Goal: Task Accomplishment & Management: Manage account settings

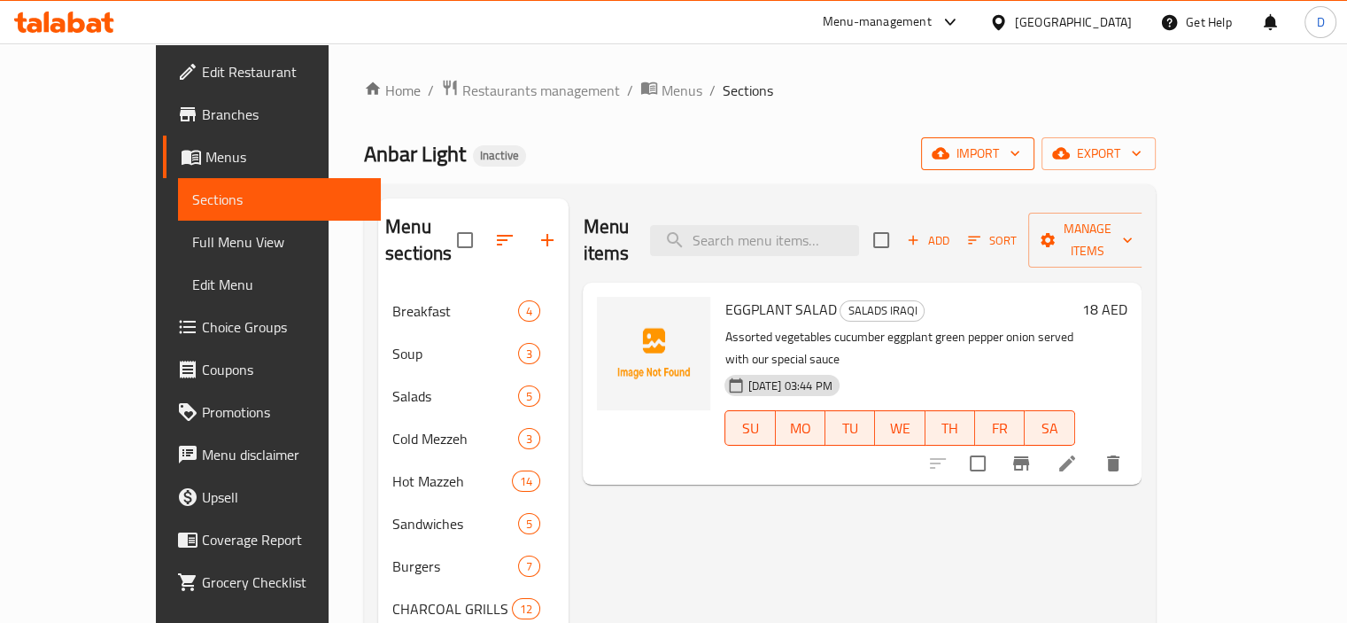
click at [1021, 157] on span "import" at bounding box center [977, 154] width 85 height 22
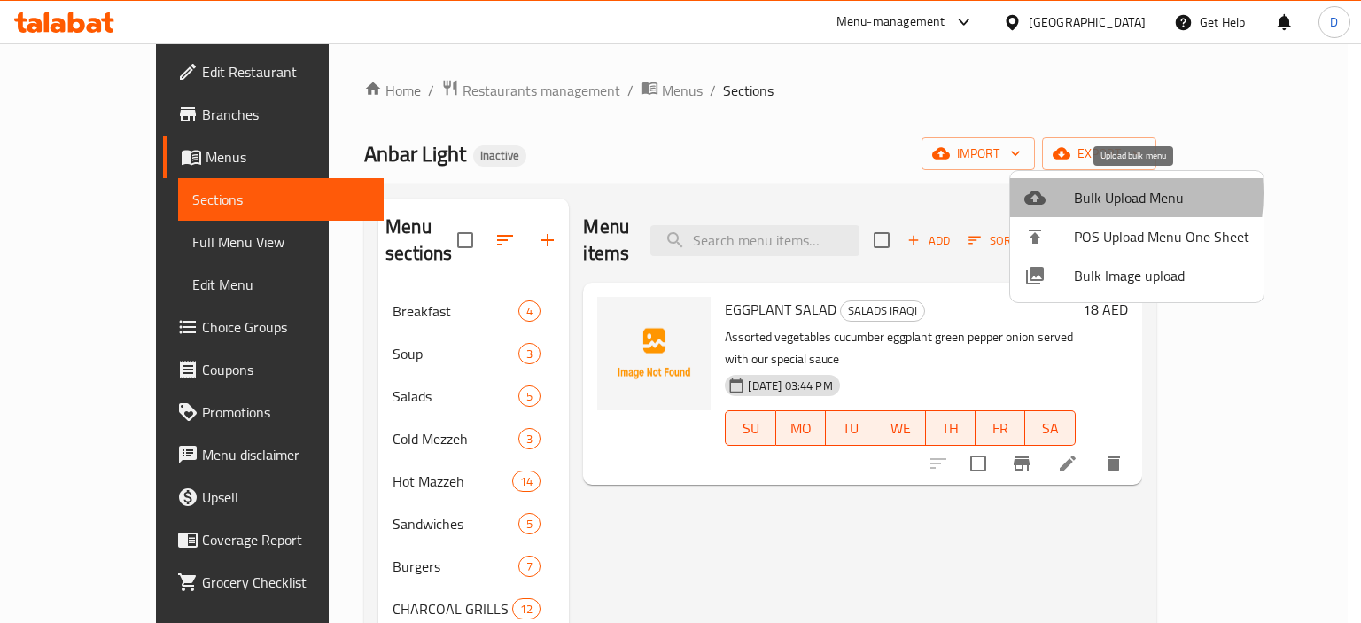
click at [1067, 193] on div at bounding box center [1049, 197] width 50 height 21
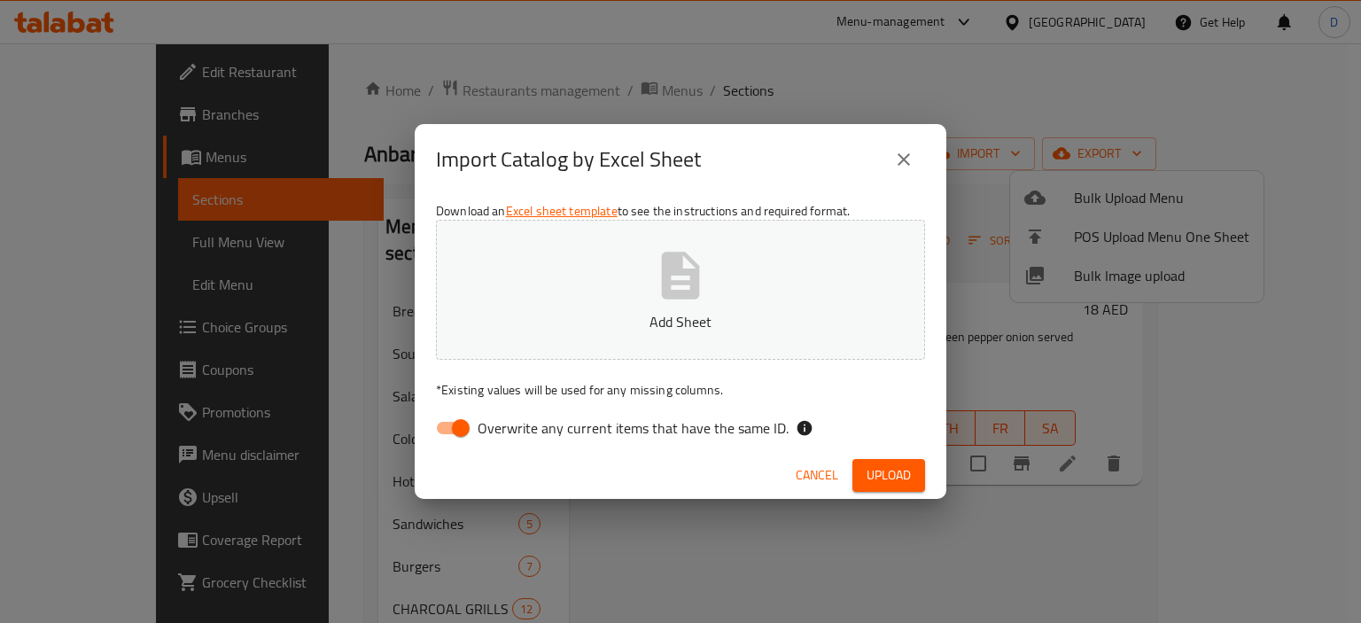
click at [548, 432] on span "Overwrite any current items that have the same ID." at bounding box center [632, 427] width 311 height 21
click at [511, 432] on input "Overwrite any current items that have the same ID." at bounding box center [460, 428] width 101 height 34
checkbox input "false"
click at [886, 465] on span "Upload" at bounding box center [888, 475] width 44 height 22
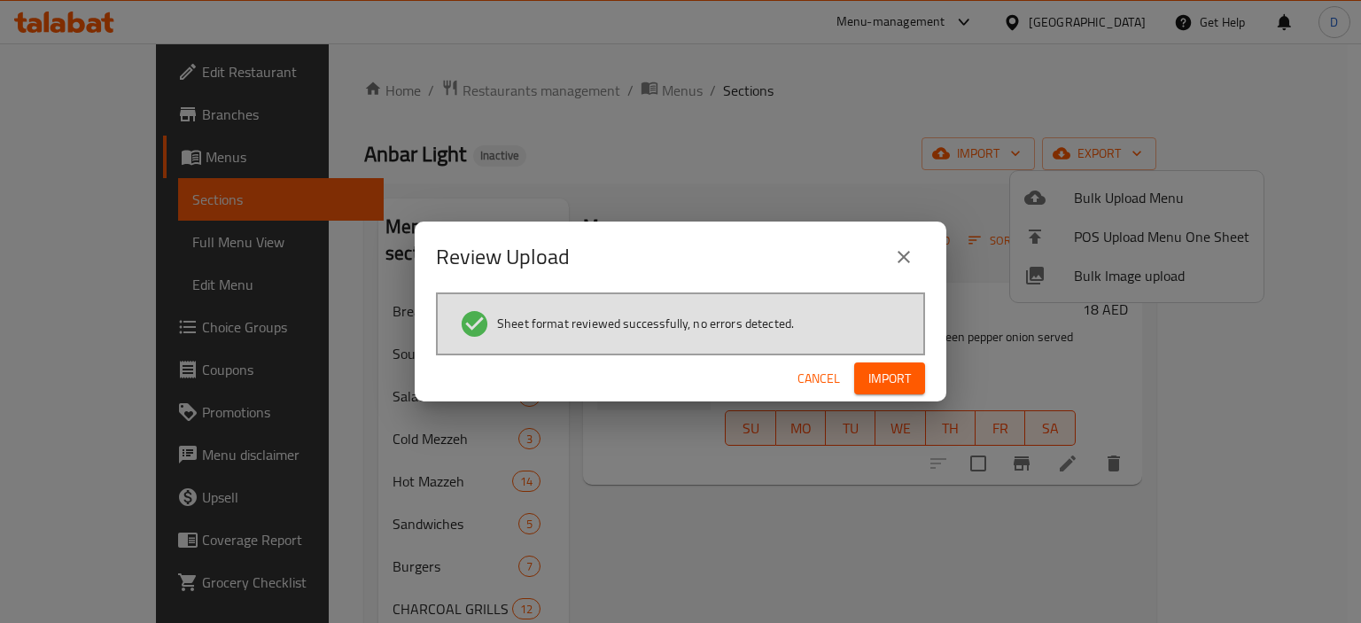
click at [904, 368] on span "Import" at bounding box center [889, 379] width 43 height 22
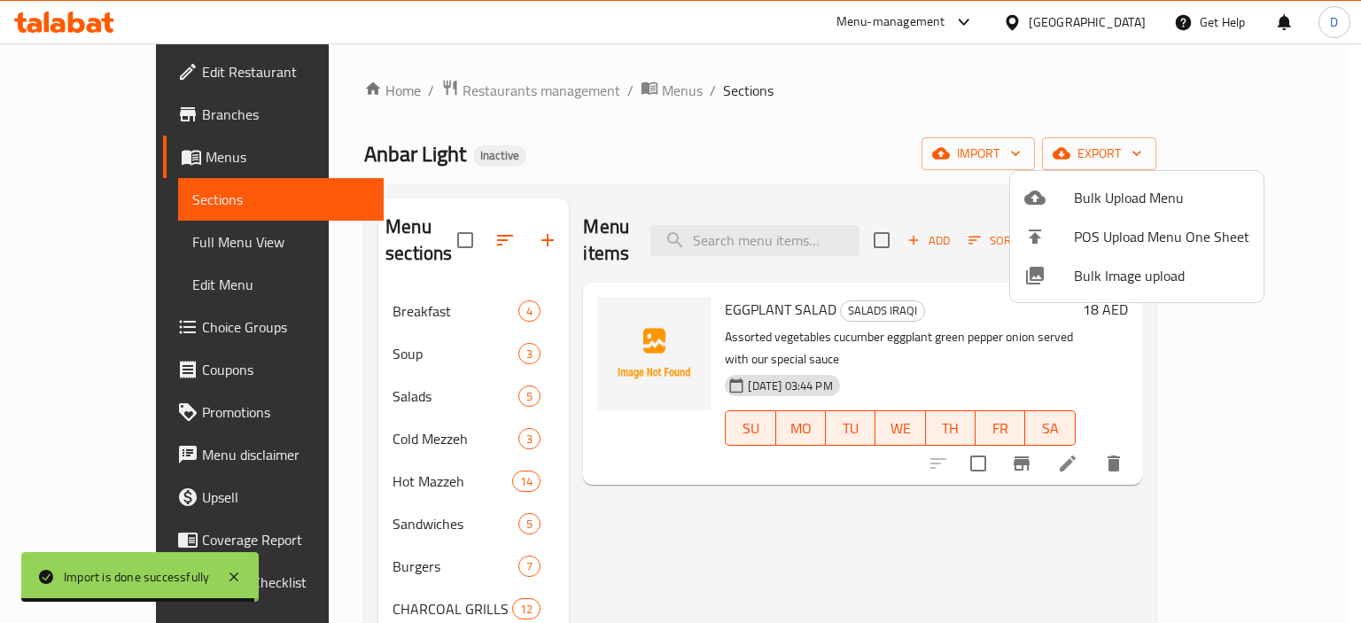
click at [417, 394] on div at bounding box center [680, 311] width 1361 height 623
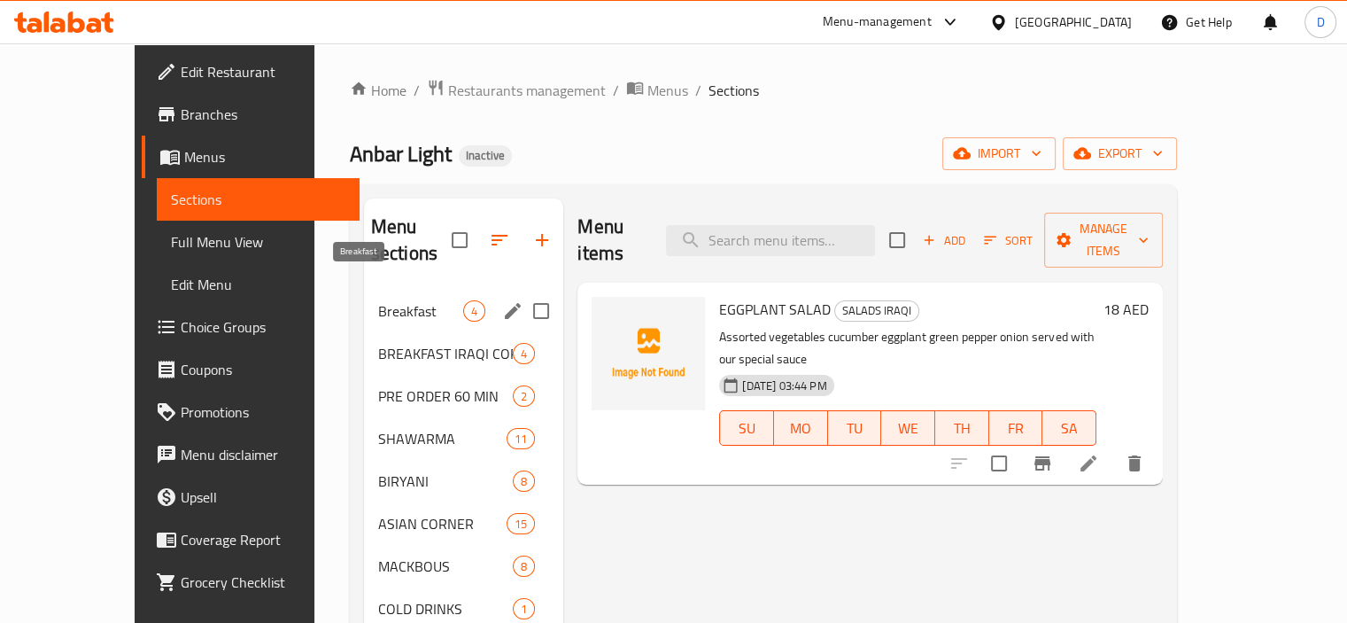
click at [378, 300] on span "Breakfast" at bounding box center [420, 310] width 85 height 21
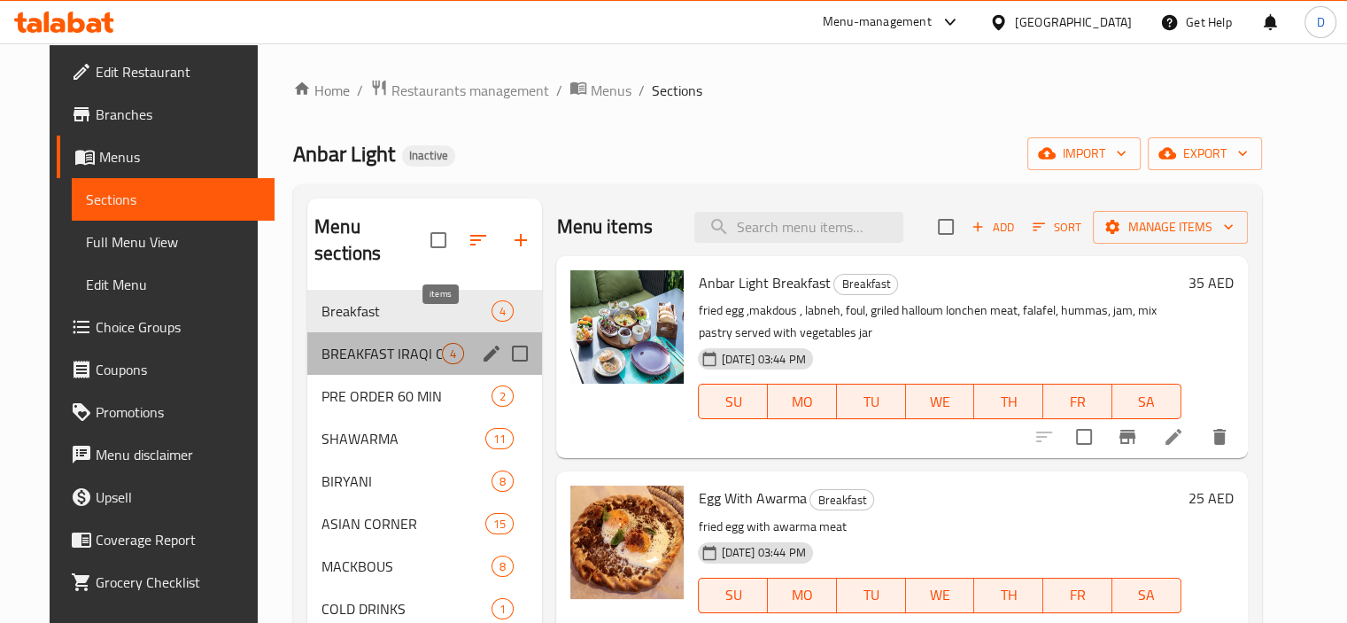
click at [443, 345] on span "4" at bounding box center [453, 353] width 20 height 17
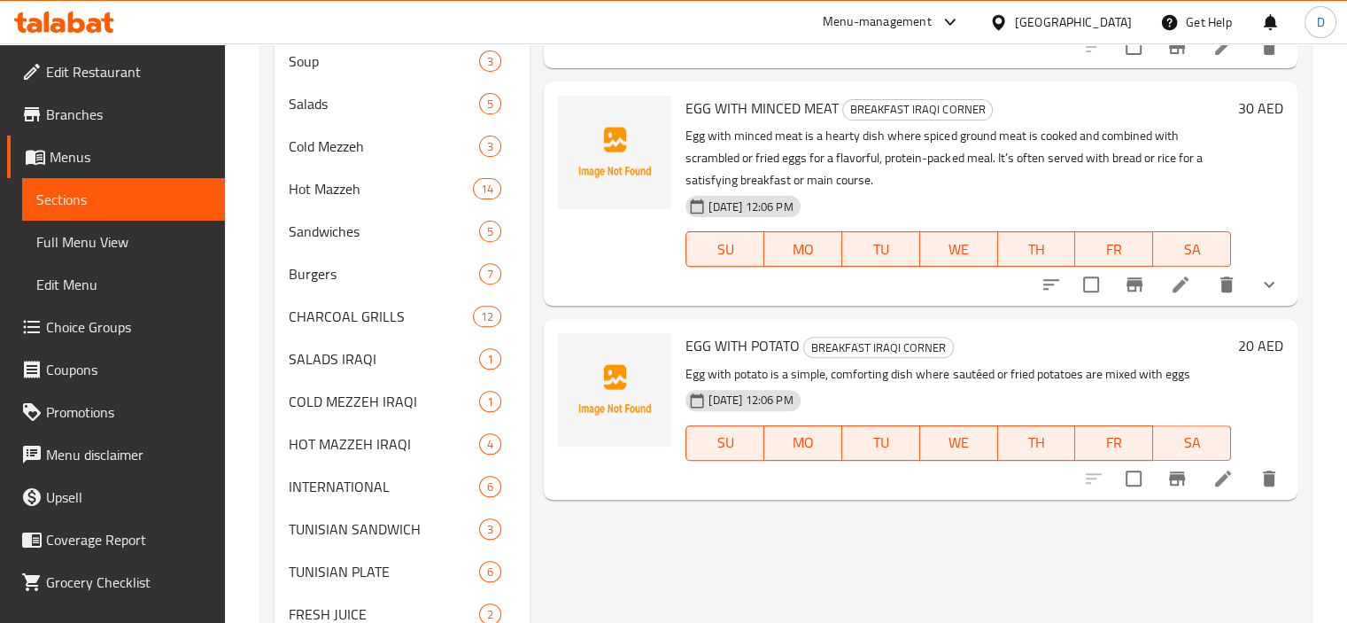
scroll to position [621, 0]
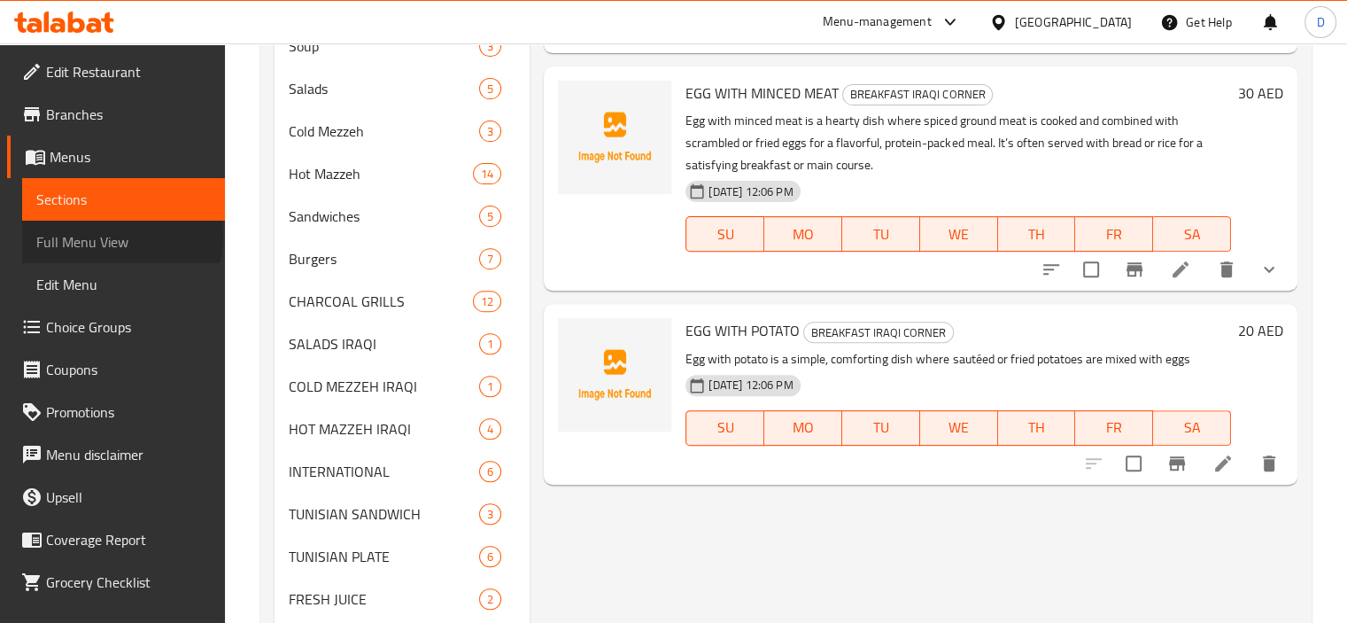
click at [120, 237] on span "Full Menu View" at bounding box center [123, 241] width 175 height 21
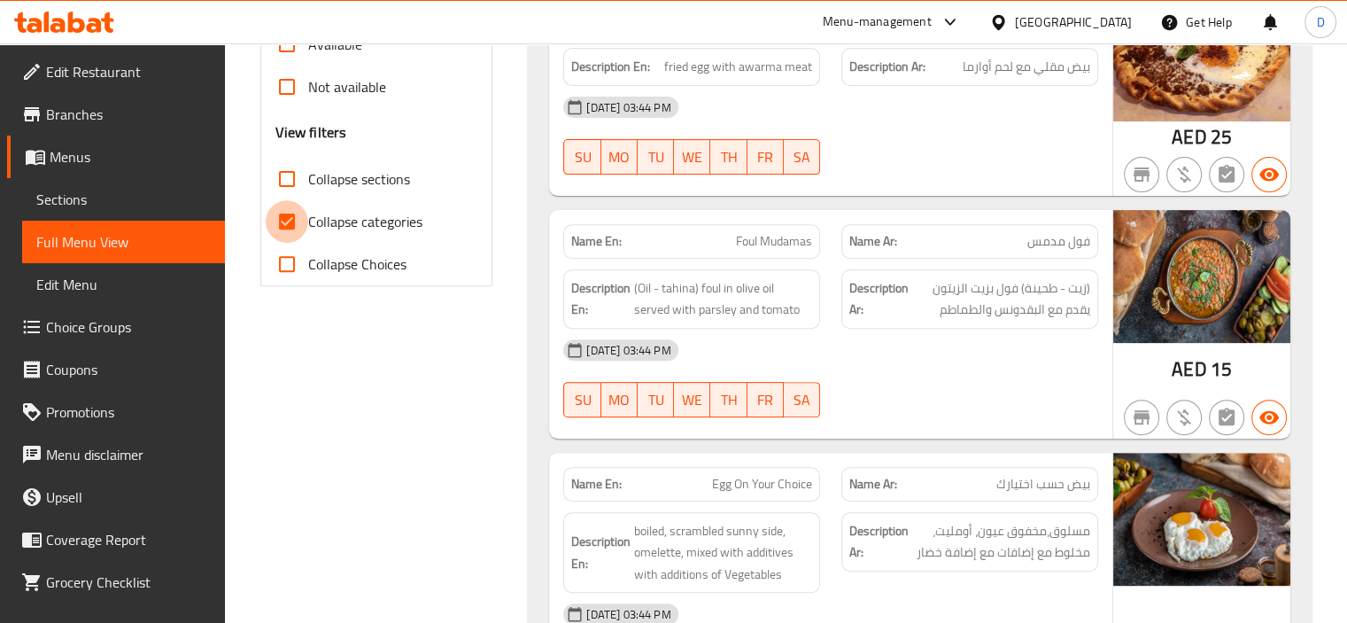
click at [301, 208] on input "Collapse categories" at bounding box center [287, 221] width 43 height 43
checkbox input "false"
click at [286, 182] on input "Collapse sections" at bounding box center [287, 179] width 43 height 43
checkbox input "true"
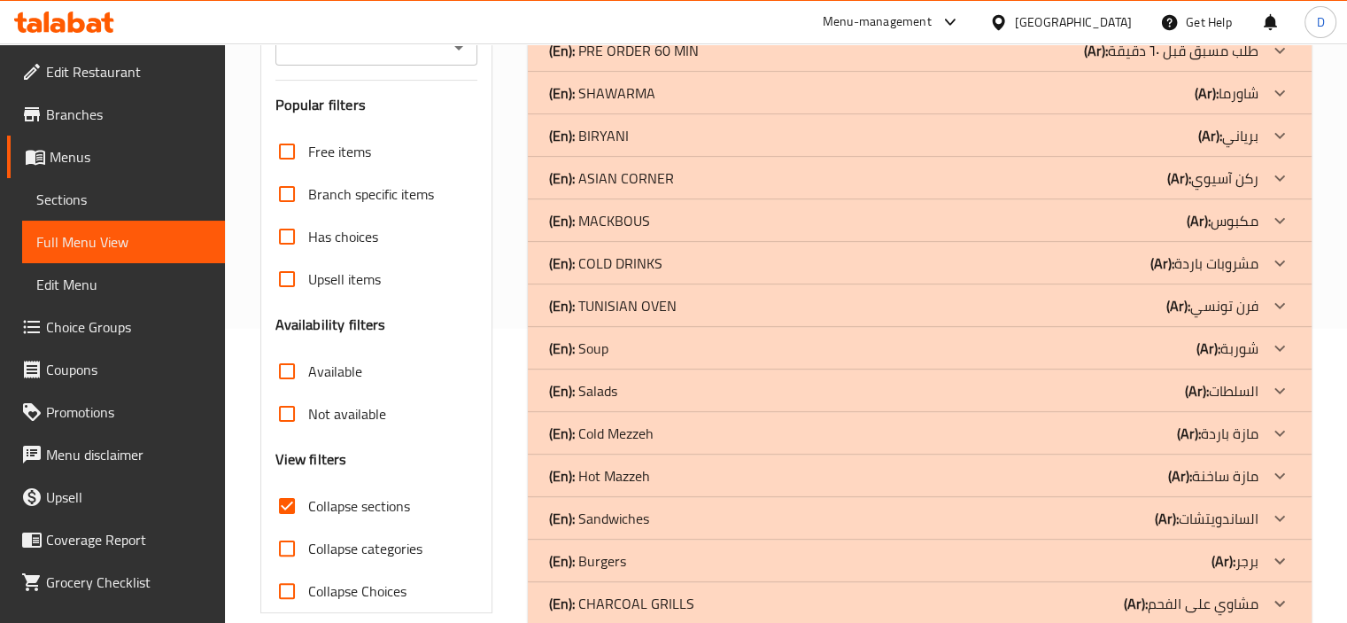
scroll to position [252, 0]
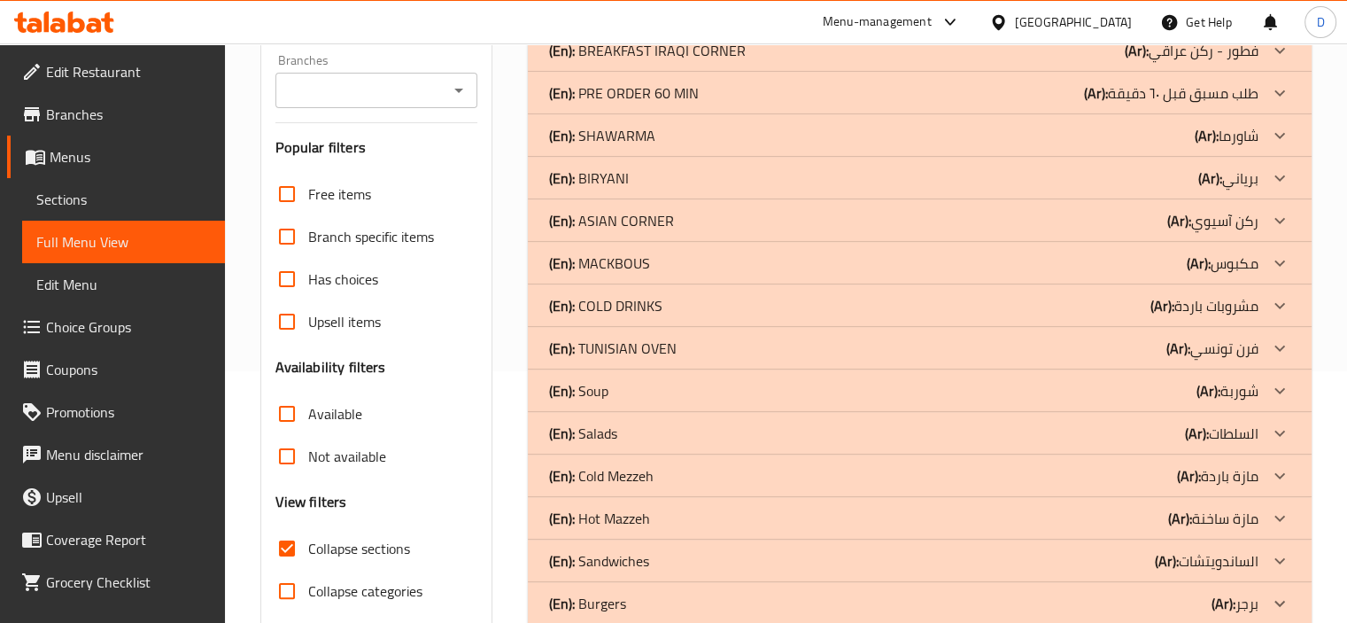
click at [999, 19] on div "(En): COLD DRINKS (Ar): مشروبات باردة" at bounding box center [904, 7] width 710 height 21
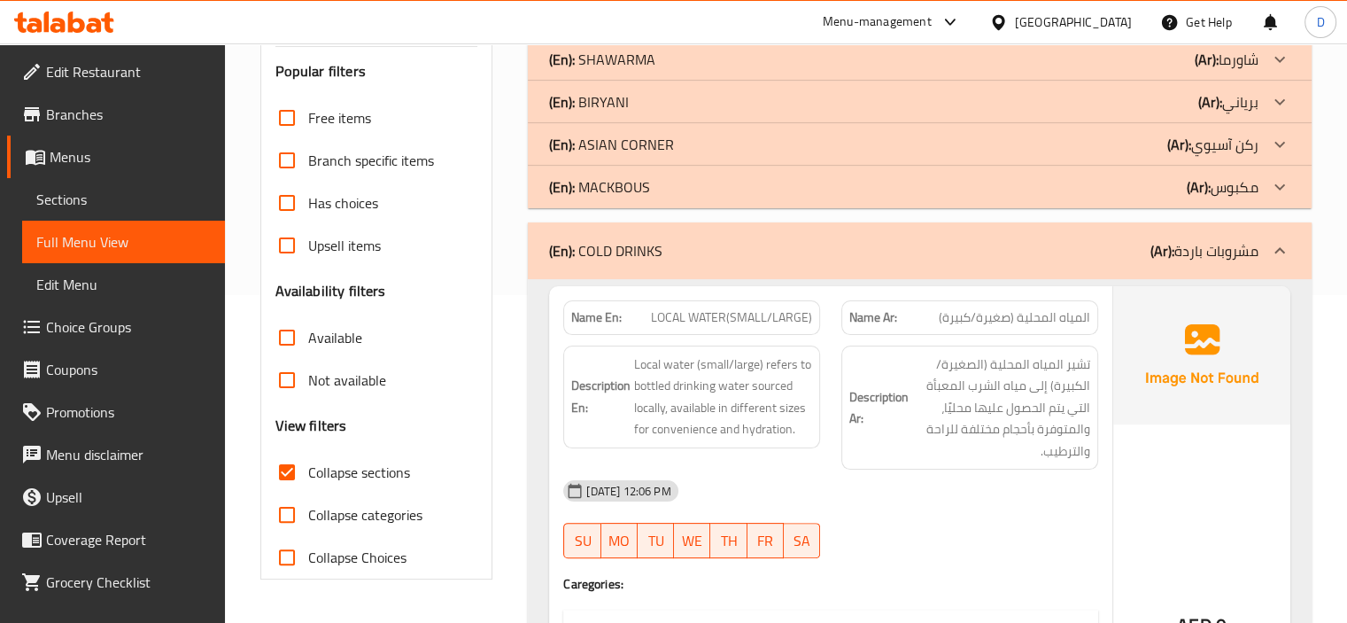
scroll to position [312, 0]
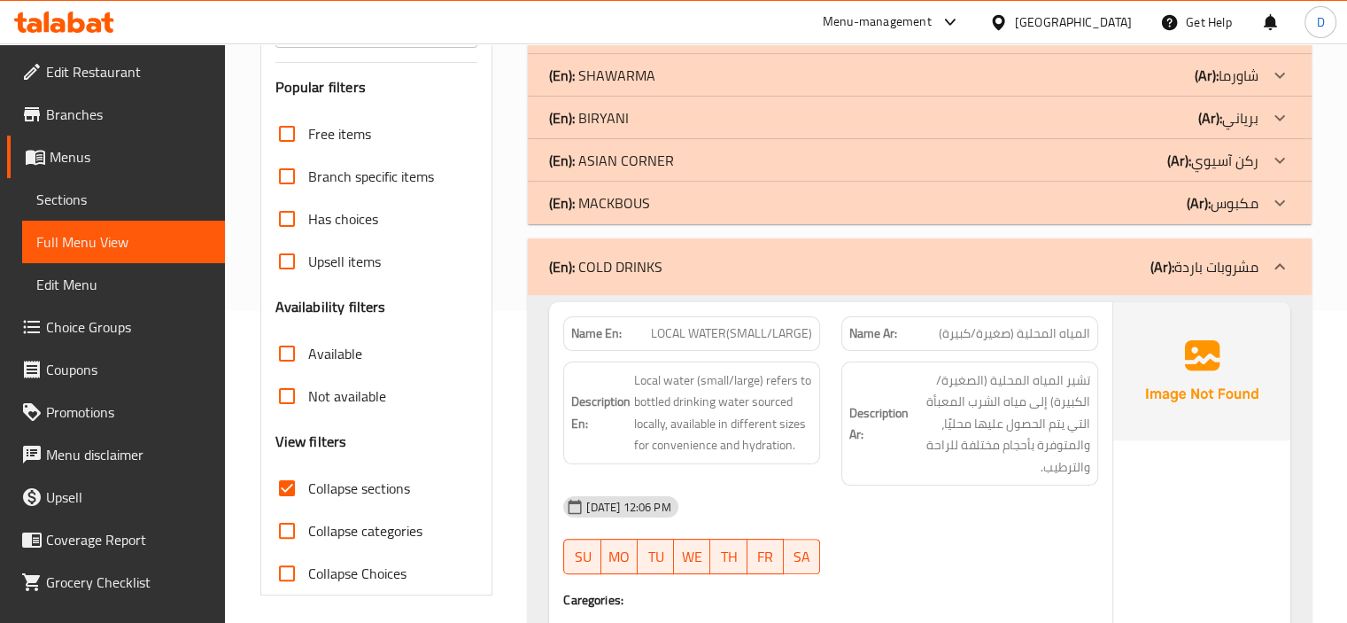
click at [943, 271] on div "(En): COLD DRINKS (Ar): مشروبات باردة" at bounding box center [904, 266] width 710 height 21
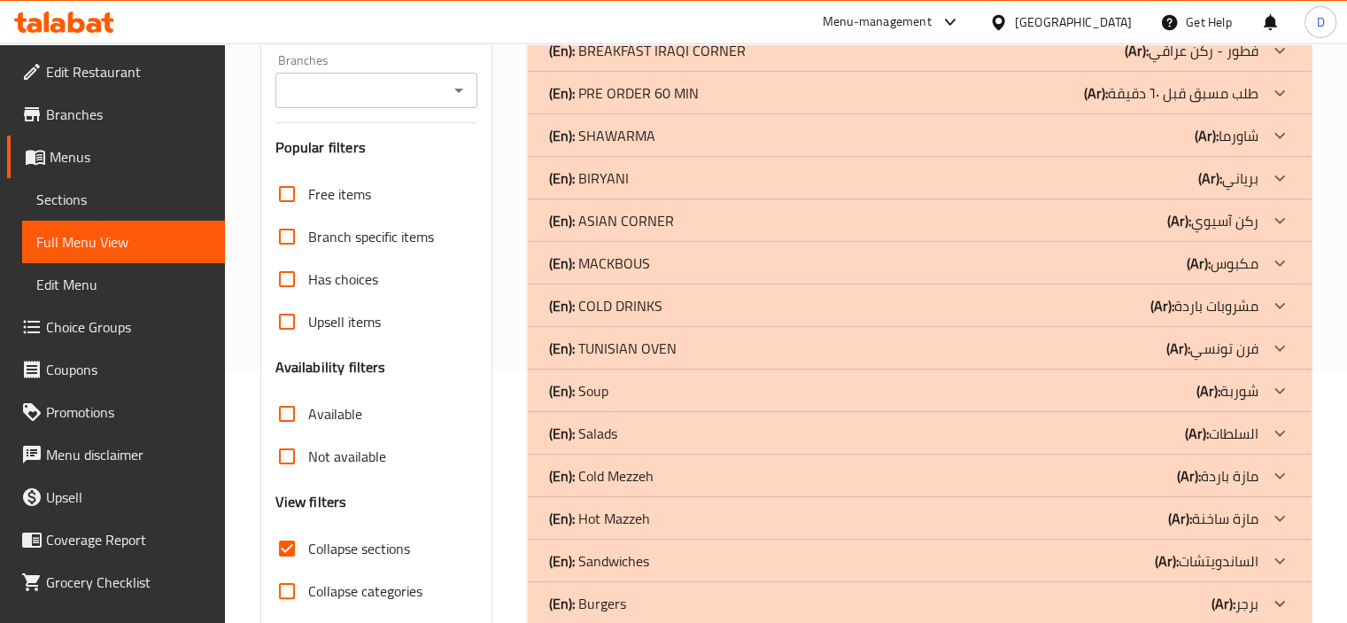
scroll to position [250, 0]
click at [1154, 31] on div "(En): TUNISIAN OVEN (Ar): فرن تونسي" at bounding box center [920, 9] width 784 height 43
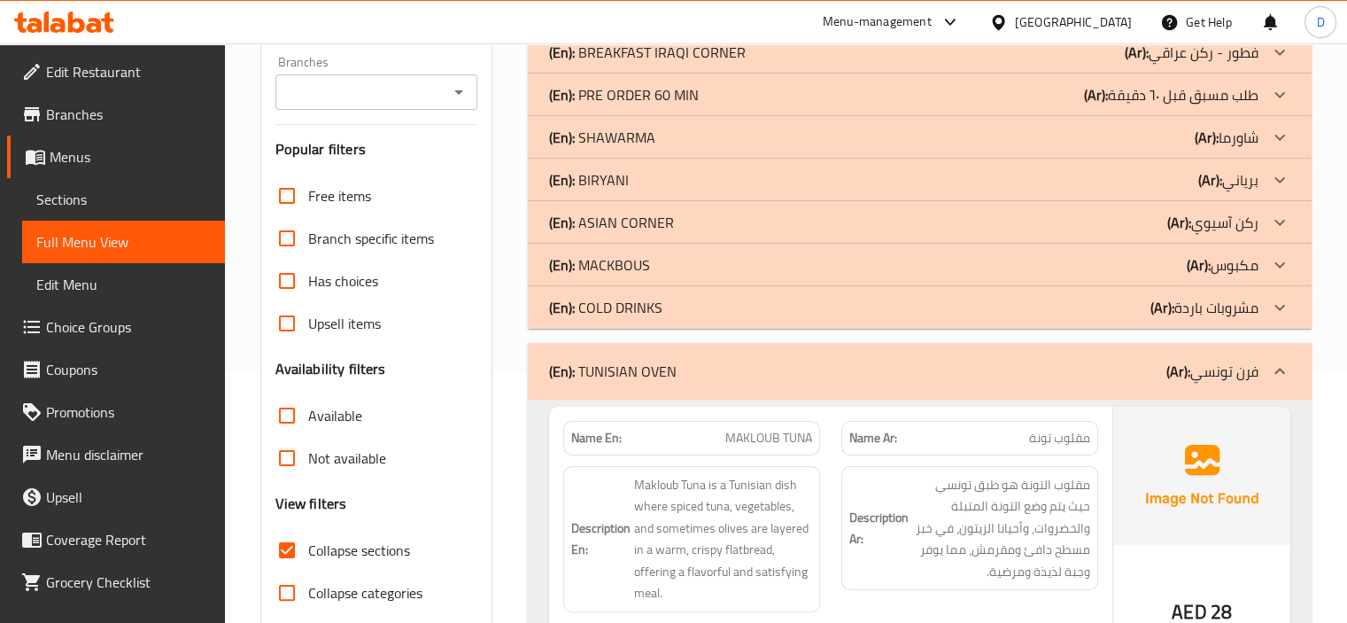
click at [1145, 20] on div "(En): COLD DRINKS (Ar): مشروبات باردة" at bounding box center [904, 9] width 710 height 21
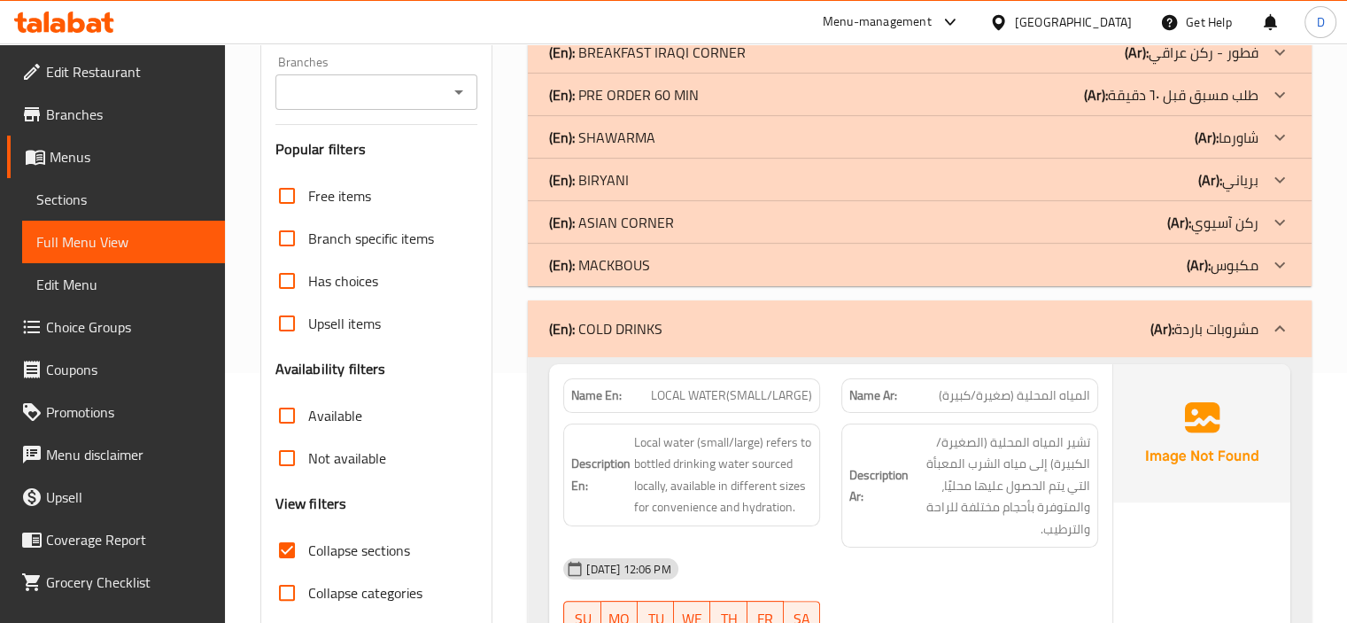
click at [1106, 31] on div "(En): [PERSON_NAME] (Ar): مكبوس" at bounding box center [920, 9] width 784 height 43
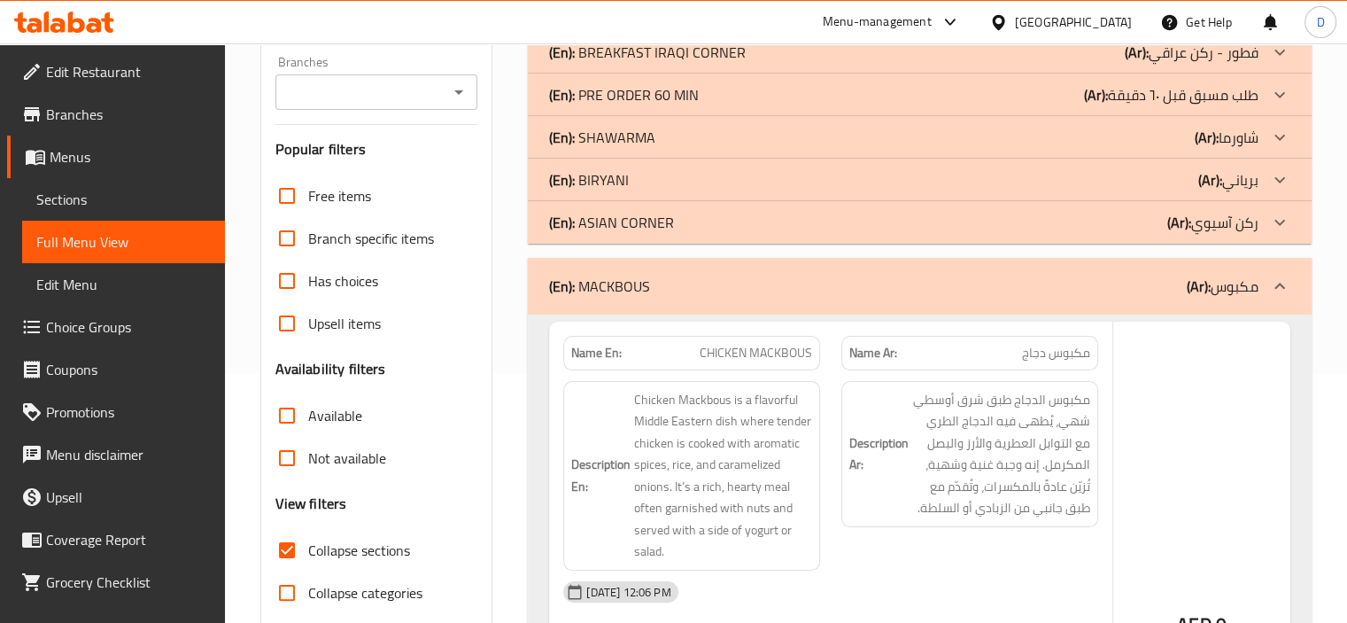
click at [1087, 20] on div "(En): ASIAN CORNER (Ar): [PERSON_NAME]" at bounding box center [904, 9] width 710 height 21
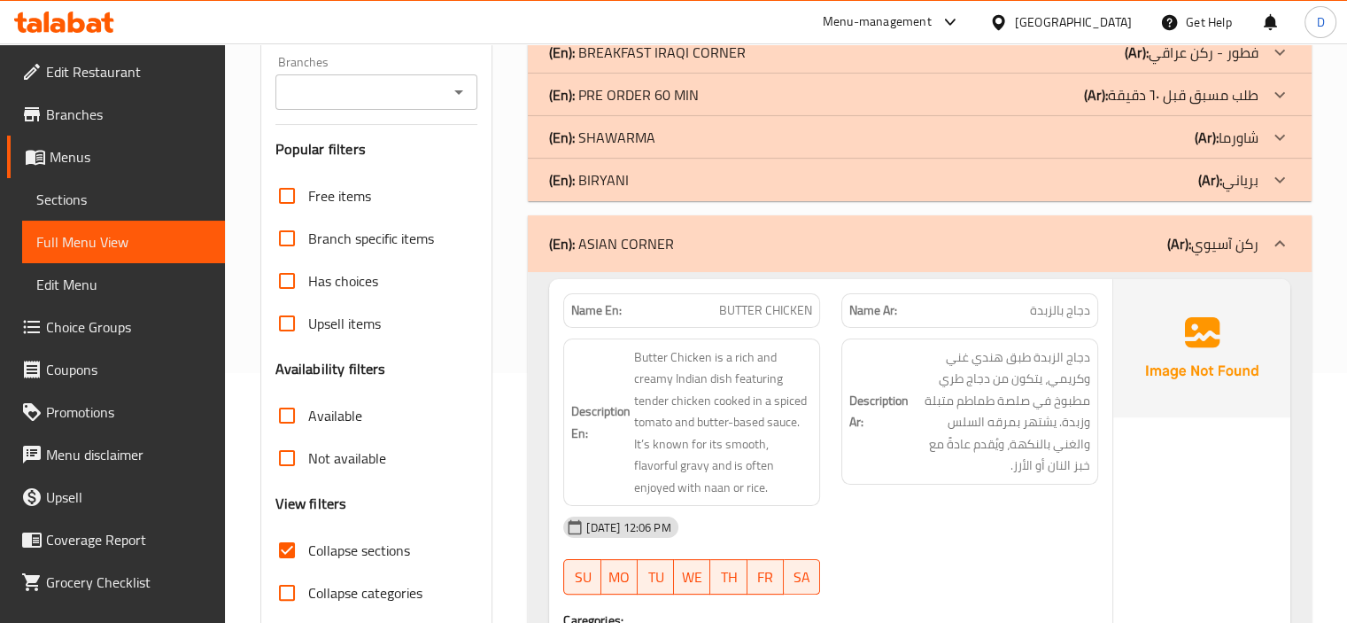
click at [1068, 20] on div "(En): [PERSON_NAME] (Ar): برياني" at bounding box center [904, 9] width 710 height 21
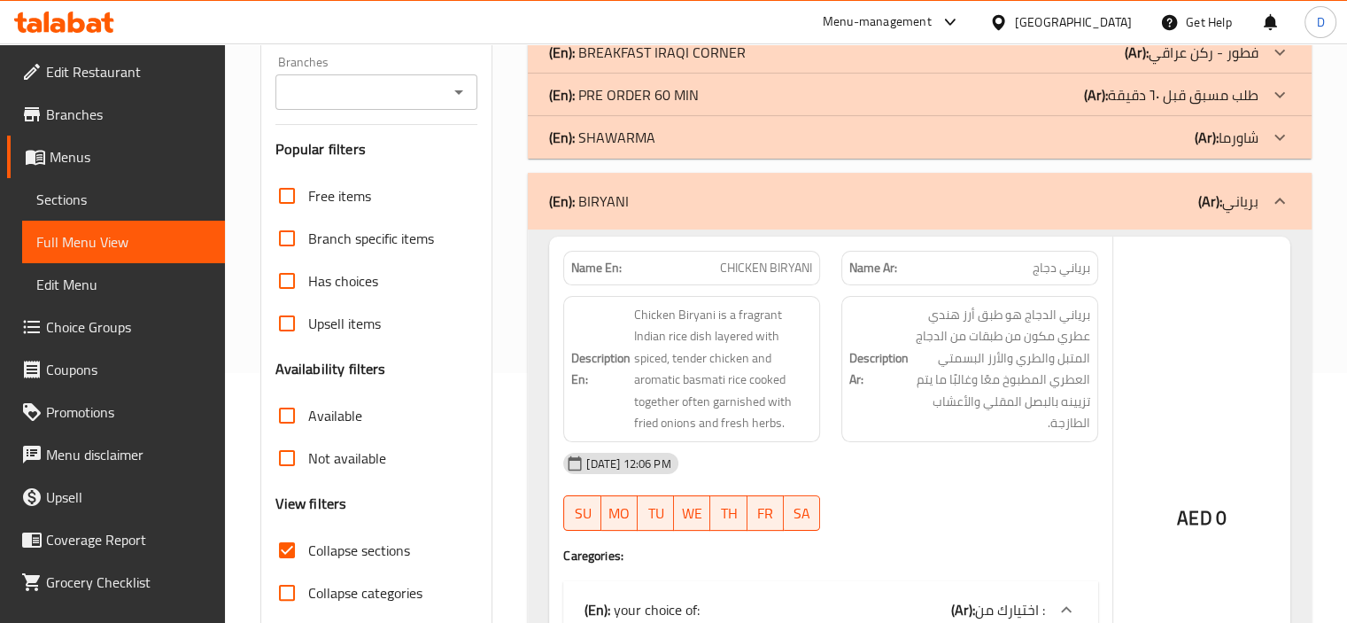
click at [1044, 20] on div "(En): SHAWARMA (Ar): شاورما" at bounding box center [904, 9] width 710 height 21
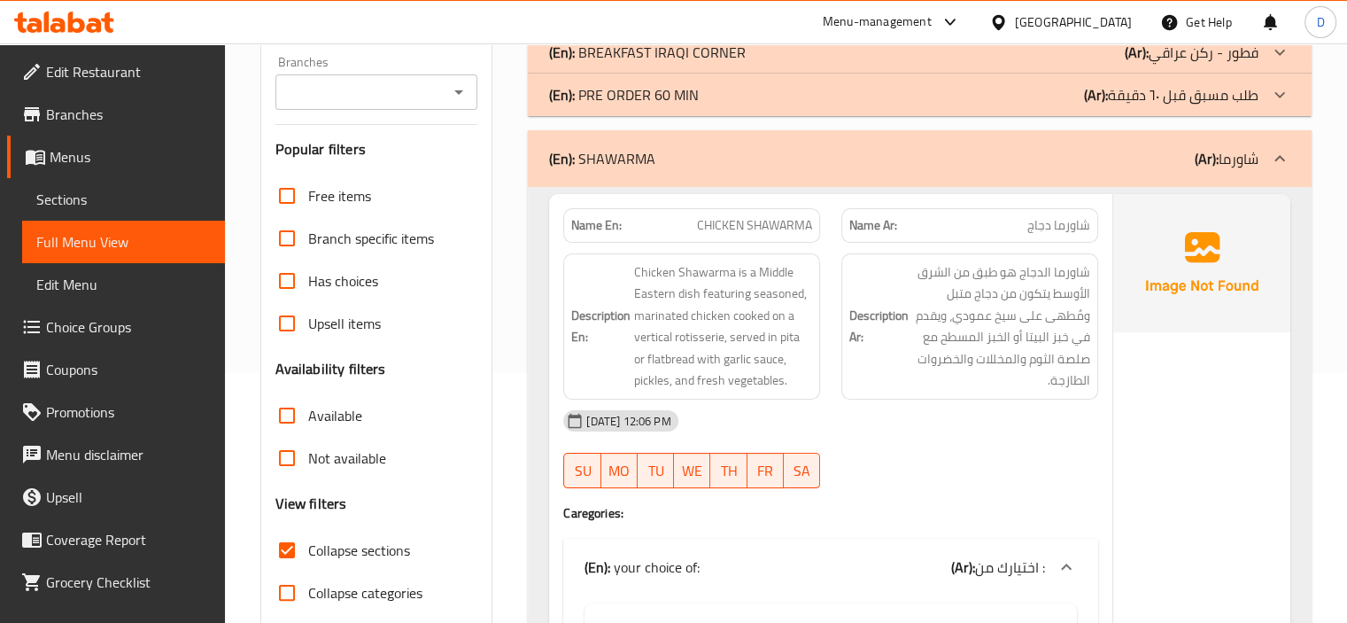
click at [1021, 20] on div "(En): PRE ORDER 60 MIN (Ar): طلب مسبق قبل ٦٠ دقيقة" at bounding box center [904, 9] width 710 height 21
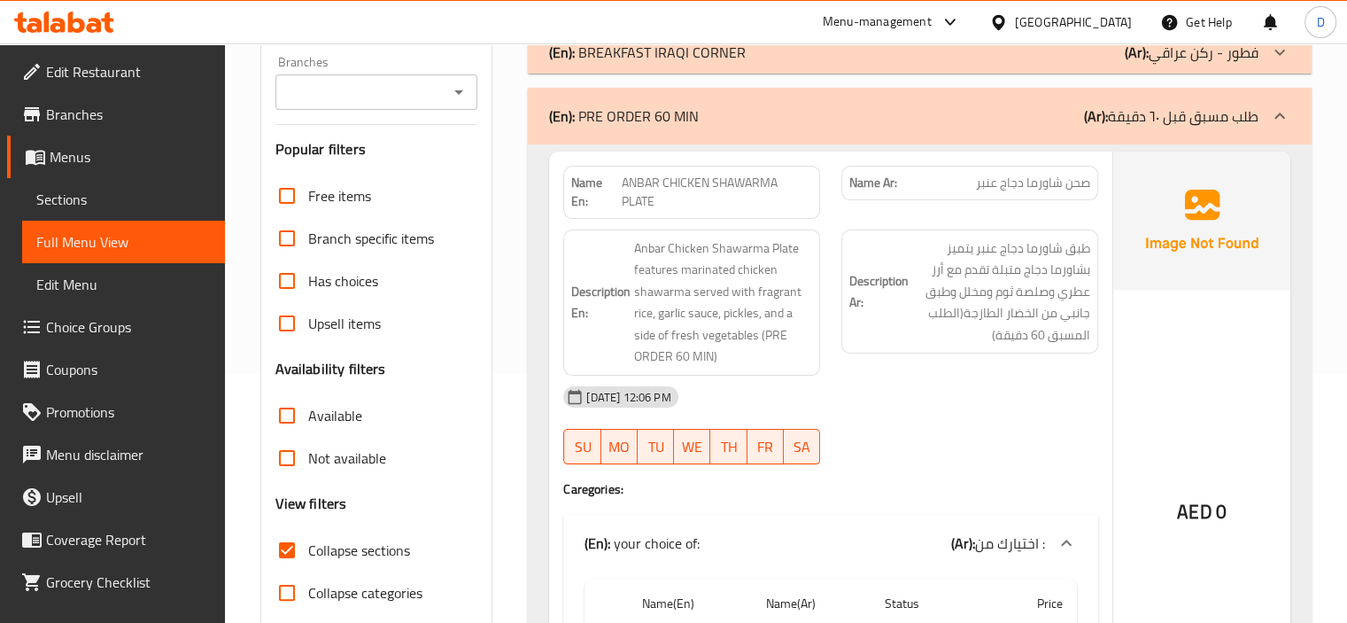
scroll to position [131, 0]
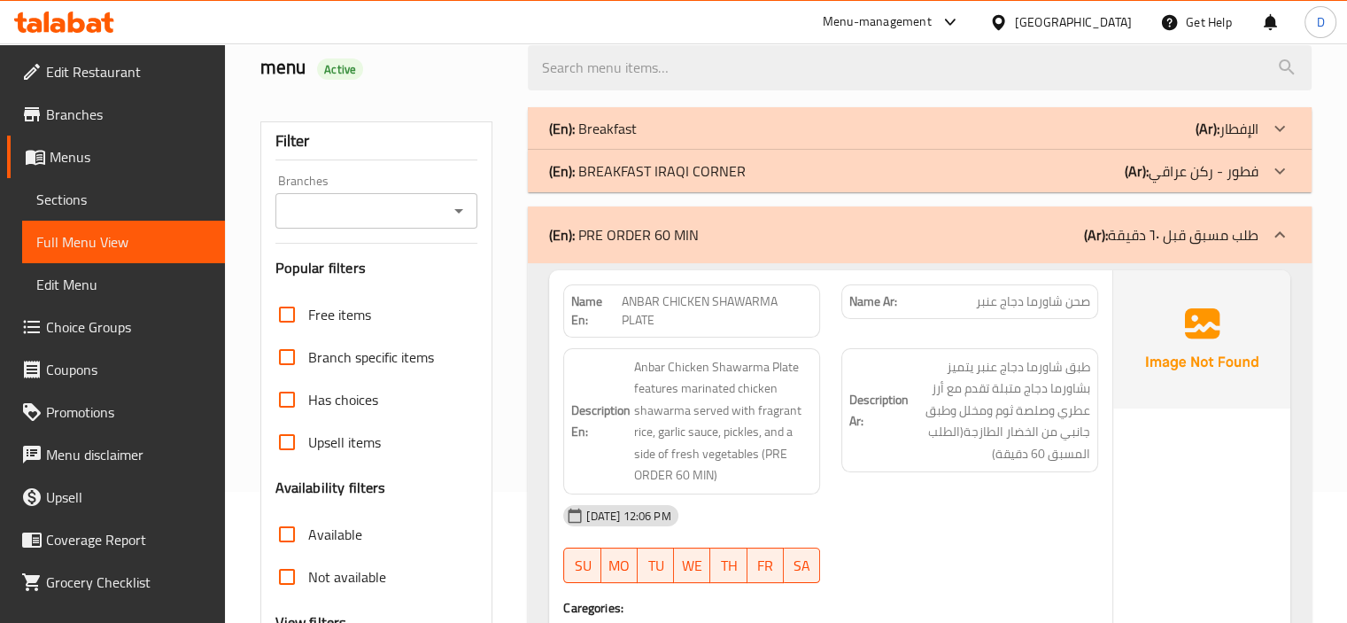
click at [1052, 139] on div "(En): BREAKFAST IRAQI CORNER (Ar): فطور - ركن عراقي" at bounding box center [904, 128] width 710 height 21
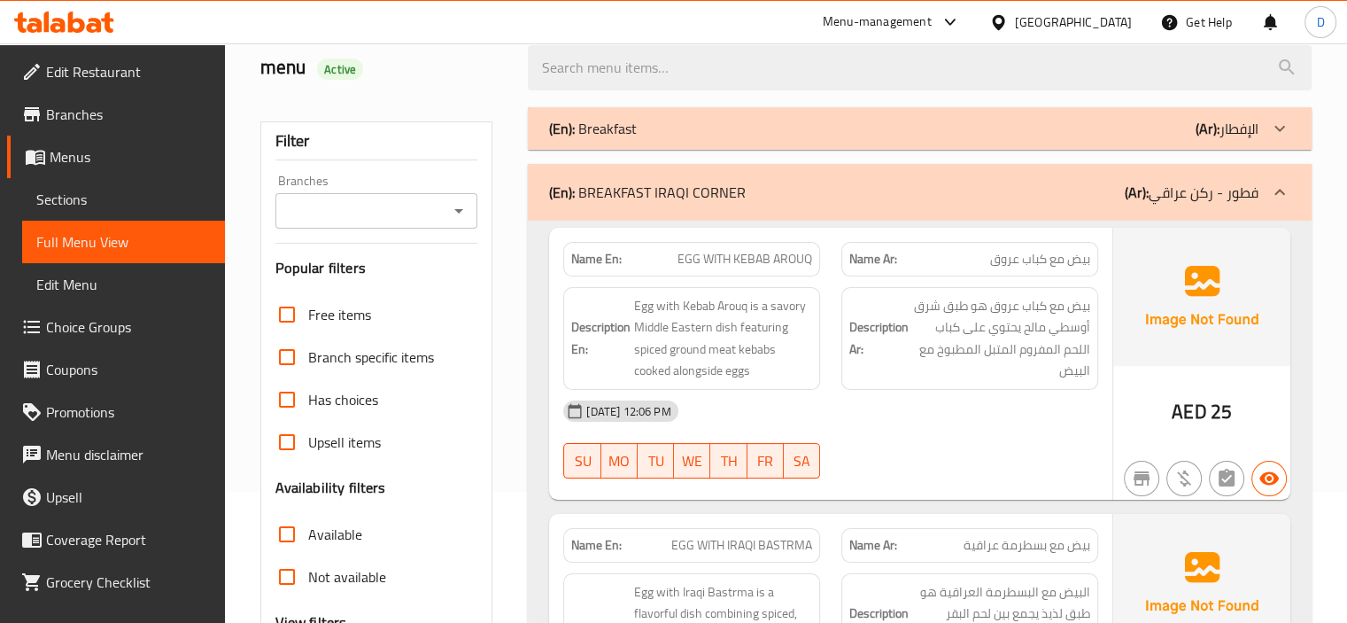
click at [1032, 124] on div "(En): Breakfast (Ar): الإفطار" at bounding box center [904, 128] width 710 height 21
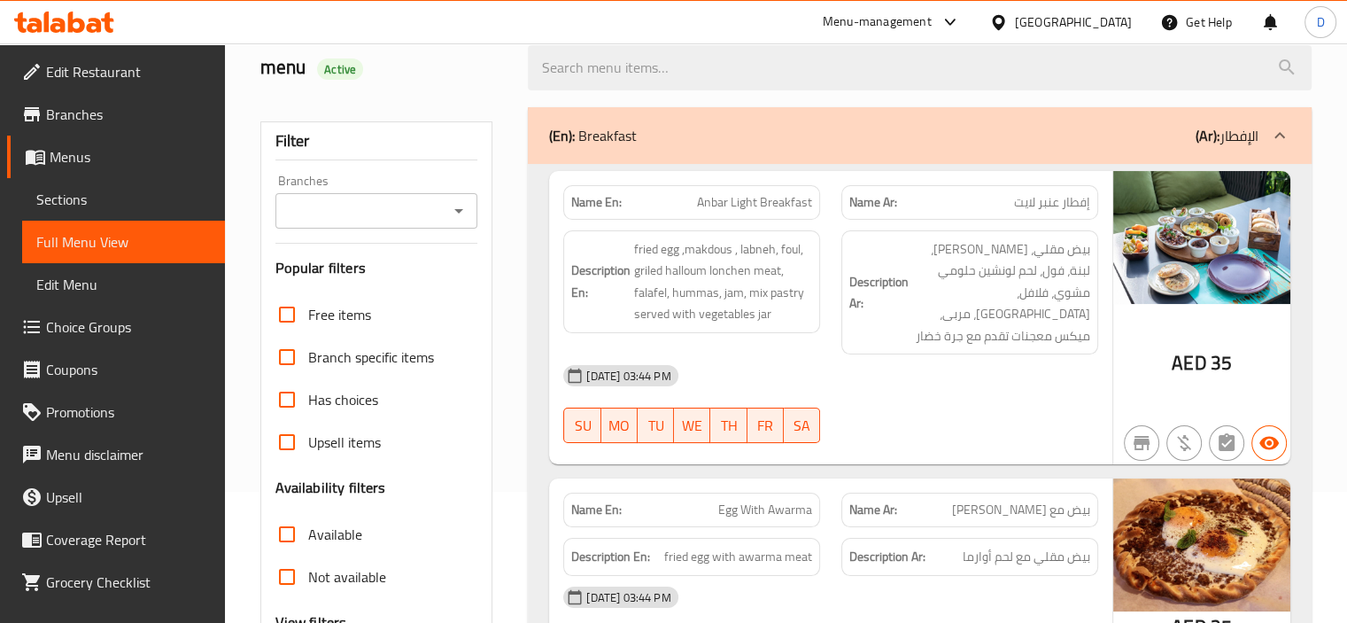
click at [1032, 125] on div "(En): Breakfast (Ar): الإفطار" at bounding box center [904, 135] width 710 height 21
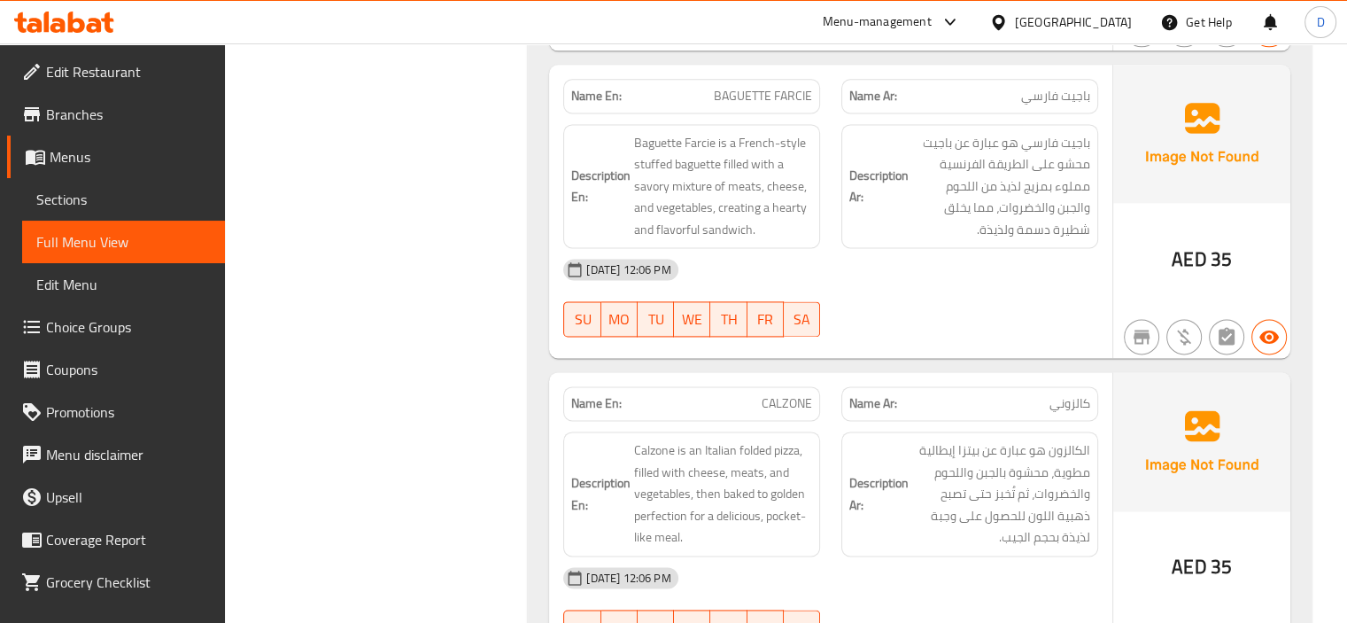
scroll to position [29371, 0]
click at [97, 200] on span "Sections" at bounding box center [123, 199] width 175 height 21
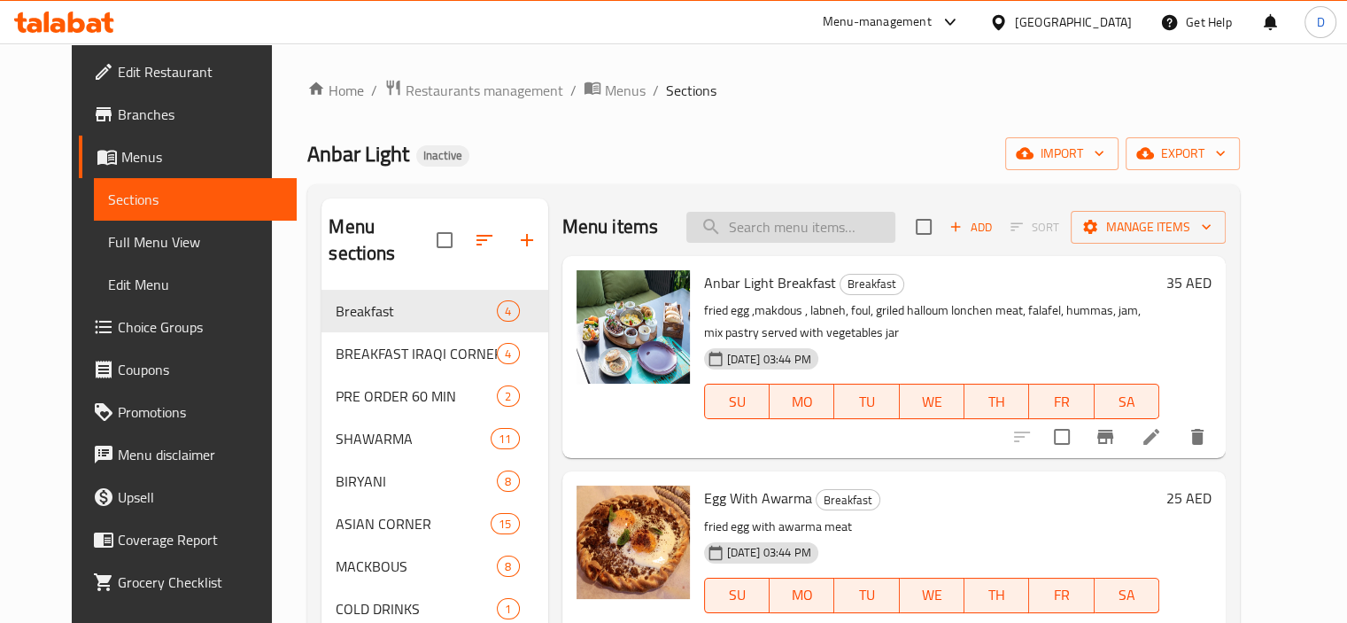
click at [811, 237] on input "search" at bounding box center [791, 227] width 209 height 31
paste input "HUMMUS WITH [PERSON_NAME]"
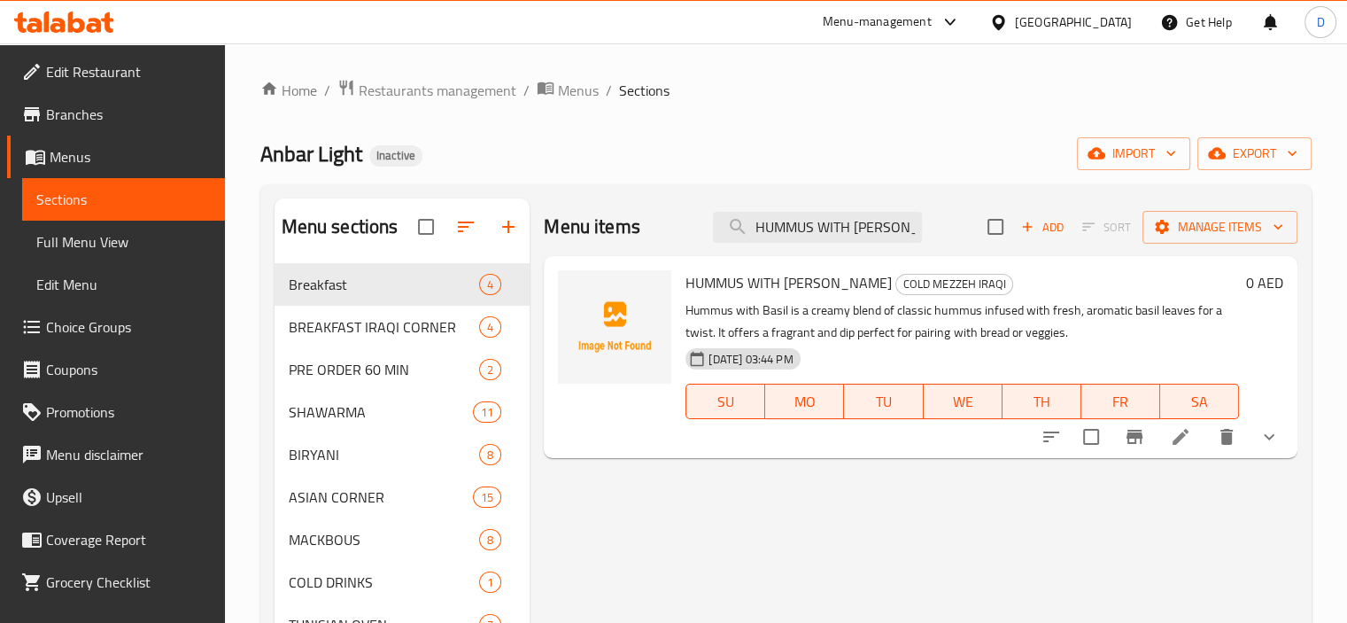
type input "HUMMUS WITH [PERSON_NAME]"
click at [1176, 446] on icon at bounding box center [1180, 436] width 21 height 21
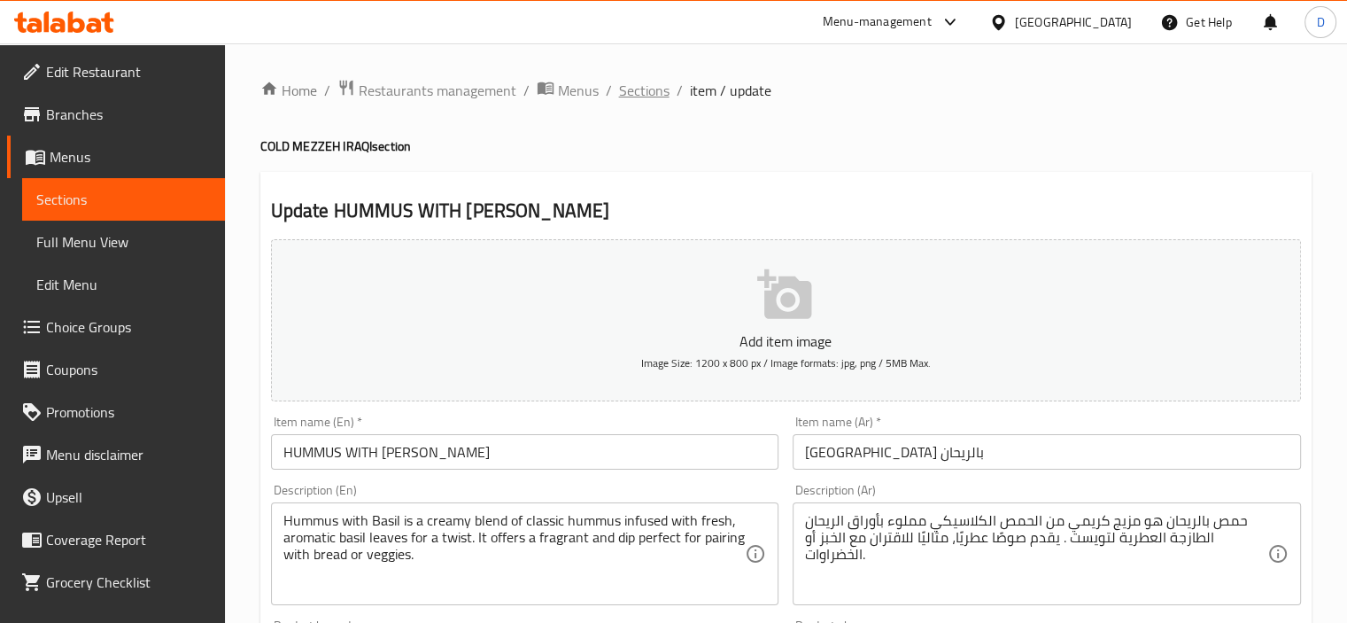
click at [655, 96] on span "Sections" at bounding box center [644, 90] width 50 height 21
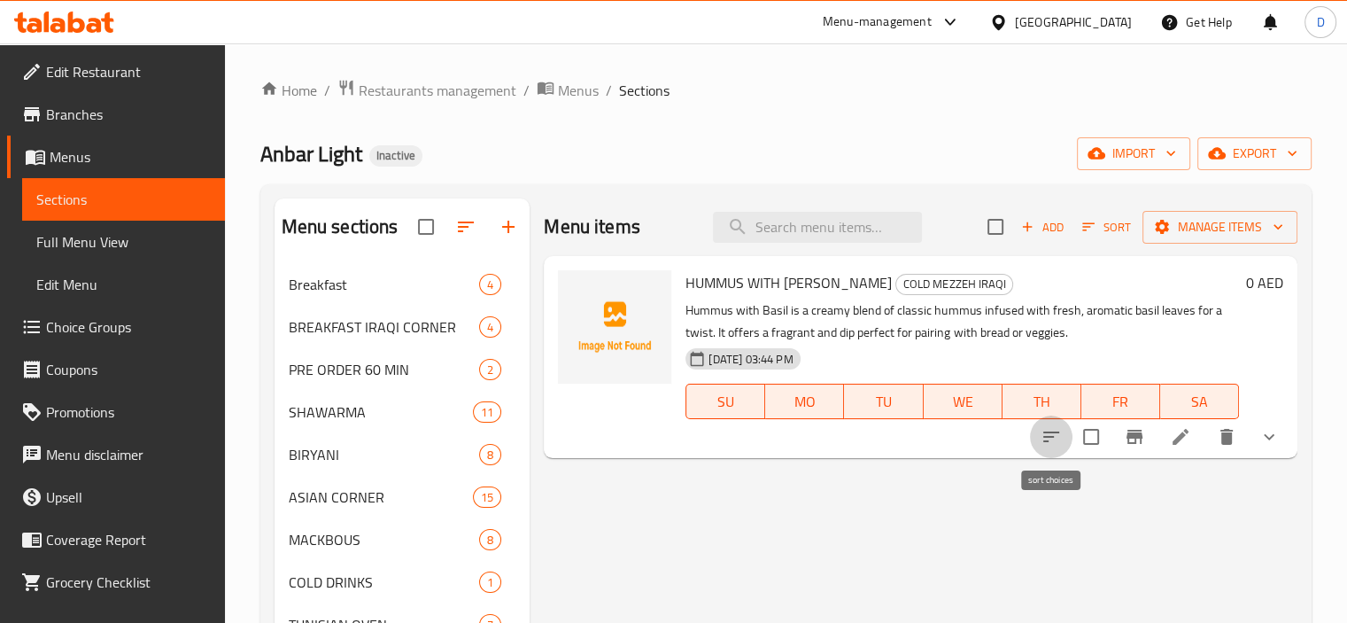
click at [1056, 441] on icon "sort-choices" at bounding box center [1051, 436] width 21 height 21
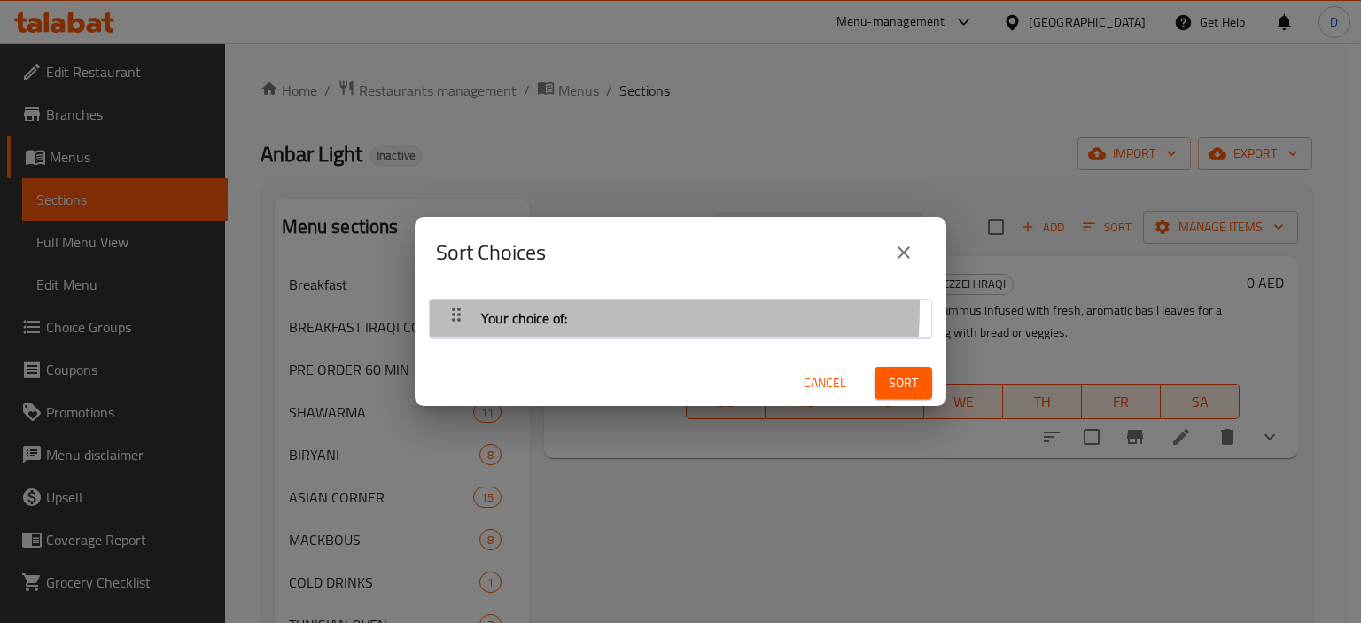
click at [451, 305] on icon "button" at bounding box center [456, 314] width 21 height 21
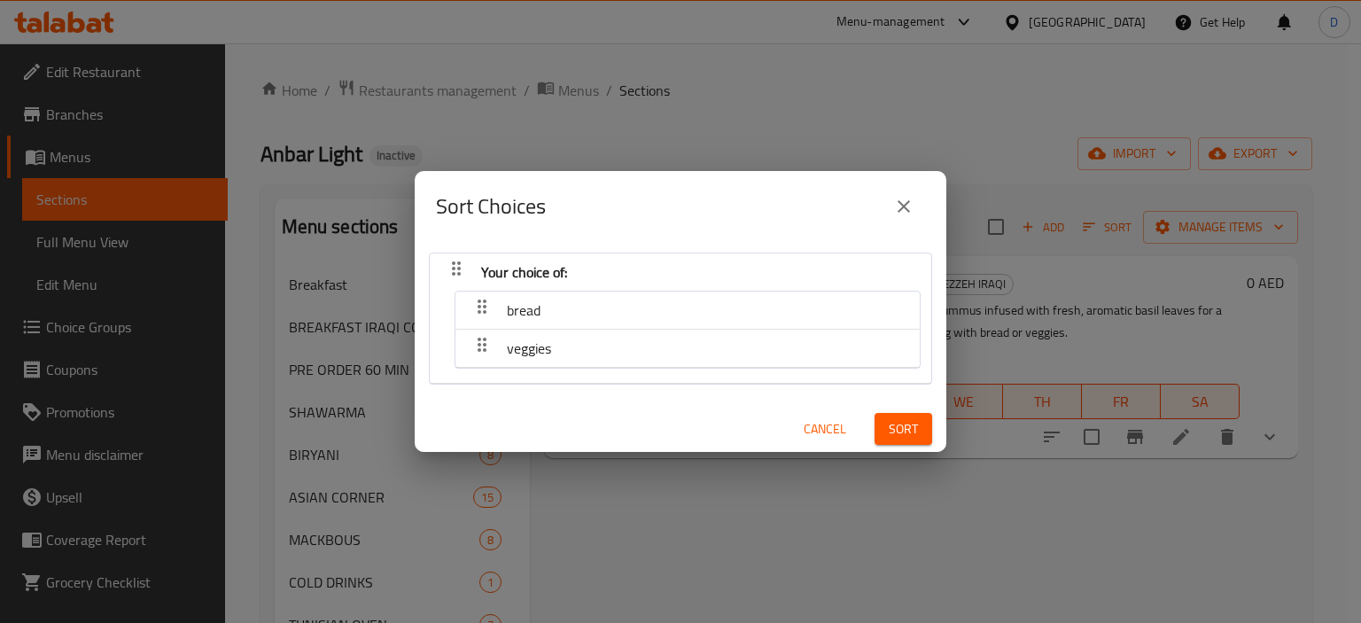
click at [811, 431] on span "Cancel" at bounding box center [824, 429] width 43 height 22
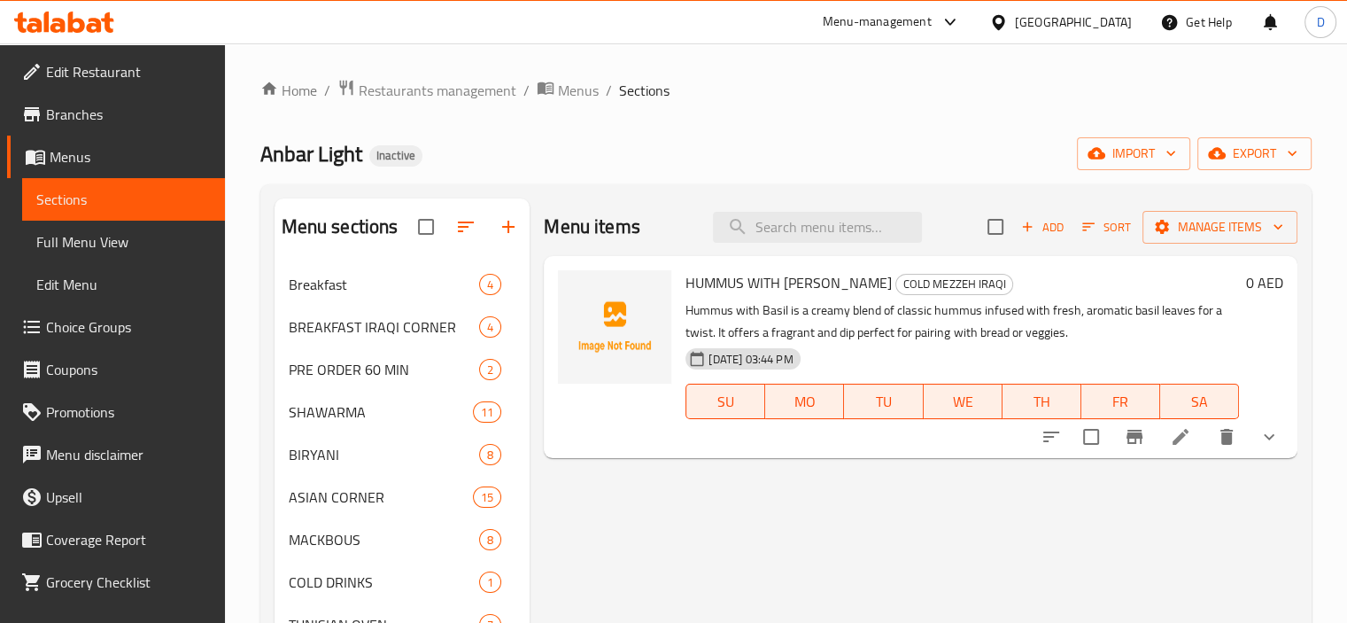
click at [659, 404] on div at bounding box center [615, 357] width 128 height 188
click at [817, 237] on input "search" at bounding box center [817, 227] width 209 height 31
paste input "PLAIN CURRY"
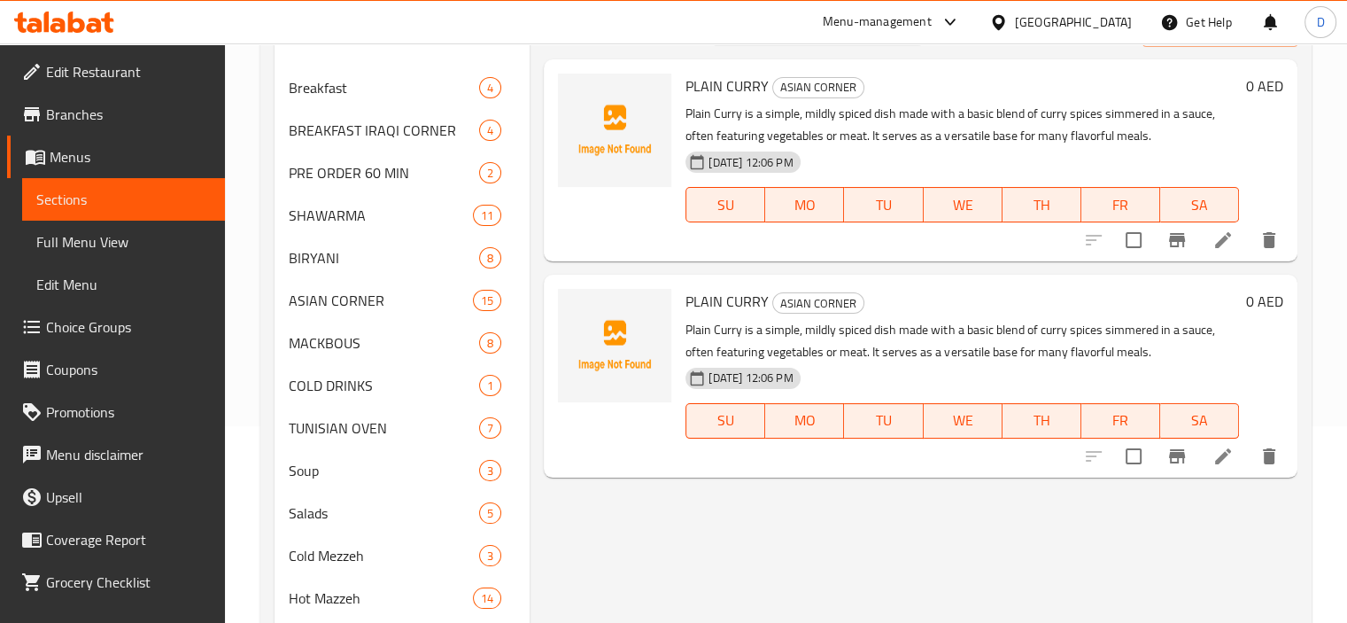
scroll to position [198, 0]
type input "PLAIN CURRY"
click at [1272, 237] on icon "delete" at bounding box center [1269, 238] width 12 height 16
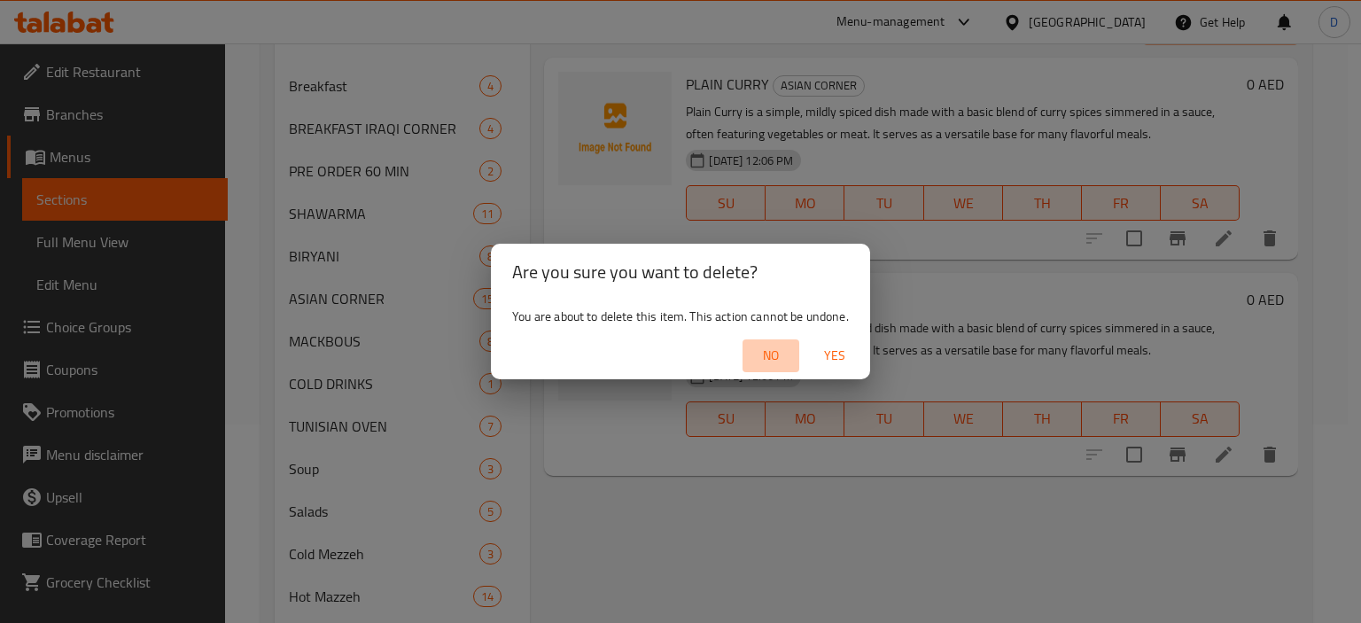
click at [749, 364] on span "No" at bounding box center [770, 356] width 43 height 22
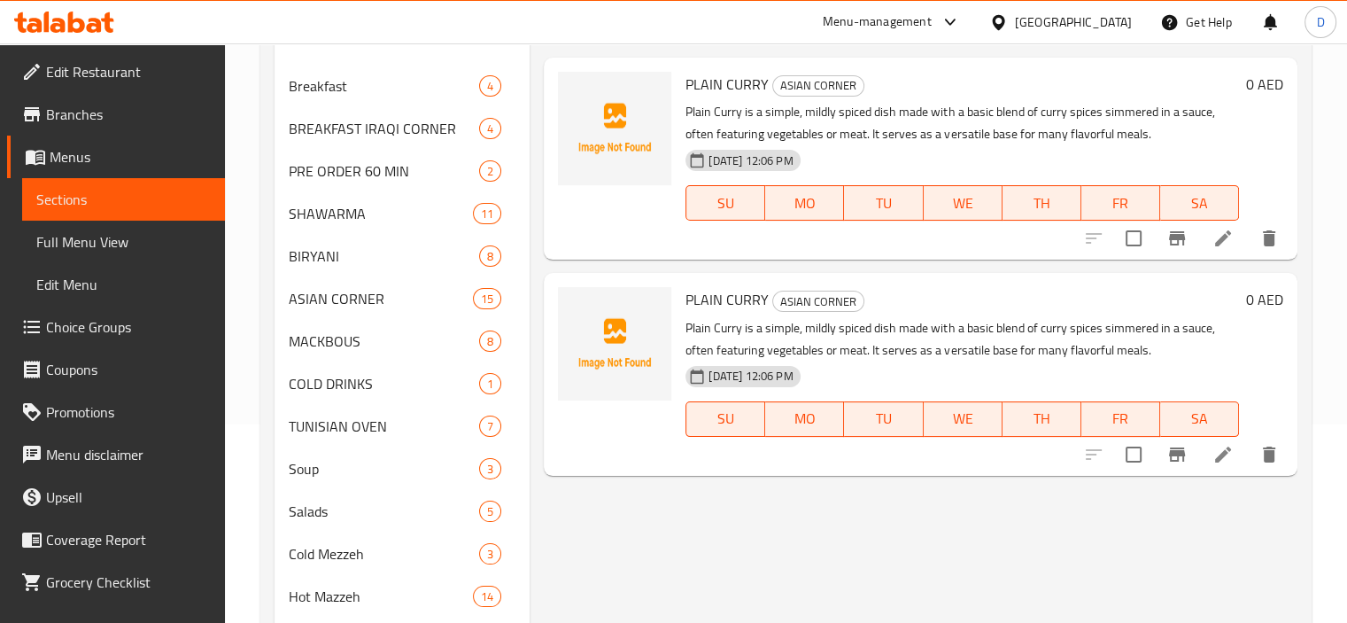
click at [717, 292] on span "PLAIN CURRY" at bounding box center [727, 299] width 83 height 27
copy h6 "PLAIN CURRY"
click at [717, 292] on span "PLAIN CURRY" at bounding box center [727, 299] width 83 height 27
click at [1229, 228] on icon at bounding box center [1223, 238] width 21 height 21
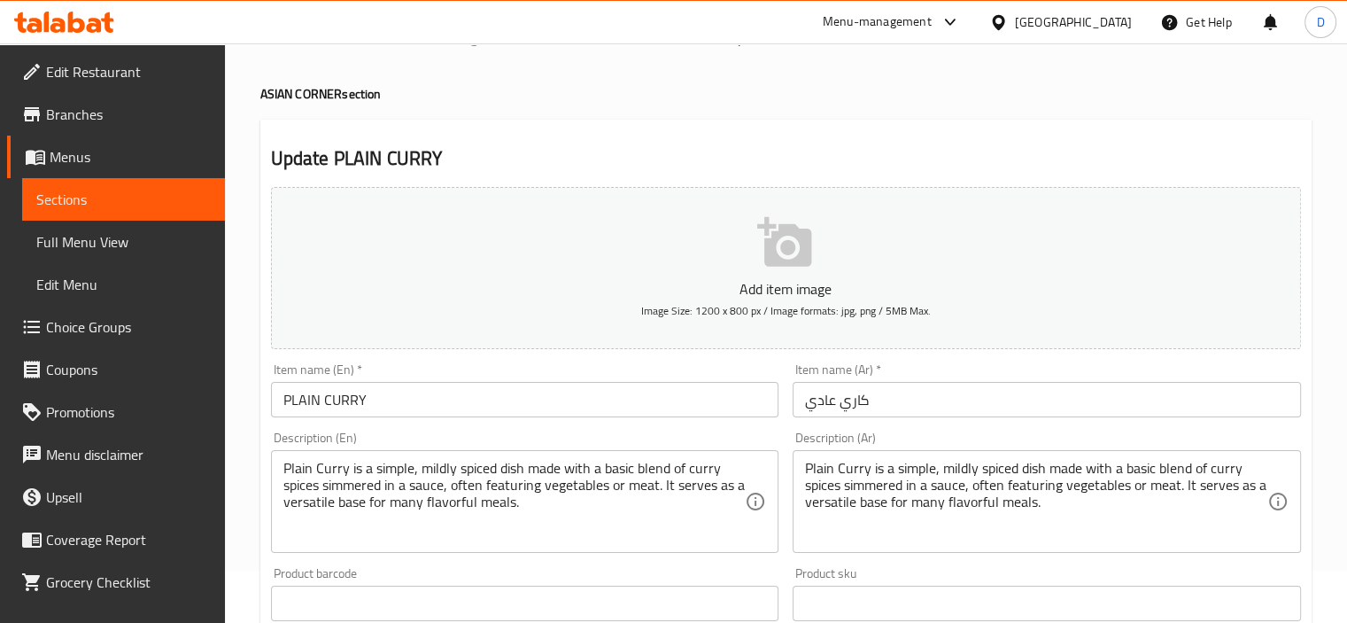
scroll to position [56, 0]
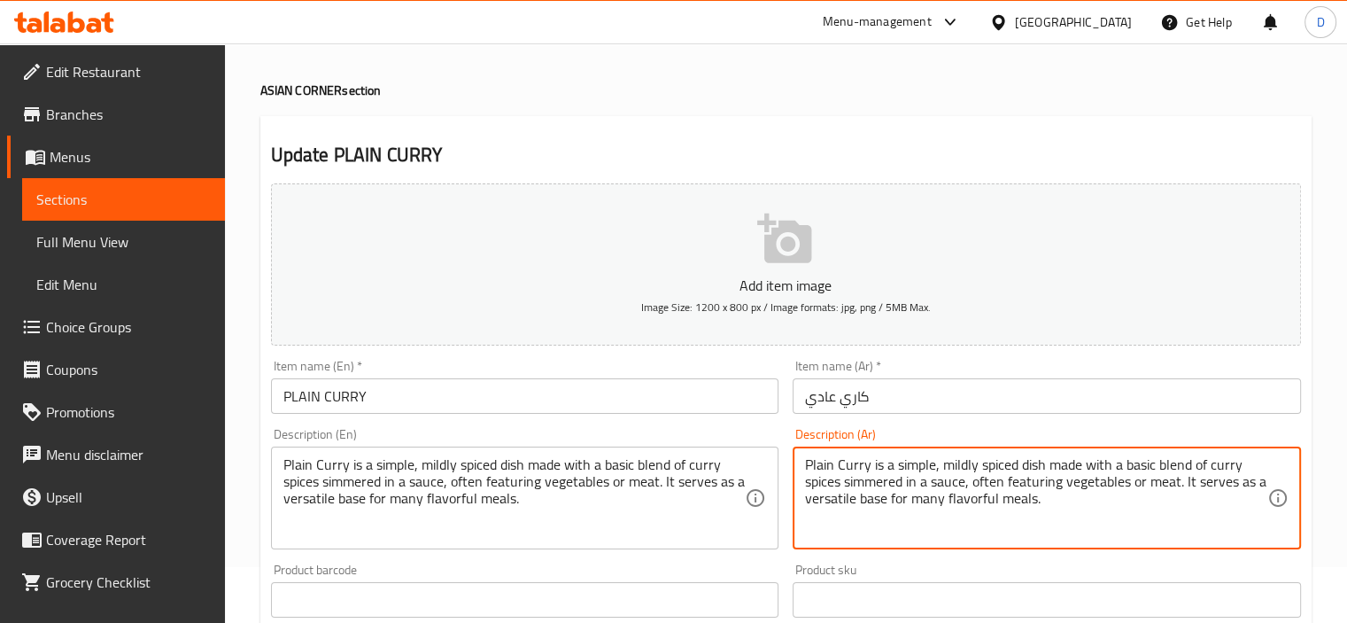
click at [853, 474] on textarea "Plain Curry is a simple, mildly spiced dish made with a basic blend of curry sp…" at bounding box center [1036, 498] width 462 height 84
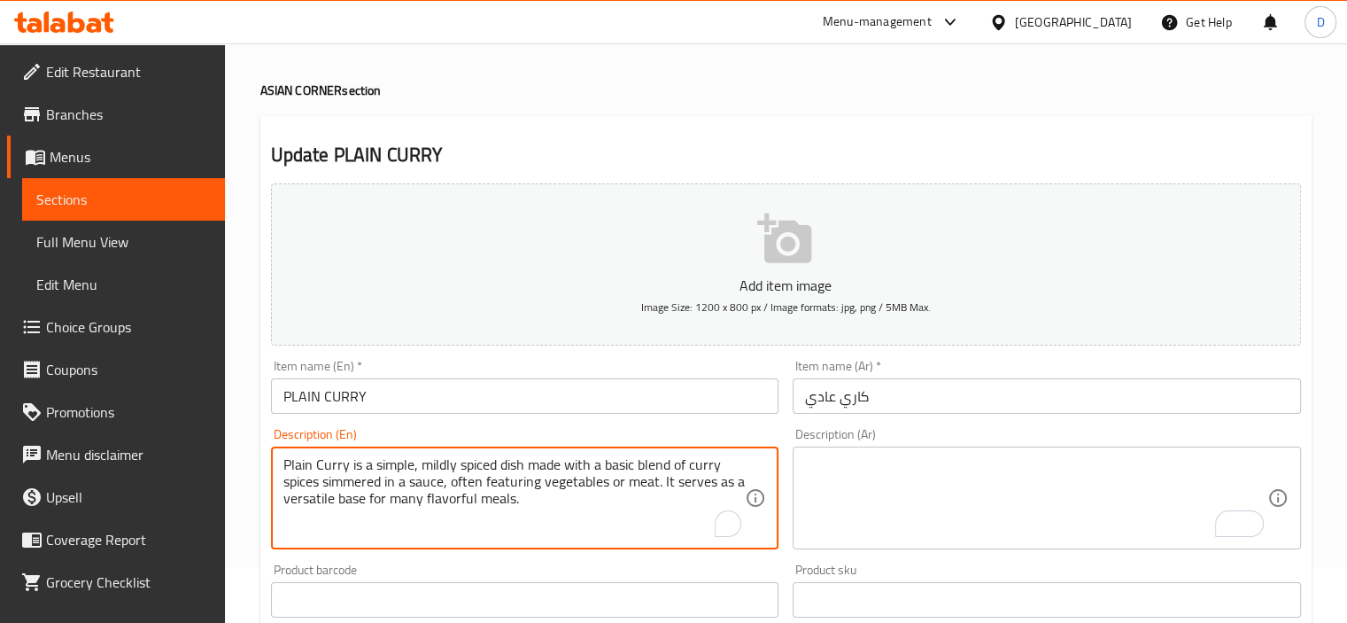
click at [609, 495] on textarea "Plain Curry is a simple, mildly spiced dish made with a basic blend of curry sp…" at bounding box center [514, 498] width 462 height 84
click at [889, 478] on textarea "To enrich screen reader interactions, please activate Accessibility in Grammarl…" at bounding box center [1036, 498] width 462 height 84
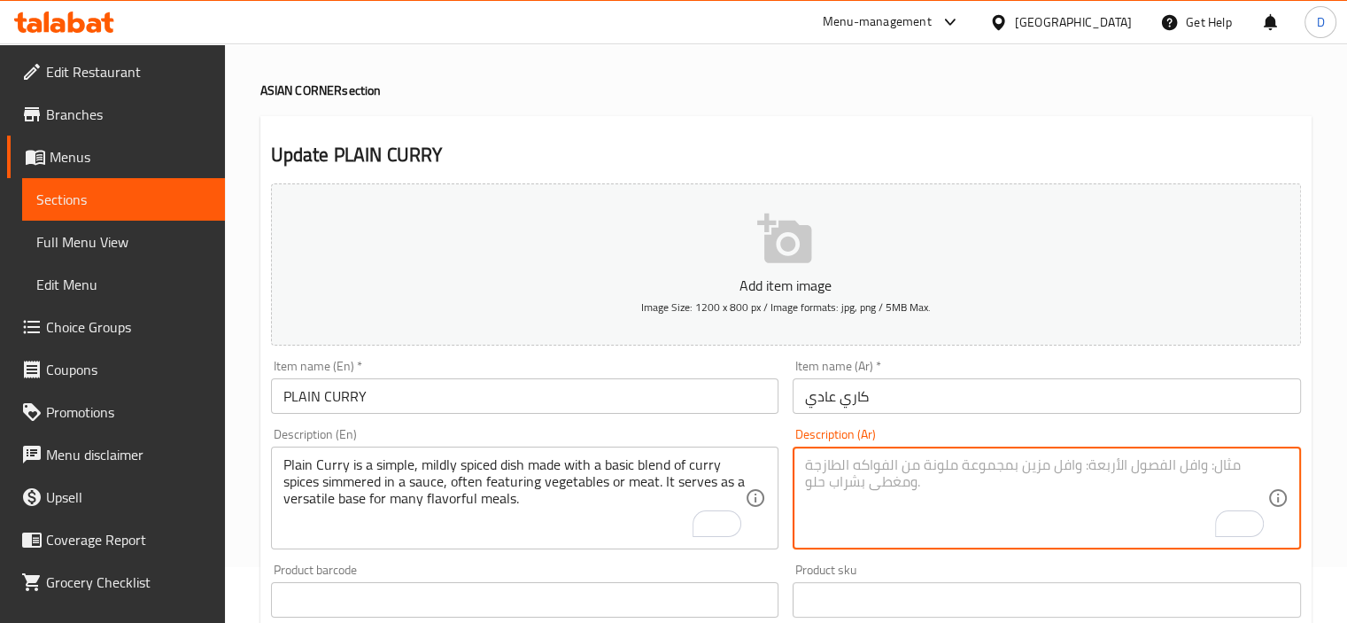
paste textarea "الكاري السادة طبق بسيط، متبل قليلاً، مصنوع من مزيج أساسي من توابل الكاري المطهو…"
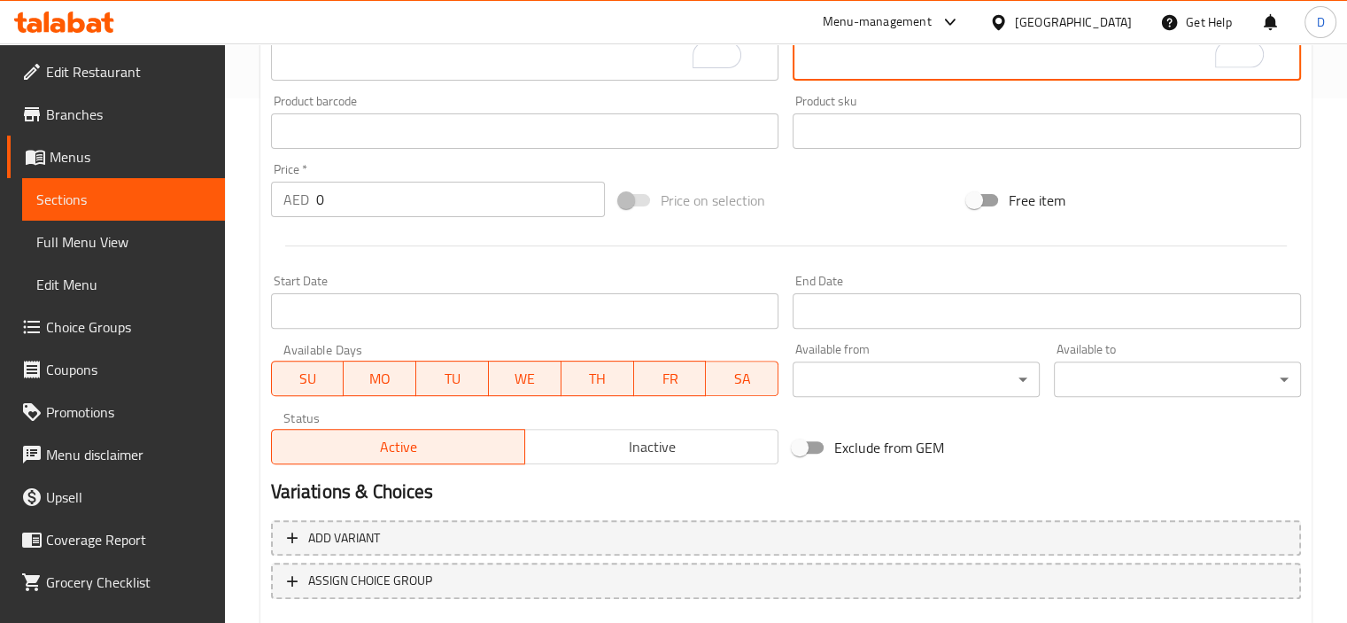
scroll to position [524, 0]
type textarea "الكاري السادة طبق بسيط، متبل قليلاً، مصنوع من مزيج أساسي من توابل الكاري المطهو…"
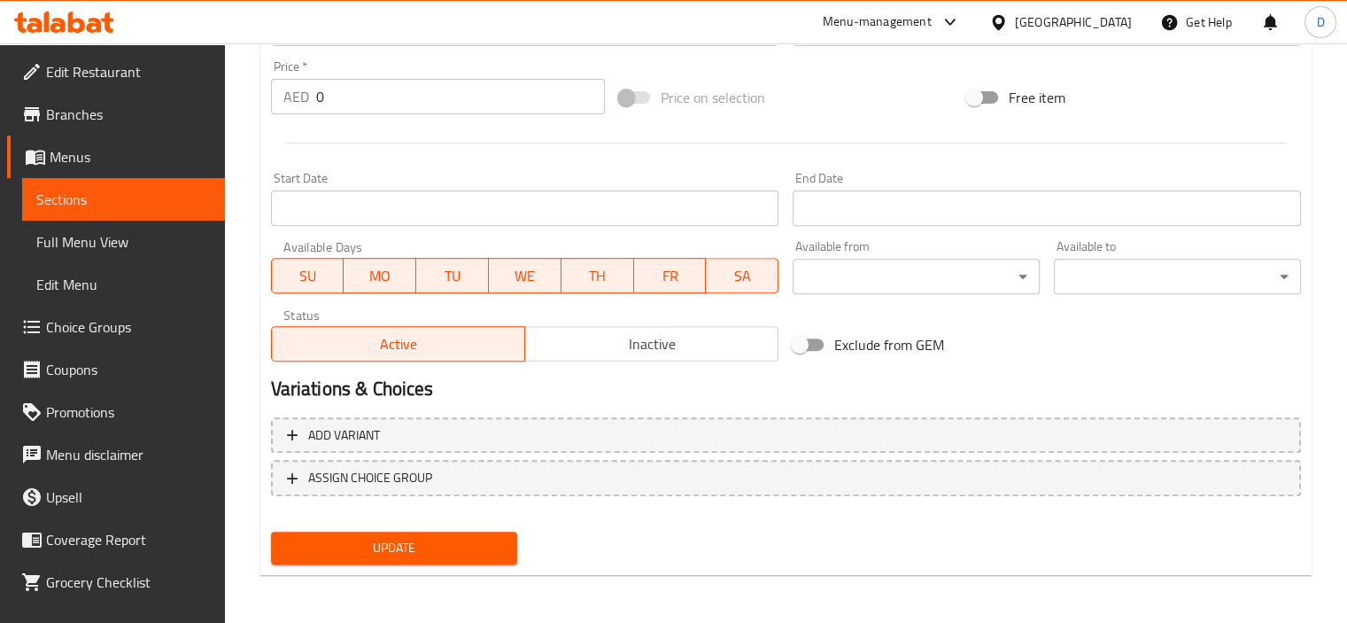
scroll to position [628, 0]
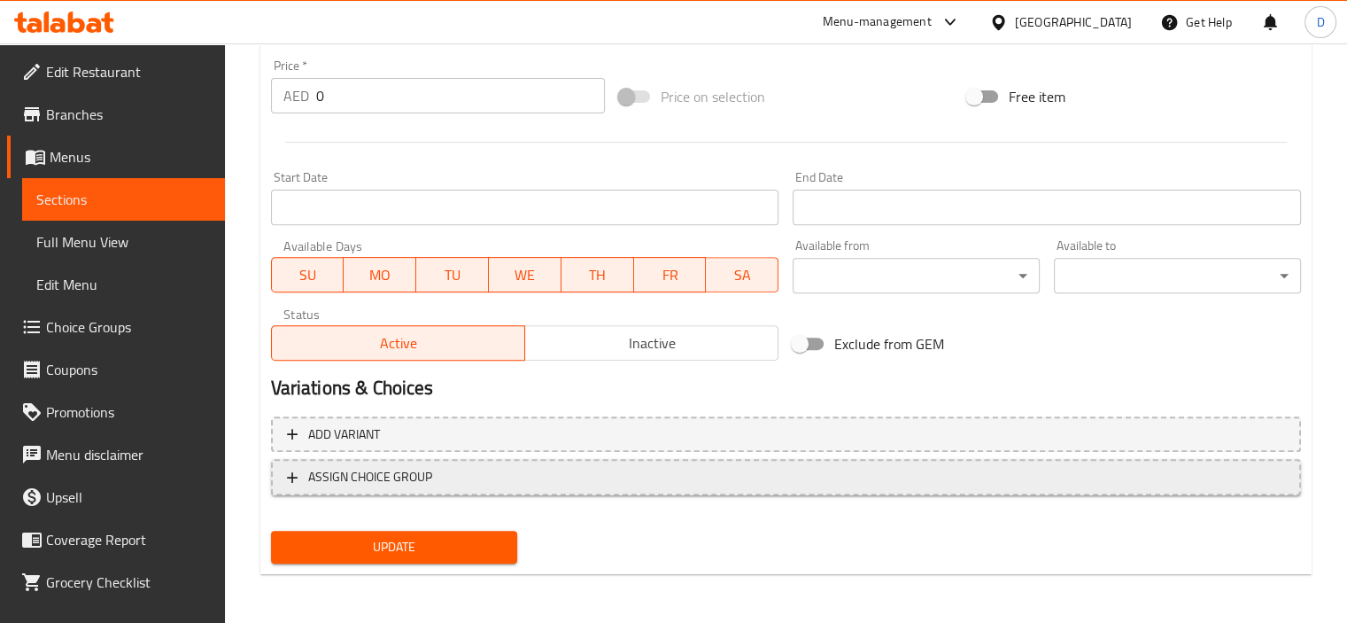
click at [465, 471] on span "ASSIGN CHOICE GROUP" at bounding box center [786, 477] width 998 height 22
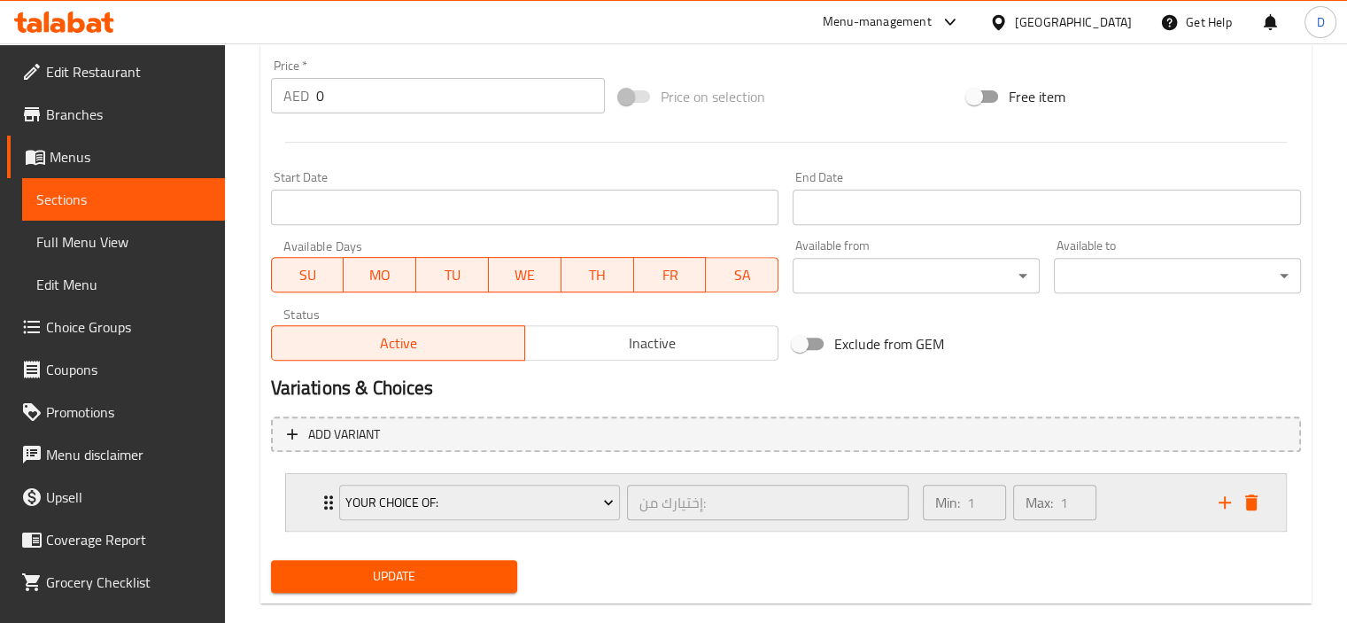
click at [330, 490] on div "Your Choice Of: إختيارك من: ​" at bounding box center [625, 502] width 592 height 57
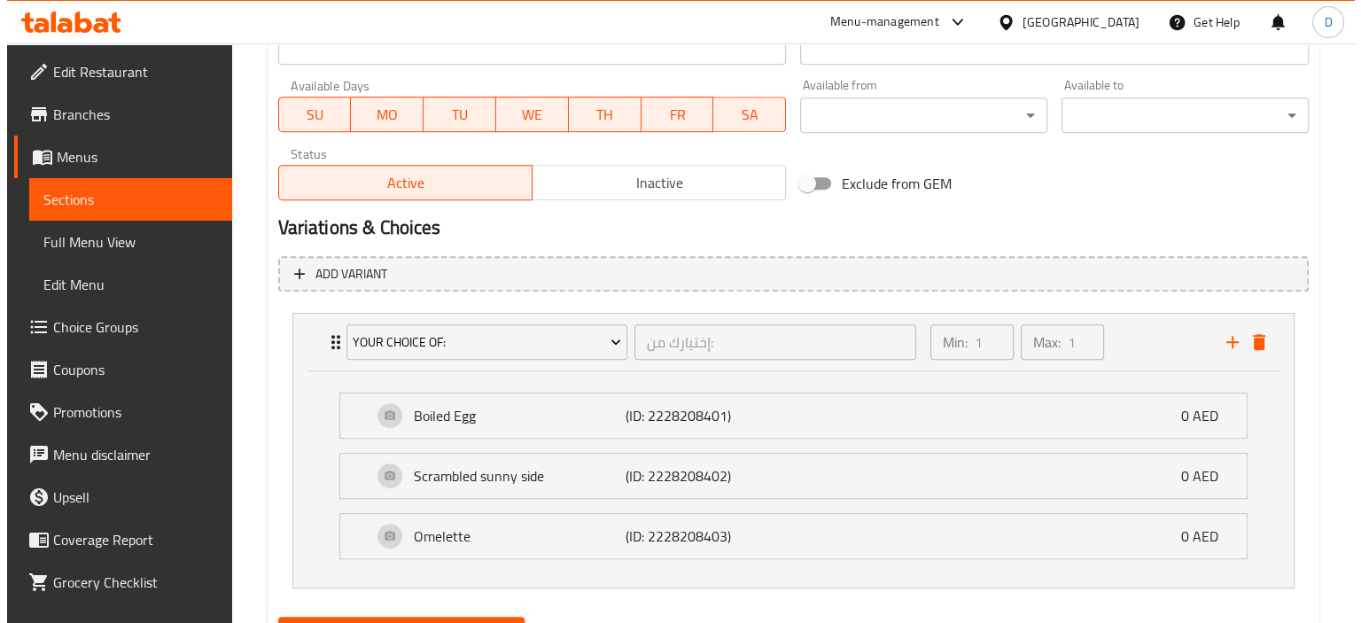
scroll to position [794, 0]
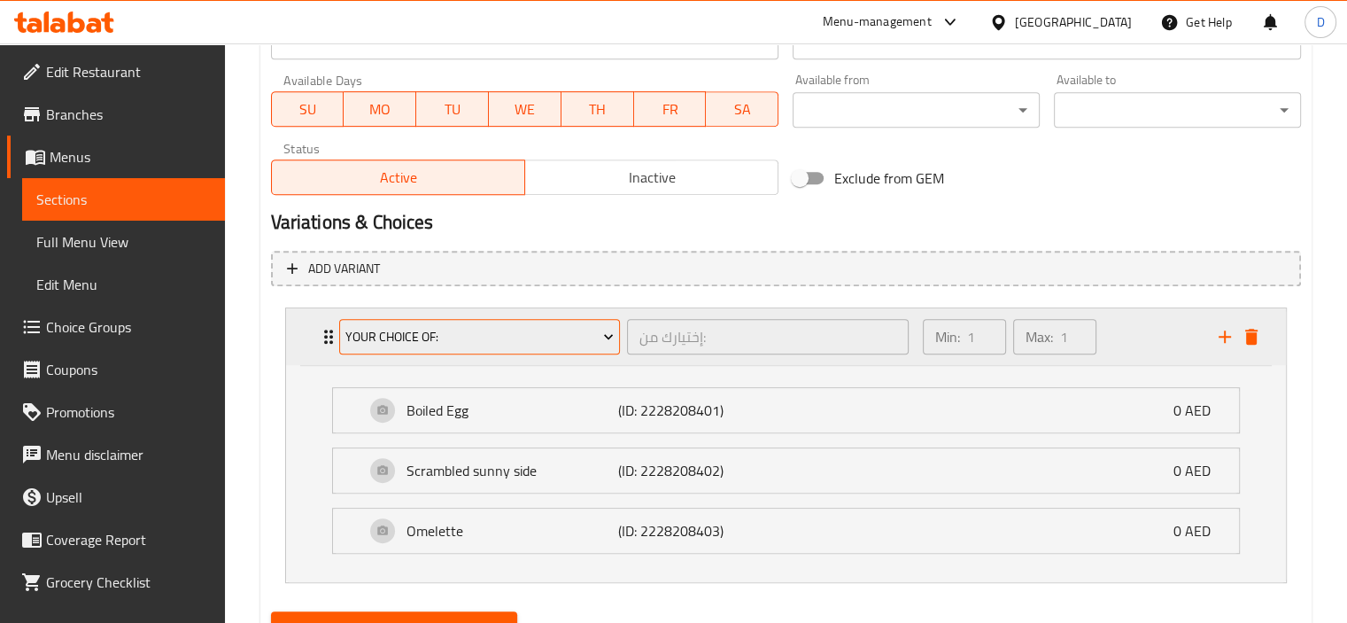
click at [454, 340] on span "Your Choice Of:" at bounding box center [479, 337] width 268 height 22
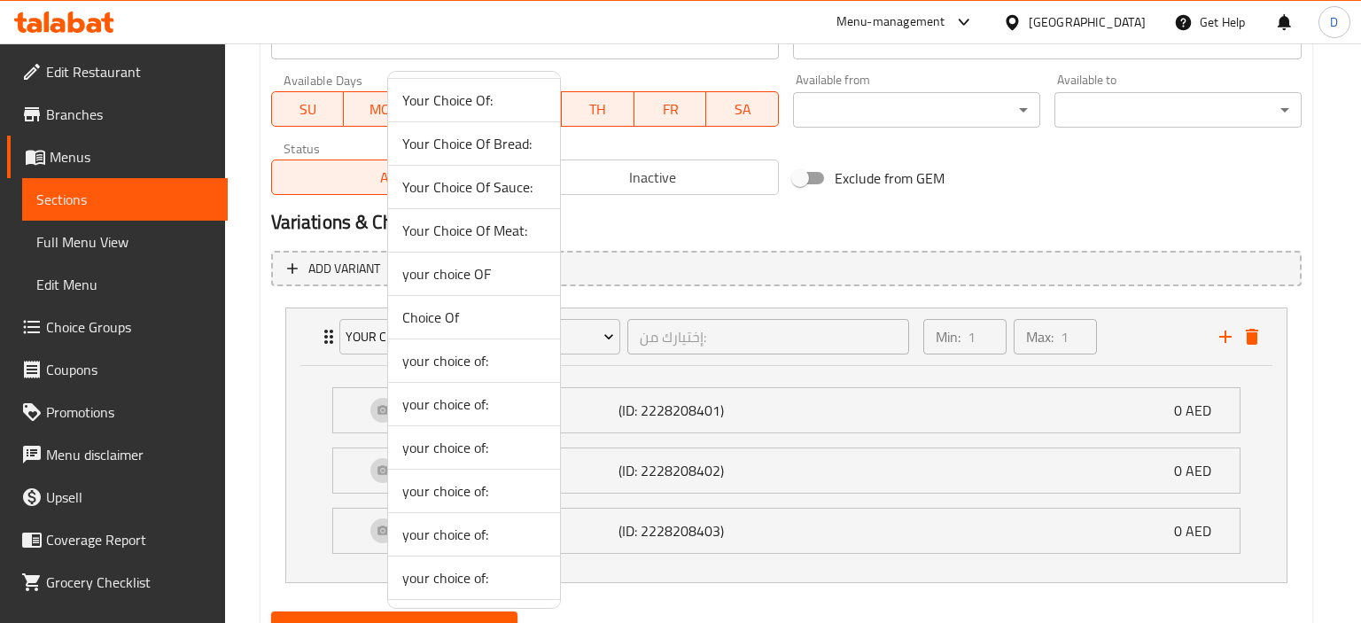
scroll to position [348, 0]
click at [460, 488] on span "your choice of:" at bounding box center [474, 489] width 144 height 21
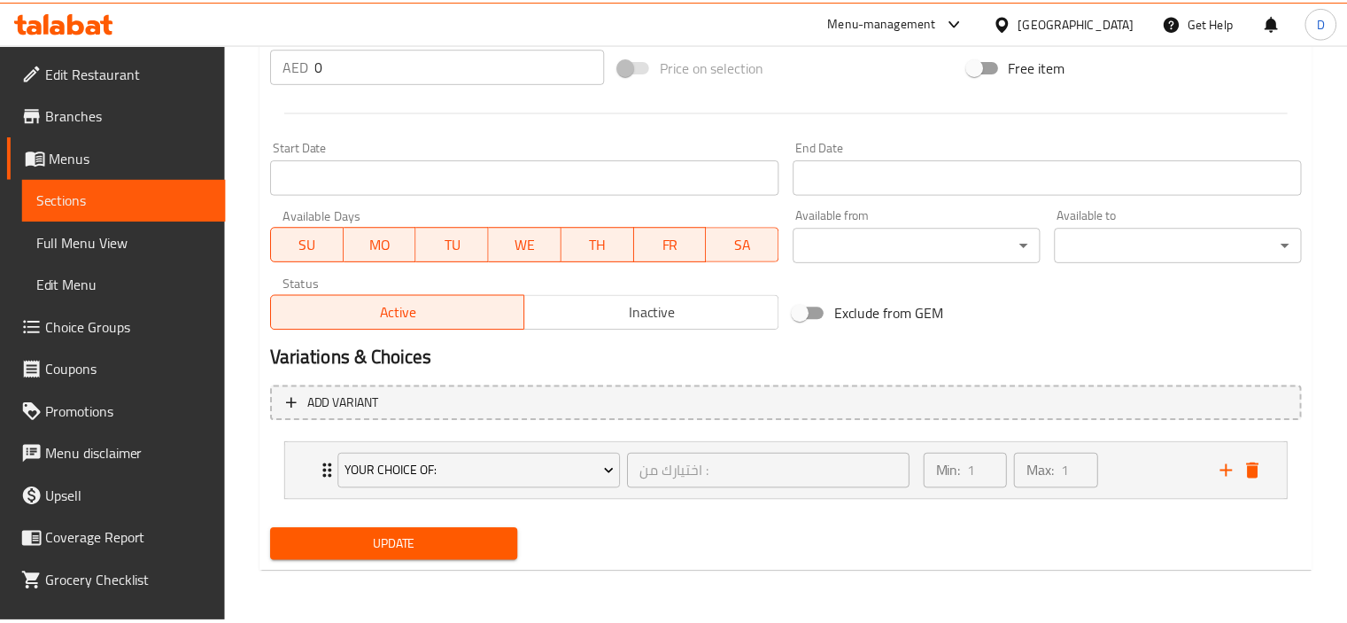
scroll to position [657, 0]
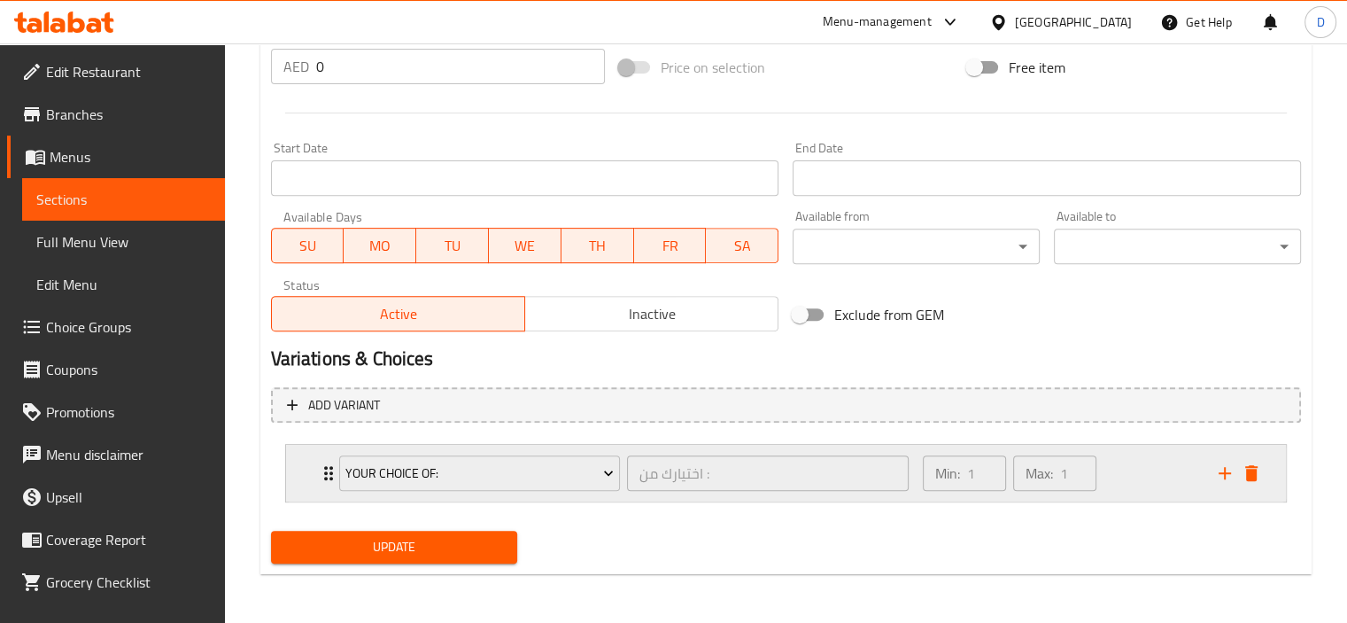
click at [318, 472] on icon "Expand" at bounding box center [328, 472] width 21 height 21
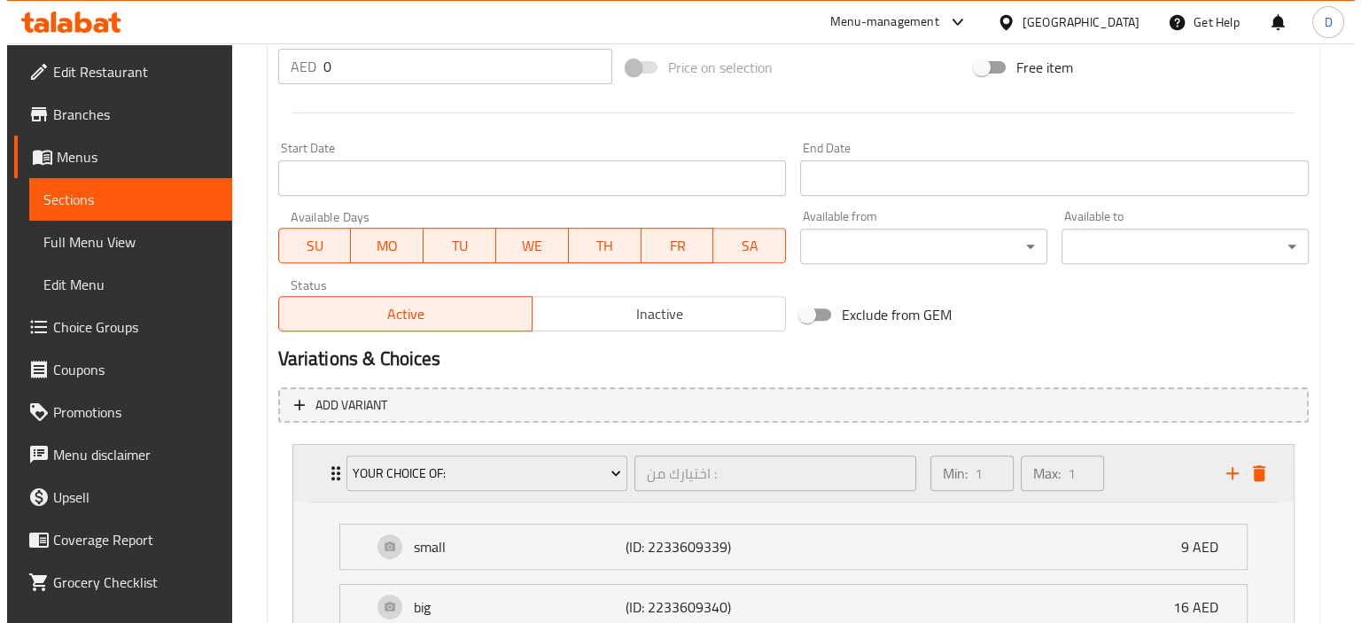
scroll to position [794, 0]
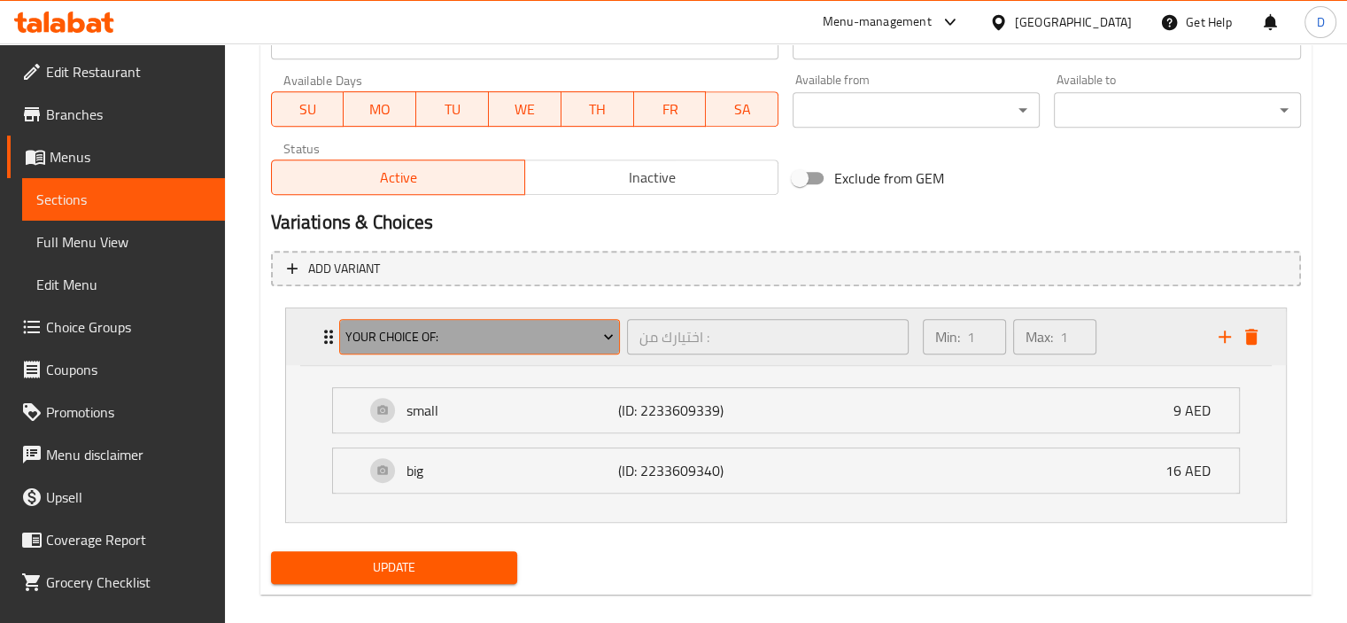
click at [468, 326] on span "your choice of:" at bounding box center [479, 337] width 268 height 22
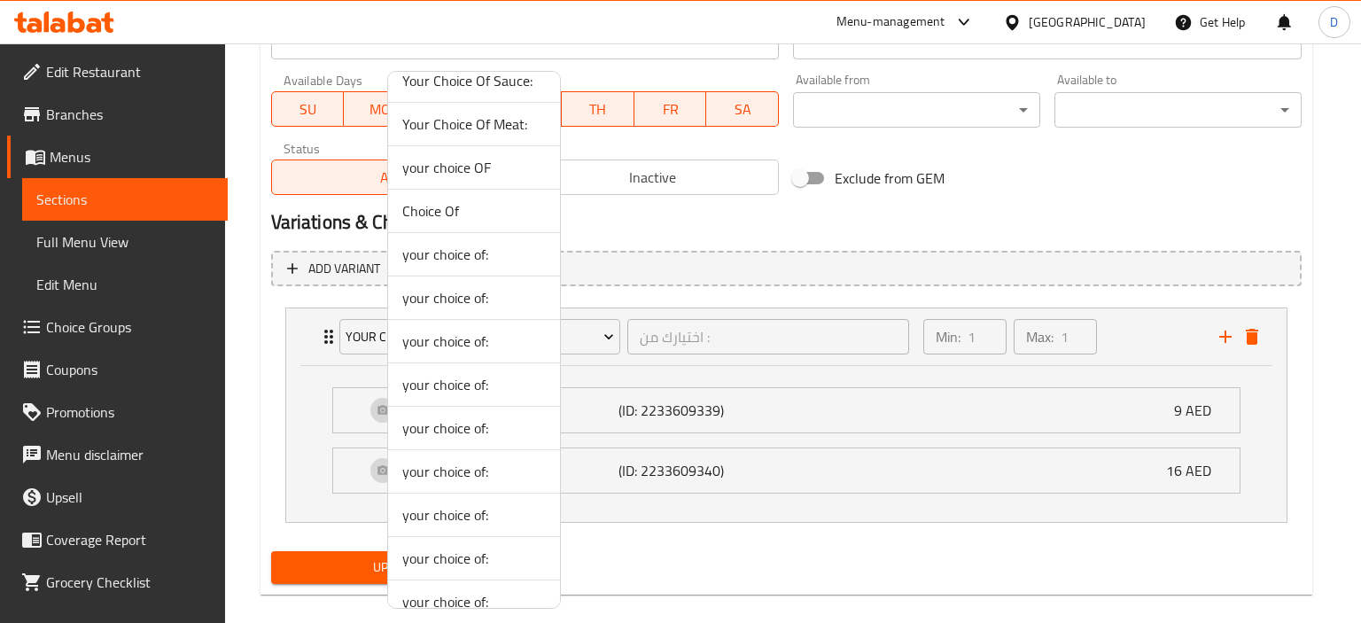
scroll to position [484, 0]
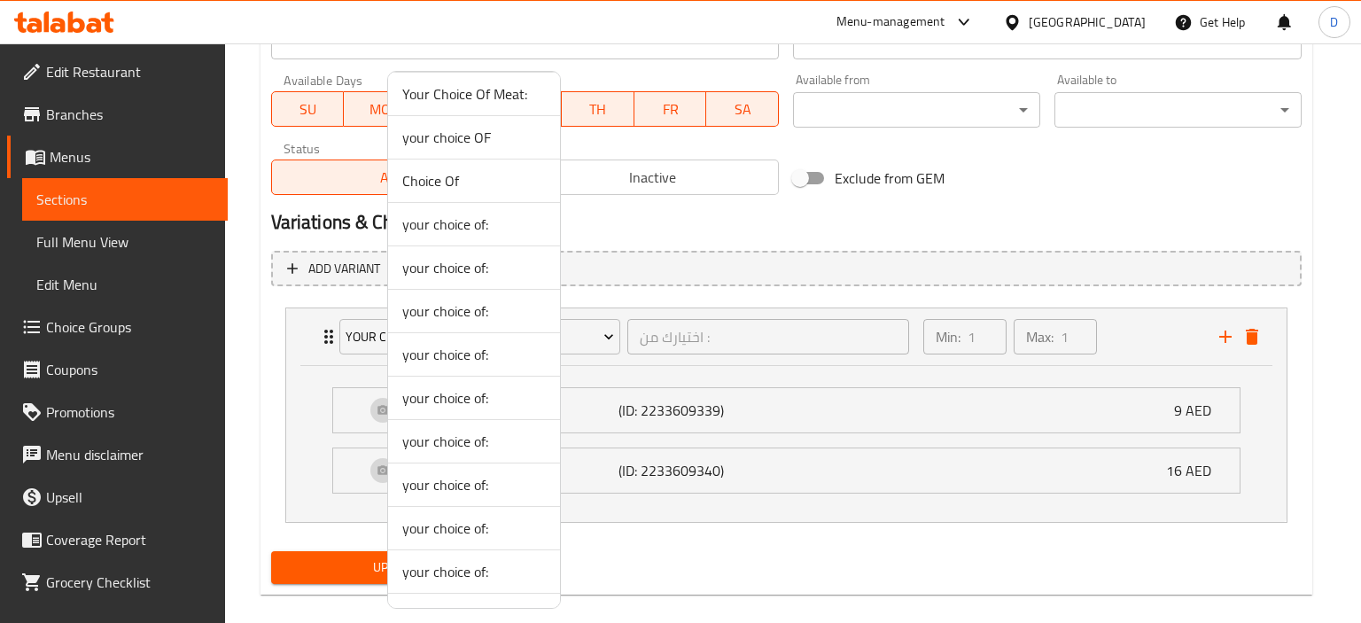
click at [470, 492] on span "your choice of:" at bounding box center [474, 484] width 144 height 21
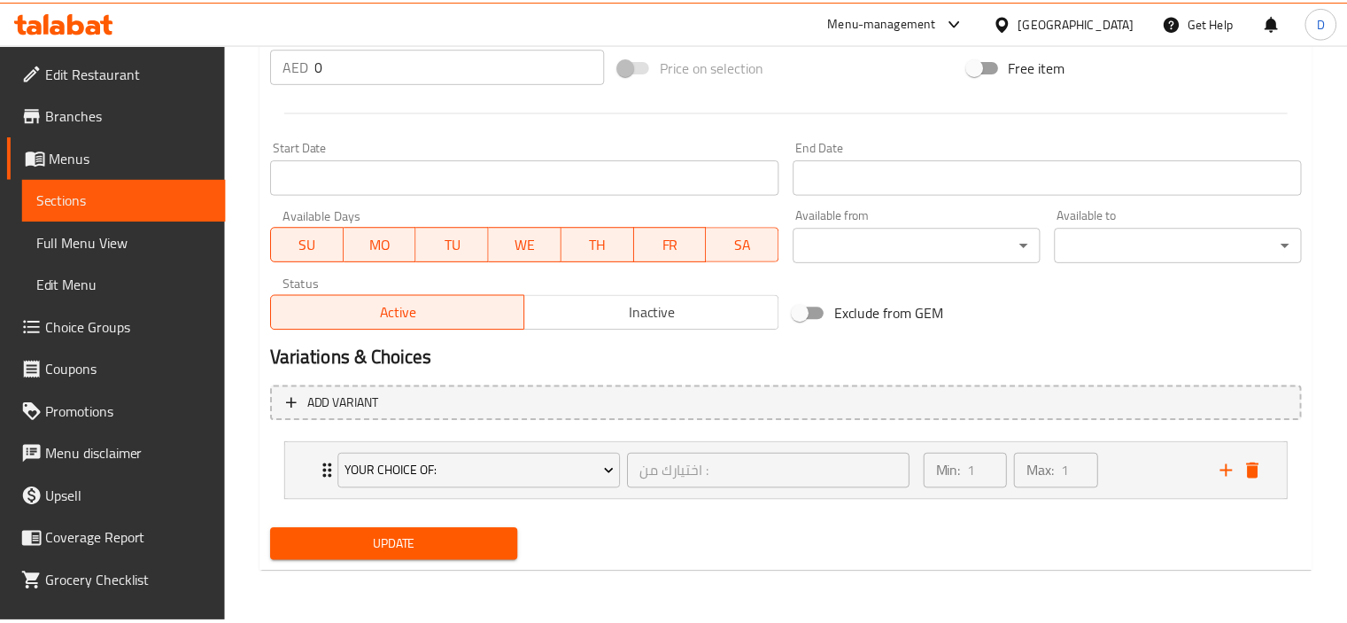
scroll to position [657, 0]
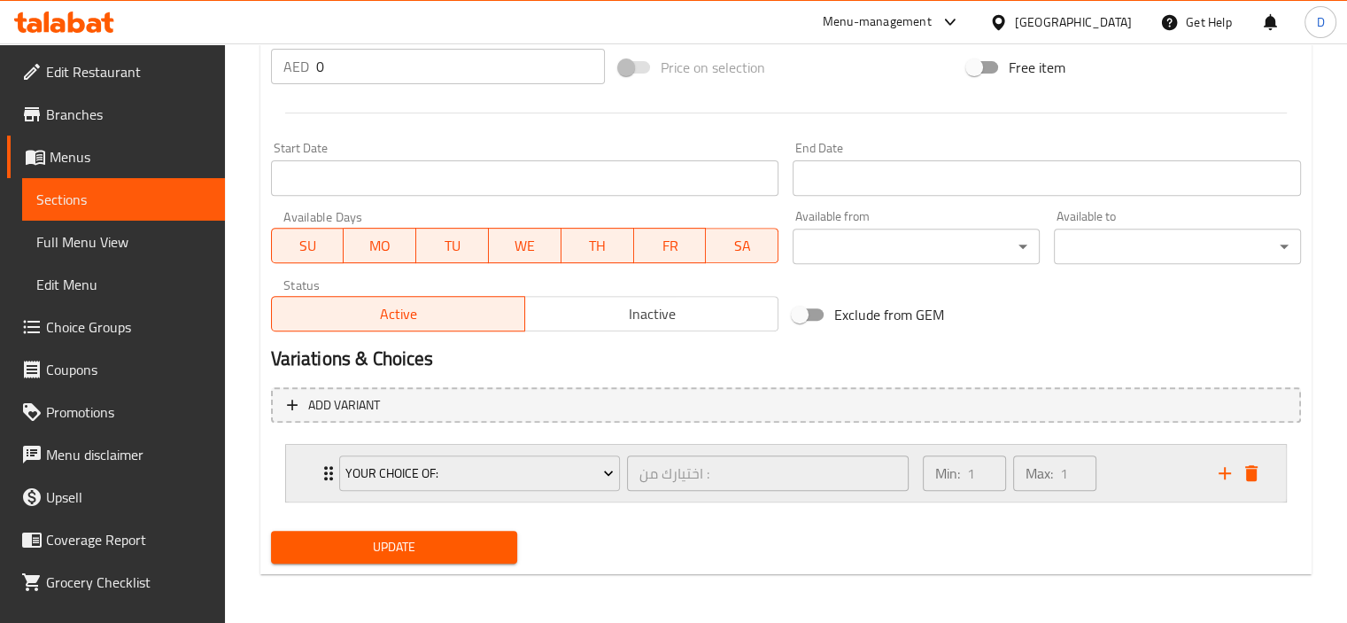
click at [319, 463] on icon "Expand" at bounding box center [328, 472] width 21 height 21
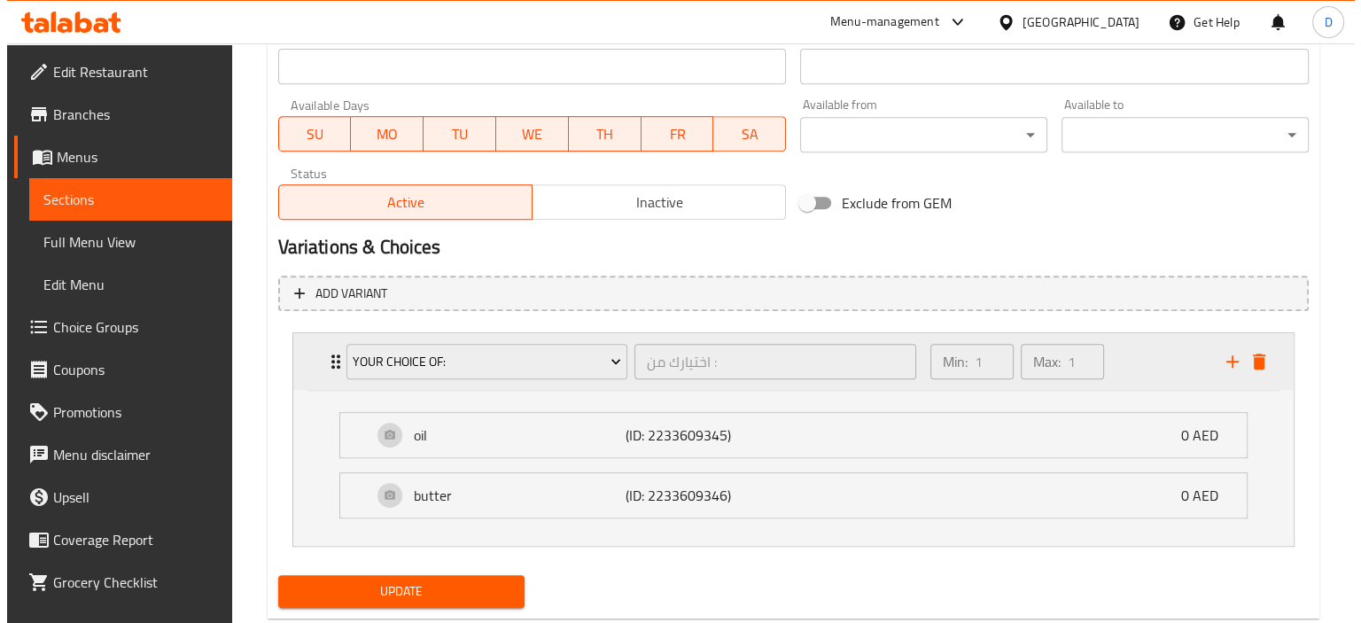
scroll to position [794, 0]
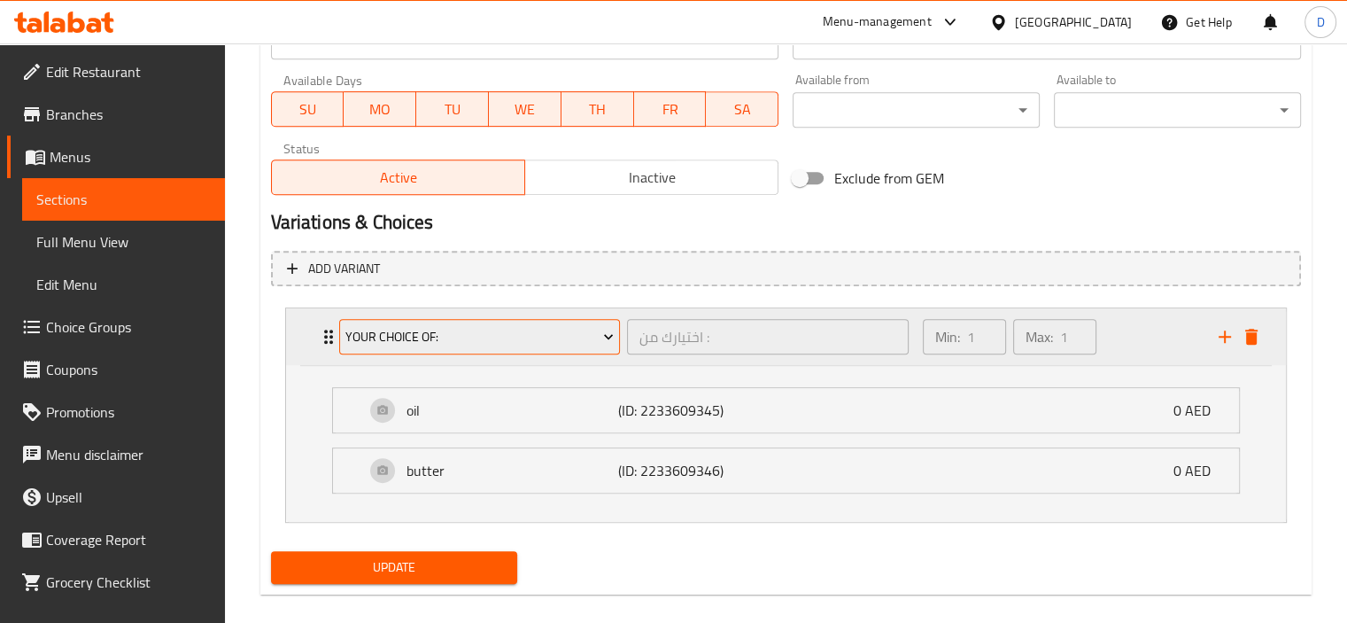
click at [451, 336] on span "your choice of:" at bounding box center [479, 337] width 268 height 22
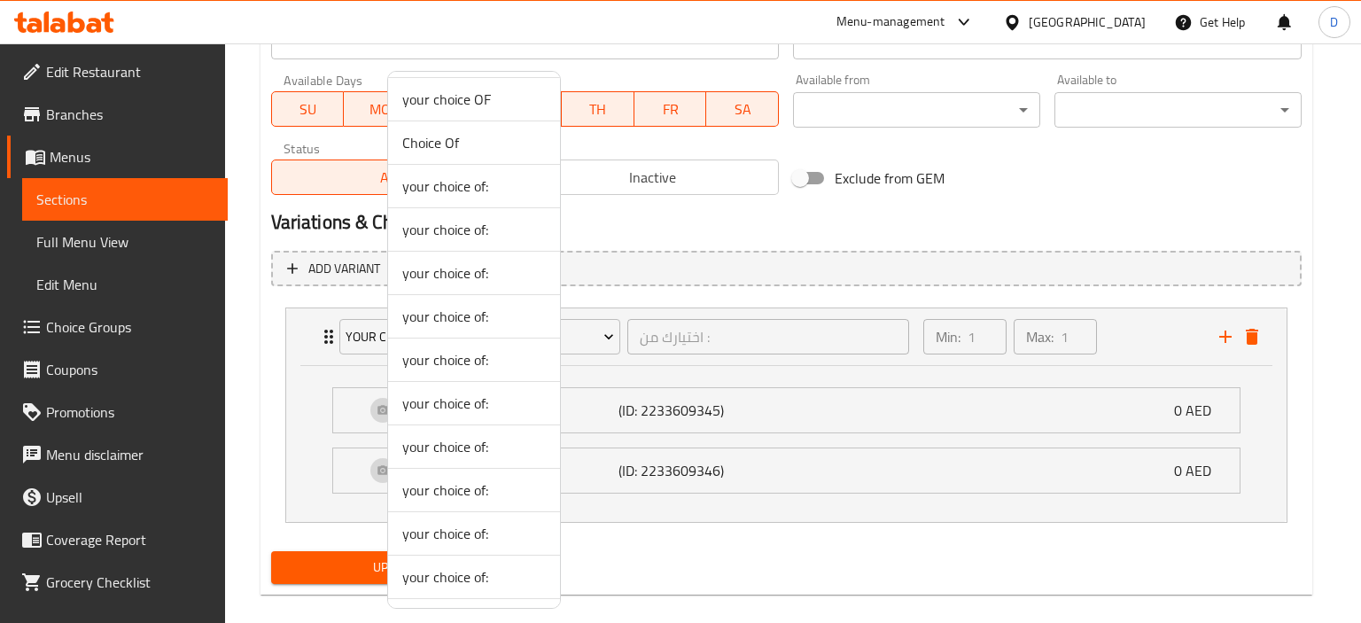
scroll to position [557, 0]
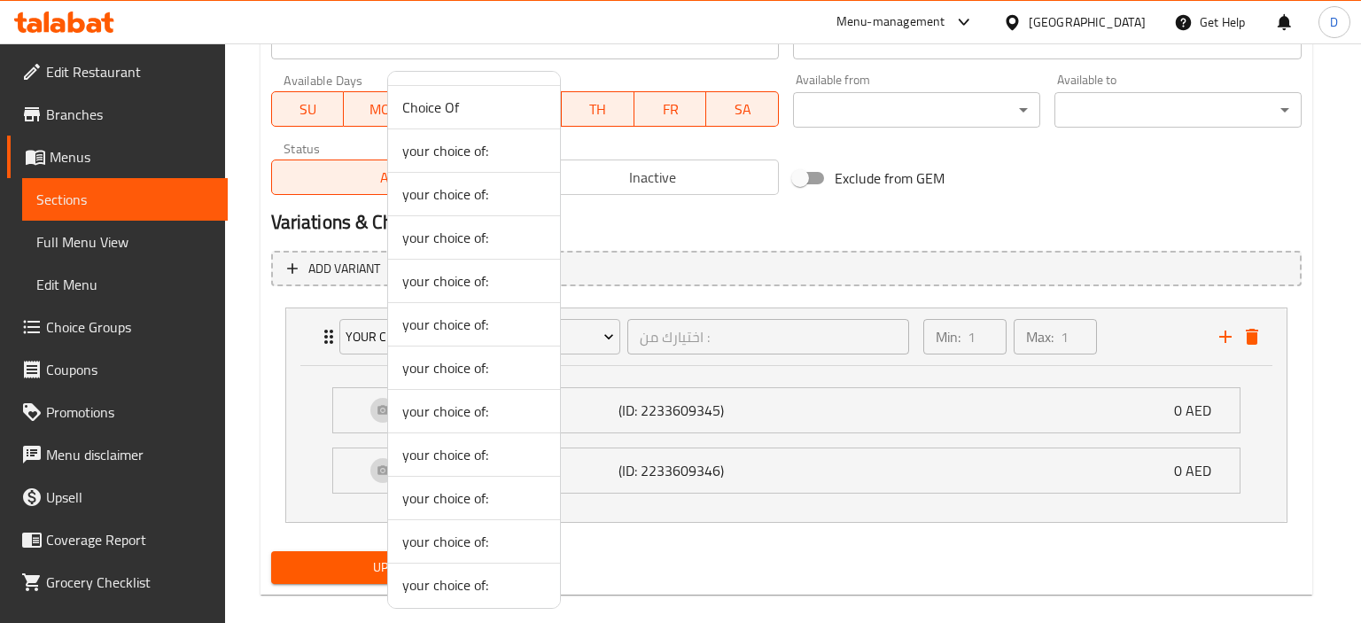
click at [458, 547] on span "your choice of:" at bounding box center [474, 541] width 144 height 21
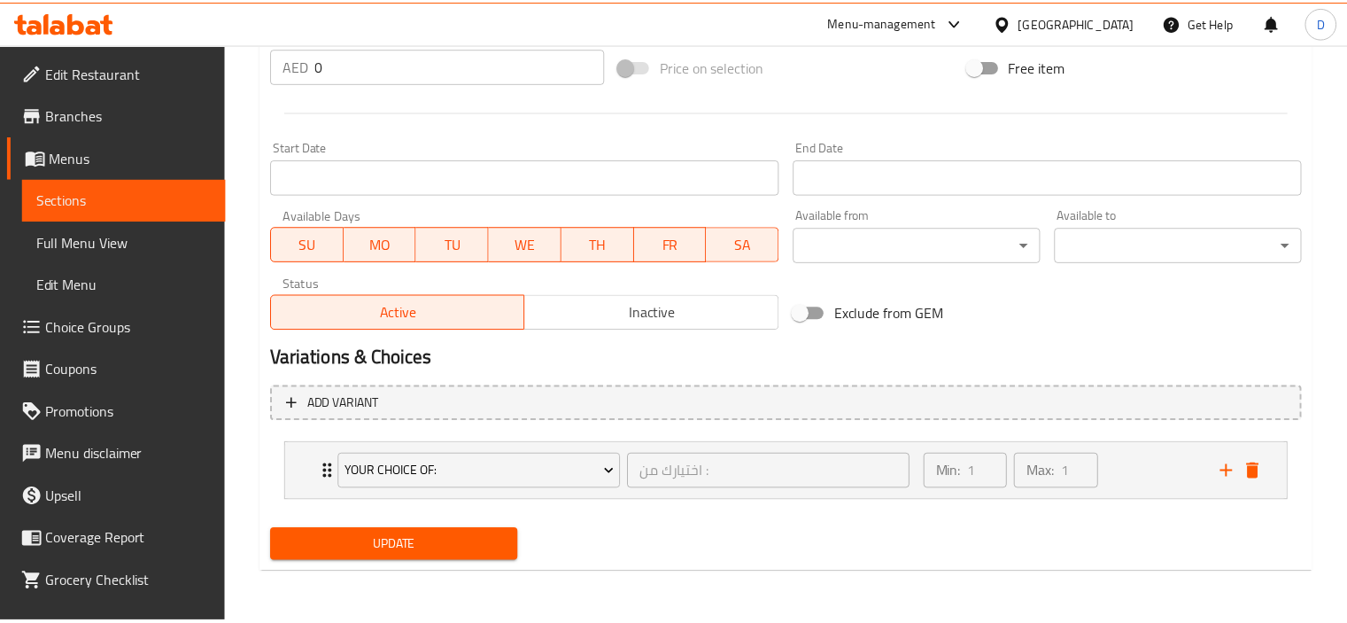
scroll to position [657, 0]
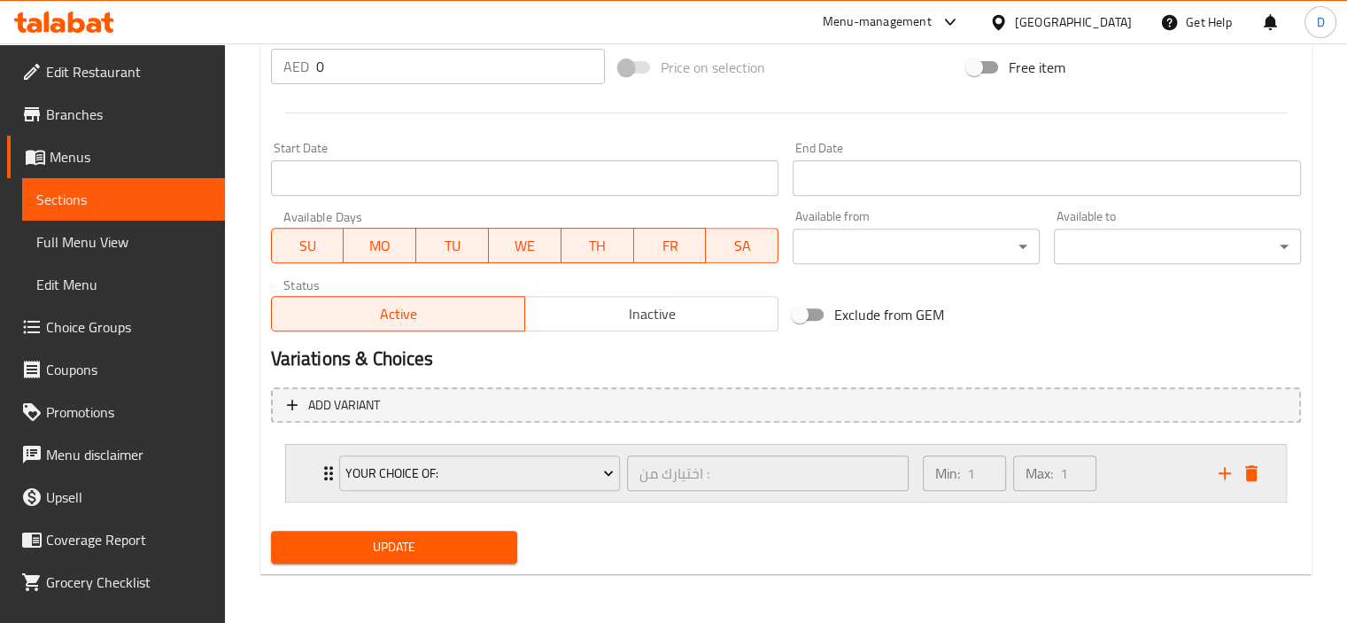
click at [326, 468] on icon "Expand" at bounding box center [328, 473] width 9 height 14
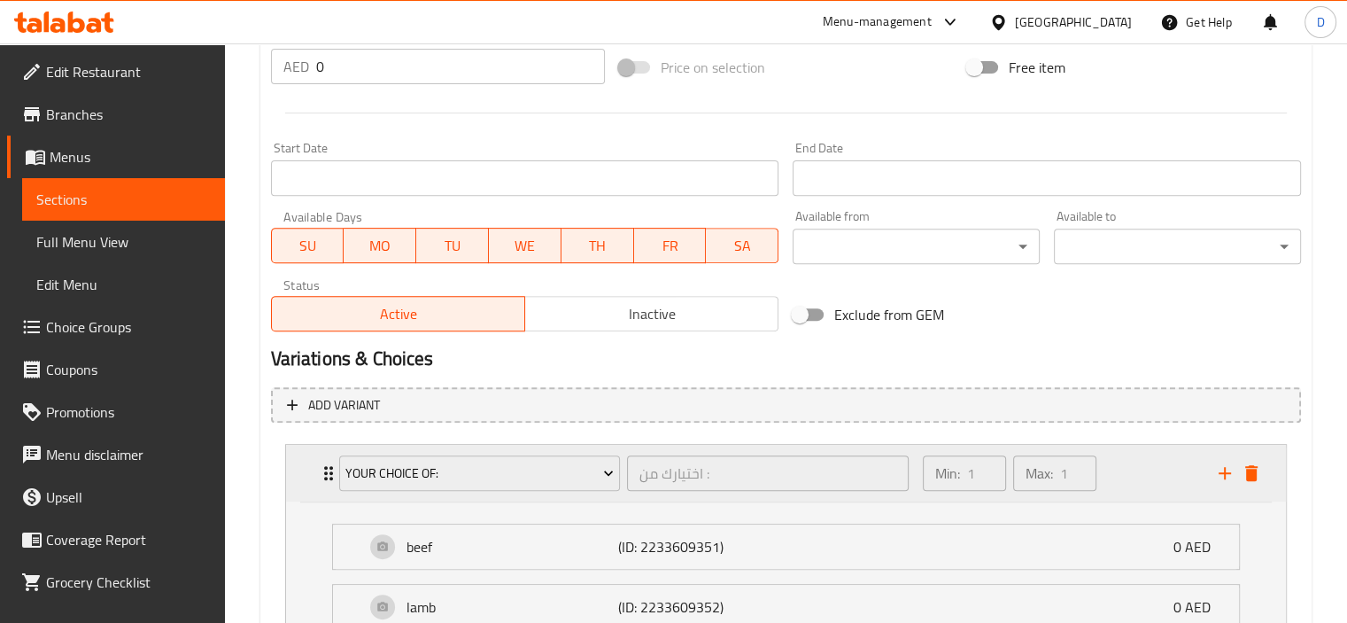
scroll to position [794, 0]
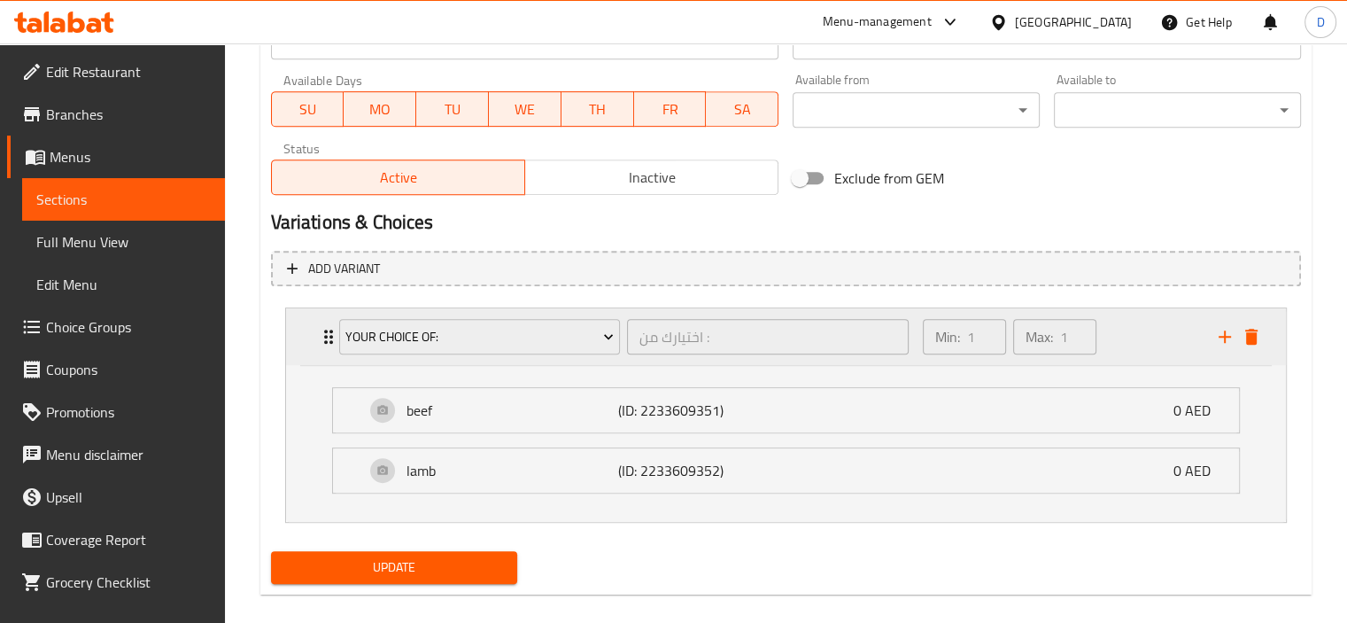
click at [505, 361] on div "your choice of: اختيارك من : ​" at bounding box center [625, 336] width 592 height 57
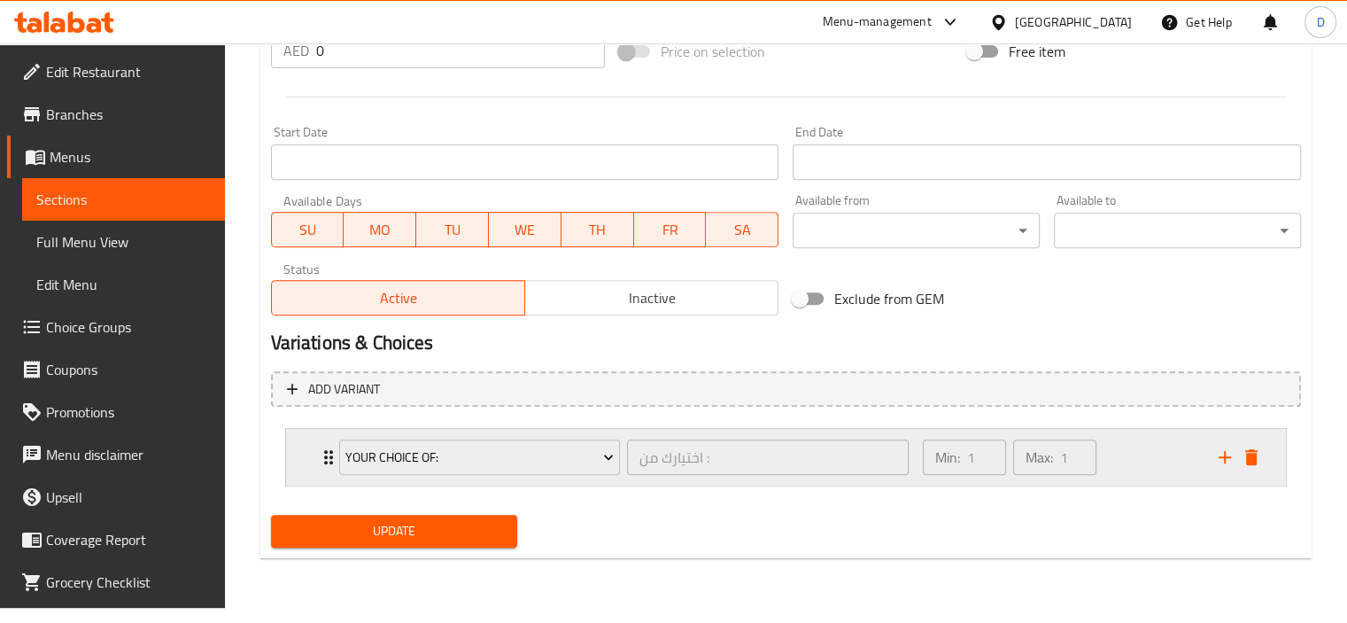
scroll to position [657, 0]
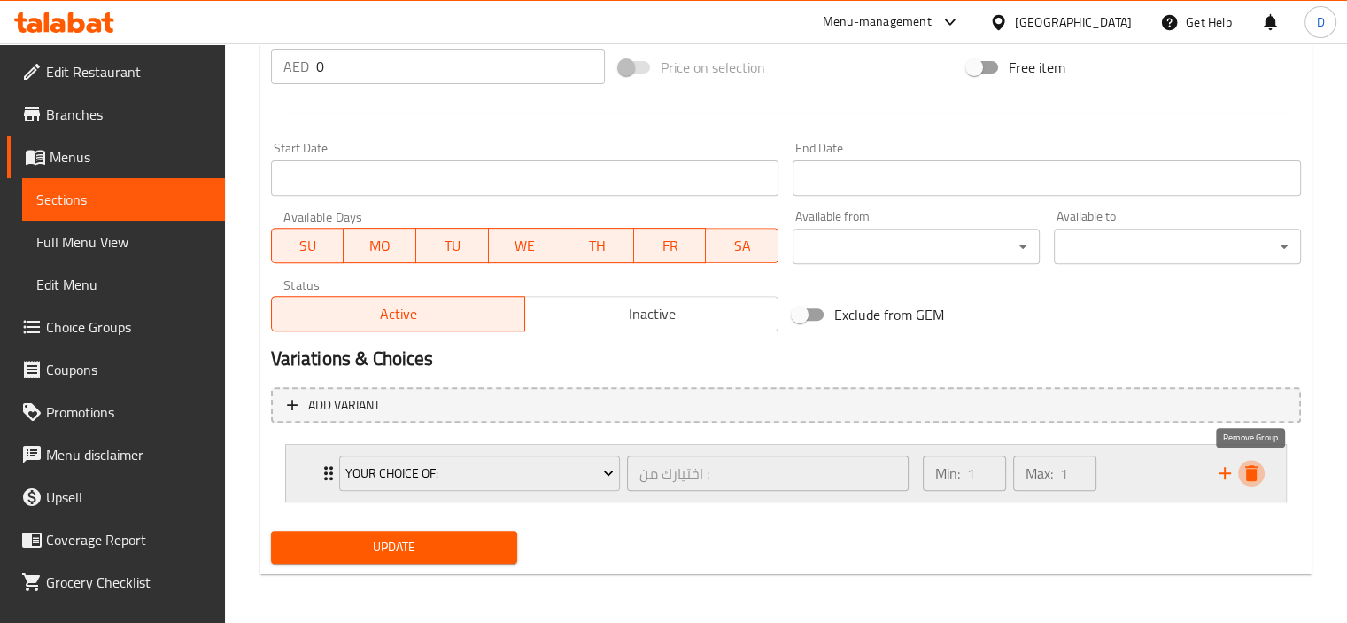
click at [1257, 480] on icon "delete" at bounding box center [1251, 472] width 21 height 21
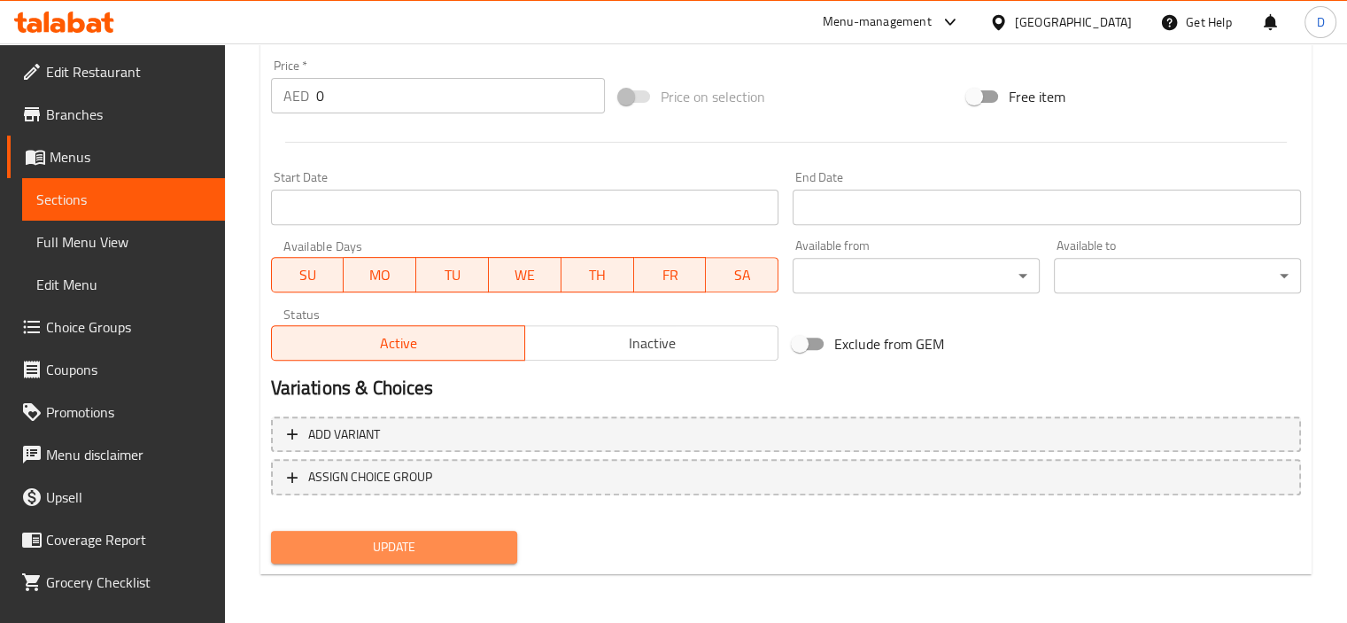
click at [475, 561] on button "Update" at bounding box center [394, 547] width 247 height 33
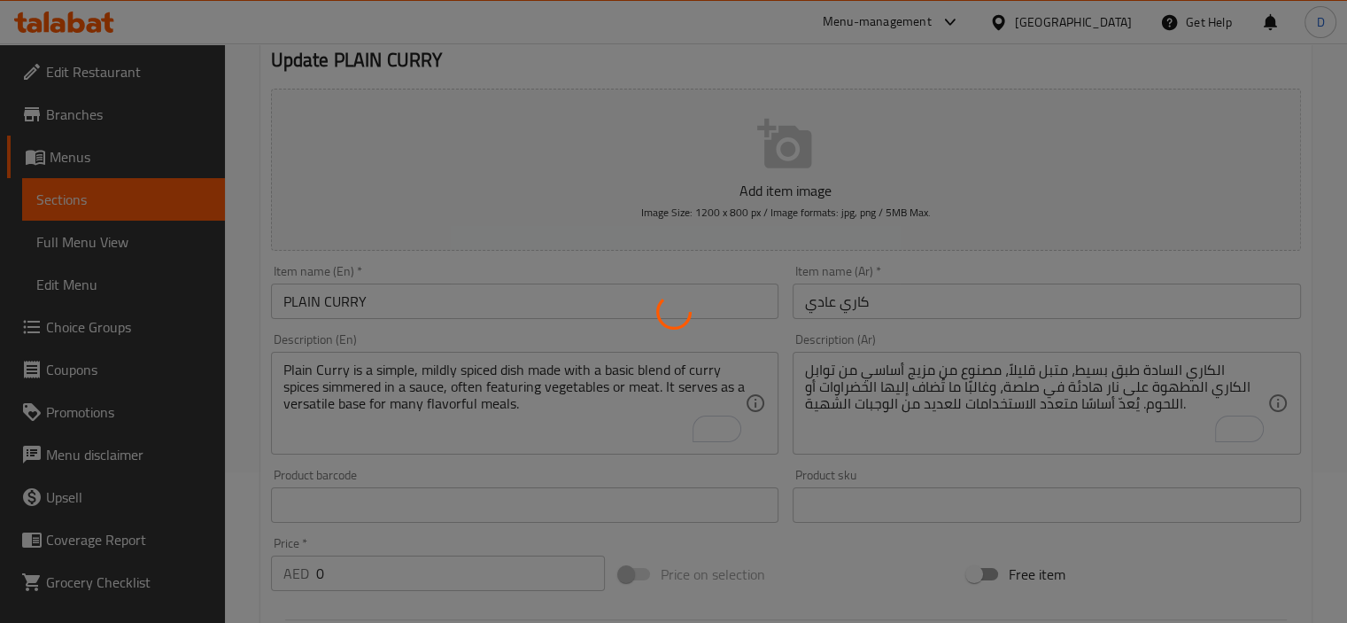
scroll to position [0, 0]
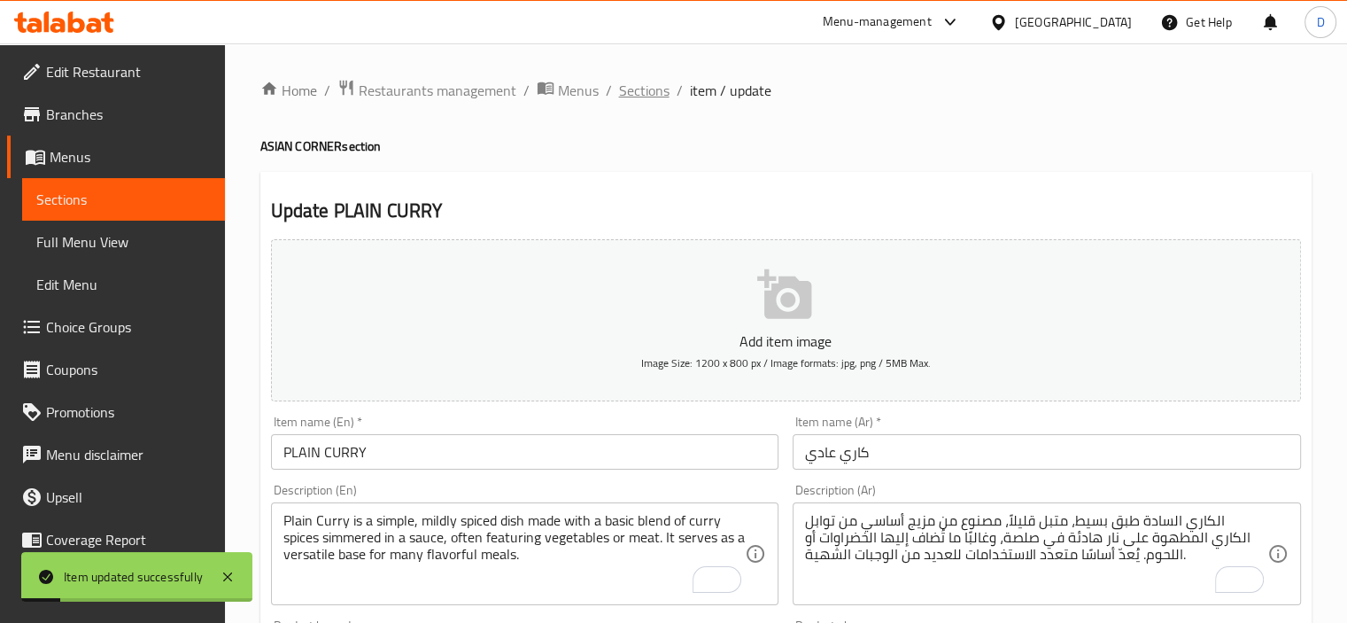
click at [641, 91] on span "Sections" at bounding box center [644, 90] width 50 height 21
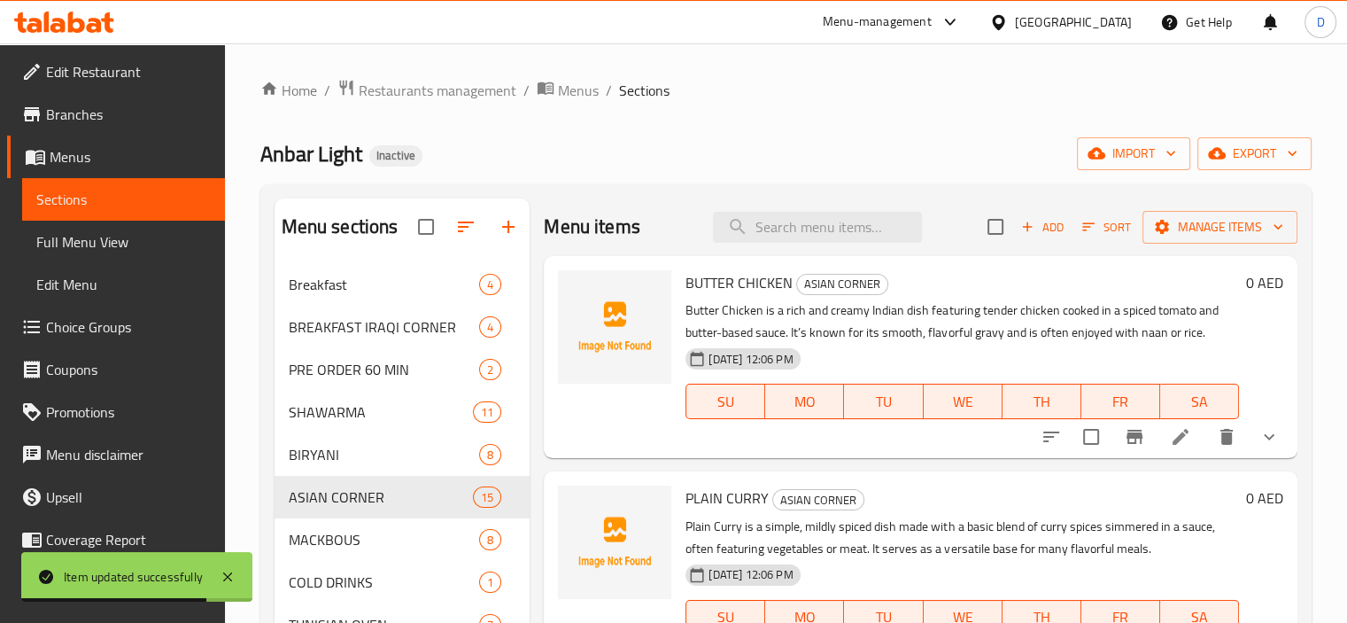
click at [79, 334] on span "Choice Groups" at bounding box center [128, 326] width 165 height 21
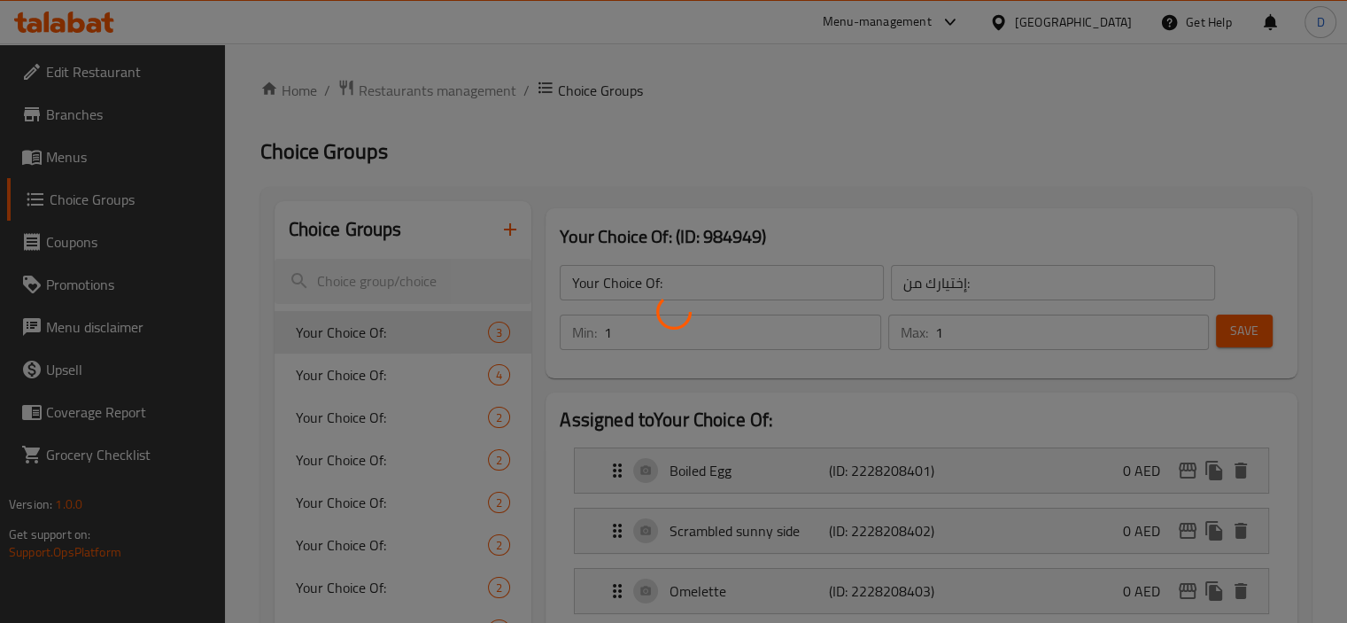
click at [365, 555] on div at bounding box center [673, 311] width 1347 height 623
click at [1018, 538] on div at bounding box center [673, 311] width 1347 height 623
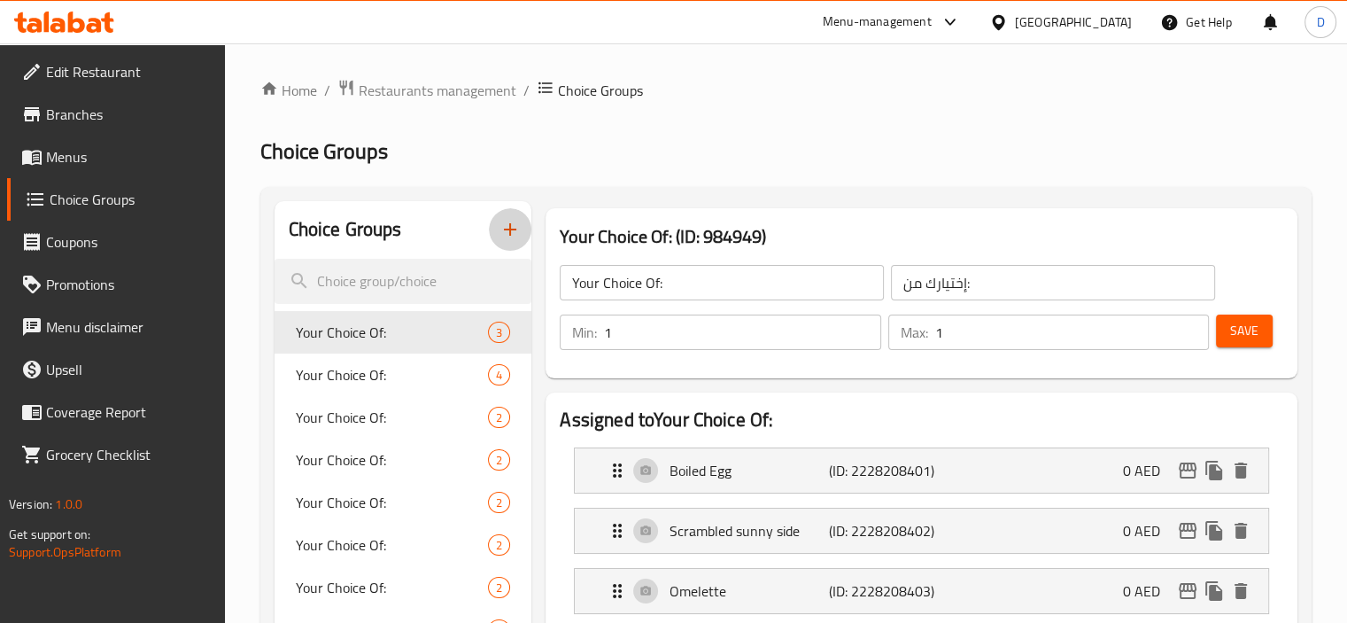
click at [507, 225] on icon "button" at bounding box center [510, 229] width 21 height 21
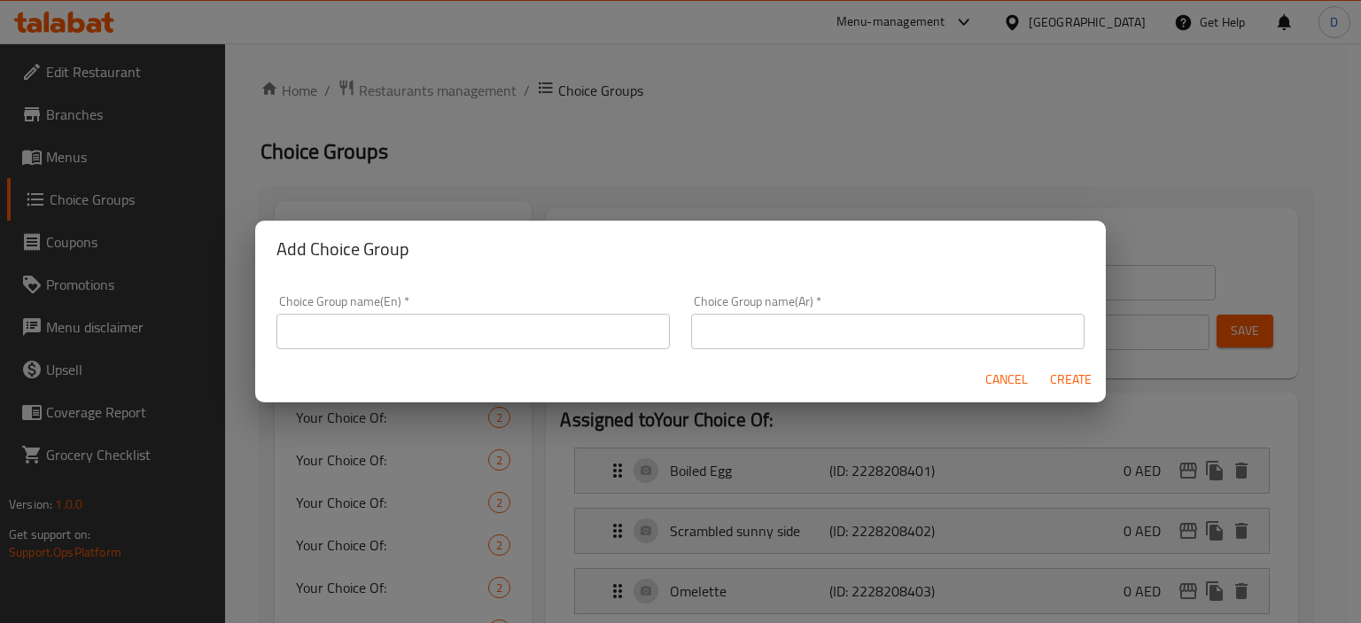
click at [528, 335] on input "text" at bounding box center [472, 331] width 393 height 35
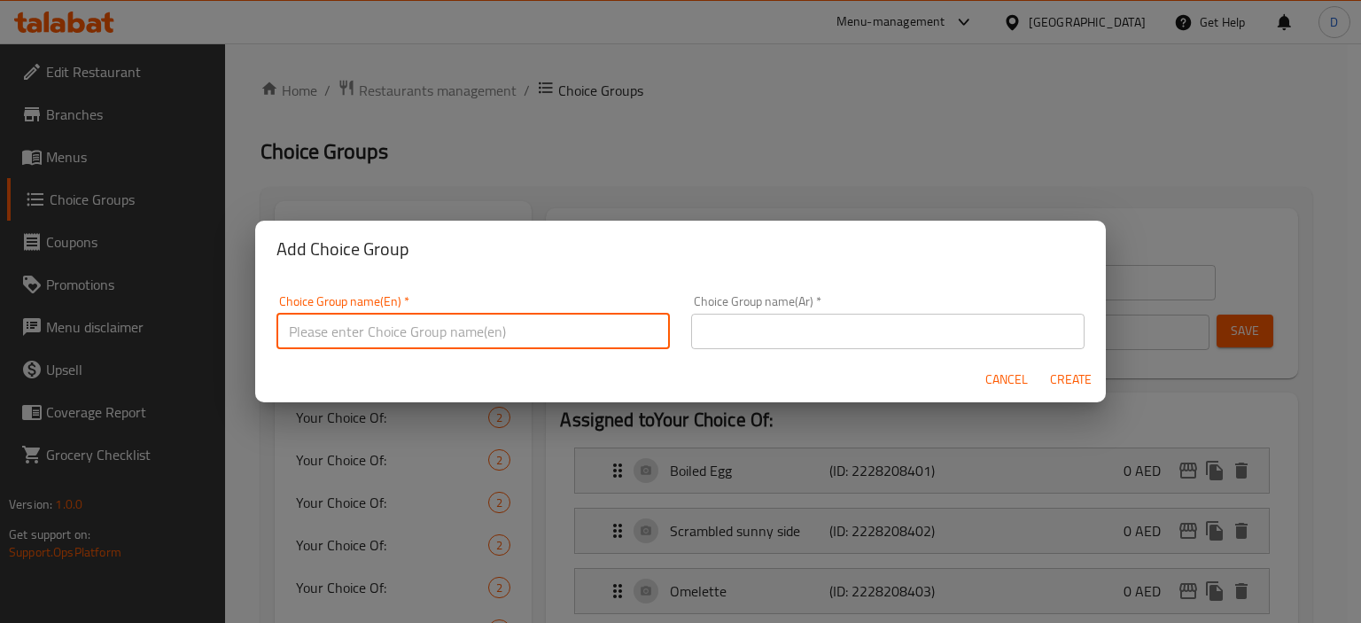
type input "your choice:"
click at [834, 324] on input "text" at bounding box center [887, 331] width 393 height 35
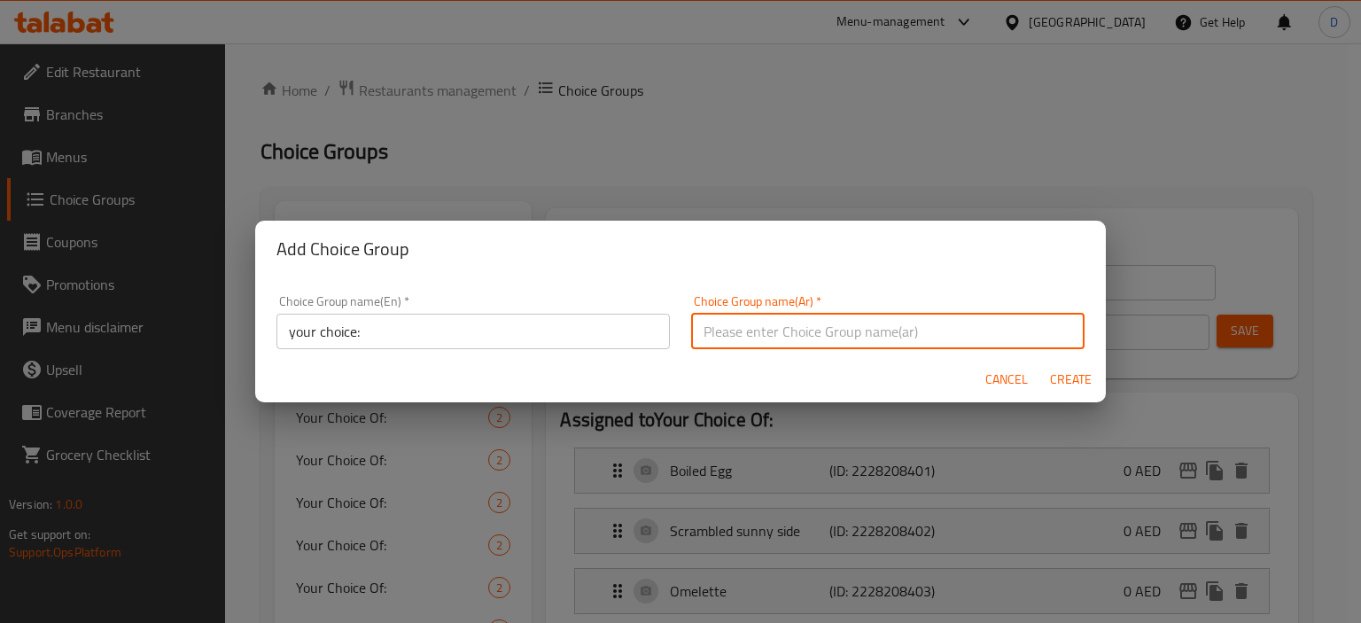
type input "اختيارك من :"
click at [1062, 384] on span "Create" at bounding box center [1070, 380] width 43 height 22
type input "your choice:"
type input "اختيارك من :"
type input "0"
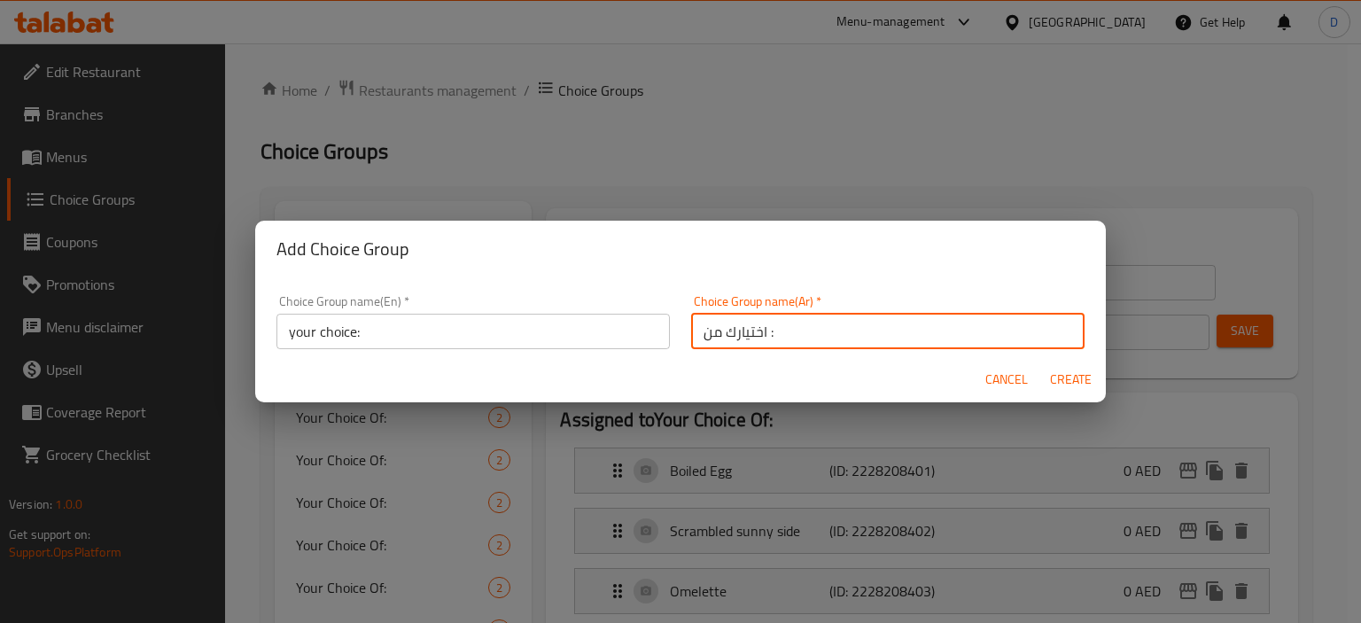
type input "0"
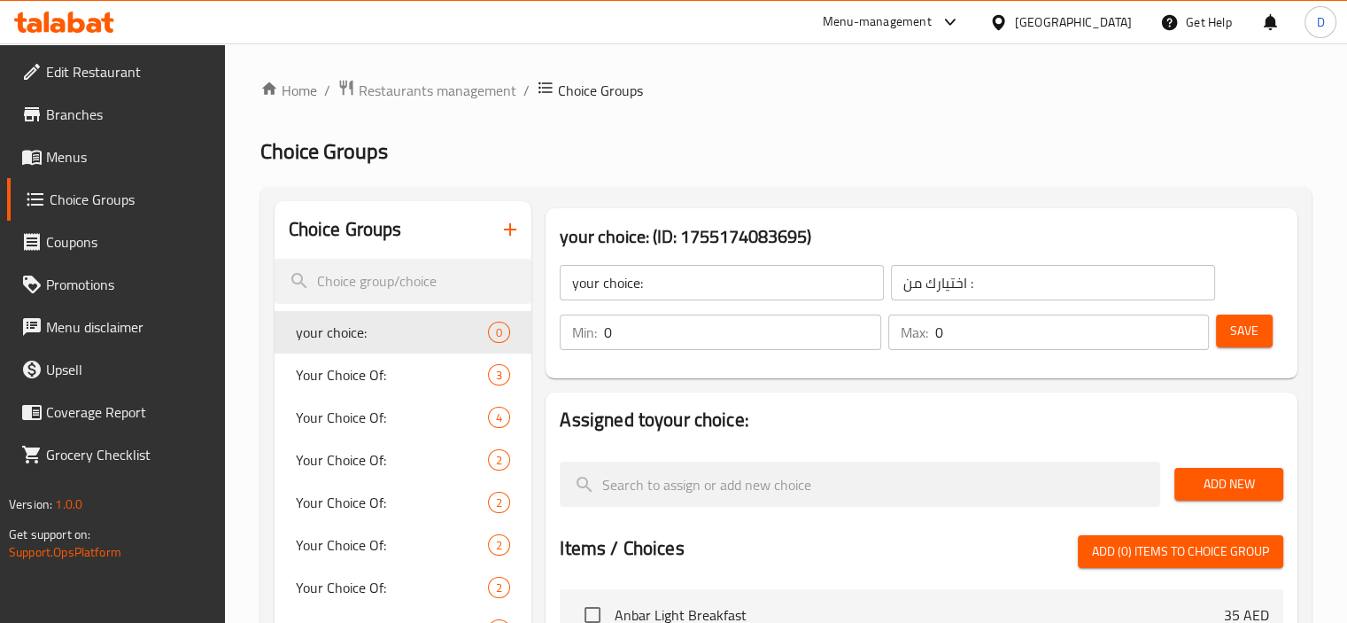
click at [736, 343] on input "0" at bounding box center [742, 331] width 276 height 35
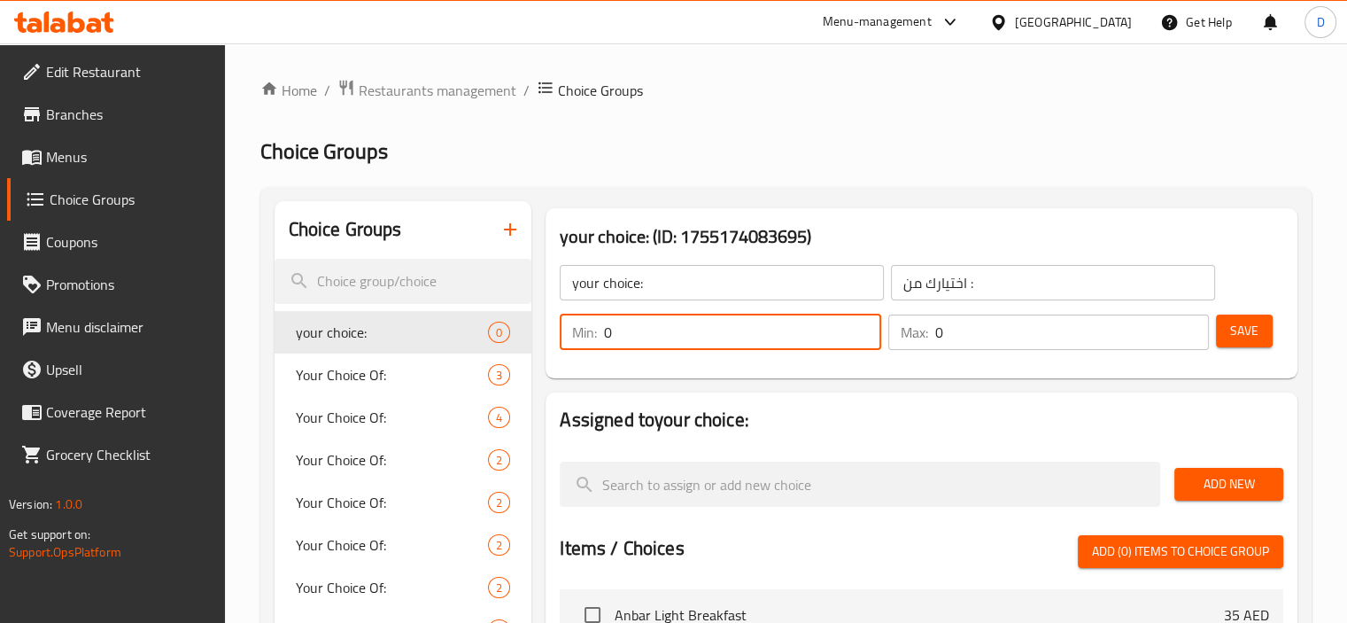
click at [736, 343] on input "0" at bounding box center [742, 331] width 276 height 35
type input "1"
click at [1044, 345] on input "0" at bounding box center [1072, 331] width 274 height 35
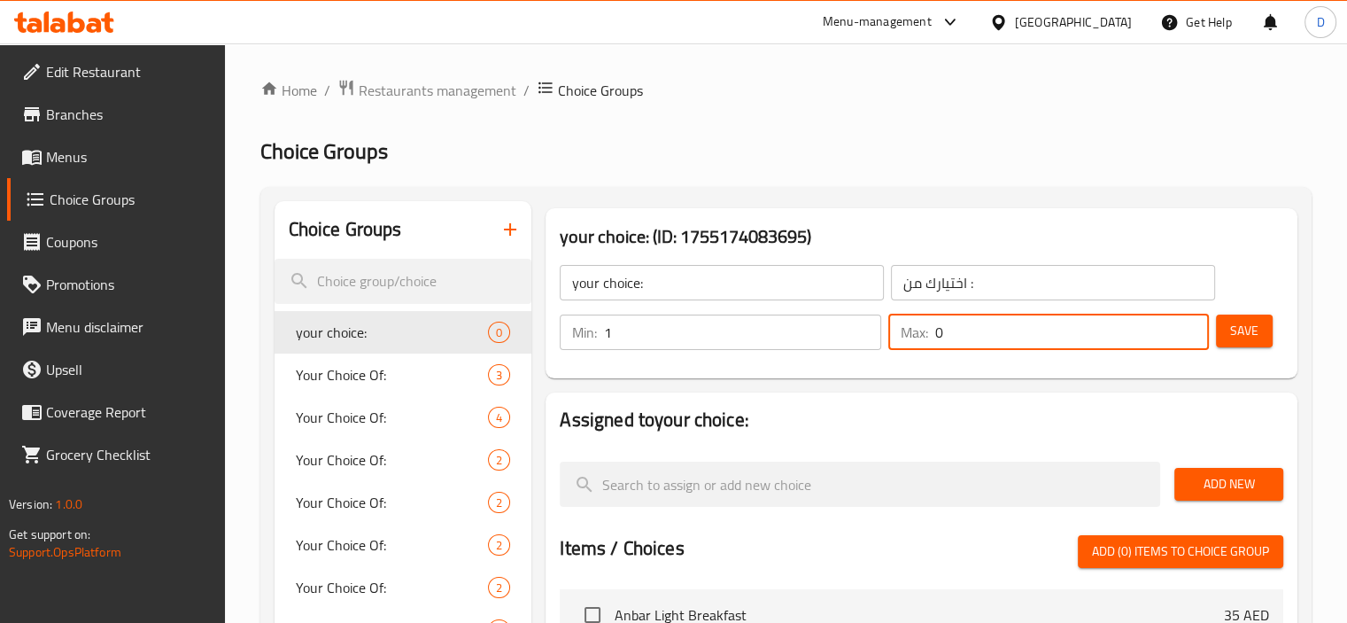
click at [1044, 345] on input "0" at bounding box center [1072, 331] width 274 height 35
type input "1"
click at [1261, 314] on button "Save" at bounding box center [1244, 330] width 57 height 33
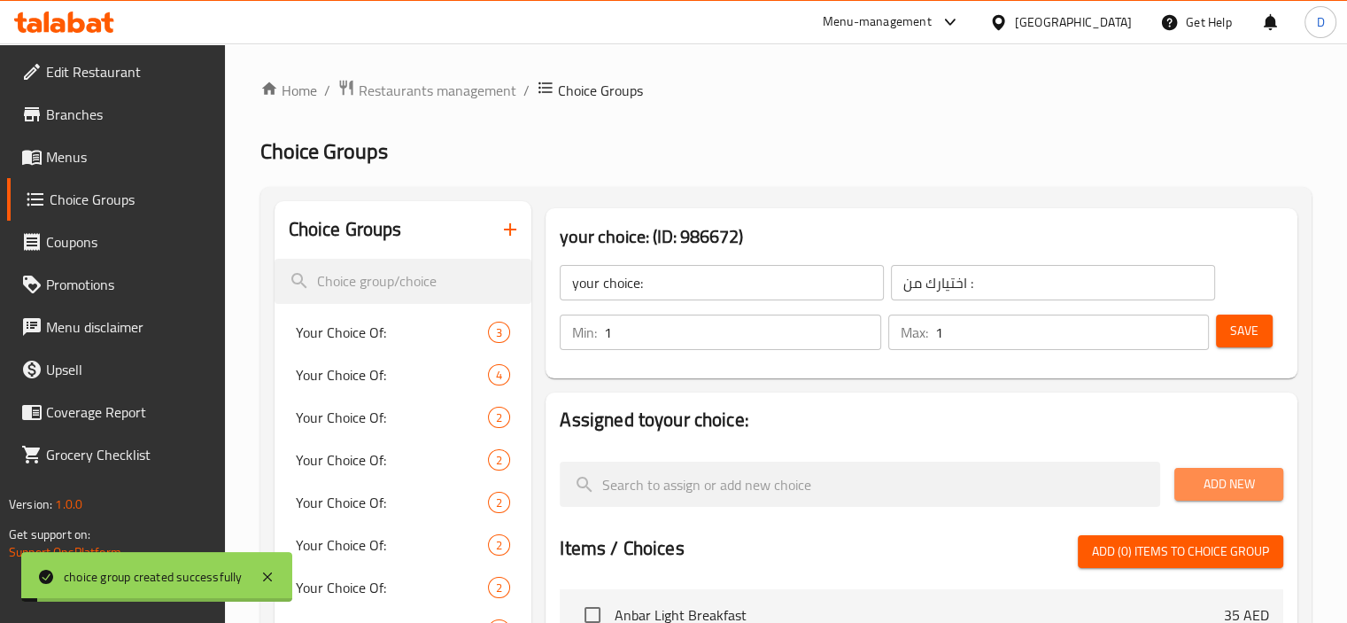
click at [1203, 481] on span "Add New" at bounding box center [1229, 484] width 81 height 22
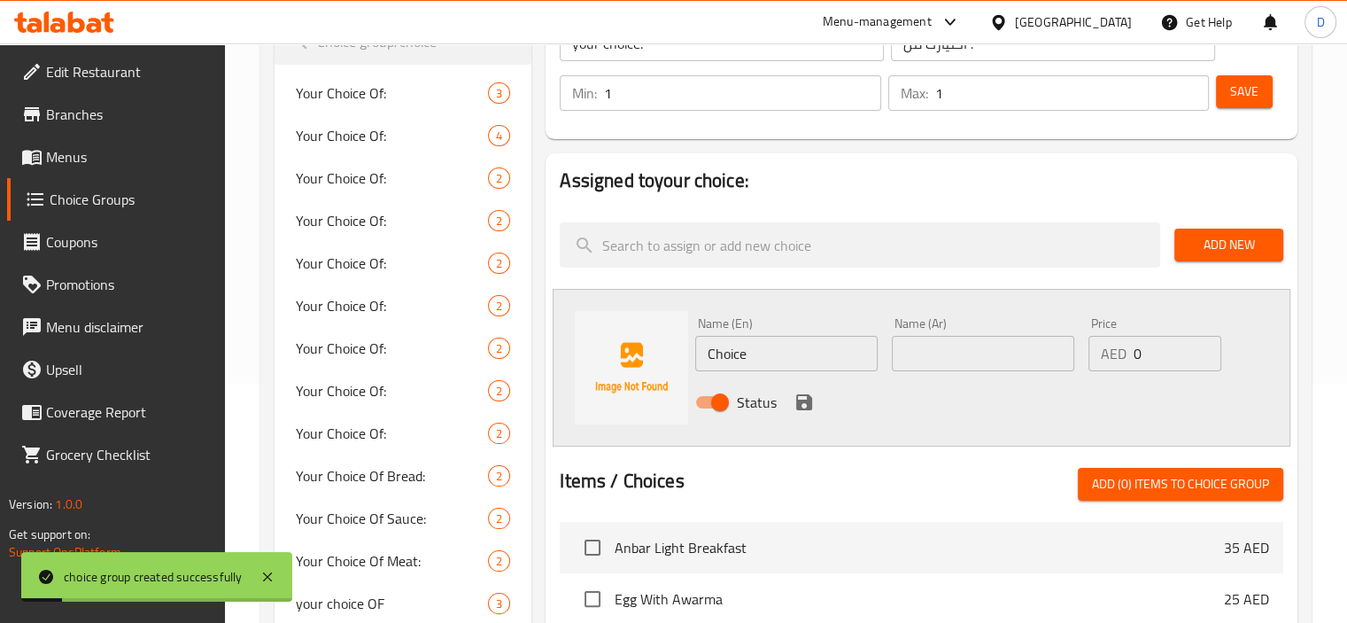
scroll to position [238, 0]
click at [754, 353] on input "Choice" at bounding box center [786, 354] width 182 height 35
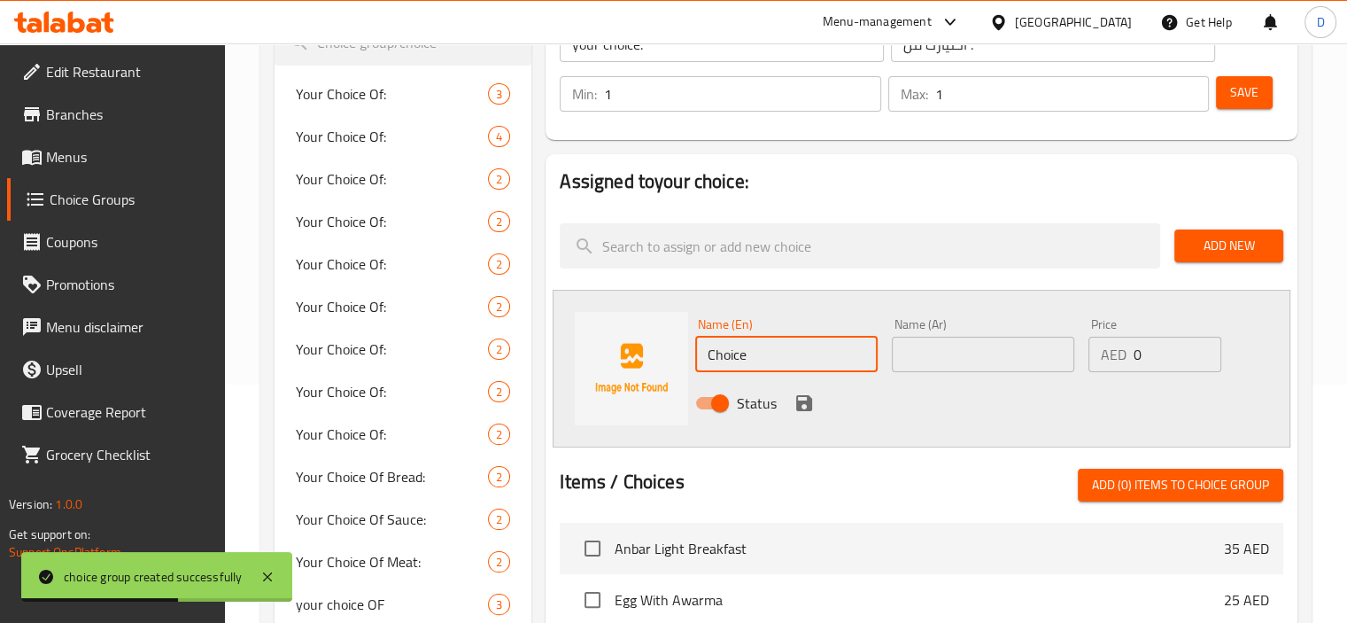
click at [754, 353] on input "Choice" at bounding box center [786, 354] width 182 height 35
type input "half"
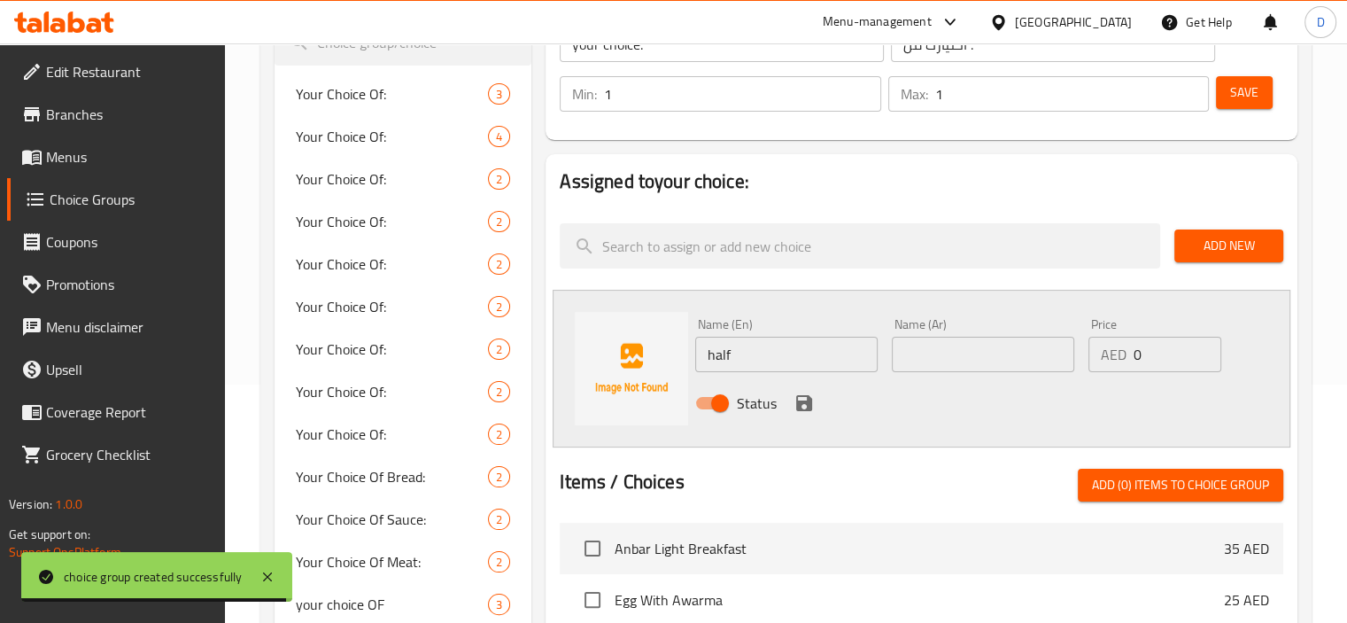
click at [950, 372] on div "Name (Ar) Name (Ar)" at bounding box center [983, 345] width 197 height 68
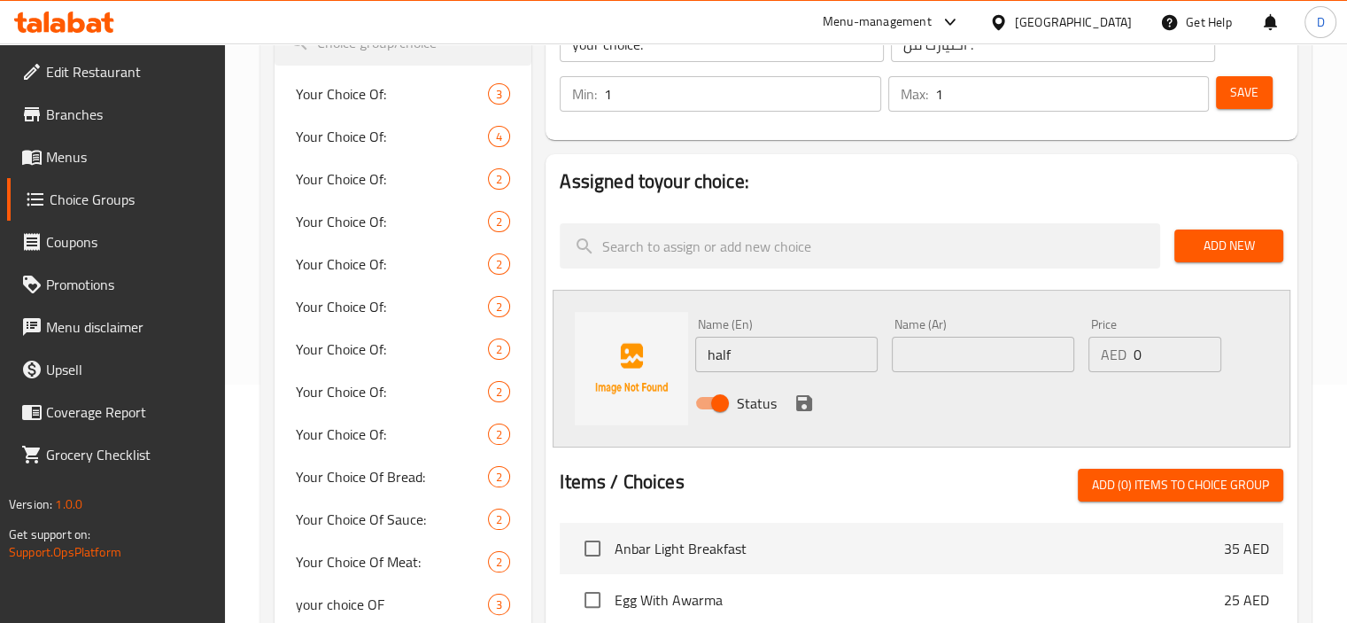
click at [942, 370] on input "text" at bounding box center [983, 354] width 182 height 35
type input "نصف"
drag, startPoint x: 1110, startPoint y: 357, endPoint x: 1096, endPoint y: 354, distance: 14.4
click at [1096, 354] on div "AED 0 Price" at bounding box center [1155, 354] width 133 height 35
type input "10"
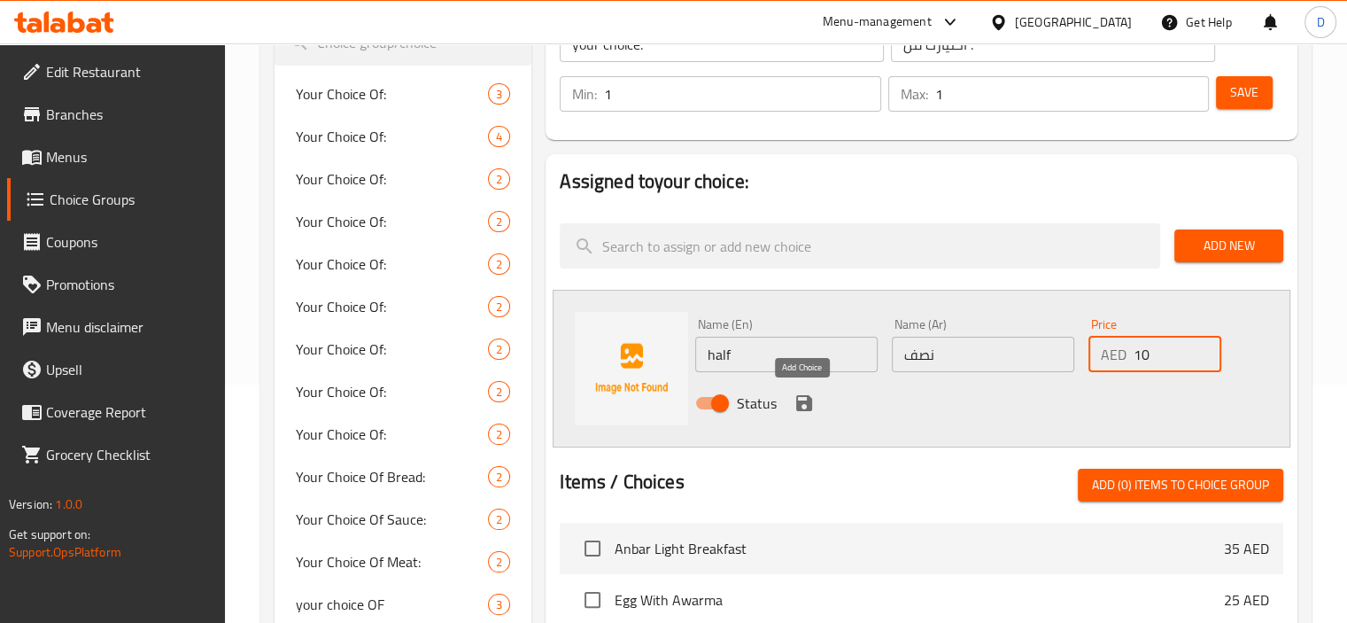
click at [798, 400] on icon "save" at bounding box center [804, 402] width 21 height 21
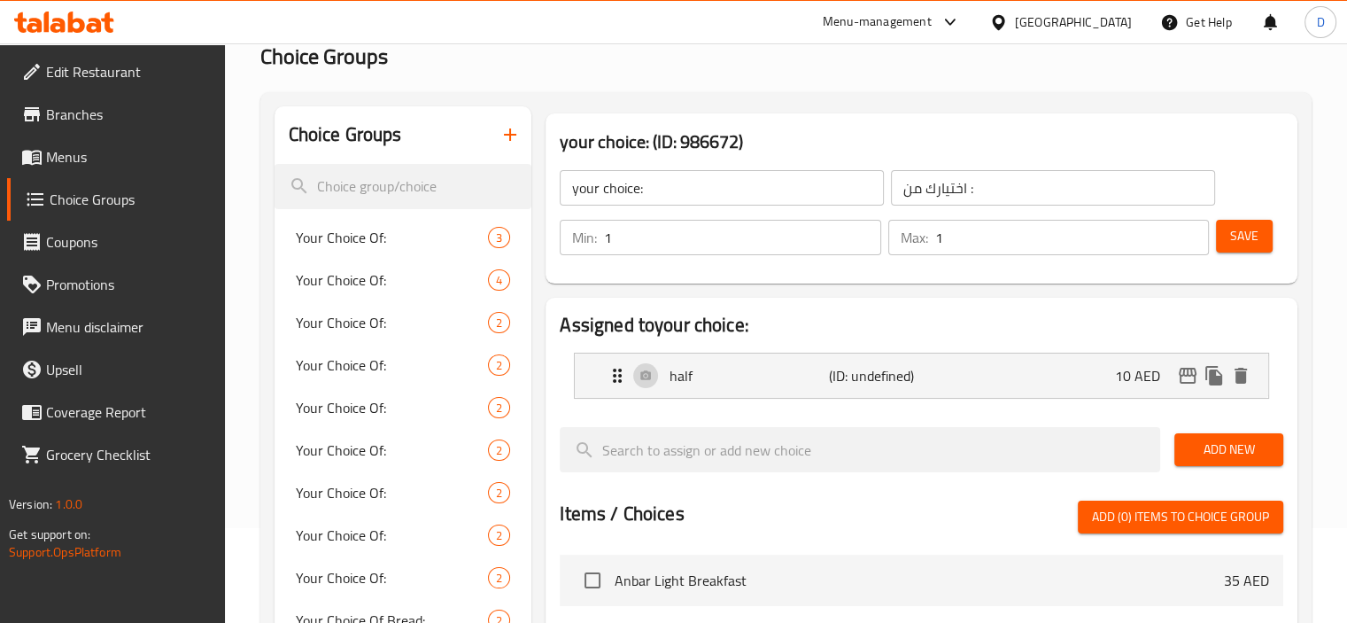
scroll to position [85, 0]
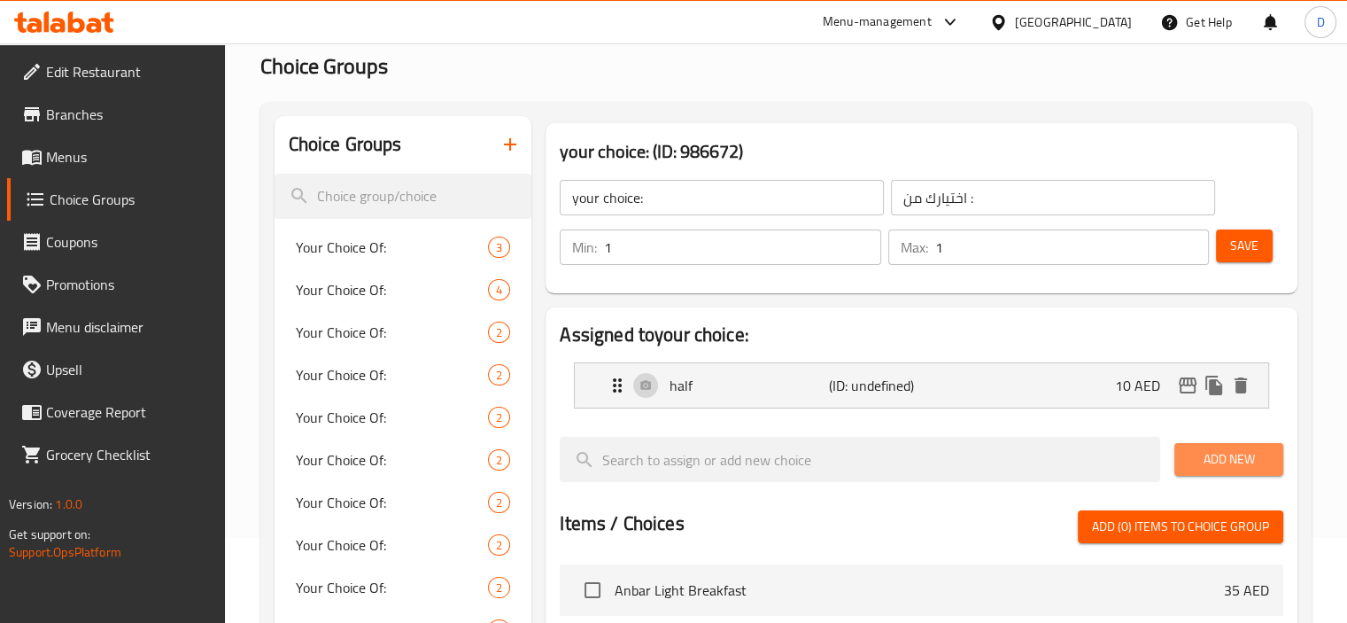
click at [1191, 446] on button "Add New" at bounding box center [1229, 459] width 109 height 33
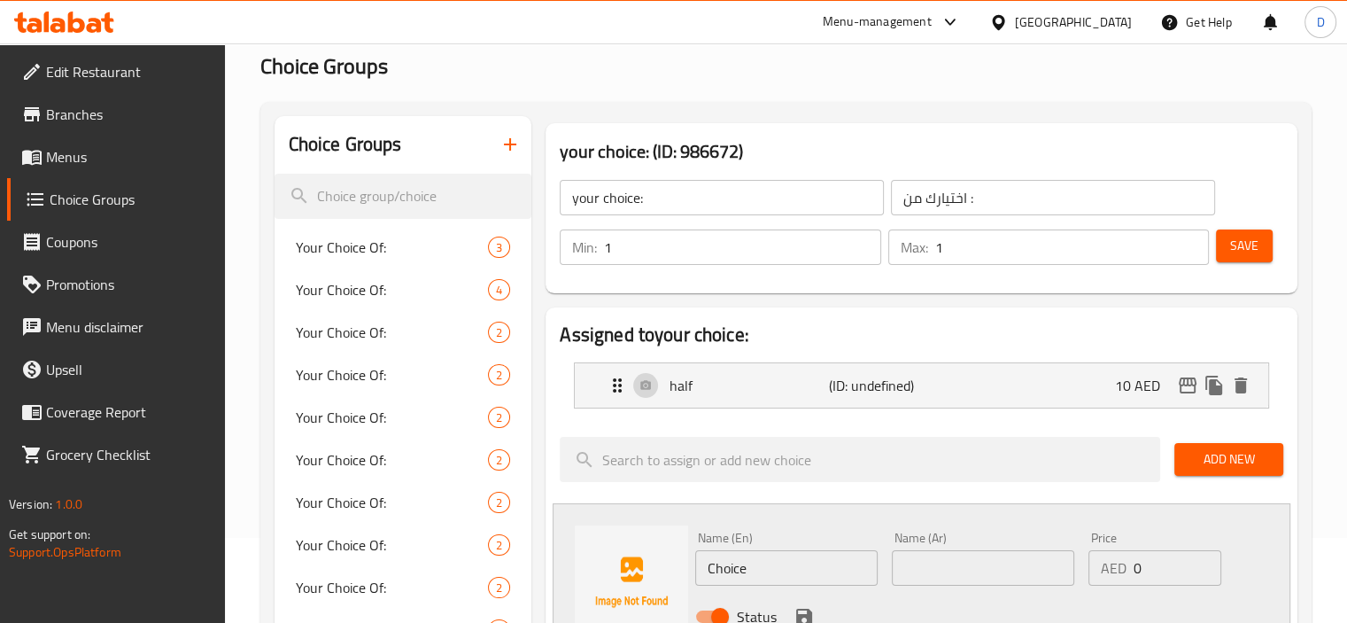
scroll to position [86, 0]
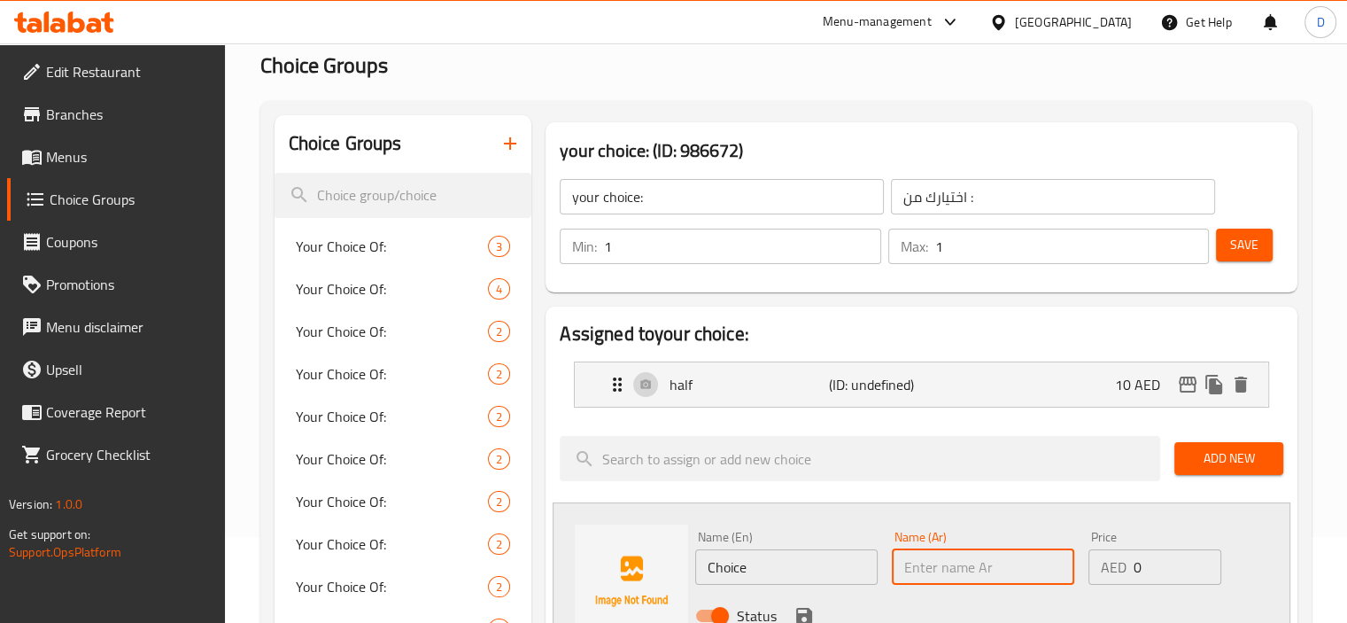
click at [946, 560] on input "text" at bounding box center [983, 566] width 182 height 35
type input "كامل"
click at [758, 570] on input "Choice" at bounding box center [786, 566] width 182 height 35
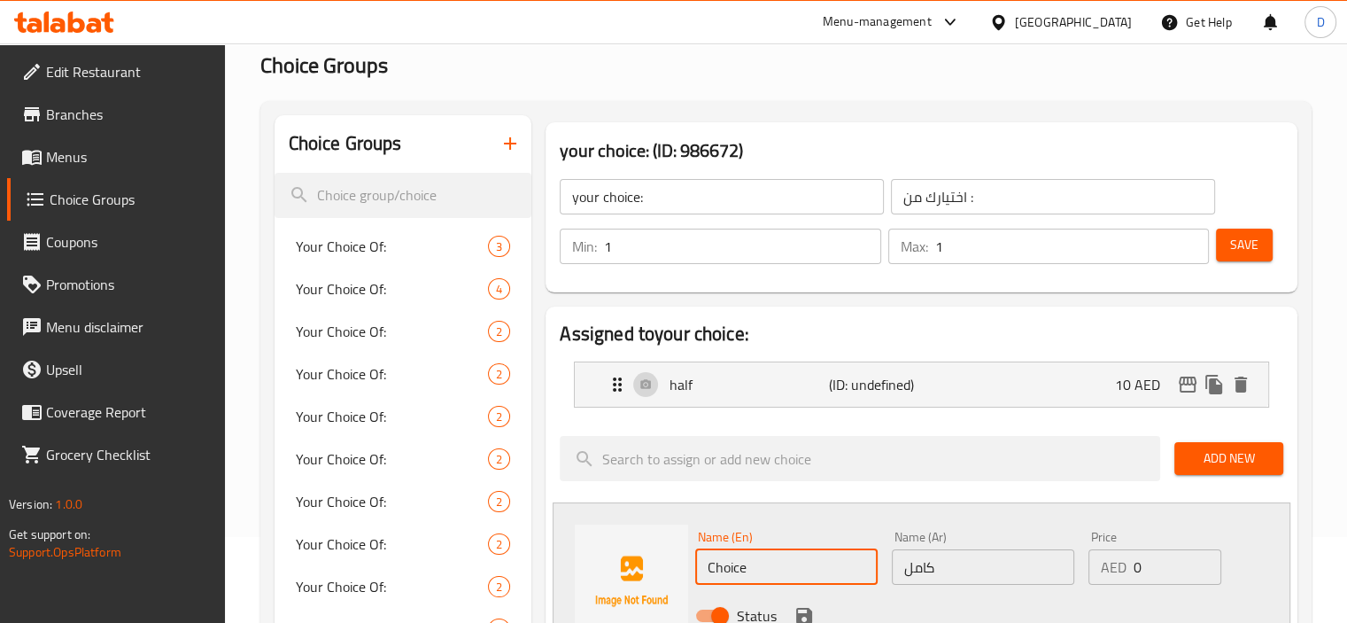
click at [758, 570] on input "Choice" at bounding box center [786, 566] width 182 height 35
type input "full"
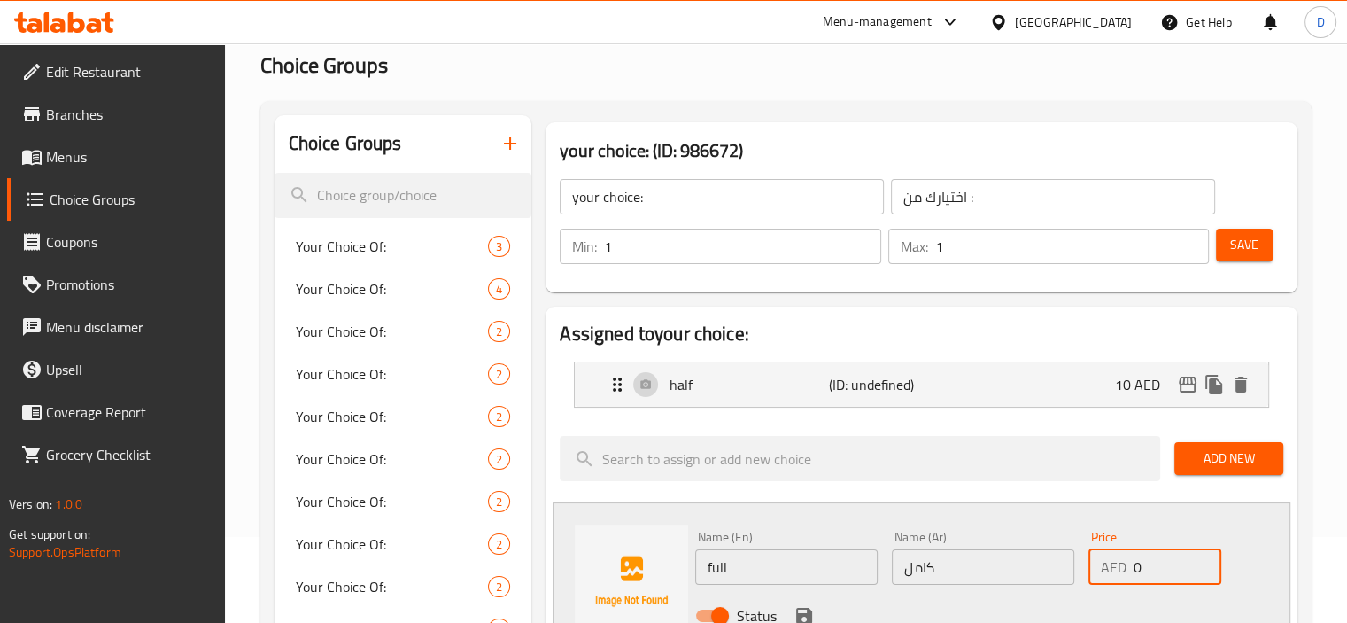
drag, startPoint x: 1145, startPoint y: 567, endPoint x: 1112, endPoint y: 570, distance: 33.0
click at [1112, 570] on div "AED 0 Price" at bounding box center [1155, 566] width 133 height 35
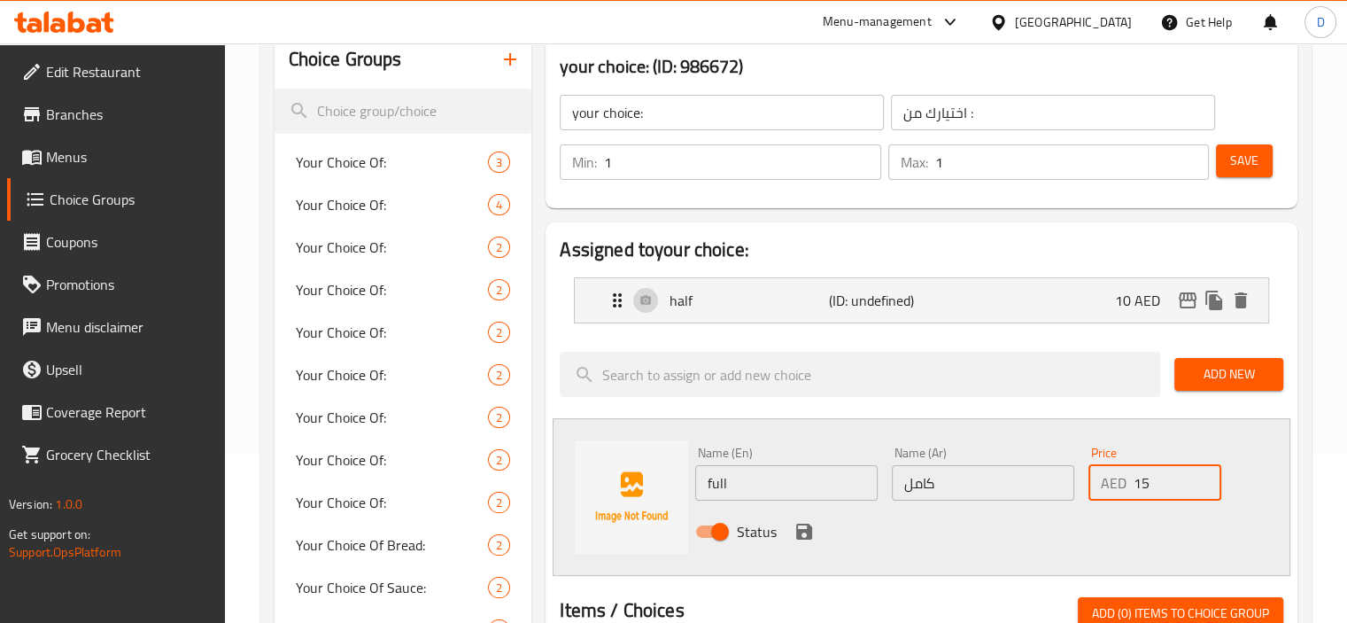
scroll to position [252, 0]
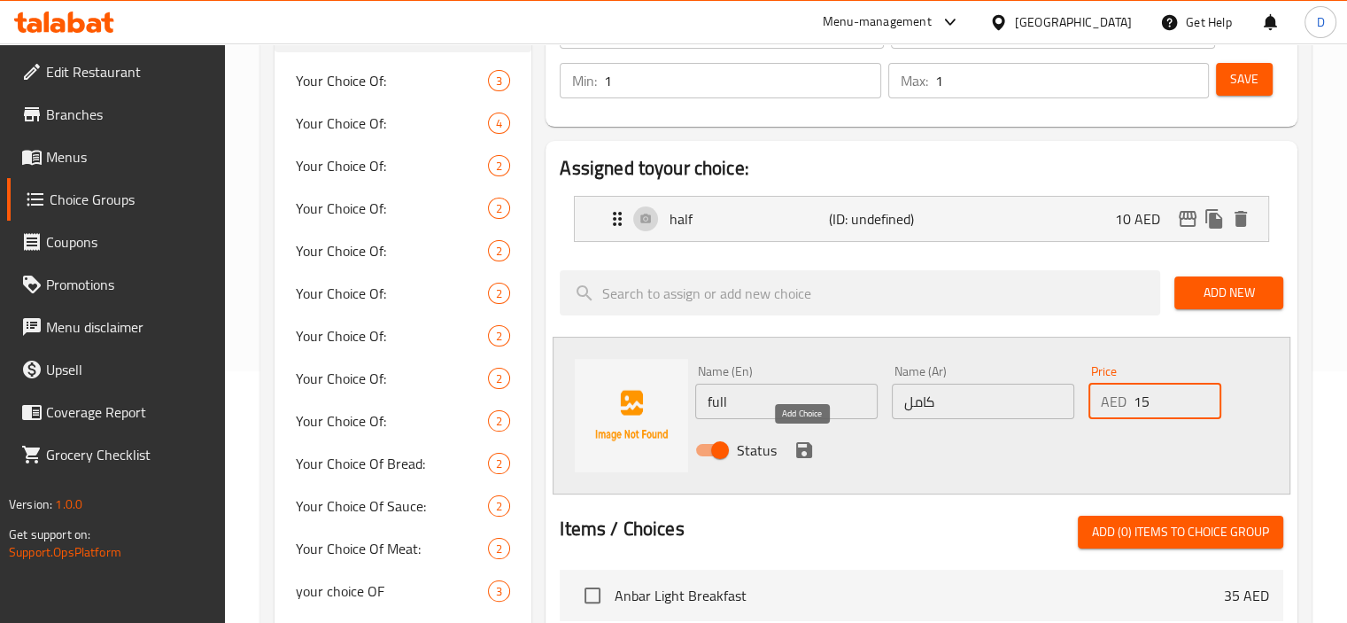
type input "15"
click at [811, 452] on icon "save" at bounding box center [804, 450] width 16 height 16
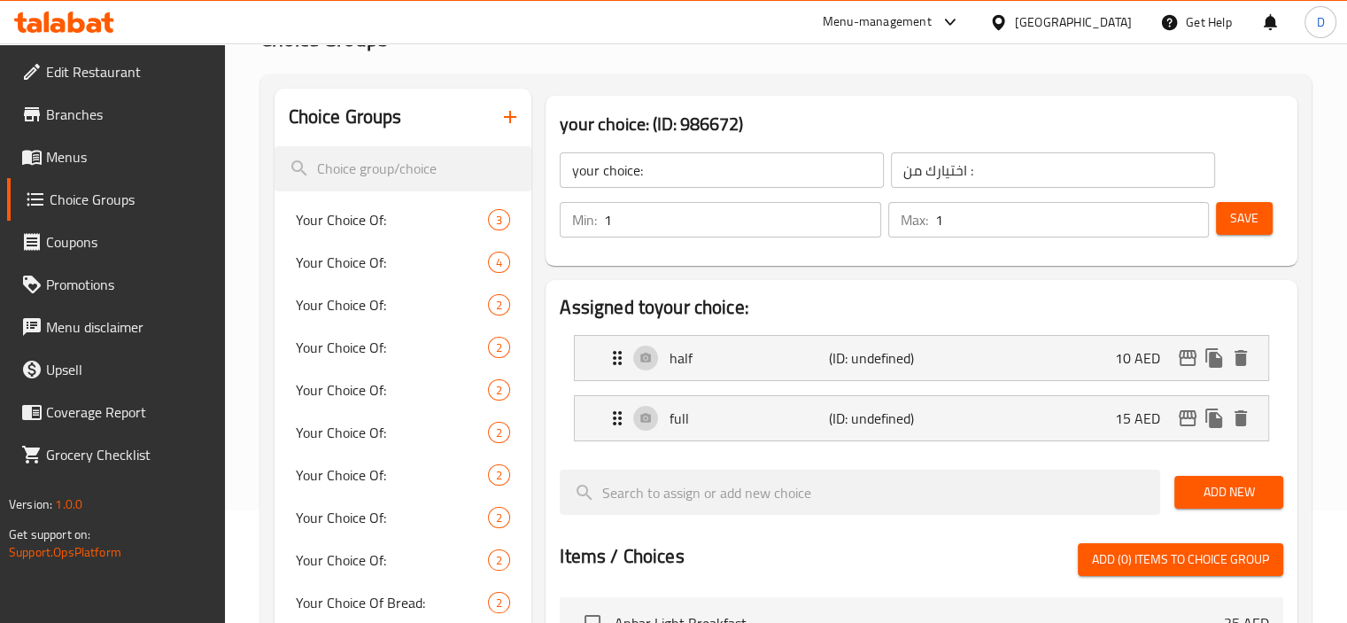
scroll to position [50, 0]
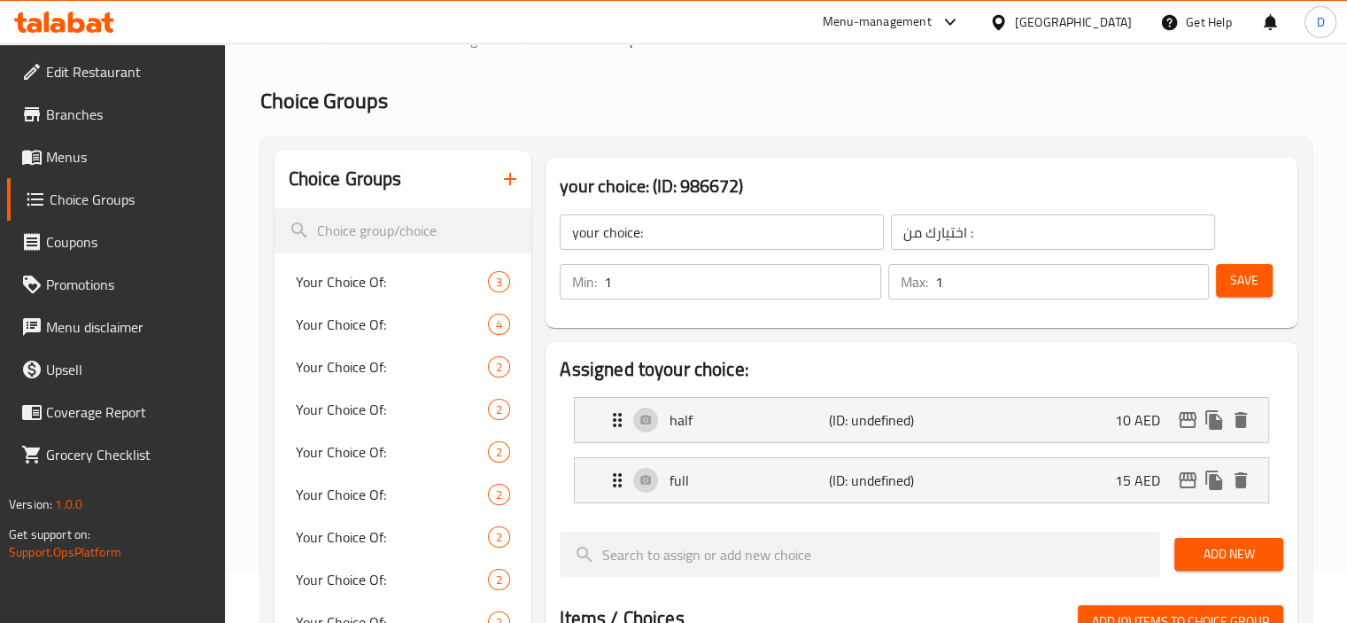
click at [1251, 279] on span "Save" at bounding box center [1244, 280] width 28 height 22
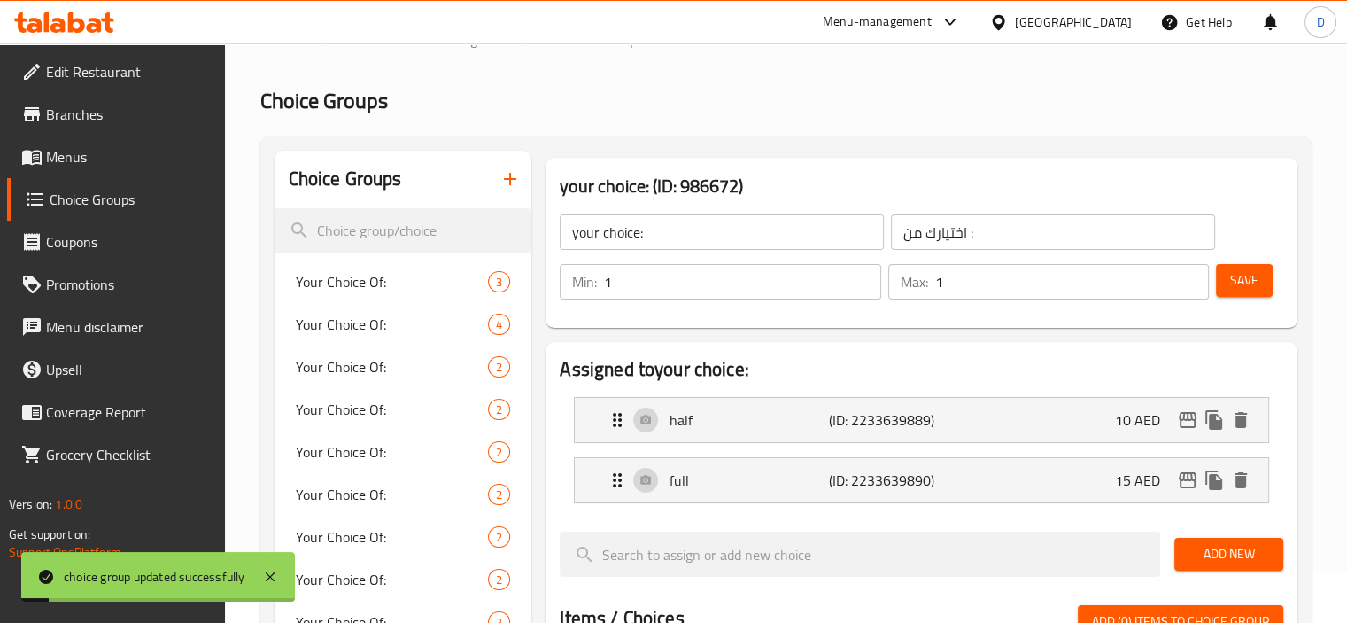
click at [78, 161] on span "Menus" at bounding box center [128, 156] width 165 height 21
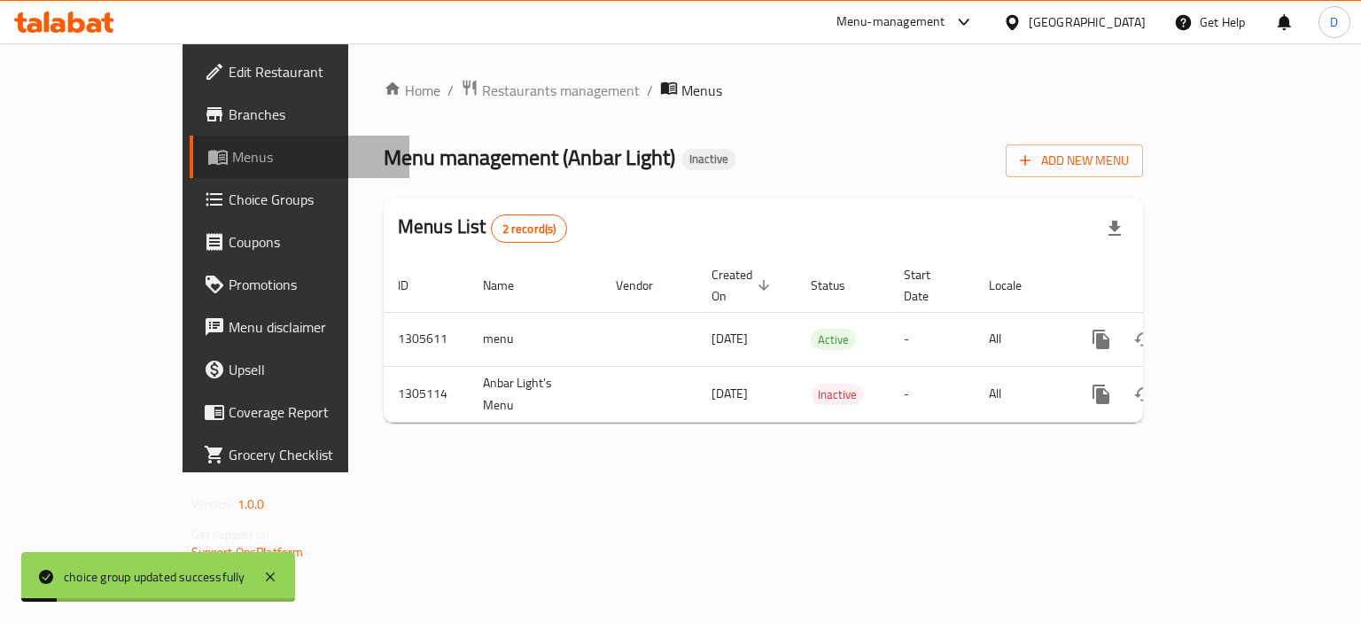
click at [232, 161] on span "Menus" at bounding box center [314, 156] width 164 height 21
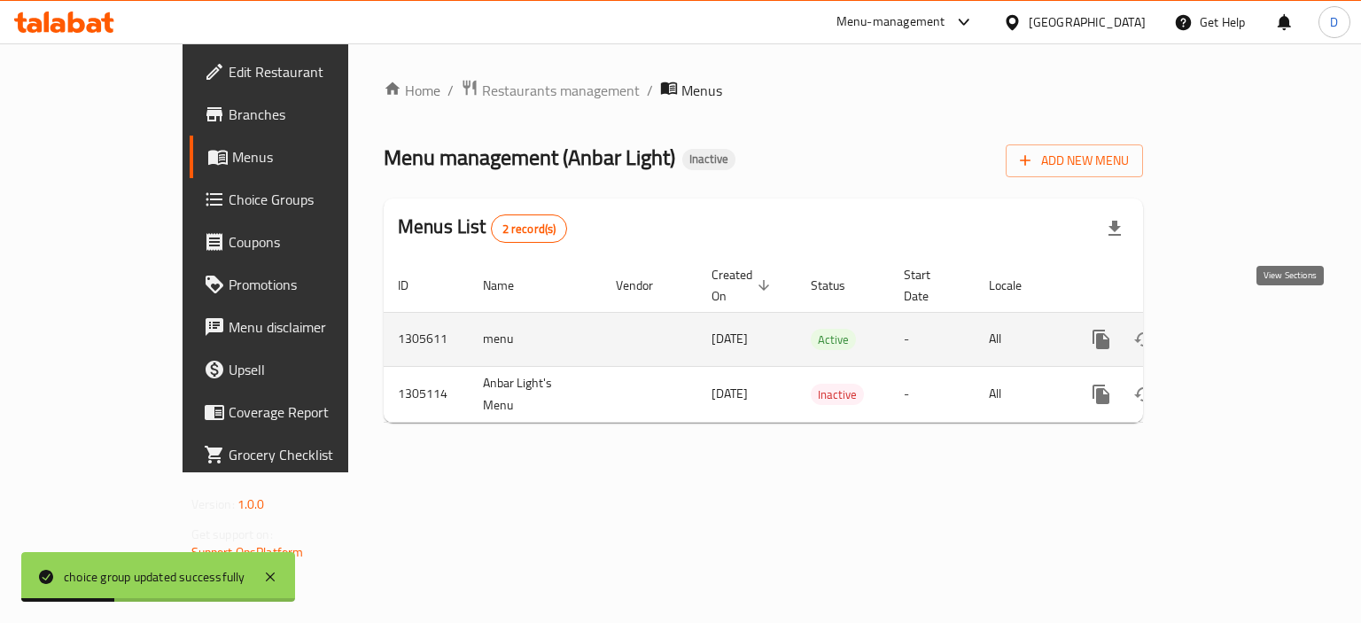
click at [1250, 318] on link "enhanced table" at bounding box center [1228, 339] width 43 height 43
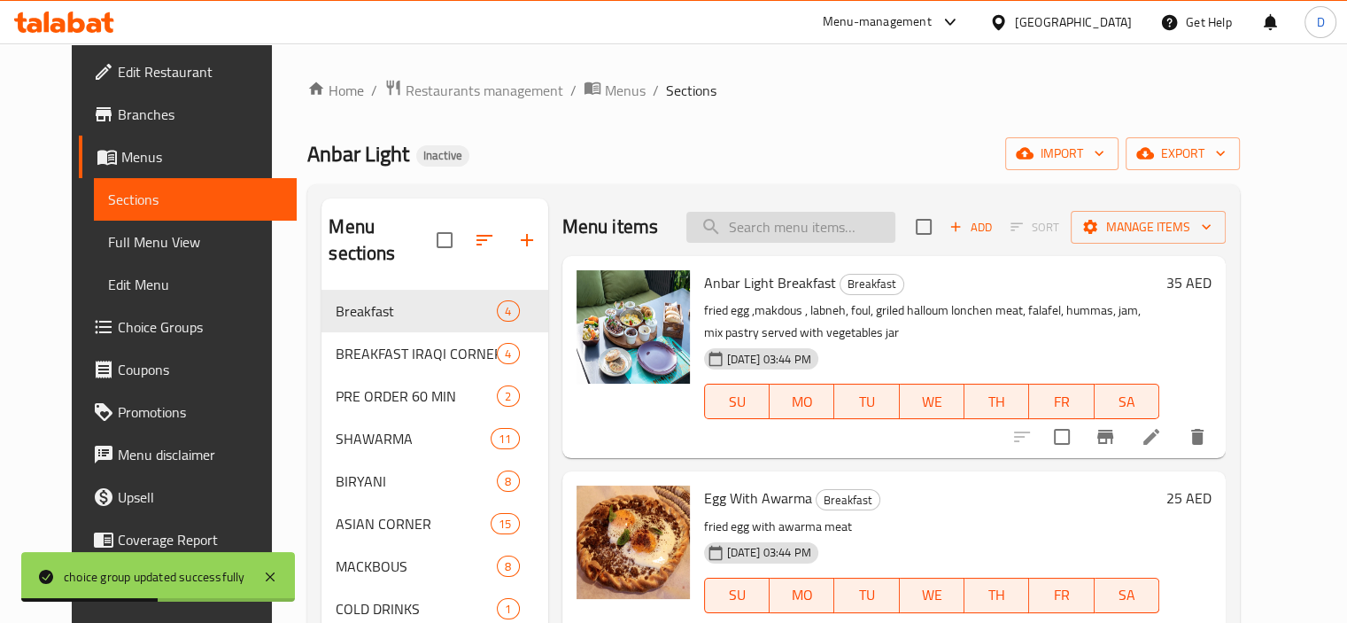
click at [802, 229] on input "search" at bounding box center [791, 227] width 209 height 31
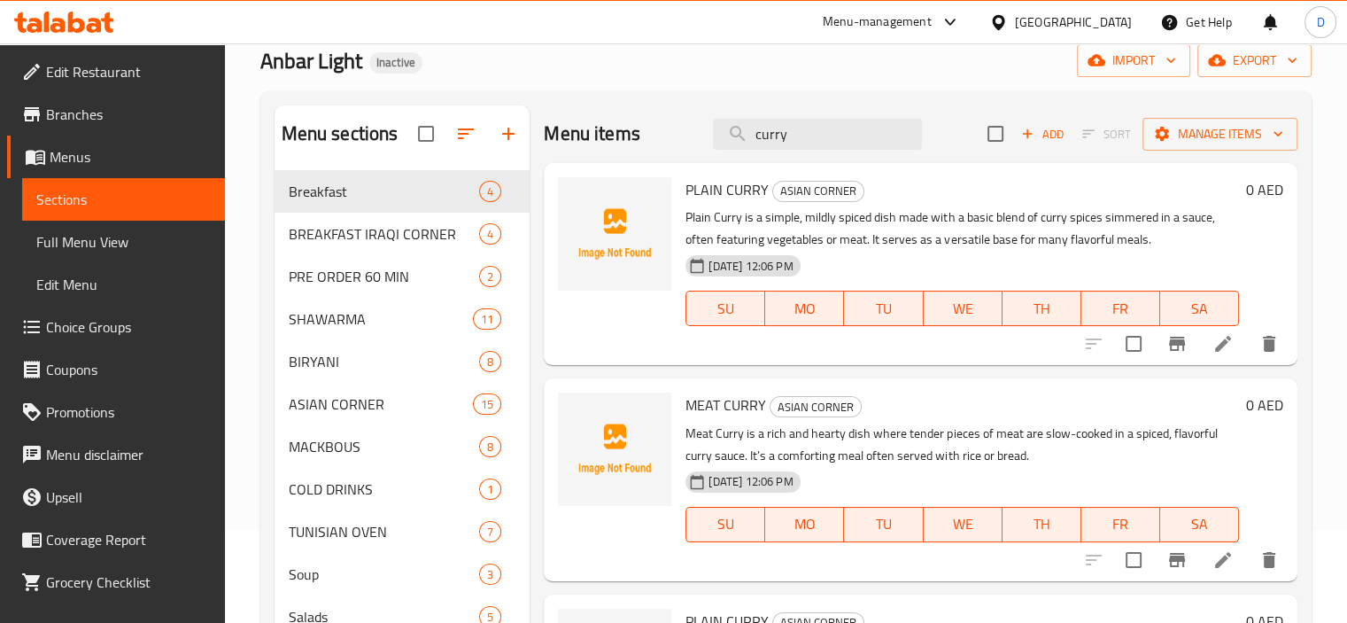
scroll to position [94, 0]
type input "curry"
click at [1222, 342] on icon at bounding box center [1223, 343] width 16 height 16
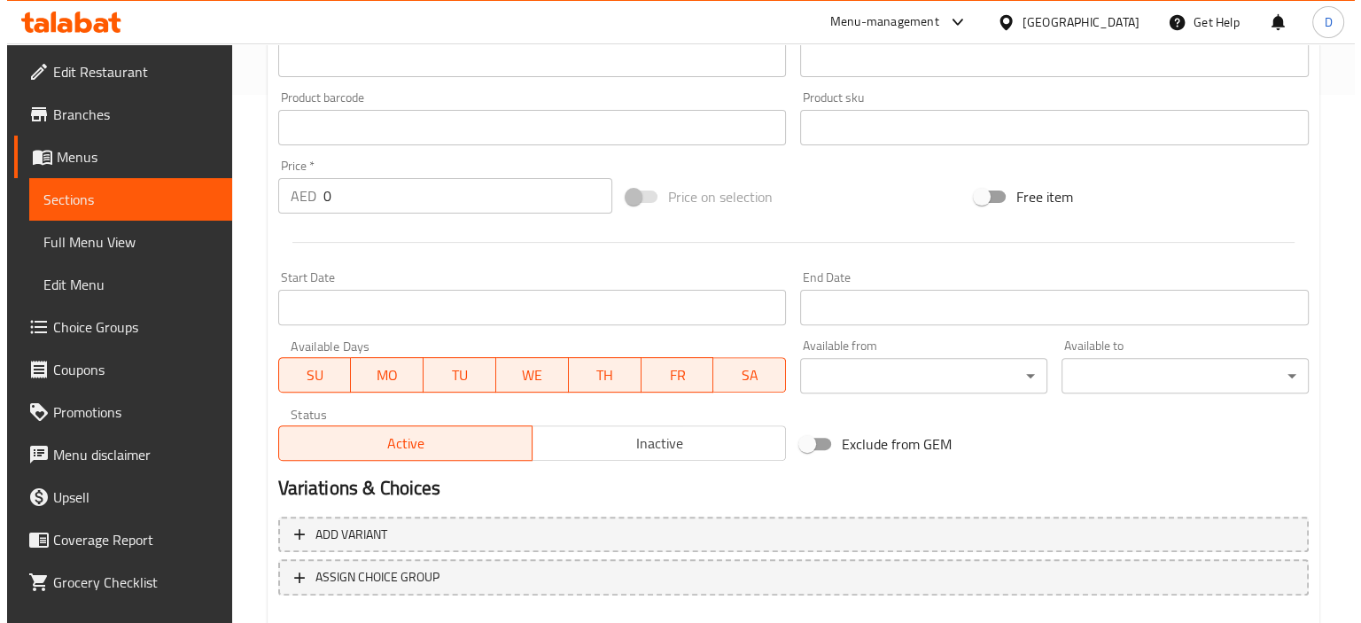
scroll to position [628, 0]
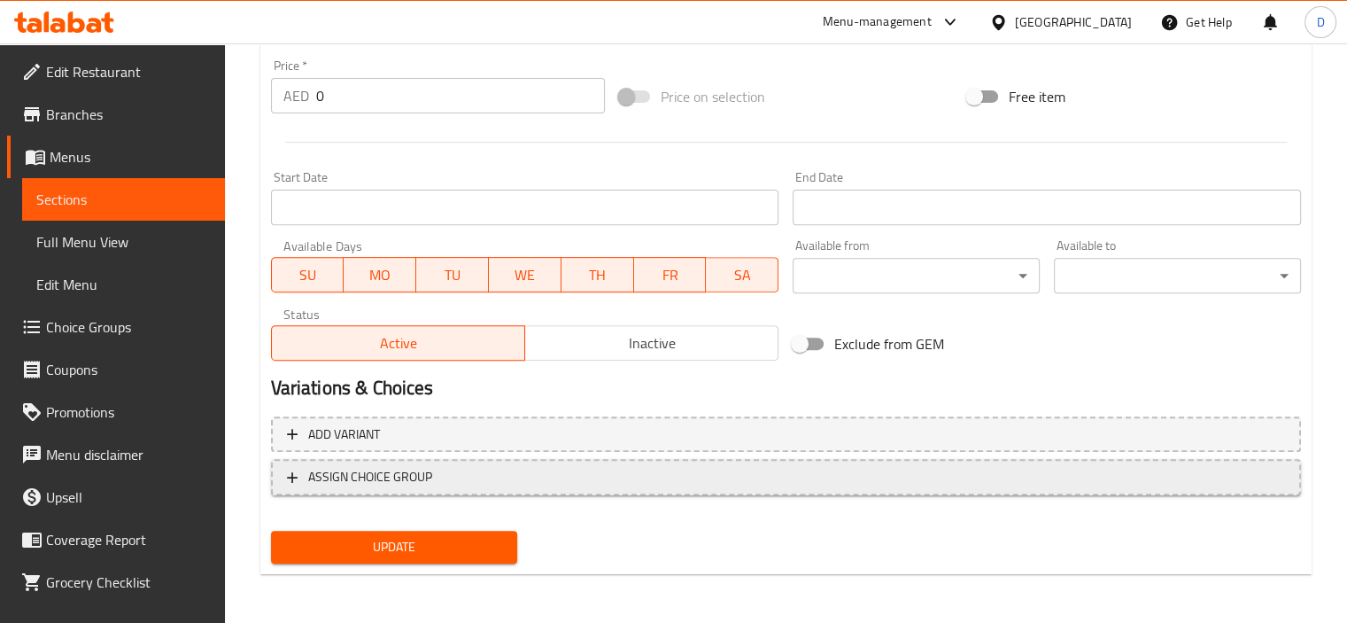
click at [555, 468] on span "ASSIGN CHOICE GROUP" at bounding box center [786, 477] width 998 height 22
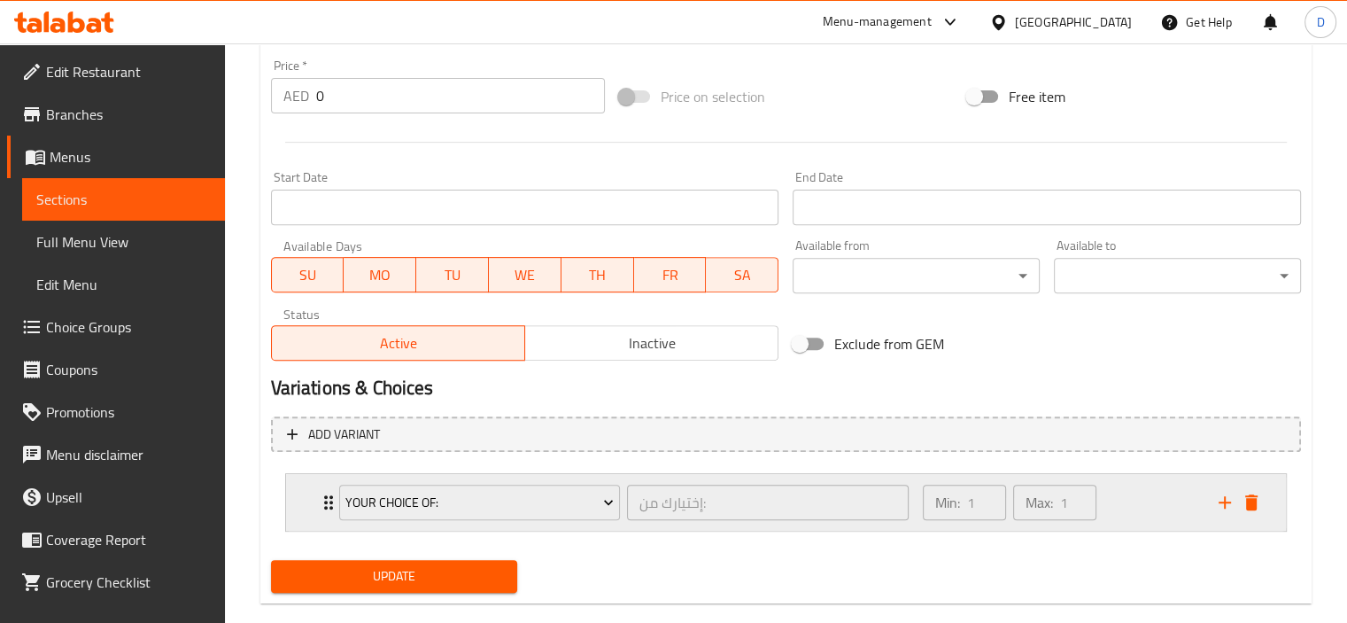
click at [329, 499] on div "Your Choice Of: إختيارك من: ​" at bounding box center [625, 502] width 592 height 57
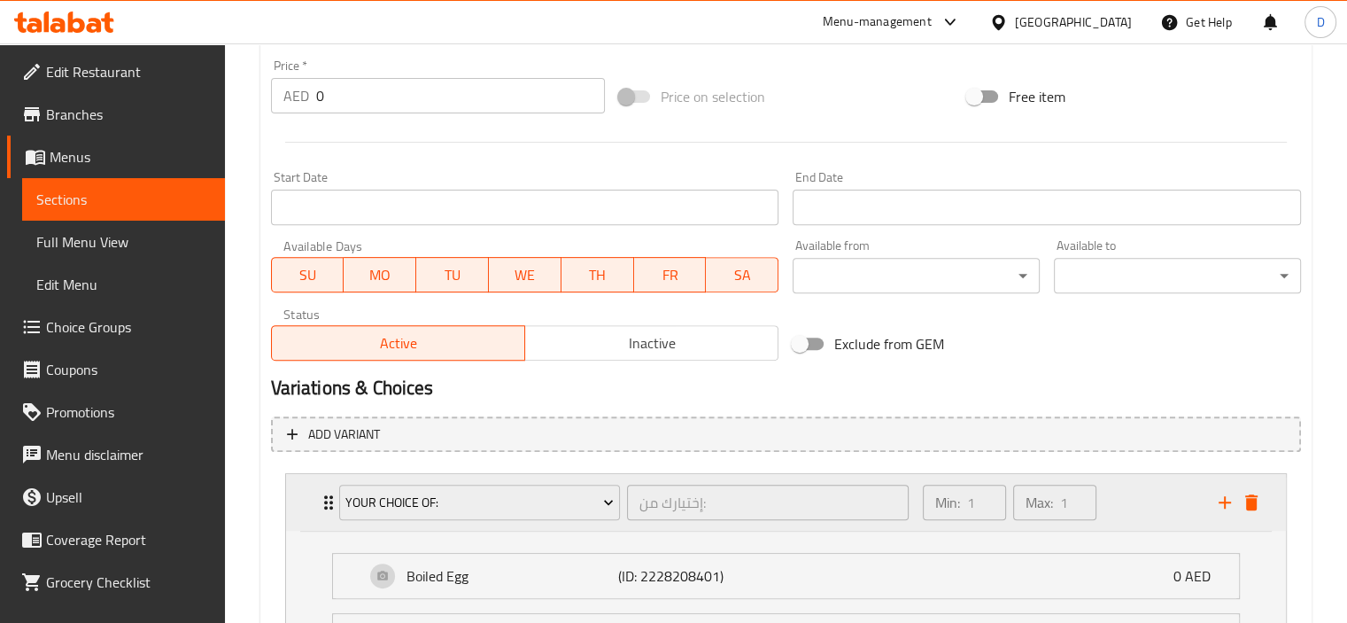
click at [329, 499] on div "Your Choice Of: إختيارك من: ​" at bounding box center [625, 502] width 592 height 57
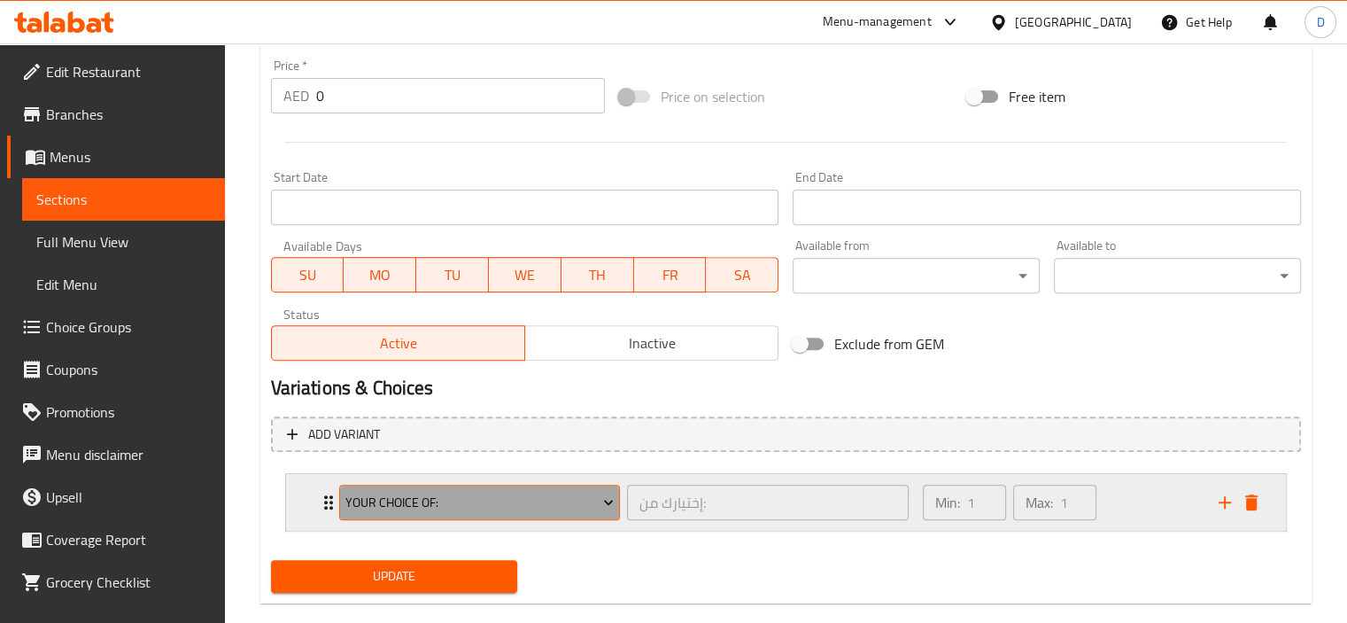
click at [422, 501] on span "Your Choice Of:" at bounding box center [479, 503] width 268 height 22
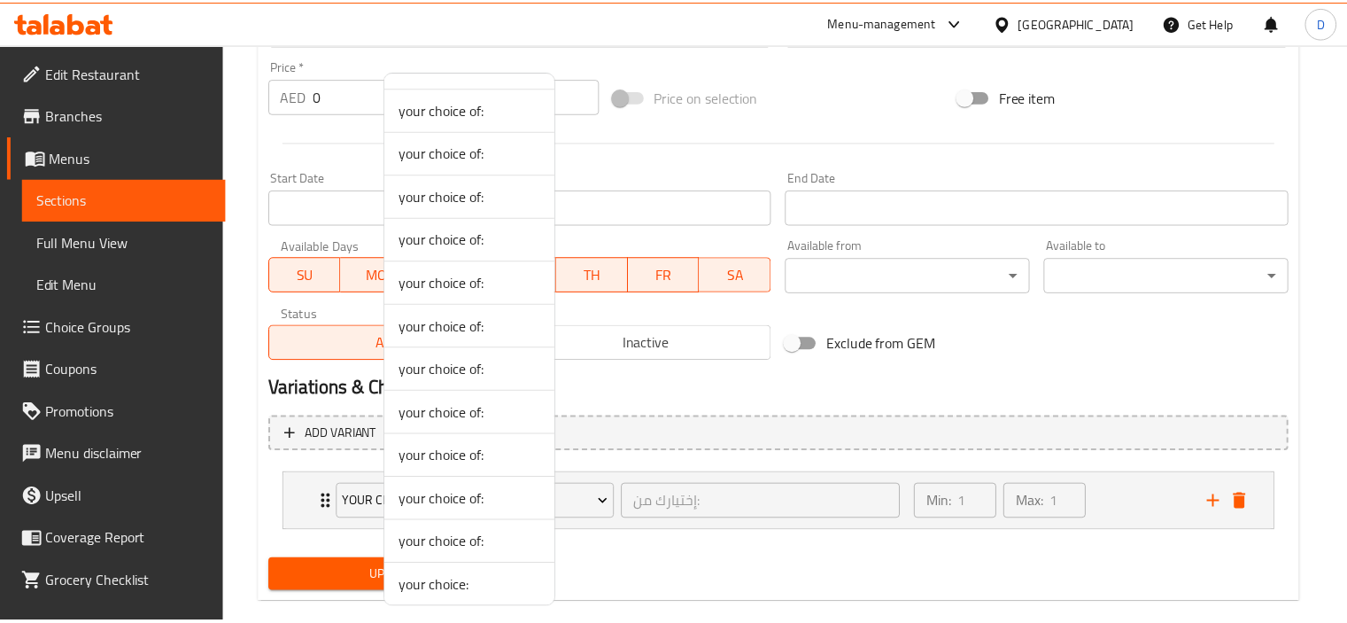
scroll to position [601, 0]
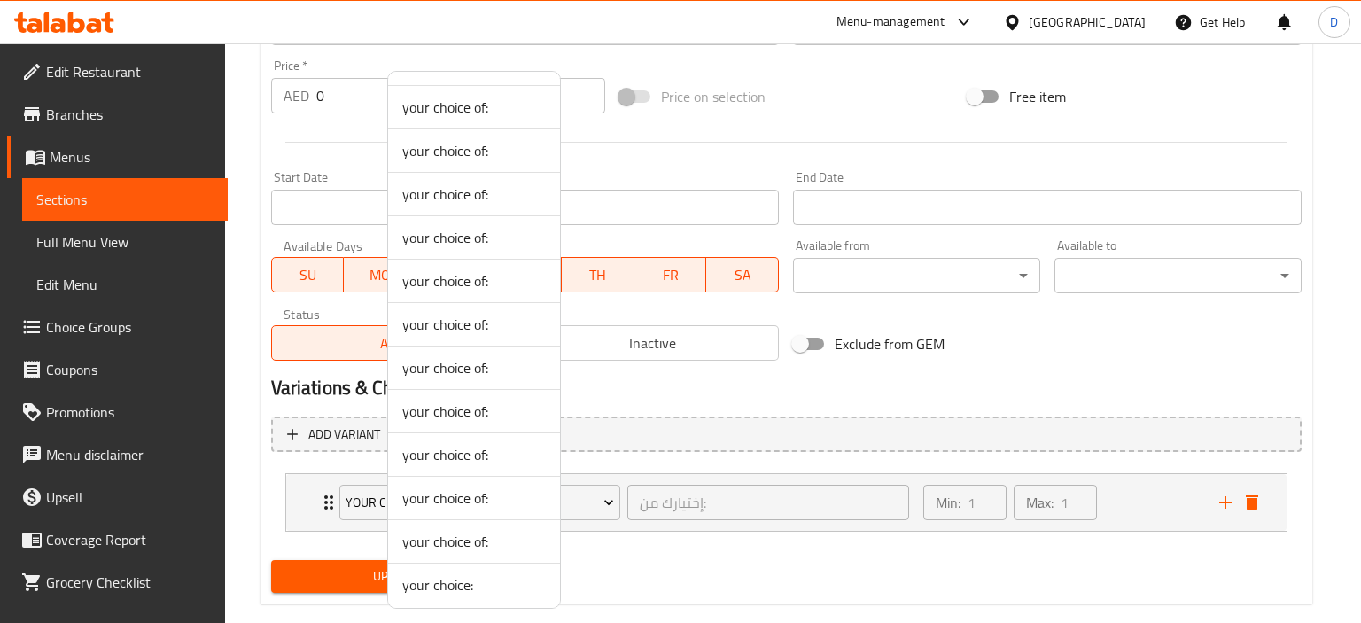
click at [452, 579] on span "your choice:" at bounding box center [474, 584] width 144 height 21
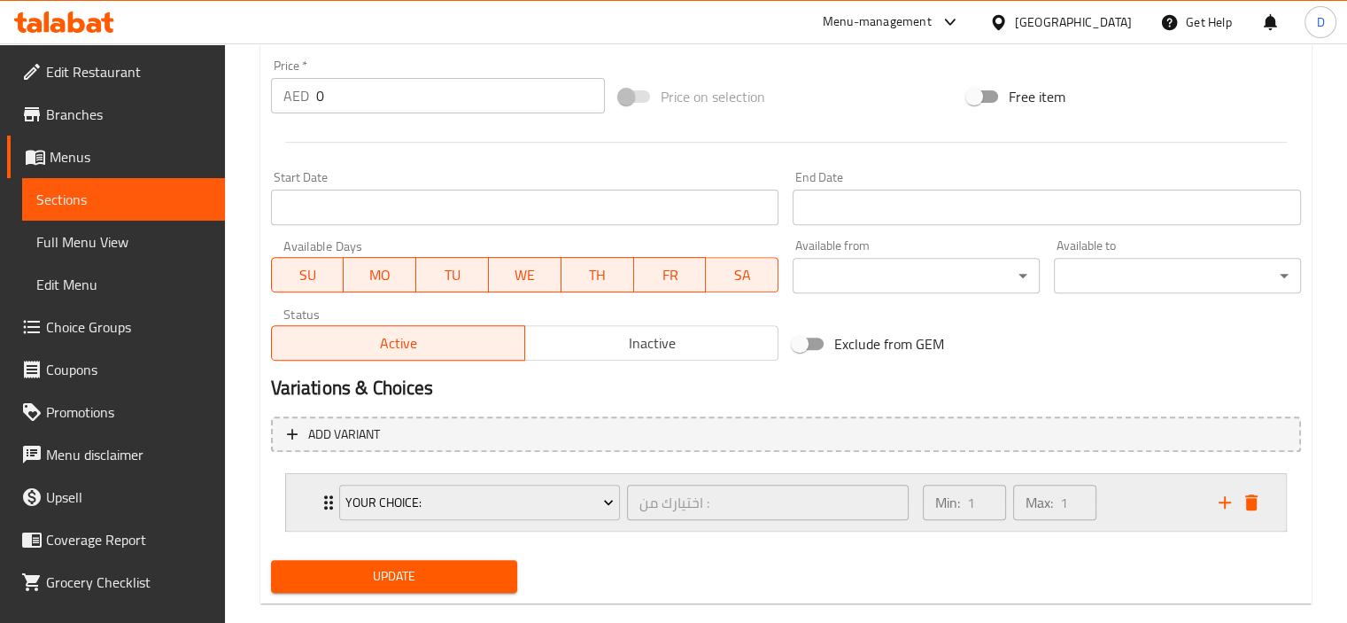
click at [326, 502] on icon "Expand" at bounding box center [328, 502] width 9 height 14
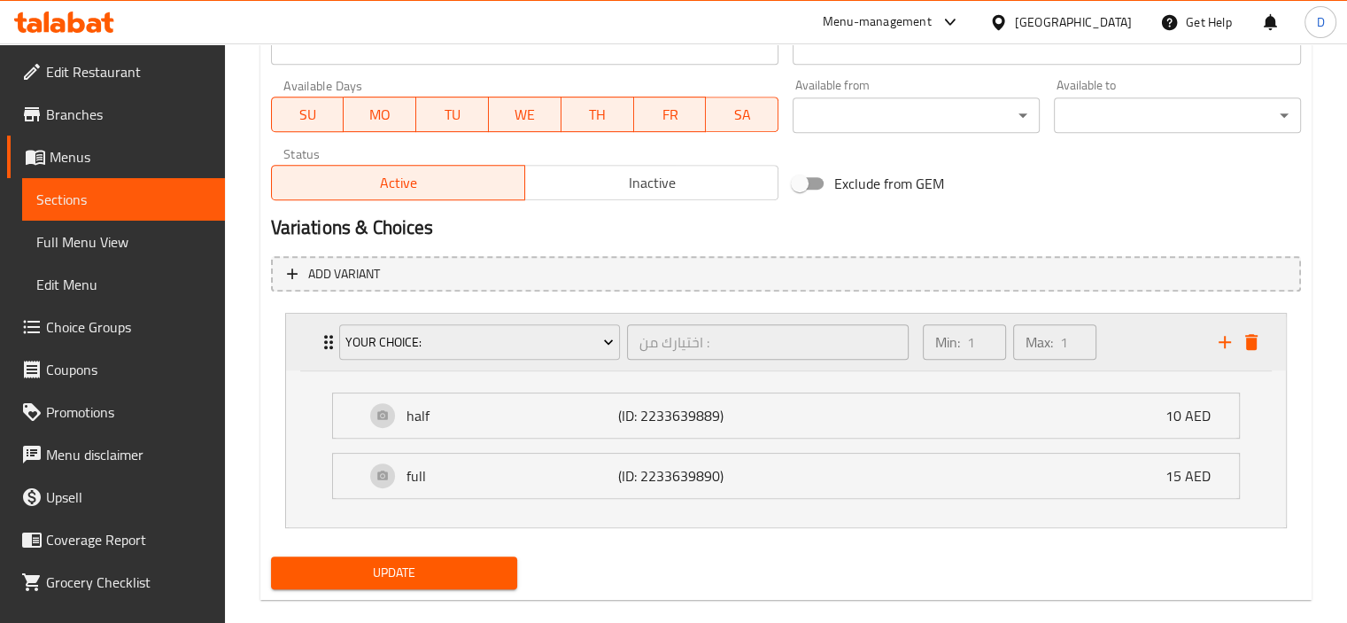
scroll to position [797, 0]
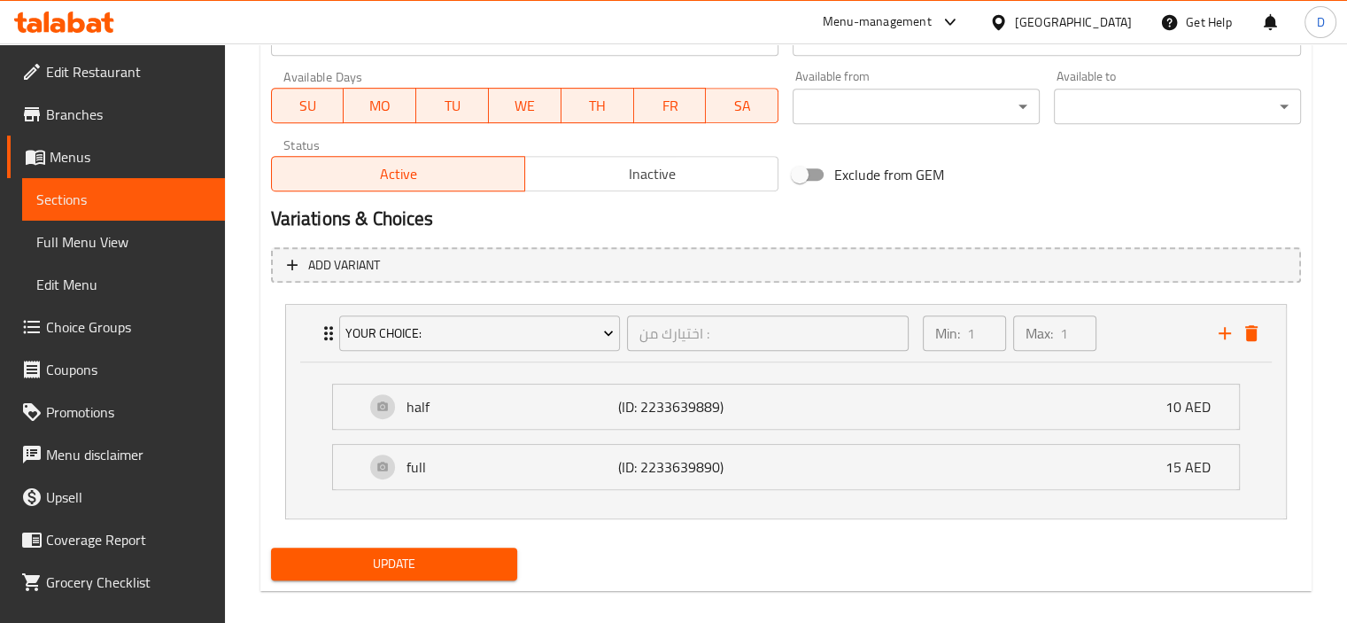
click at [399, 570] on span "Update" at bounding box center [394, 564] width 219 height 22
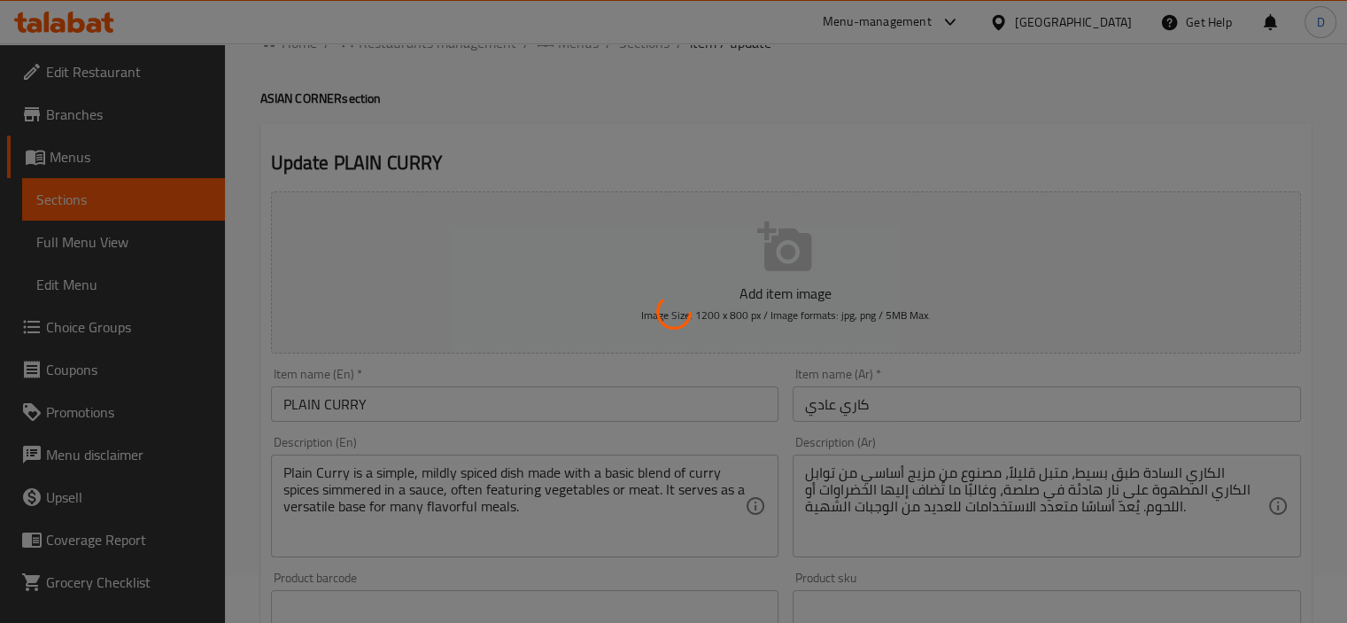
scroll to position [0, 0]
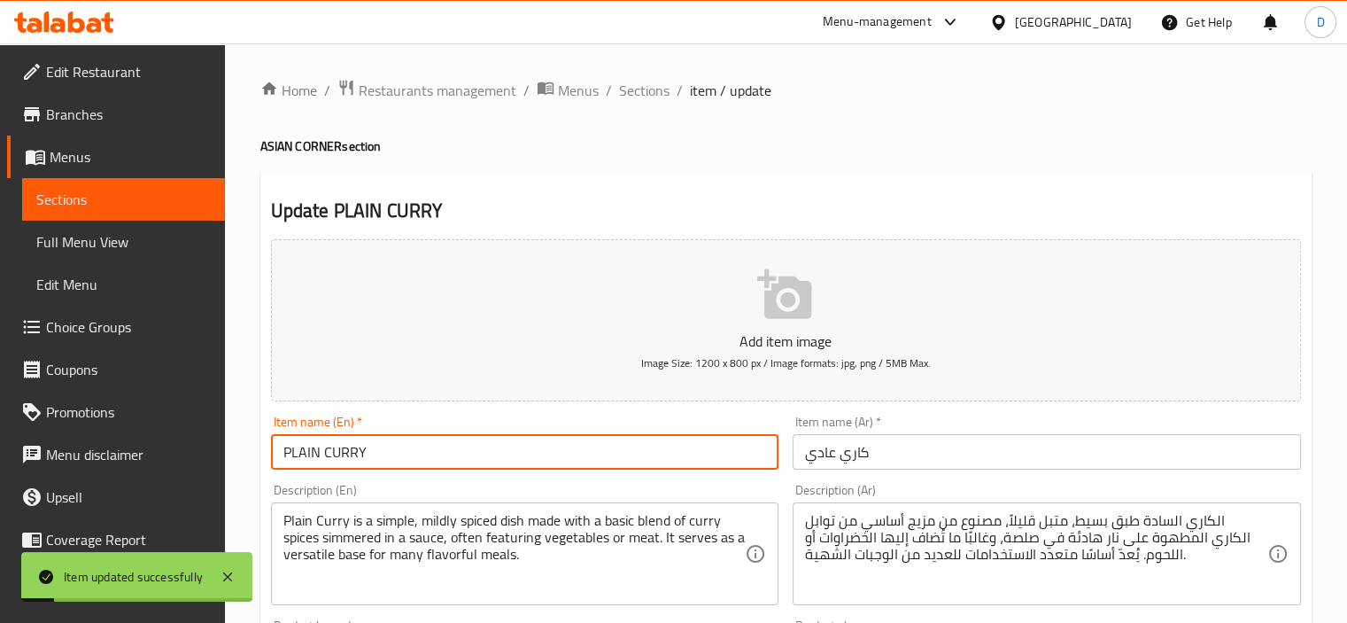
click at [307, 456] on input "PLAIN CURRY" at bounding box center [525, 451] width 508 height 35
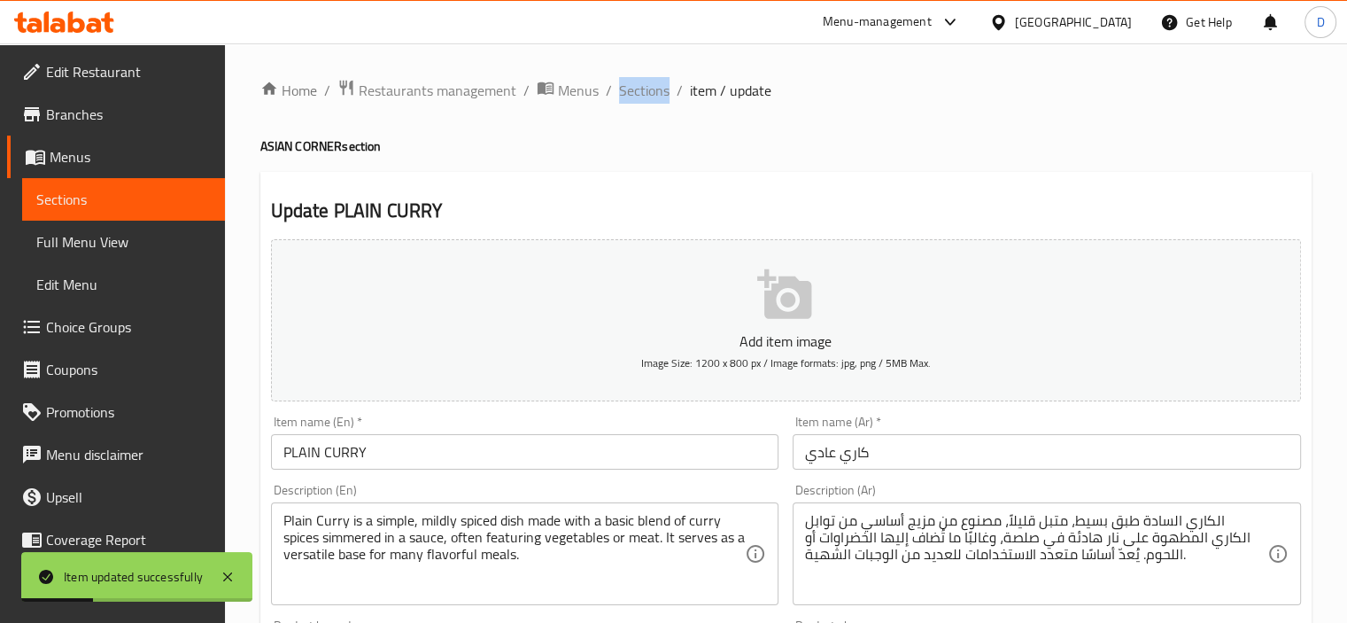
click at [656, 89] on span "Sections" at bounding box center [644, 90] width 50 height 21
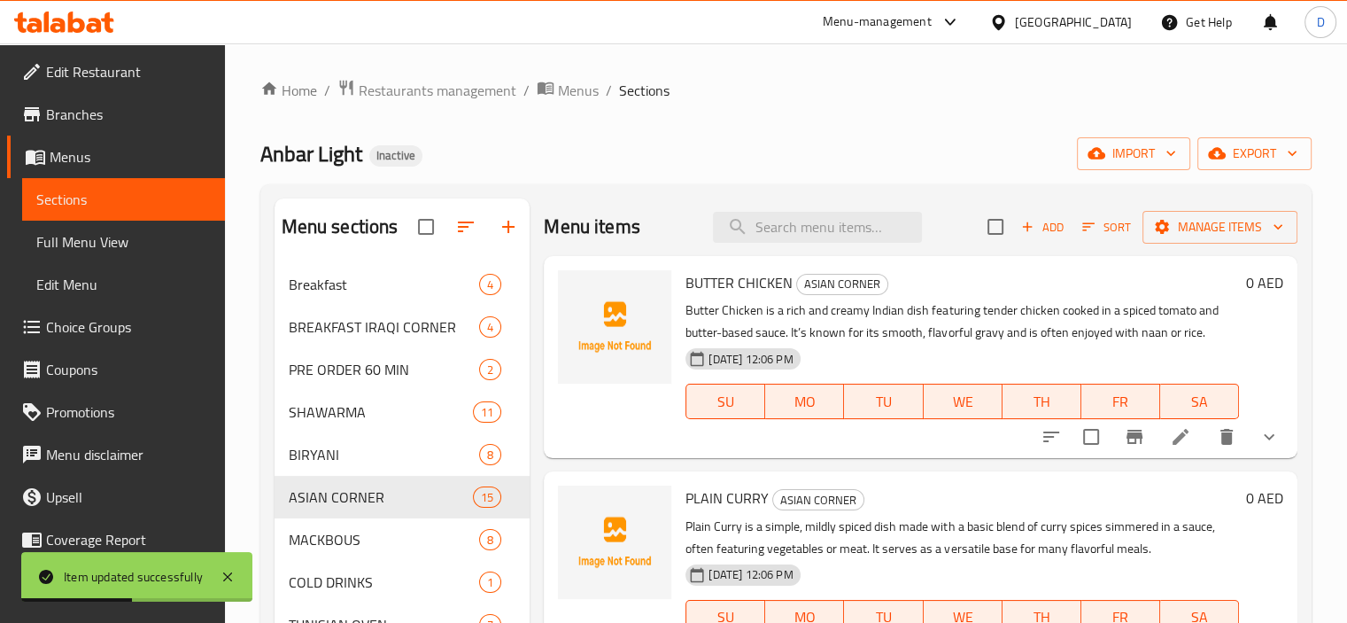
click at [845, 210] on div "Menu items Add Sort Manage items" at bounding box center [921, 227] width 754 height 58
click at [843, 224] on input "search" at bounding box center [817, 227] width 209 height 31
paste input "PLAIN CURRY"
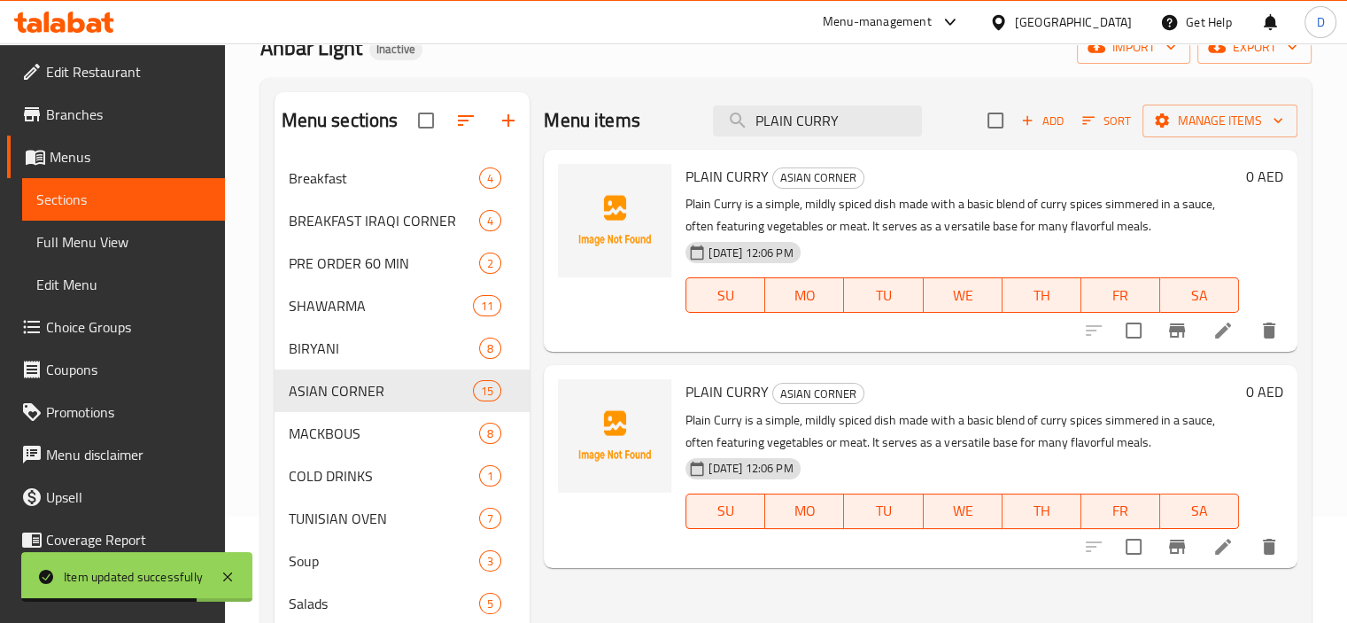
scroll to position [113, 0]
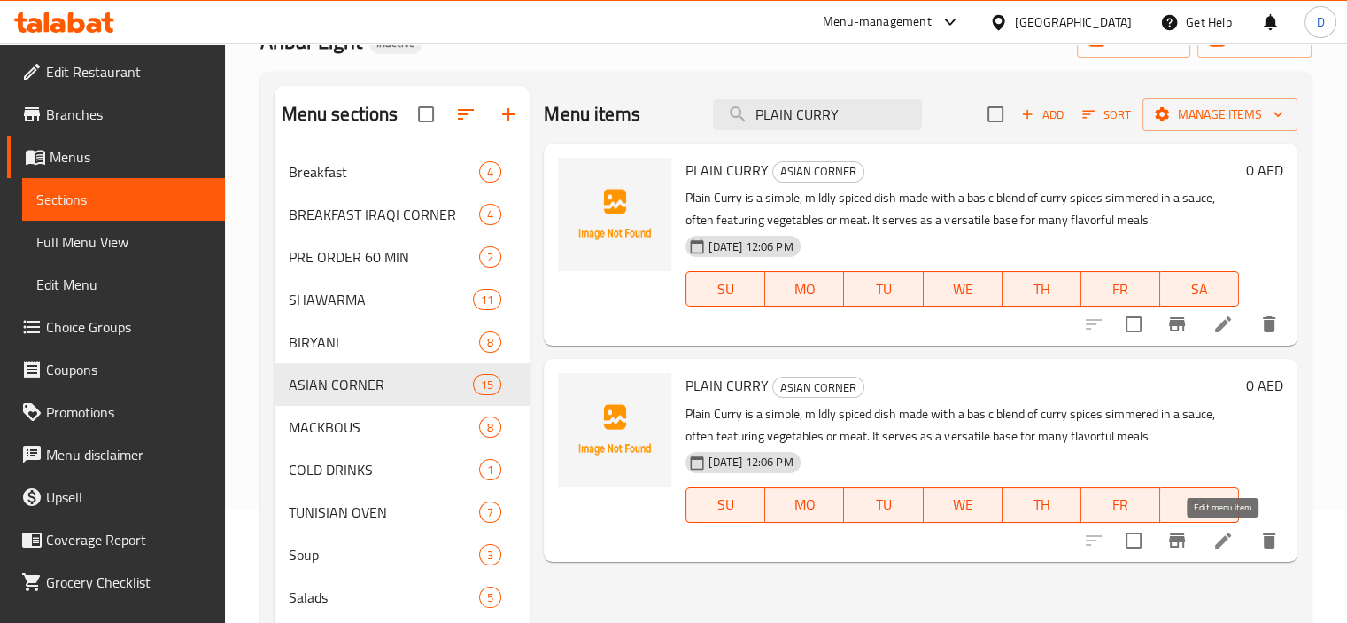
type input "PLAIN CURRY"
click at [1223, 535] on icon at bounding box center [1223, 540] width 21 height 21
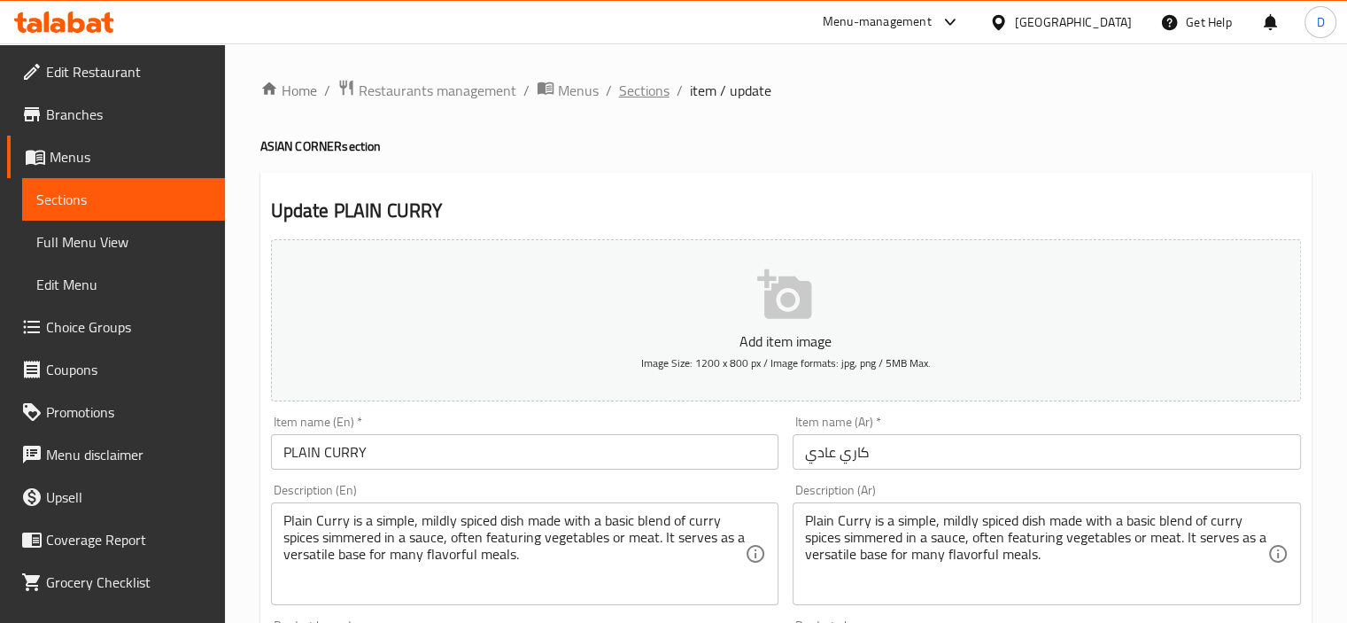
click at [646, 91] on span "Sections" at bounding box center [644, 90] width 50 height 21
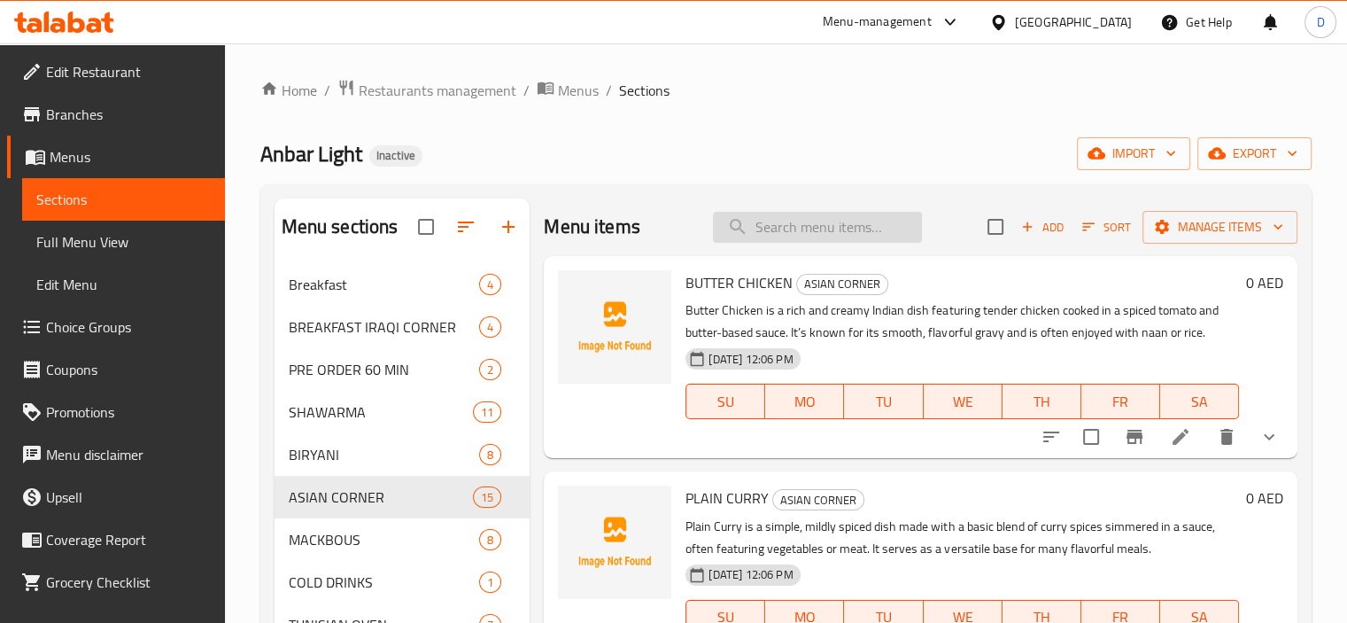
click at [787, 233] on input "search" at bounding box center [817, 227] width 209 height 31
paste input "PLAIN CURRY"
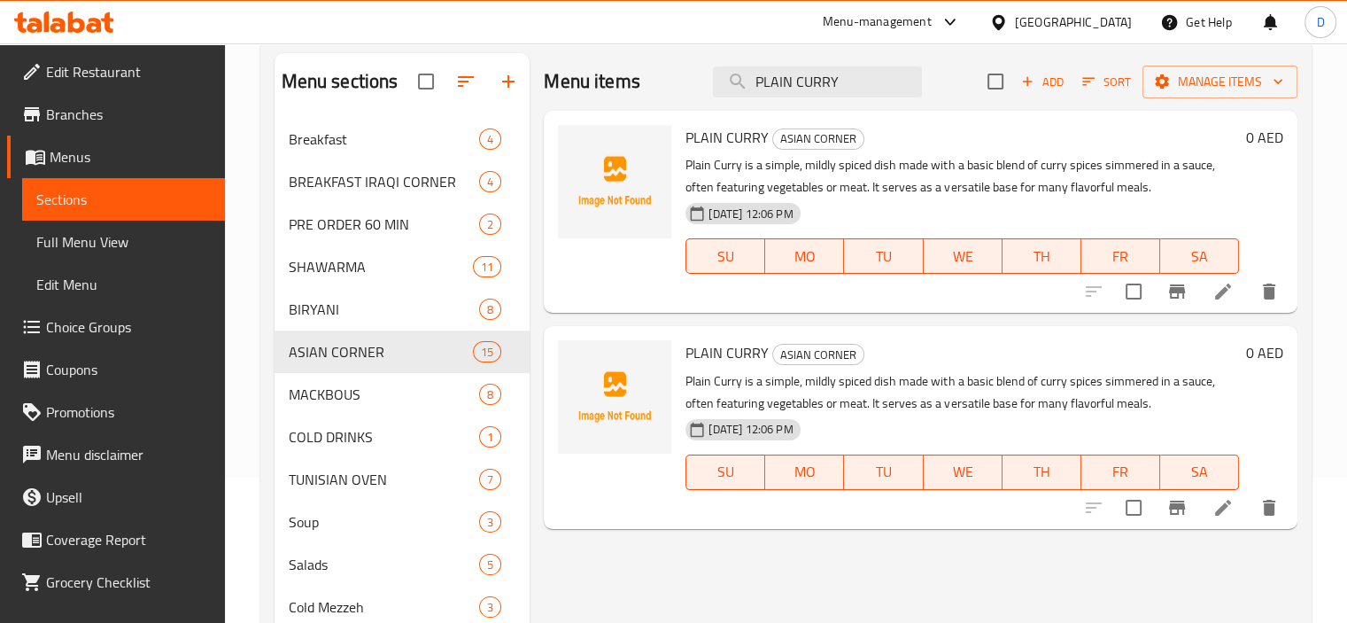
scroll to position [177, 0]
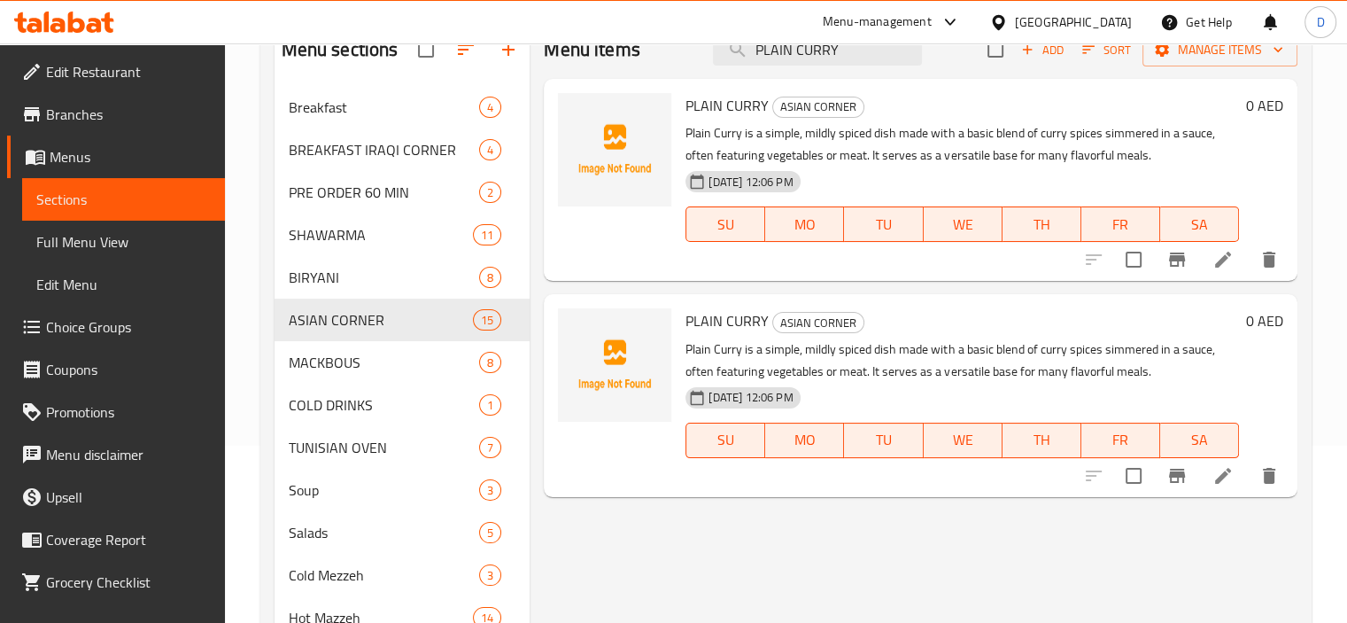
type input "PLAIN CURRY"
click at [1087, 265] on div at bounding box center [1182, 259] width 218 height 43
click at [1217, 249] on icon at bounding box center [1223, 259] width 21 height 21
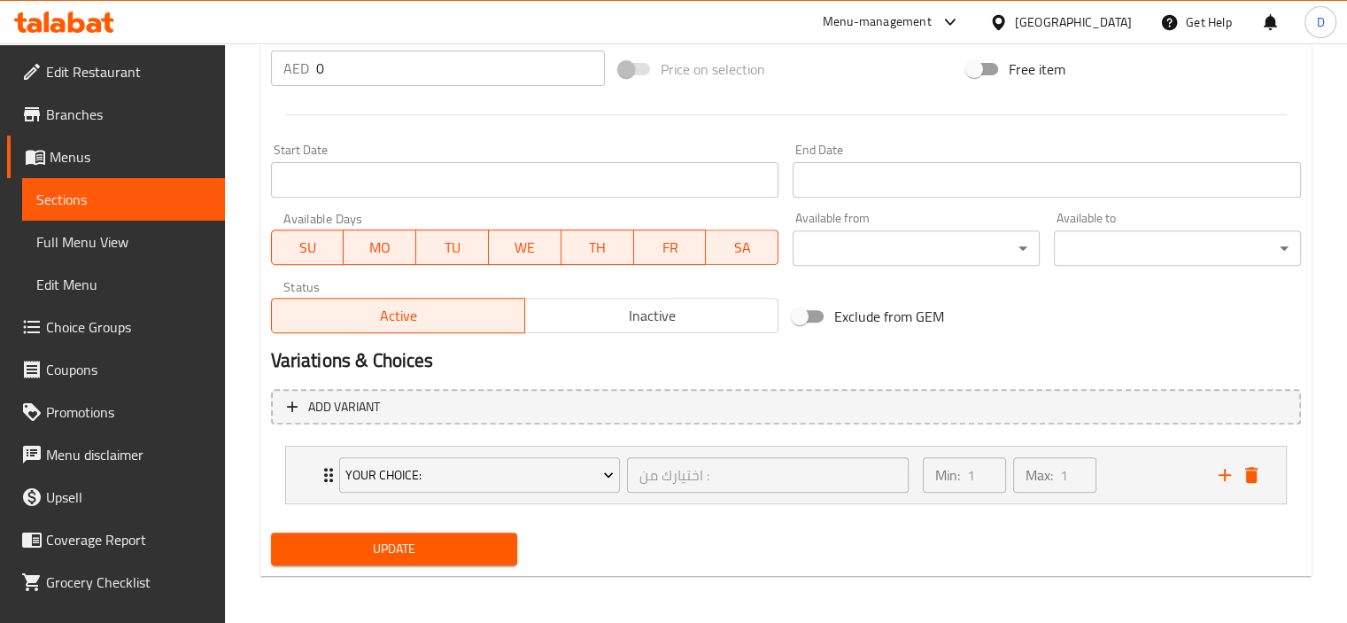
scroll to position [657, 0]
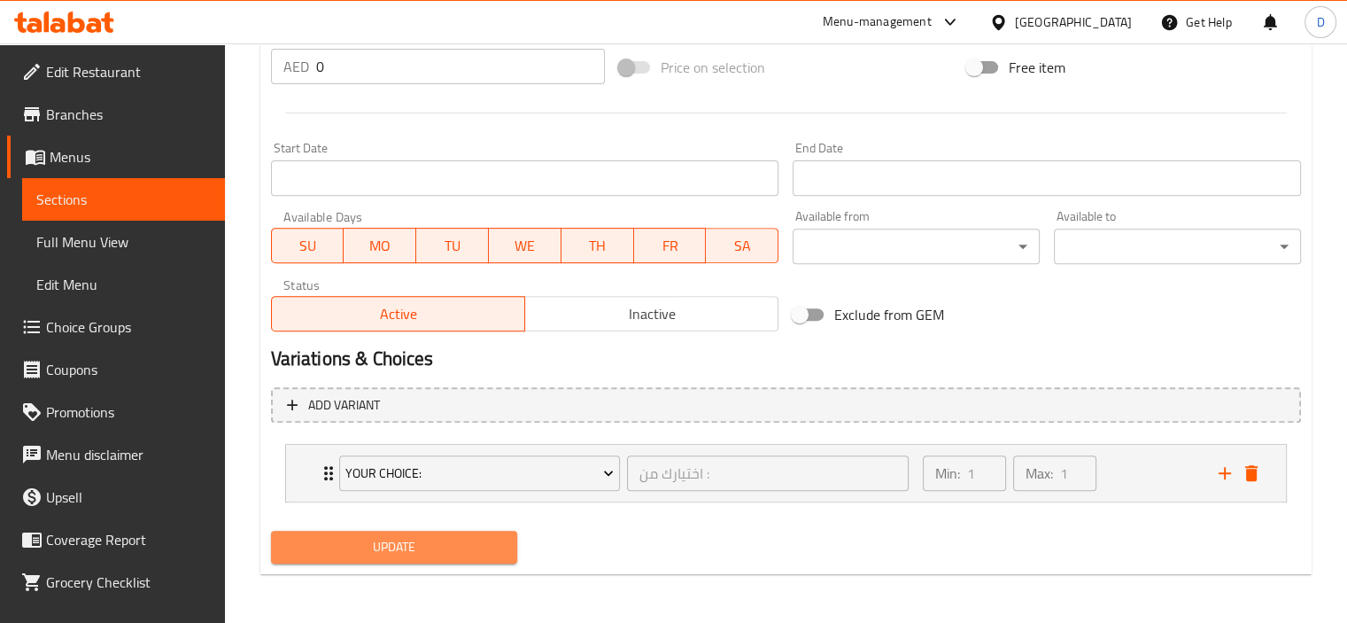
click at [379, 532] on button "Update" at bounding box center [394, 547] width 247 height 33
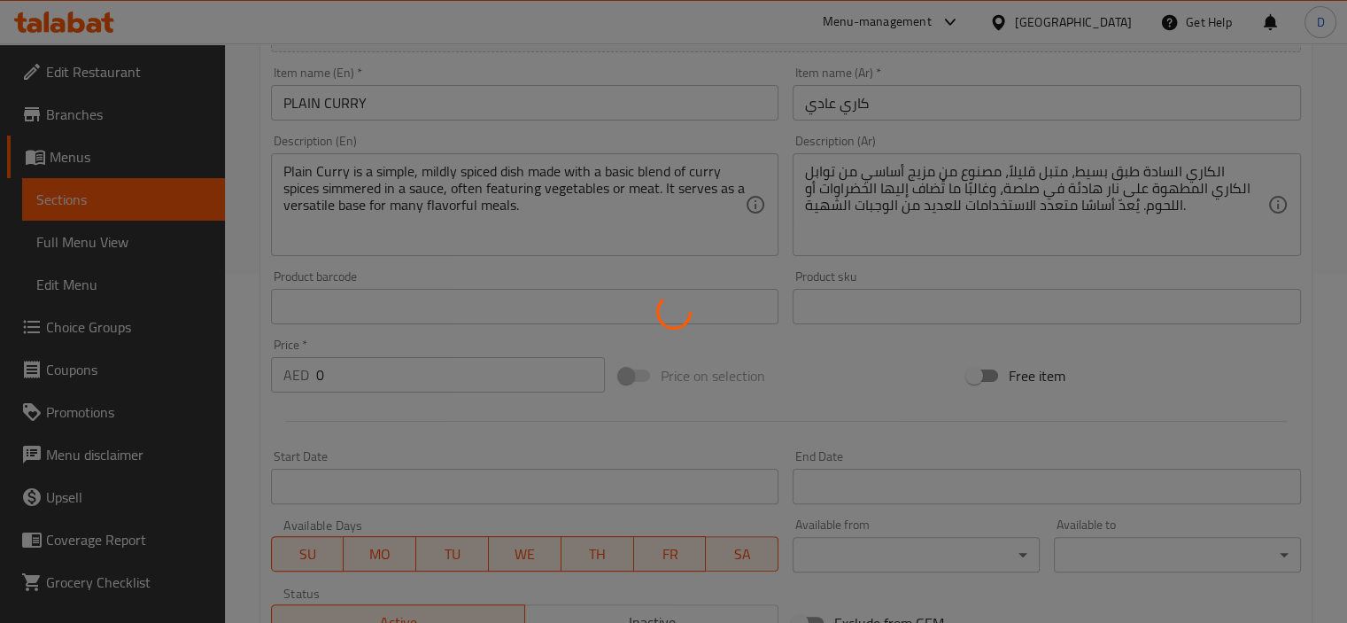
scroll to position [348, 0]
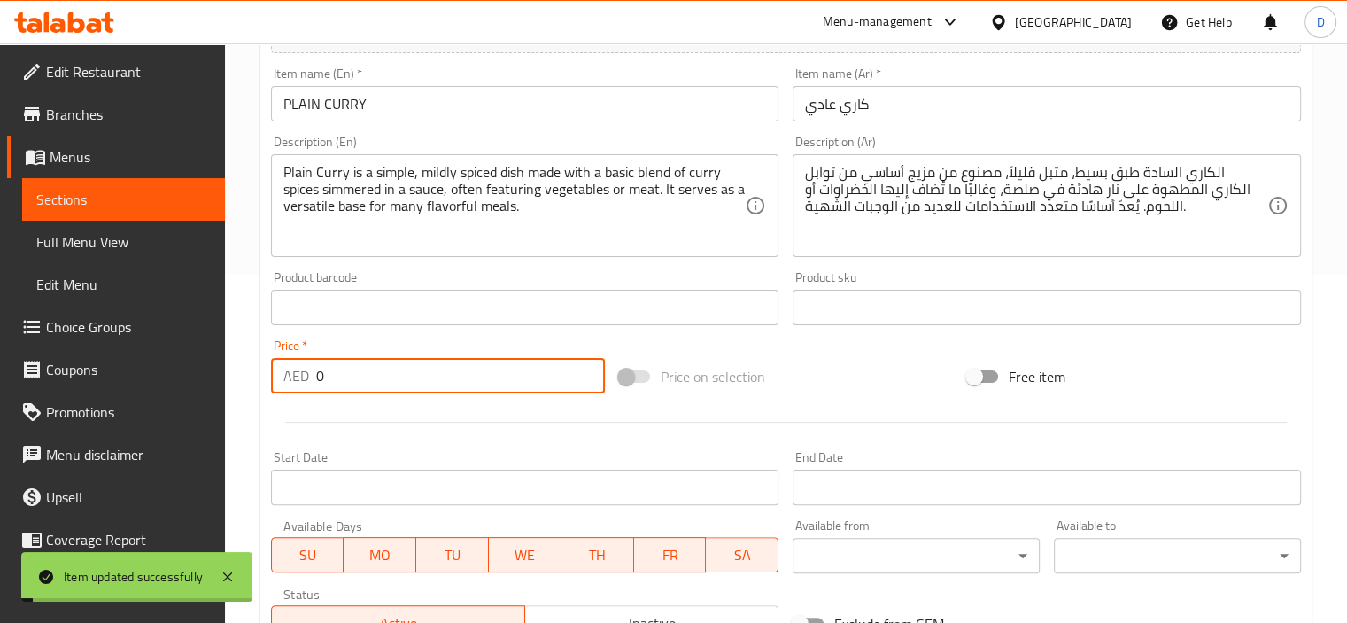
drag, startPoint x: 586, startPoint y: 279, endPoint x: 547, endPoint y: 374, distance: 102.2
click at [547, 374] on input "0" at bounding box center [460, 375] width 289 height 35
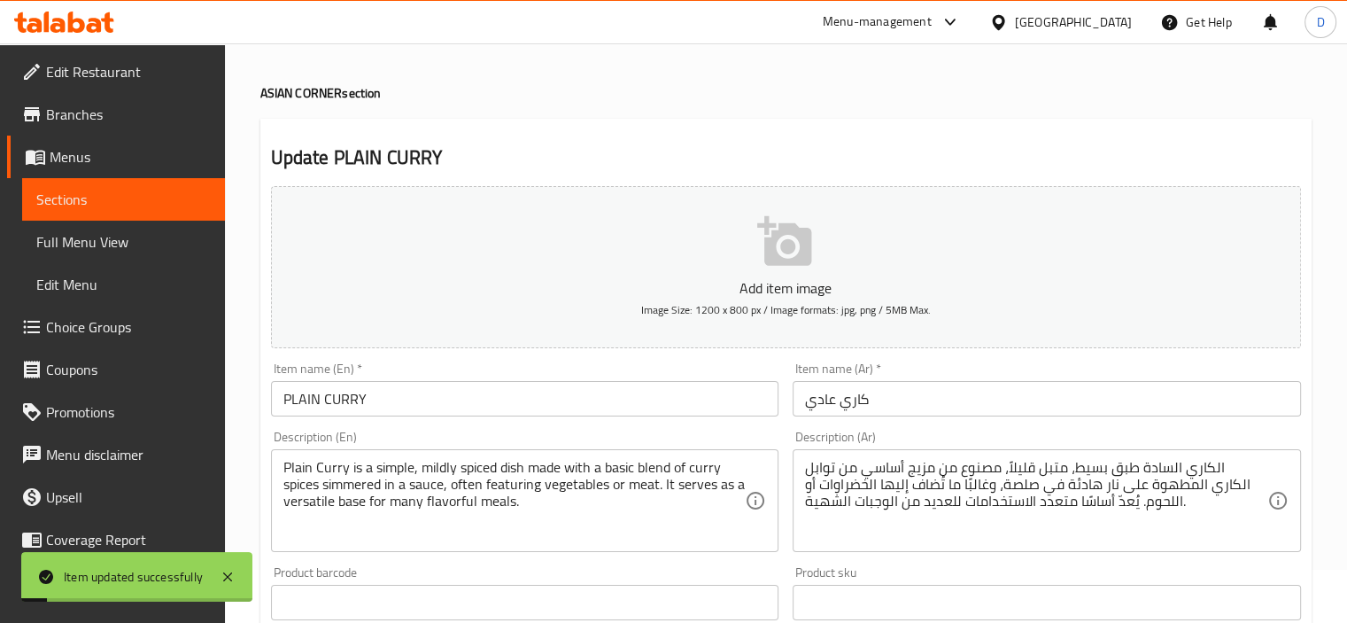
scroll to position [0, 0]
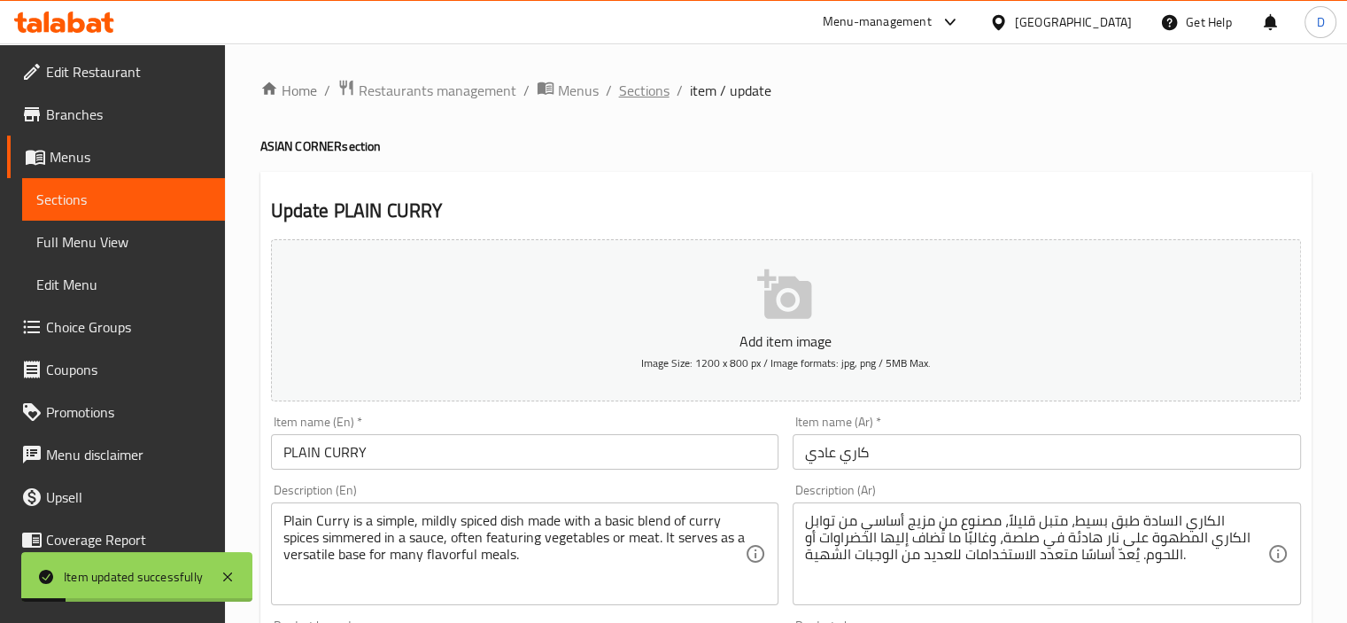
type input "2"
click at [648, 81] on span "Sections" at bounding box center [644, 90] width 50 height 21
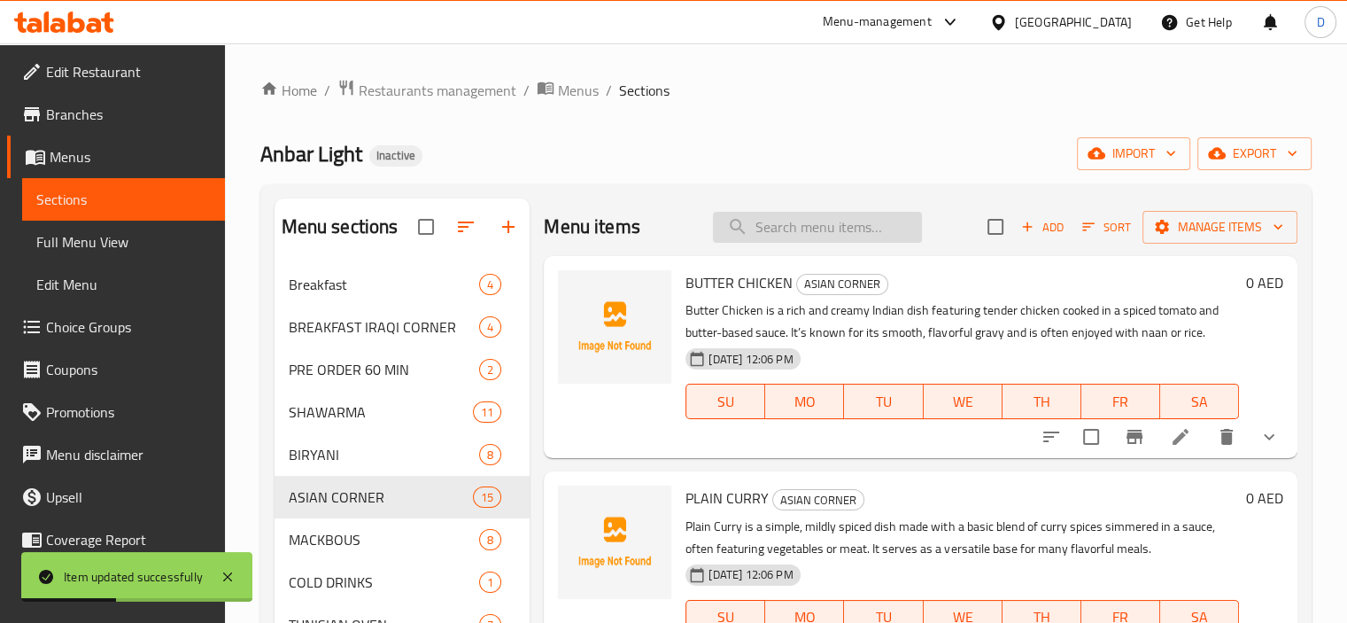
click at [786, 224] on input "search" at bounding box center [817, 227] width 209 height 31
paste input "PLAIN CURRY"
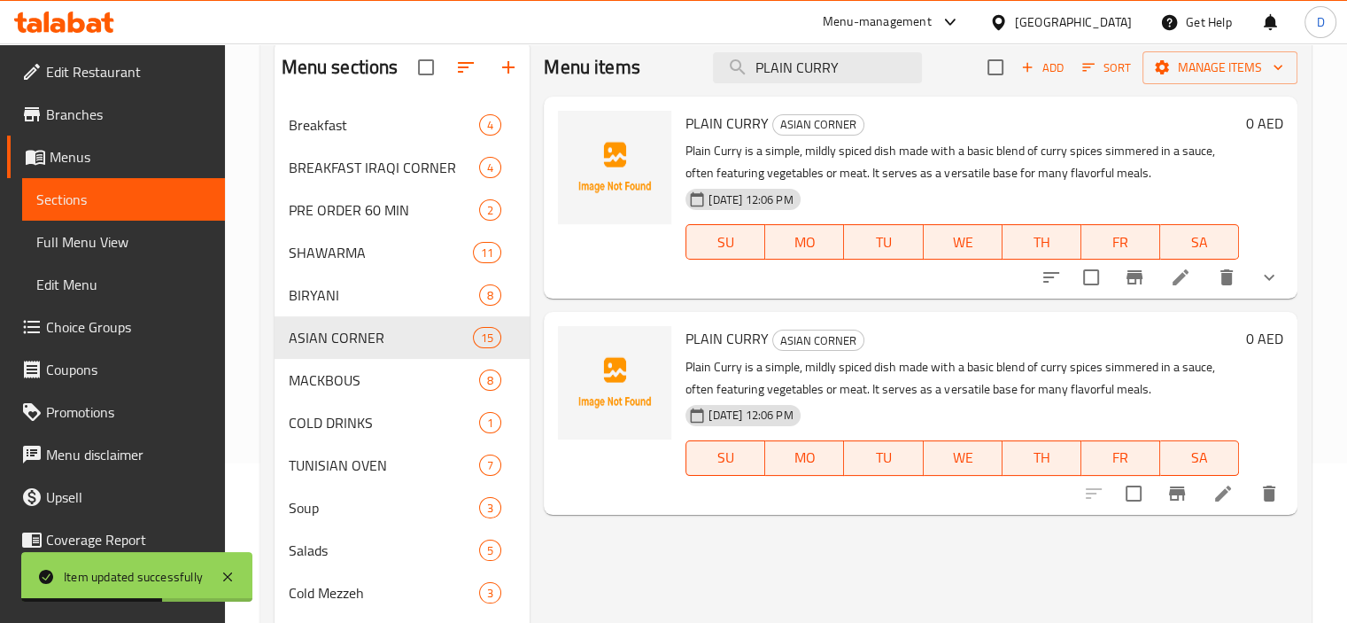
scroll to position [170, 0]
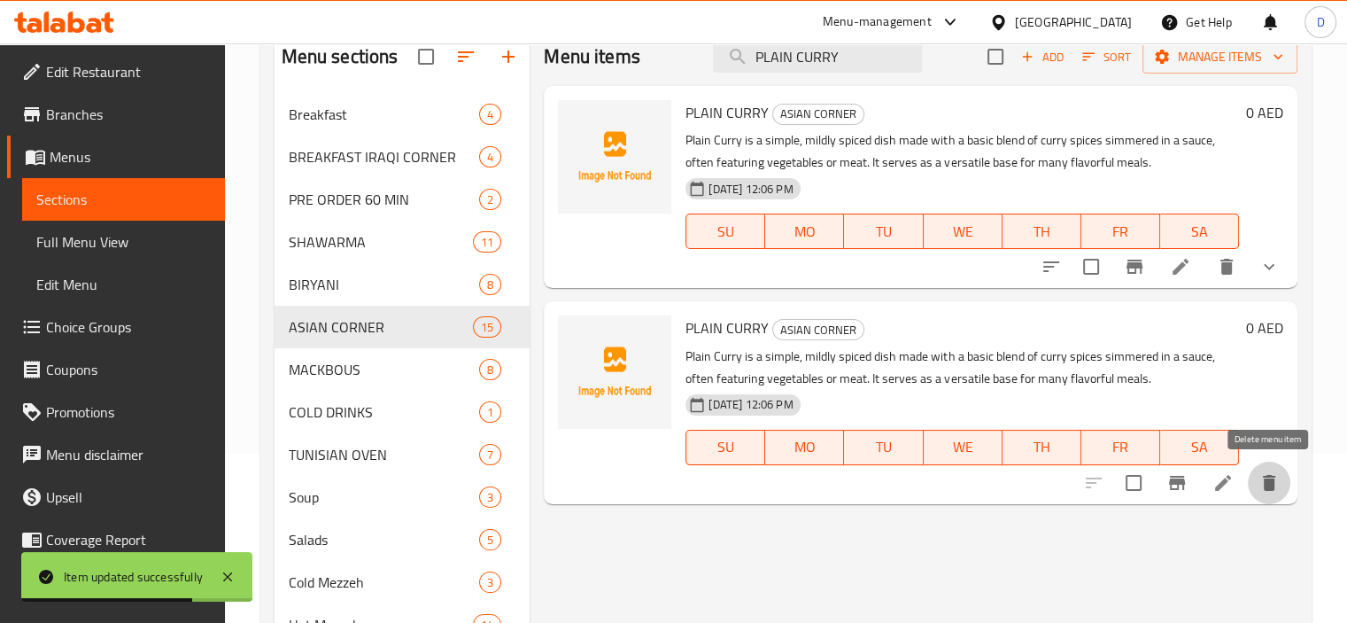
click at [1267, 469] on button "delete" at bounding box center [1269, 483] width 43 height 43
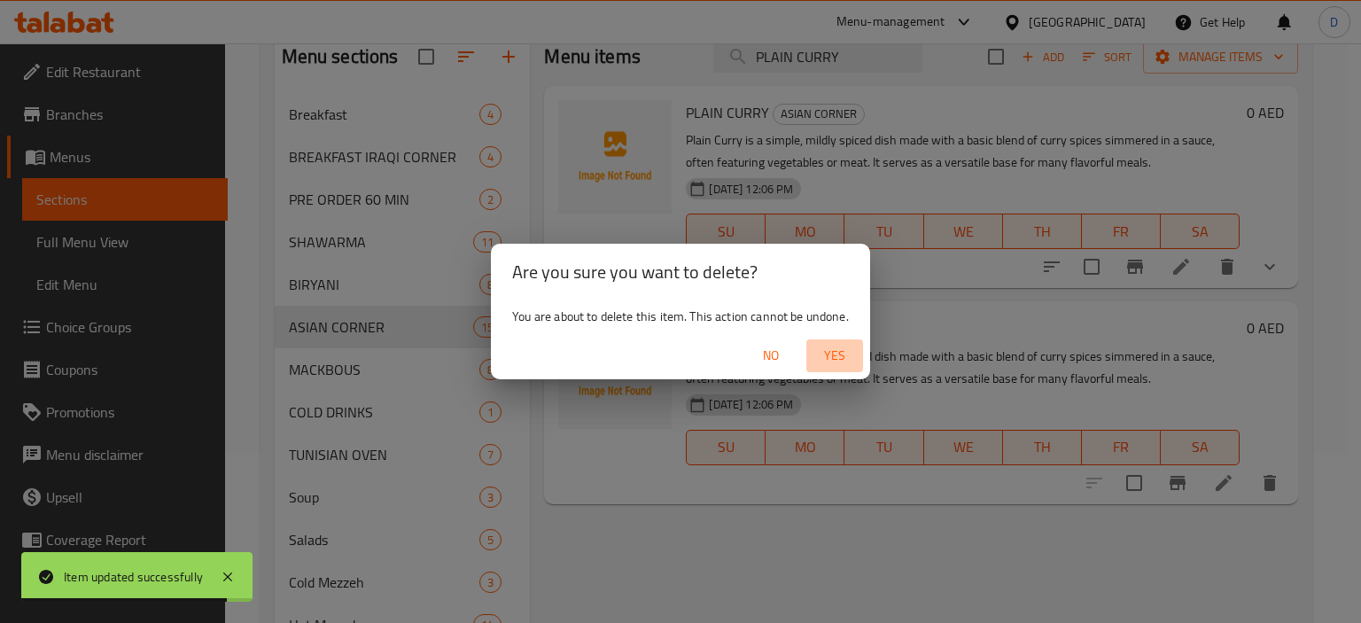
click at [844, 352] on span "Yes" at bounding box center [834, 356] width 43 height 22
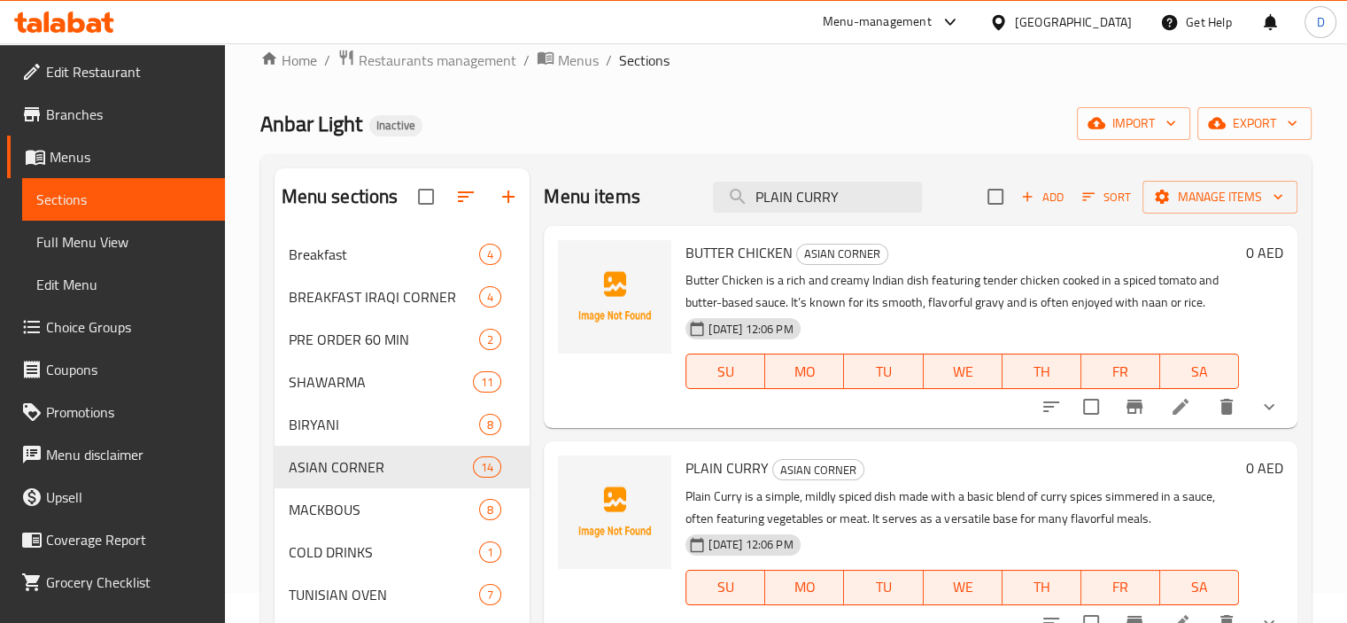
scroll to position [0, 0]
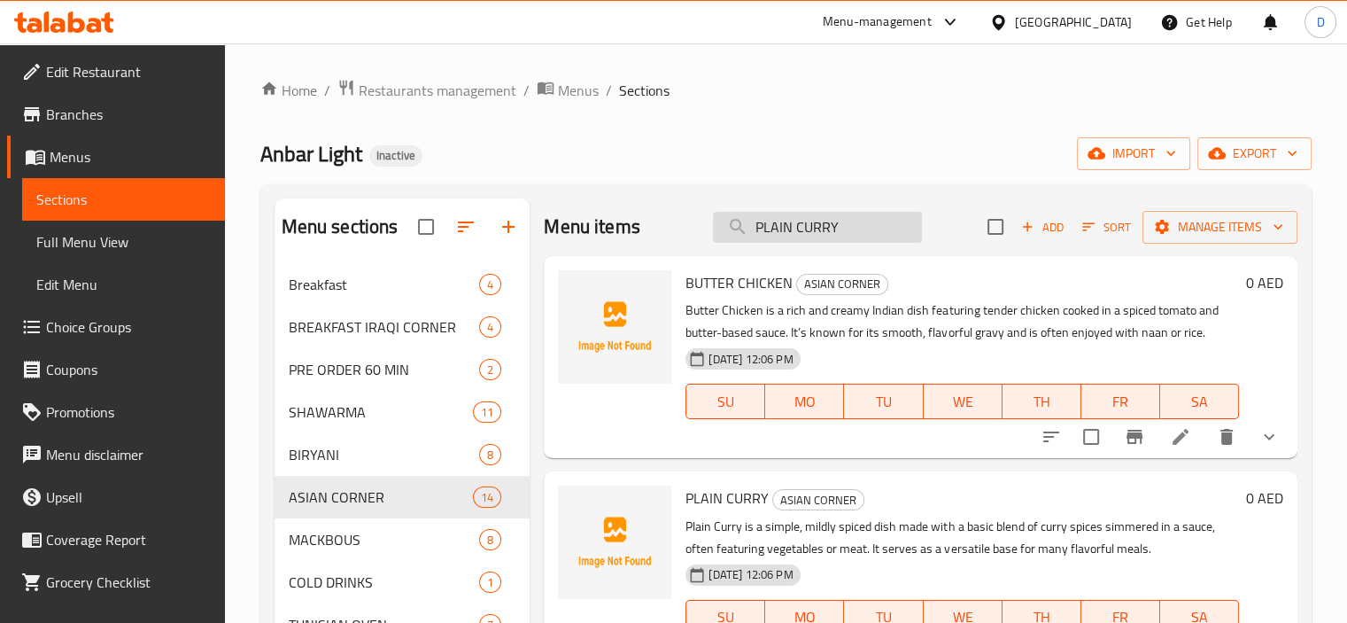
click at [861, 226] on input "PLAIN CURRY" at bounding box center [817, 227] width 209 height 31
paste input "HUMMUS WITH [PERSON_NAME]"
click at [861, 226] on input "PLAIN CURRY" at bounding box center [817, 227] width 209 height 31
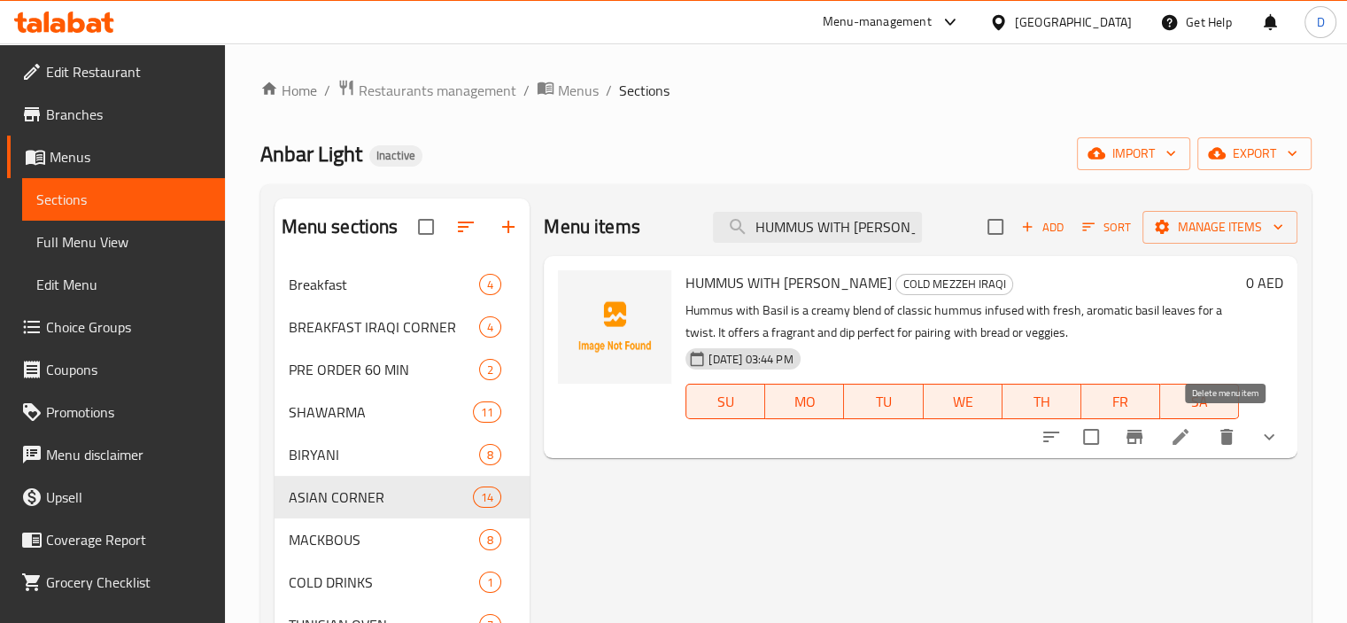
type input "HUMMUS WITH [PERSON_NAME]"
click at [1230, 426] on icon "delete" at bounding box center [1226, 436] width 21 height 21
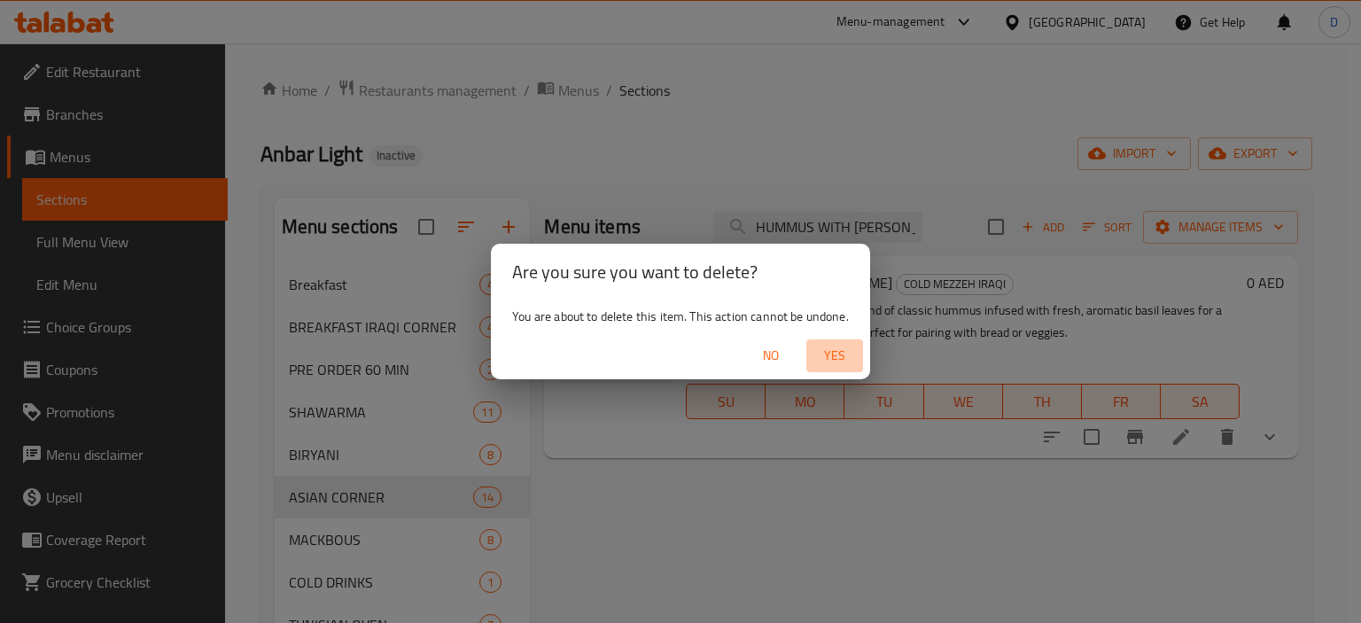
click at [828, 351] on span "Yes" at bounding box center [834, 356] width 43 height 22
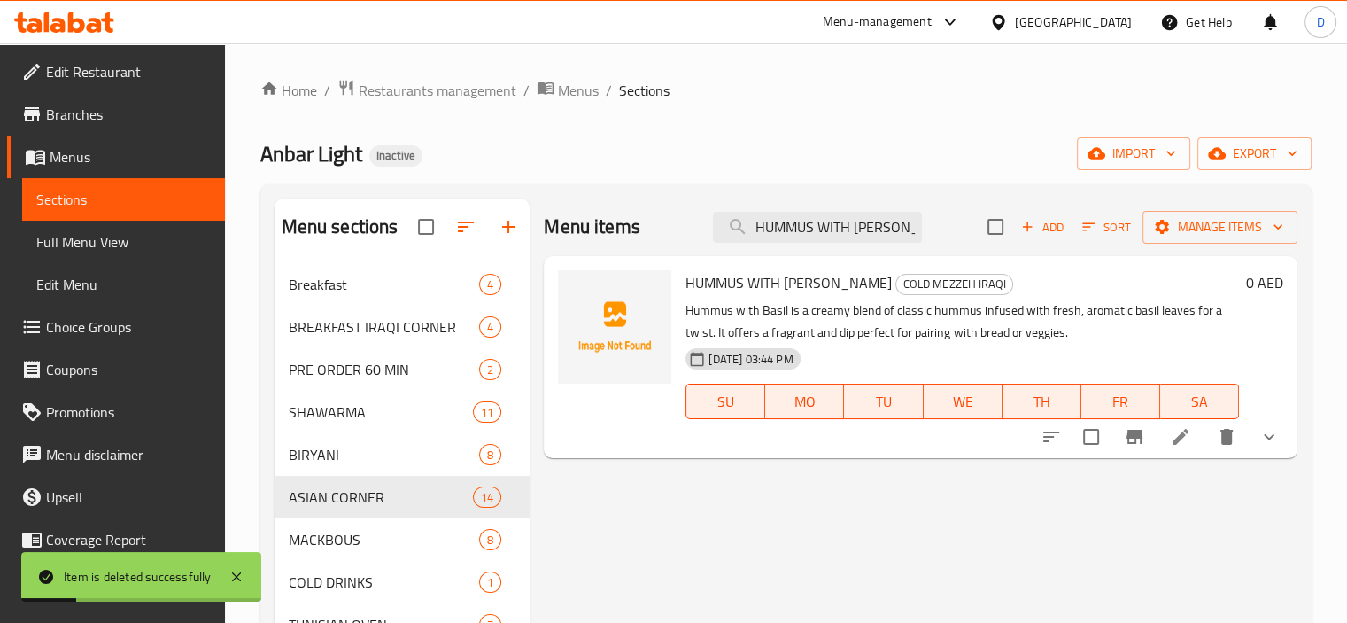
click at [106, 233] on span "Full Menu View" at bounding box center [123, 241] width 175 height 21
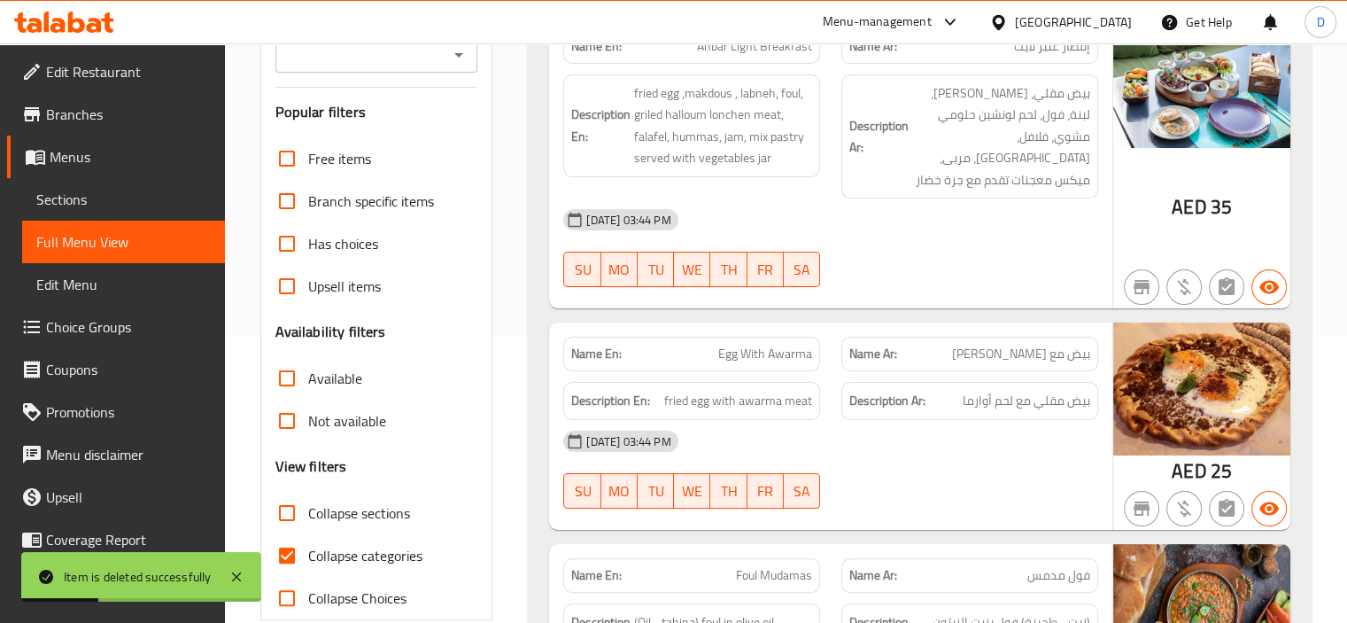
scroll to position [288, 0]
click at [280, 542] on input "Collapse categories" at bounding box center [287, 554] width 43 height 43
checkbox input "false"
click at [279, 506] on input "Collapse sections" at bounding box center [287, 512] width 43 height 43
checkbox input "true"
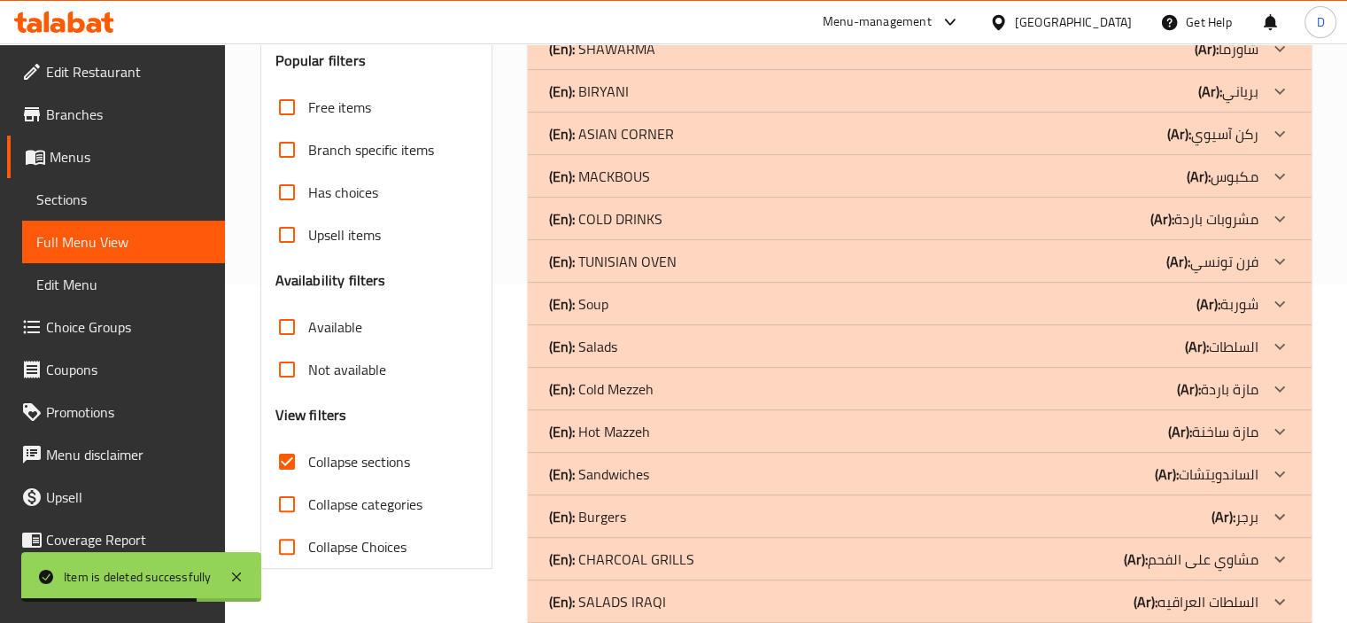
scroll to position [322, 0]
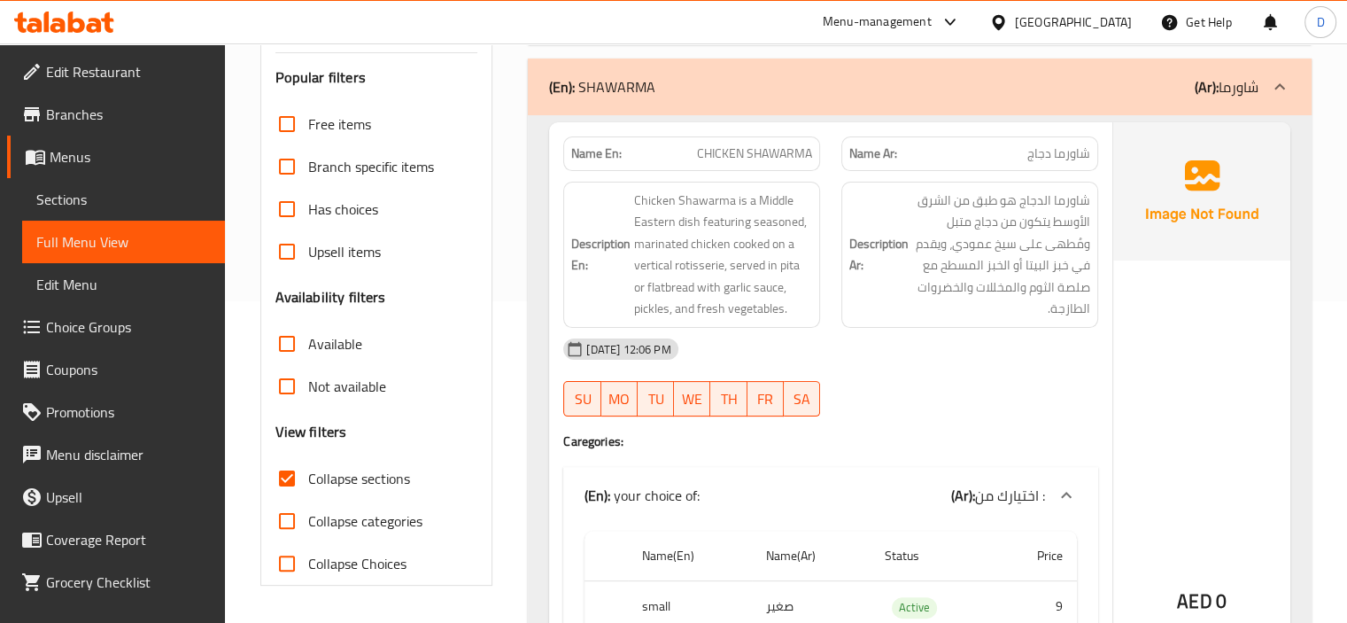
scroll to position [124, 0]
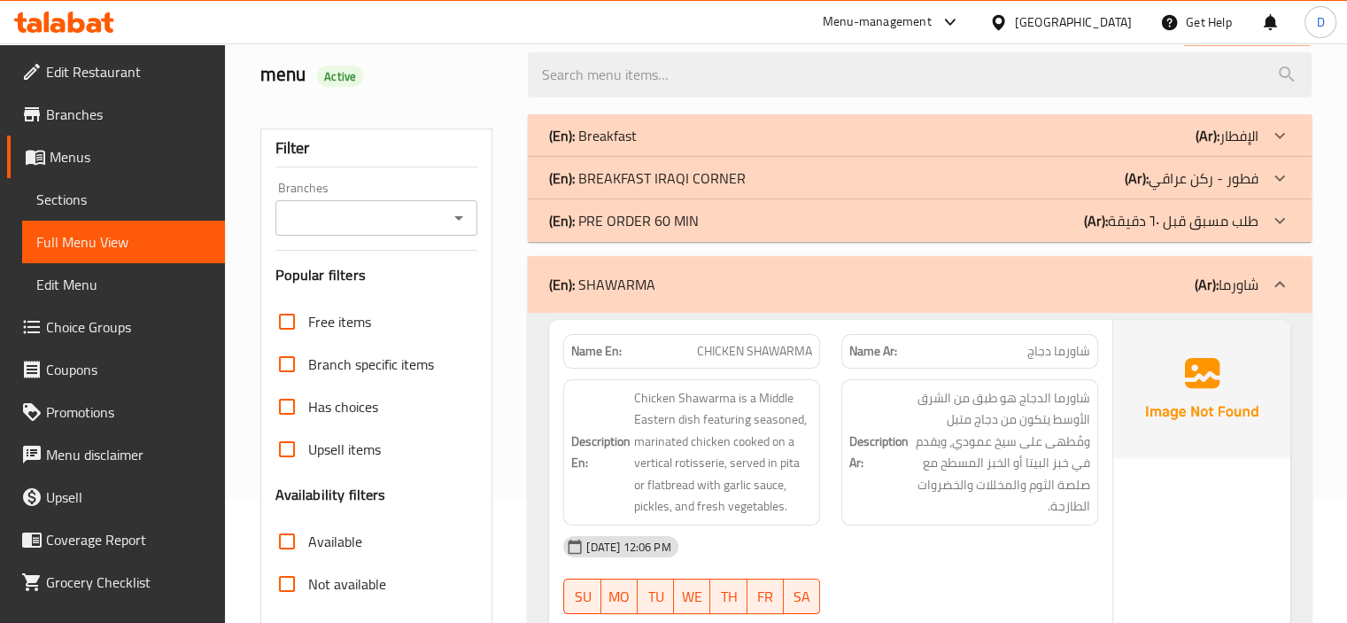
click at [1036, 146] on div "(En): PRE ORDER 60 MIN (Ar): طلب مسبق قبل ٦٠ دقيقة" at bounding box center [904, 135] width 710 height 21
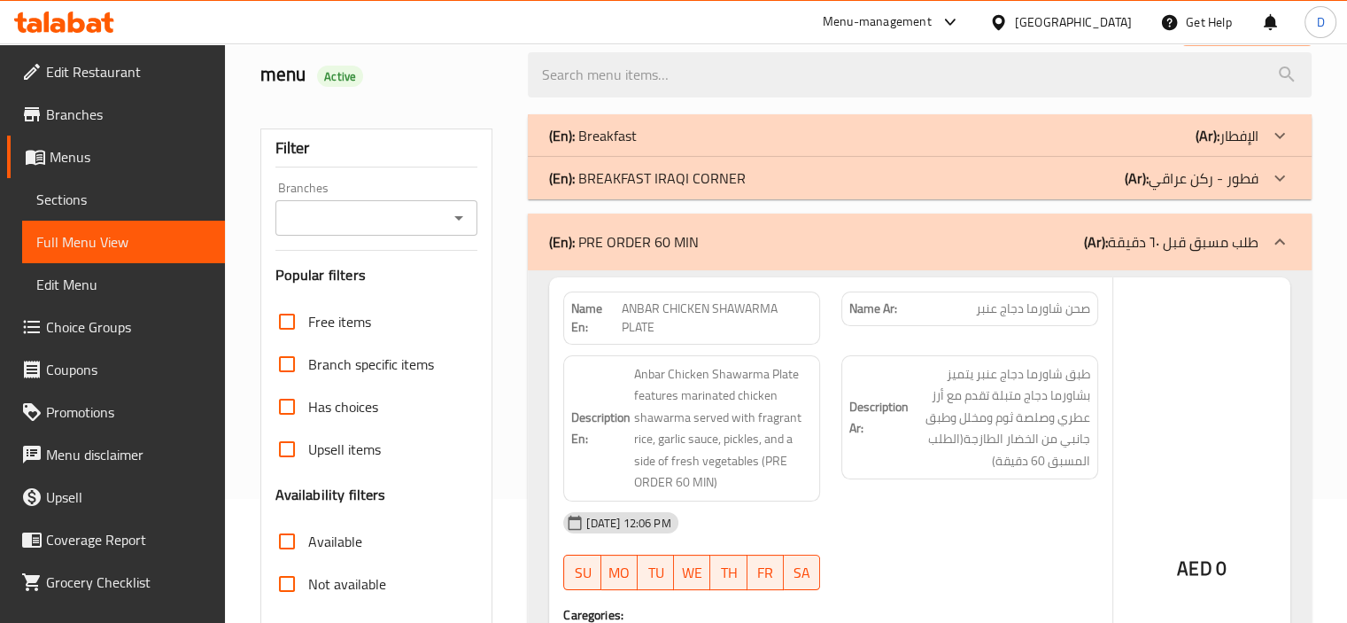
click at [1015, 157] on div "(En): BREAKFAST IRAQI CORNER (Ar): فطور - ركن عراقي Name En: EGG WITH KEBAB ARO…" at bounding box center [920, 178] width 784 height 43
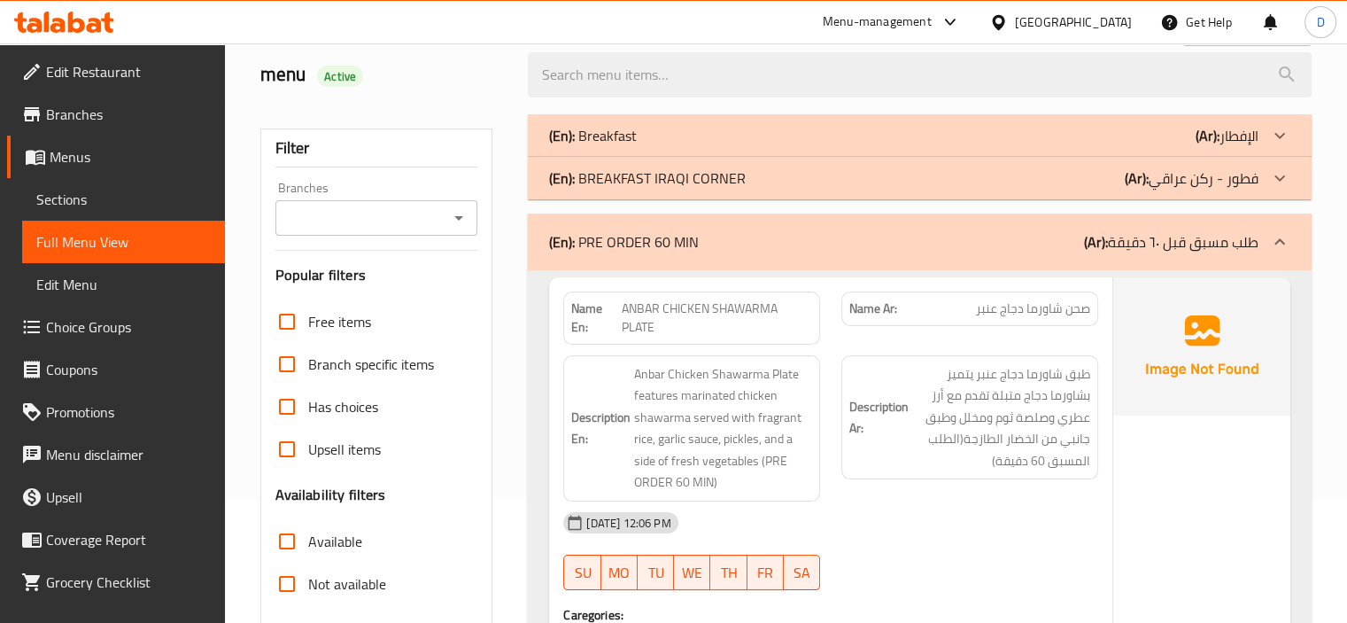
click at [1044, 146] on div "(En): BREAKFAST IRAQI CORNER (Ar): فطور - ركن عراقي" at bounding box center [904, 135] width 710 height 21
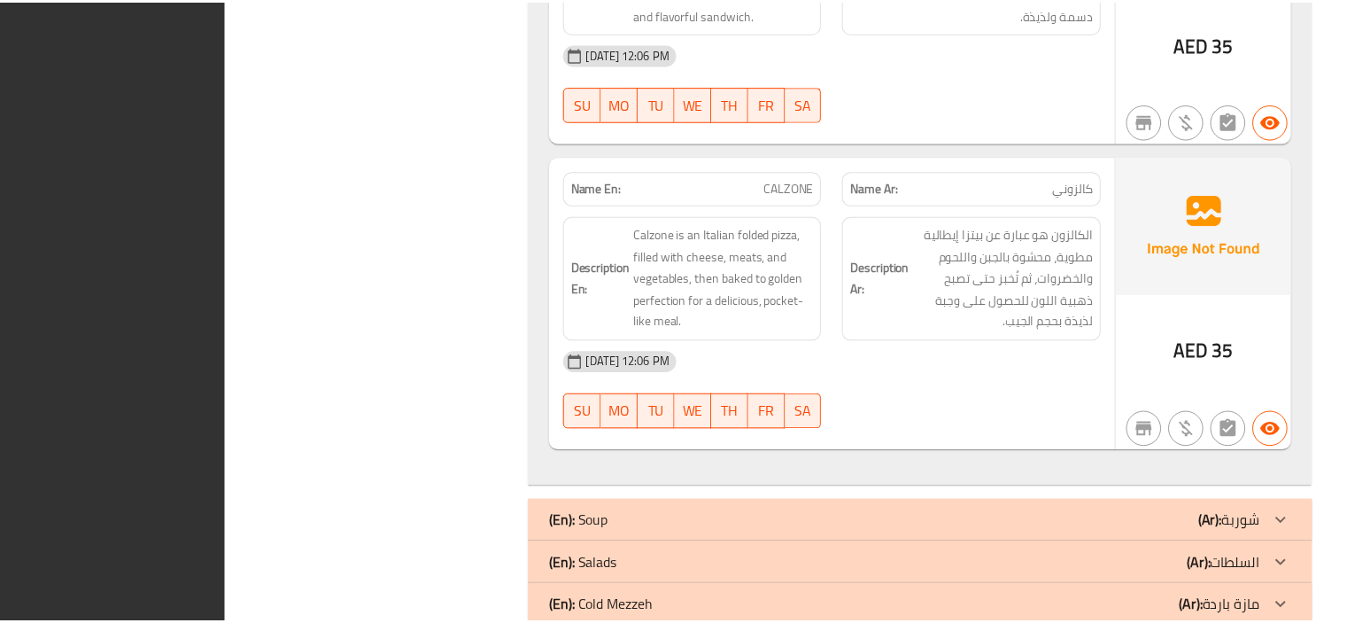
scroll to position [29684, 0]
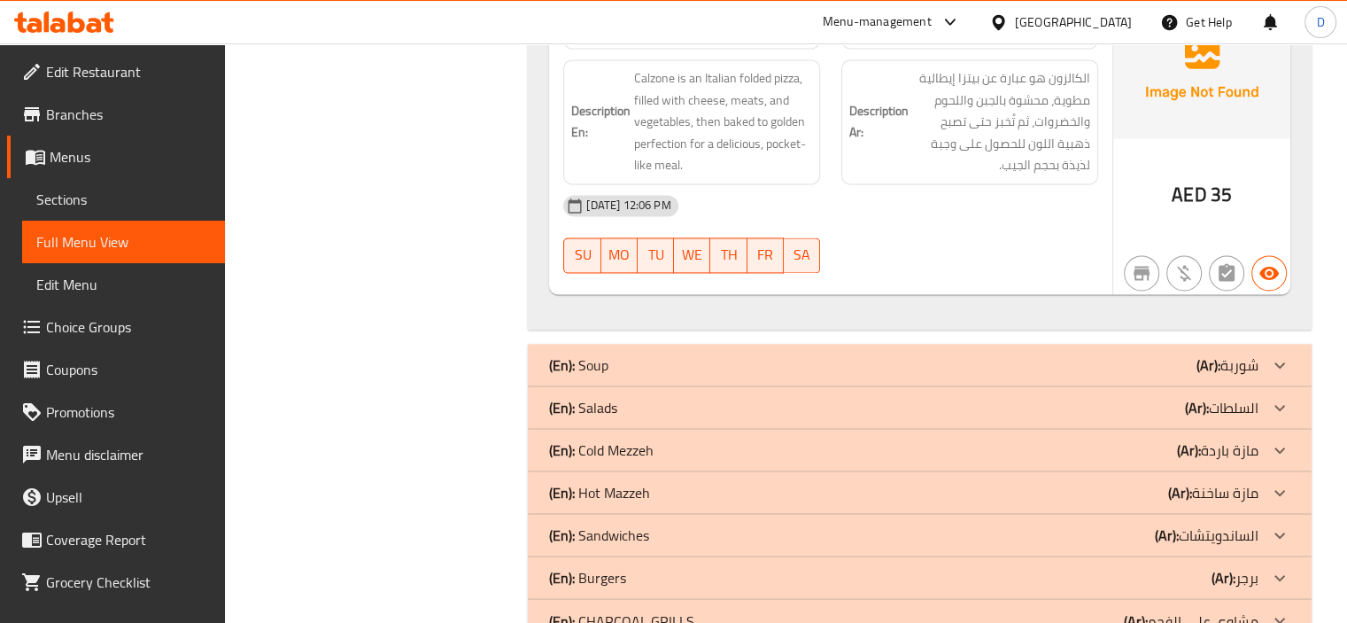
click at [1034, 25] on div "[GEOGRAPHIC_DATA]" at bounding box center [1073, 21] width 117 height 19
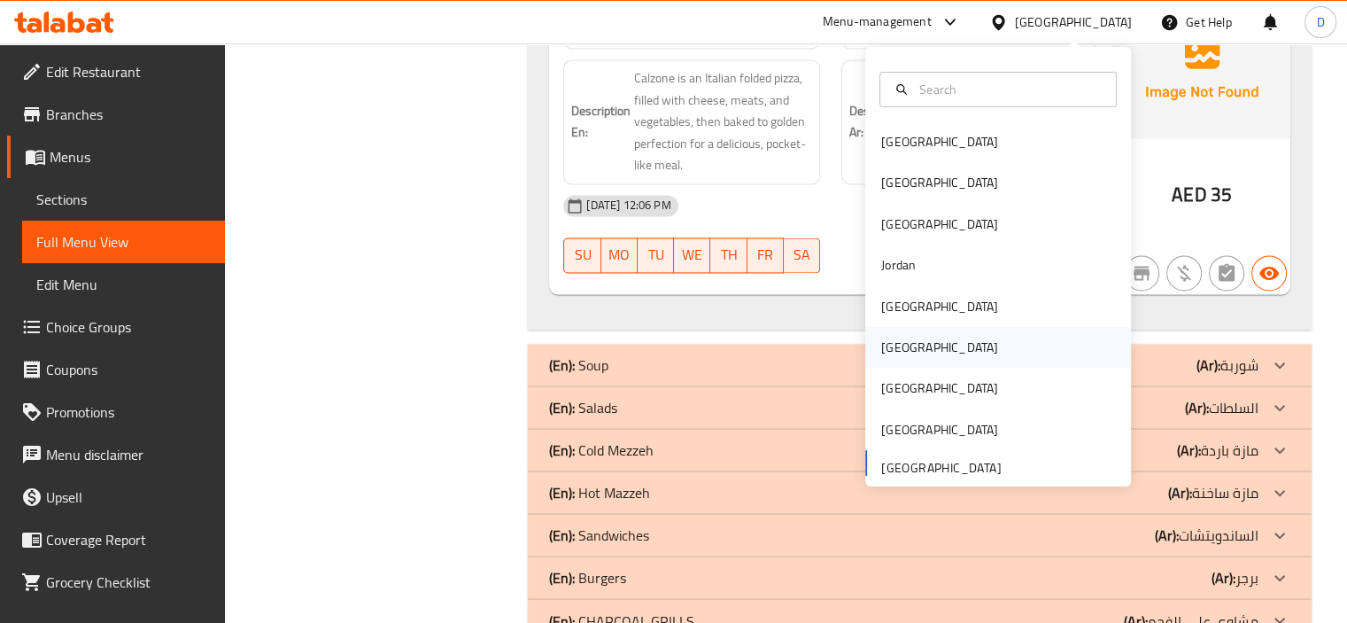
click at [908, 344] on div "[GEOGRAPHIC_DATA]" at bounding box center [939, 347] width 145 height 41
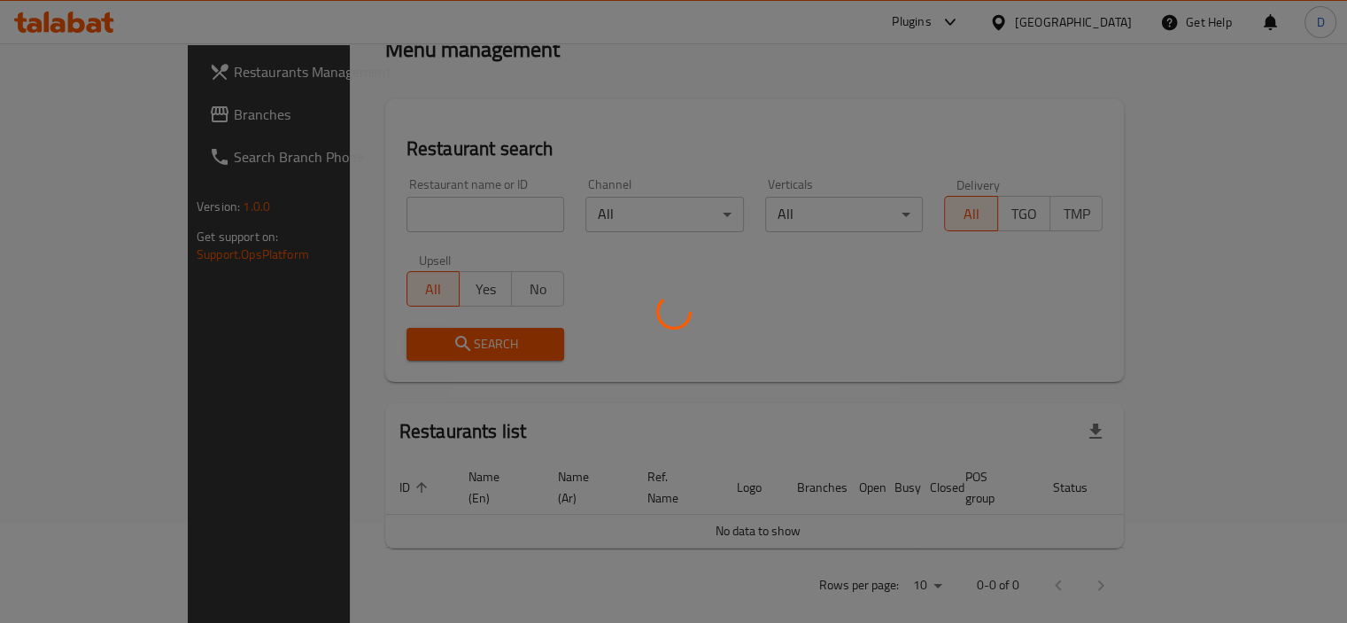
scroll to position [691, 0]
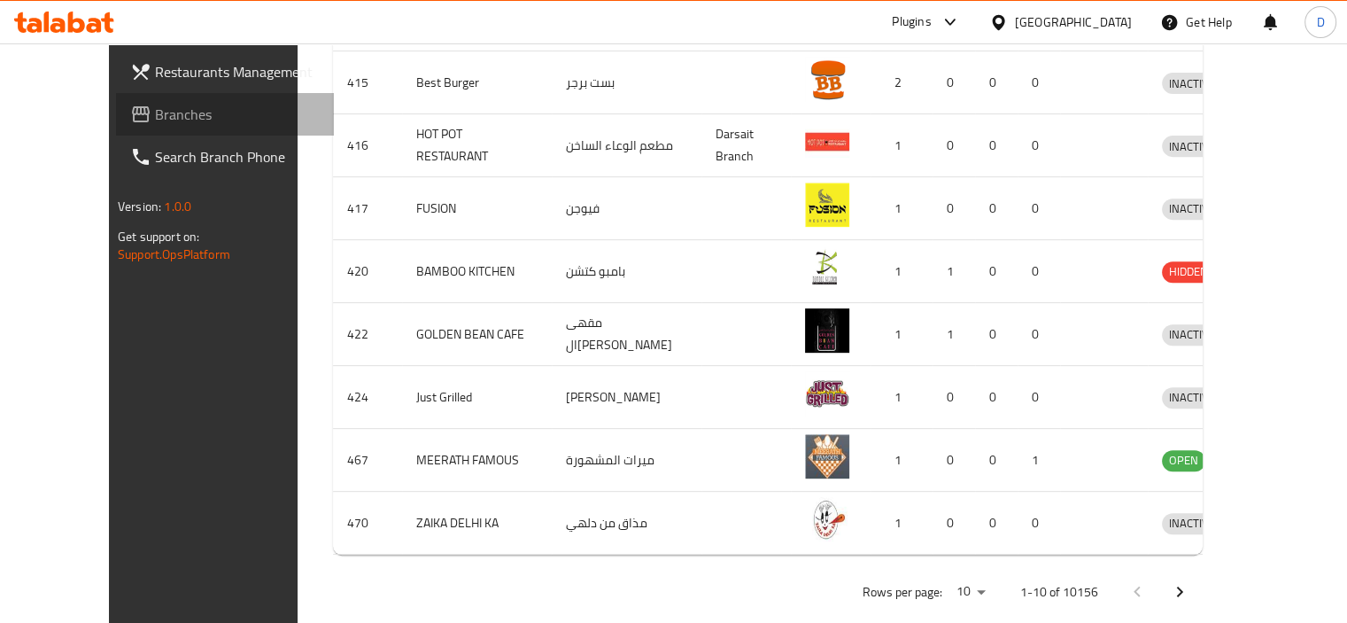
click at [155, 107] on span "Branches" at bounding box center [237, 114] width 165 height 21
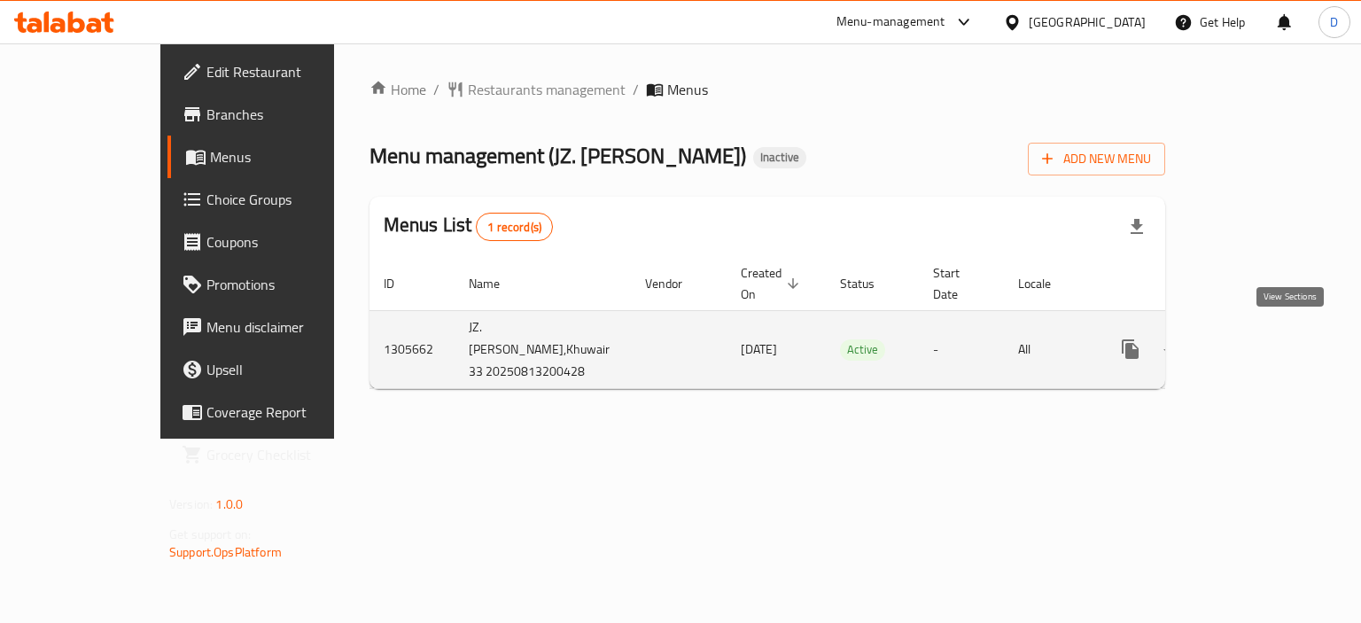
click at [1269, 338] on icon "enhanced table" at bounding box center [1257, 348] width 21 height 21
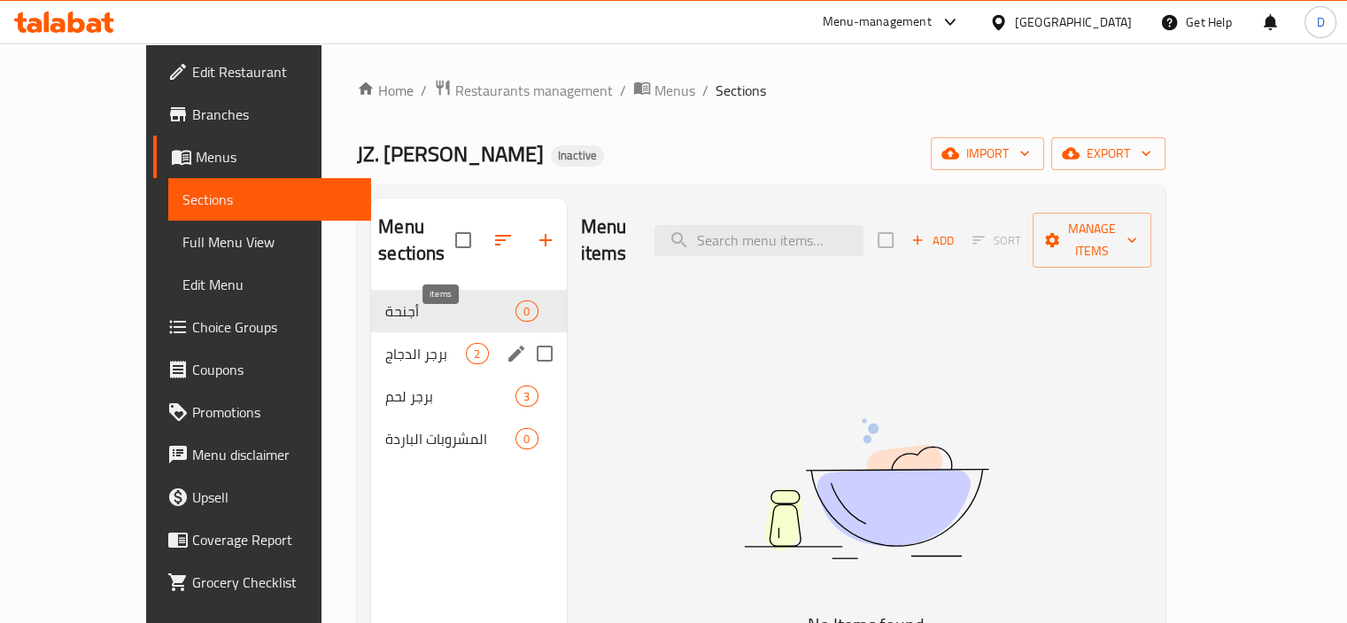
click at [467, 345] on span "2" at bounding box center [477, 353] width 20 height 17
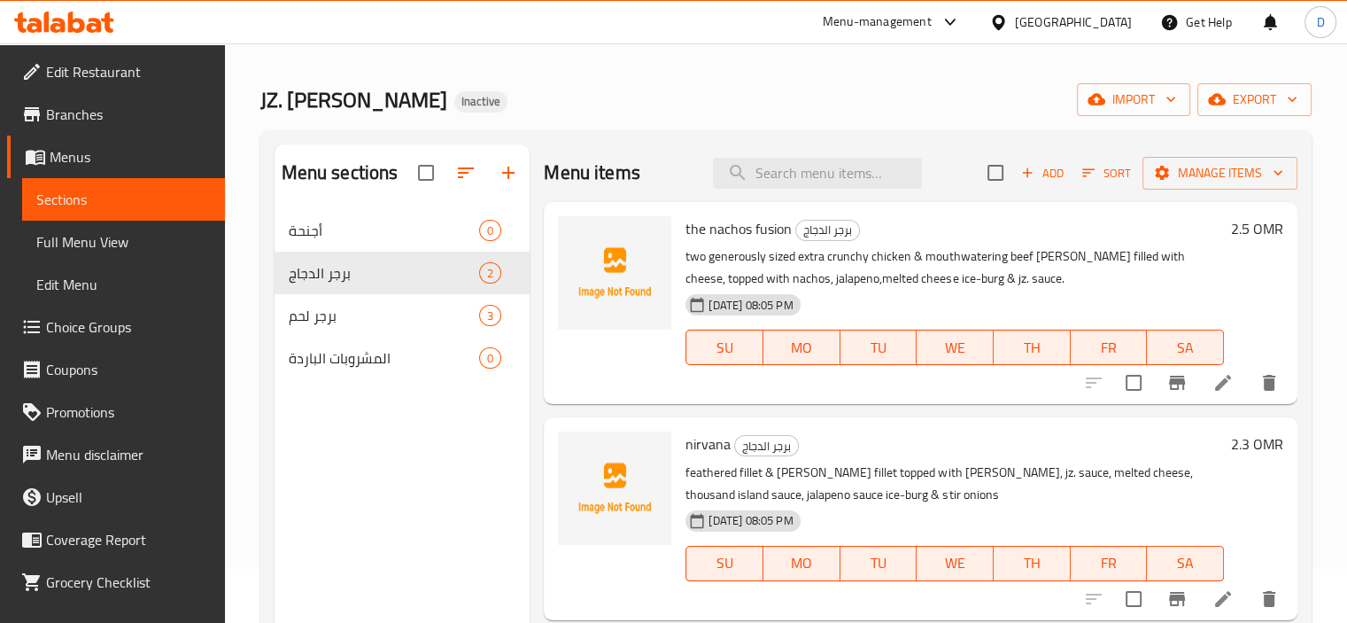
scroll to position [13, 0]
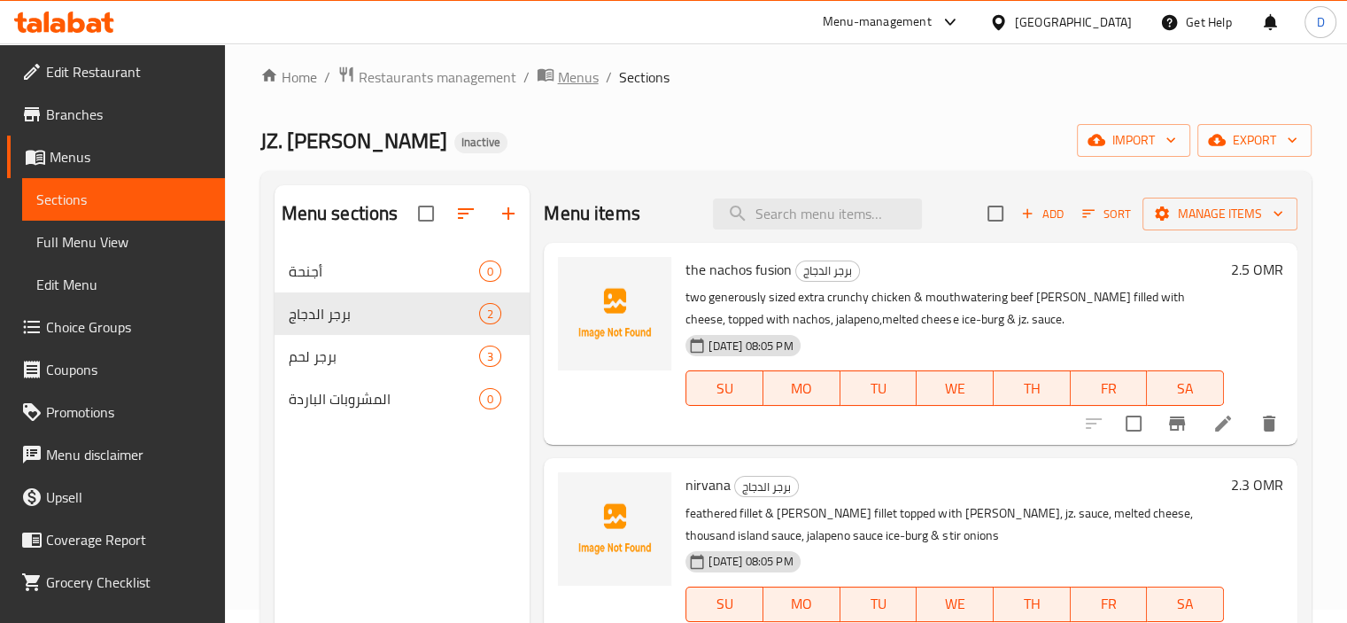
click at [581, 74] on span "Menus" at bounding box center [578, 76] width 41 height 21
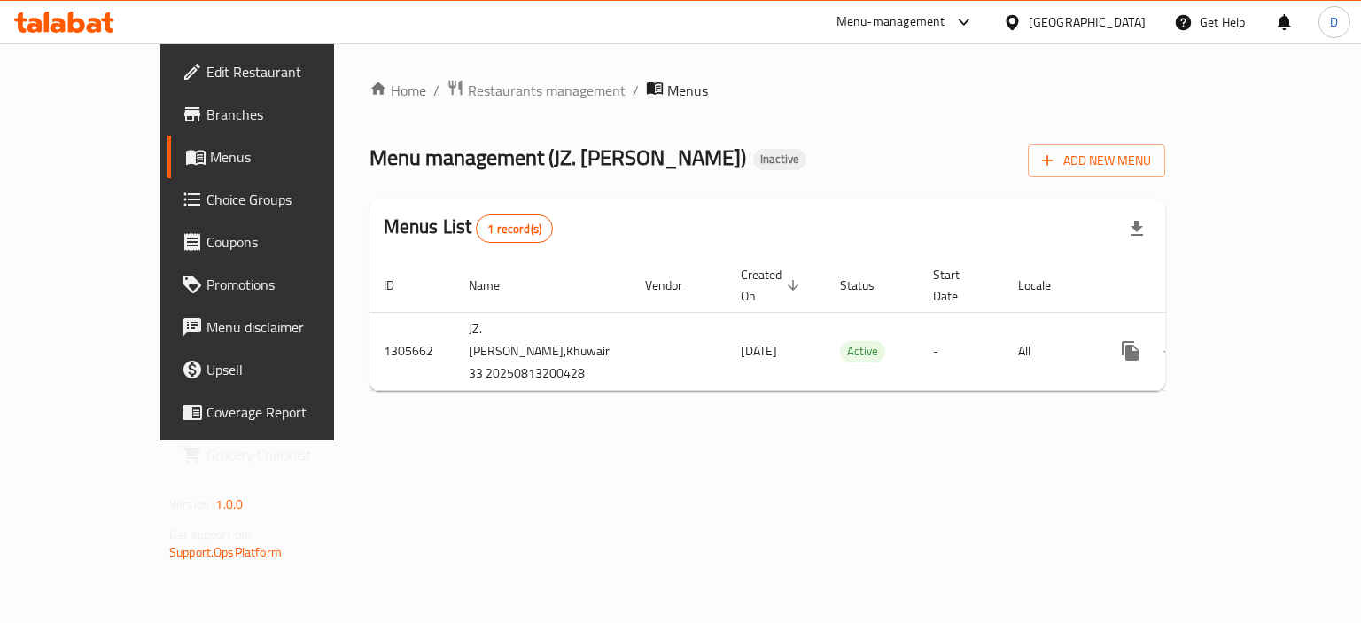
click at [834, 440] on div "Home / Restaurants management / Menus Menu management ( JZ. Burgers, Mabella ) …" at bounding box center [767, 241] width 866 height 397
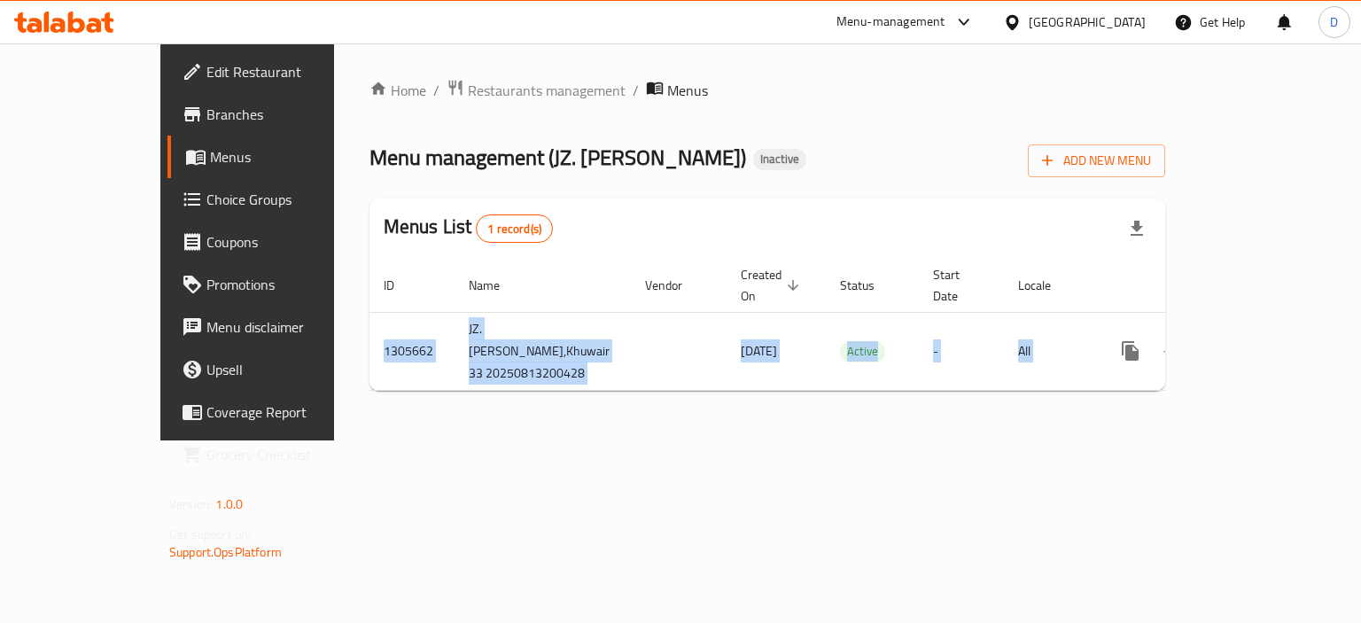
click at [834, 440] on div "Home / Restaurants management / Menus Menu management ( JZ. Burgers, Mabella ) …" at bounding box center [767, 241] width 866 height 397
click at [1151, 158] on span "Add New Menu" at bounding box center [1096, 161] width 109 height 22
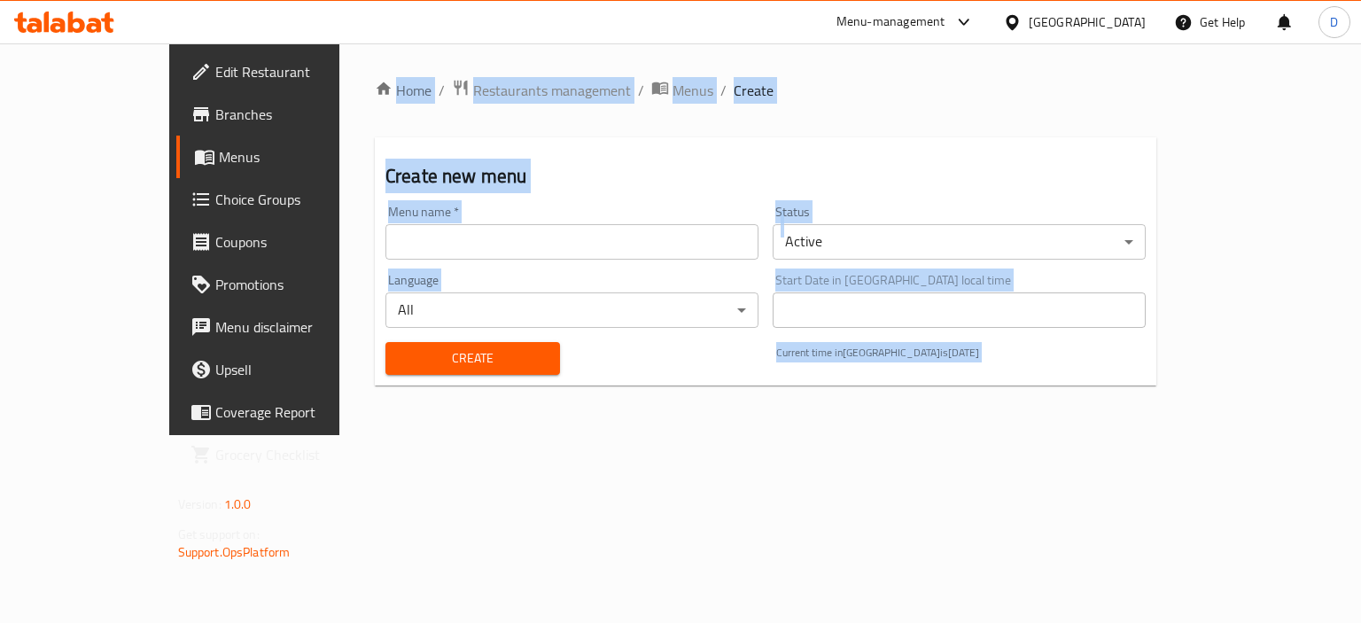
click at [477, 233] on input "text" at bounding box center [571, 241] width 373 height 35
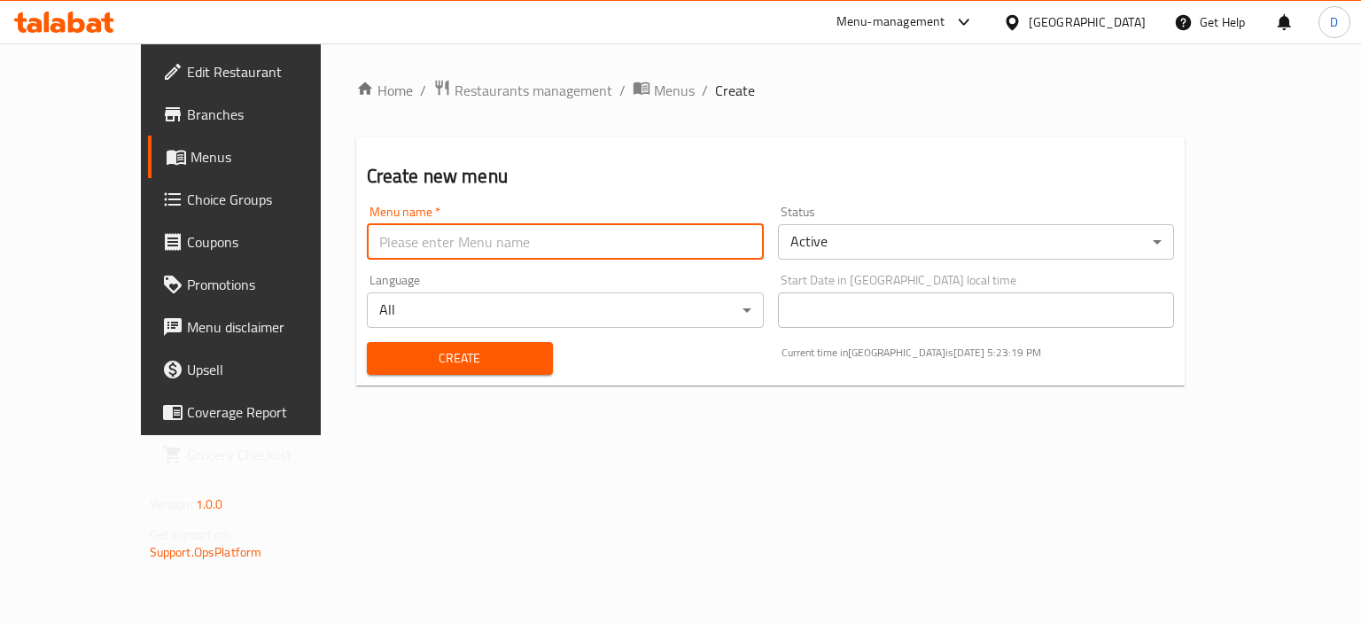
type input "MENU"
click at [439, 356] on span "Create" at bounding box center [460, 358] width 158 height 22
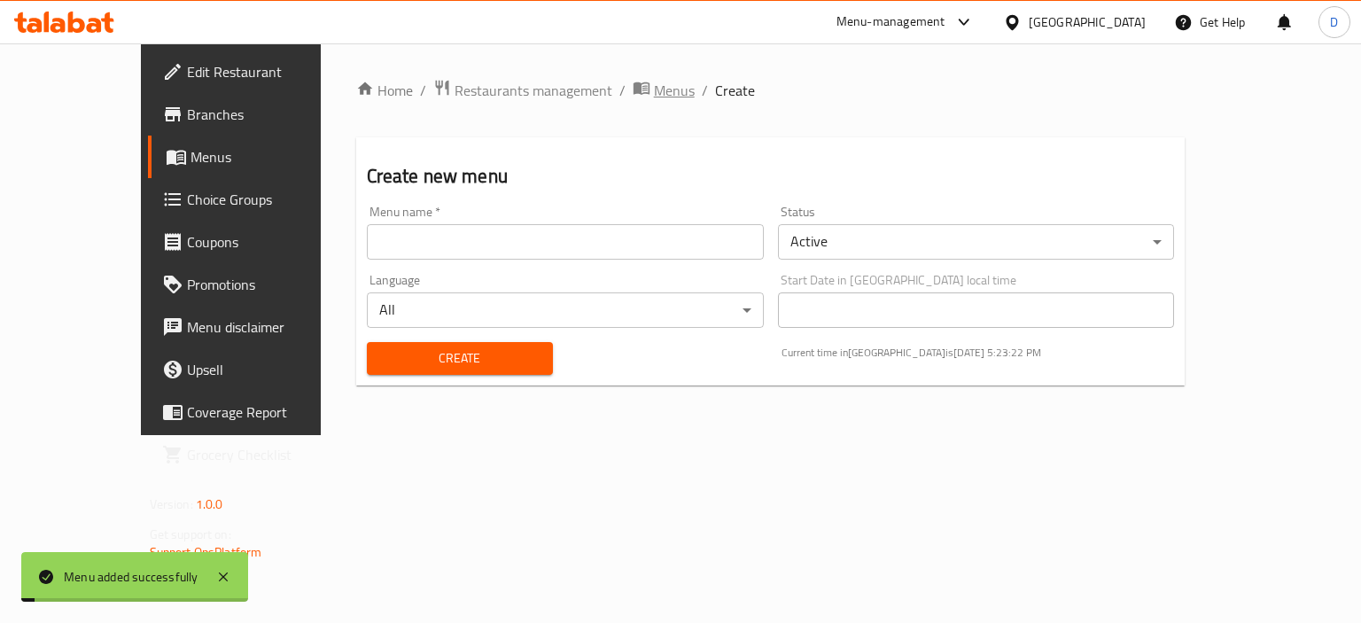
click at [654, 85] on span "Menus" at bounding box center [674, 90] width 41 height 21
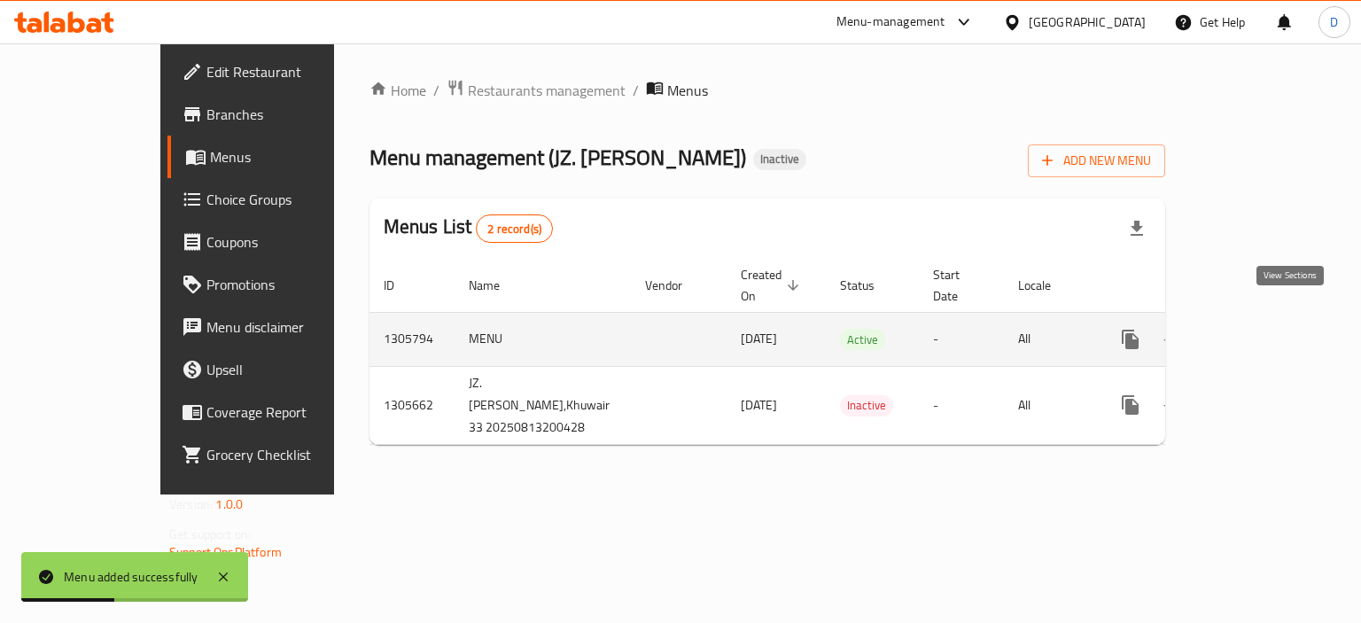
click at [1277, 318] on link "enhanced table" at bounding box center [1258, 339] width 43 height 43
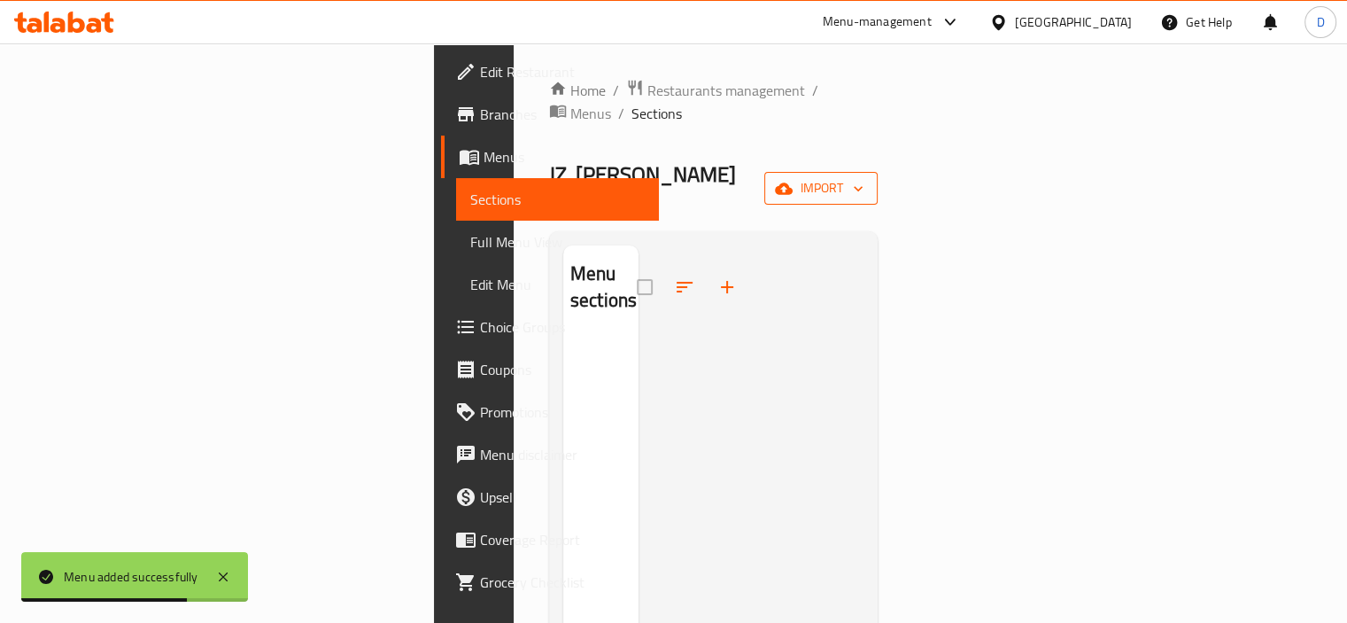
click at [864, 177] on span "import" at bounding box center [821, 188] width 85 height 22
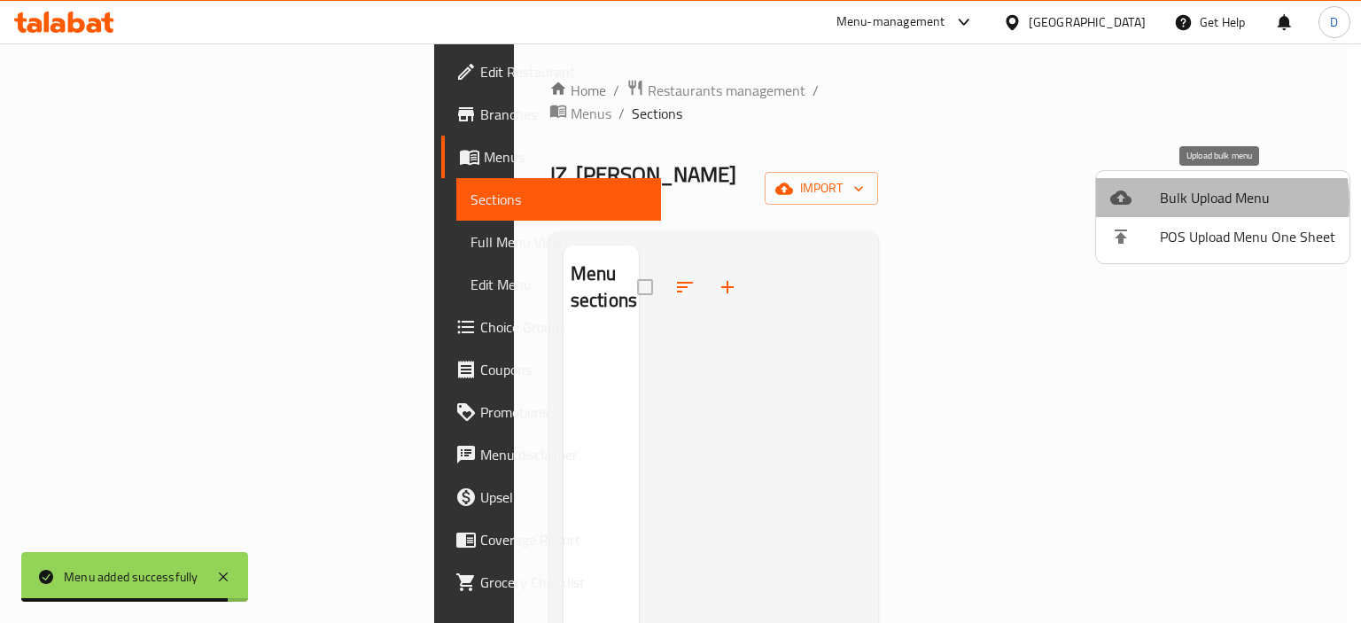
click at [1191, 202] on span "Bulk Upload Menu" at bounding box center [1247, 197] width 175 height 21
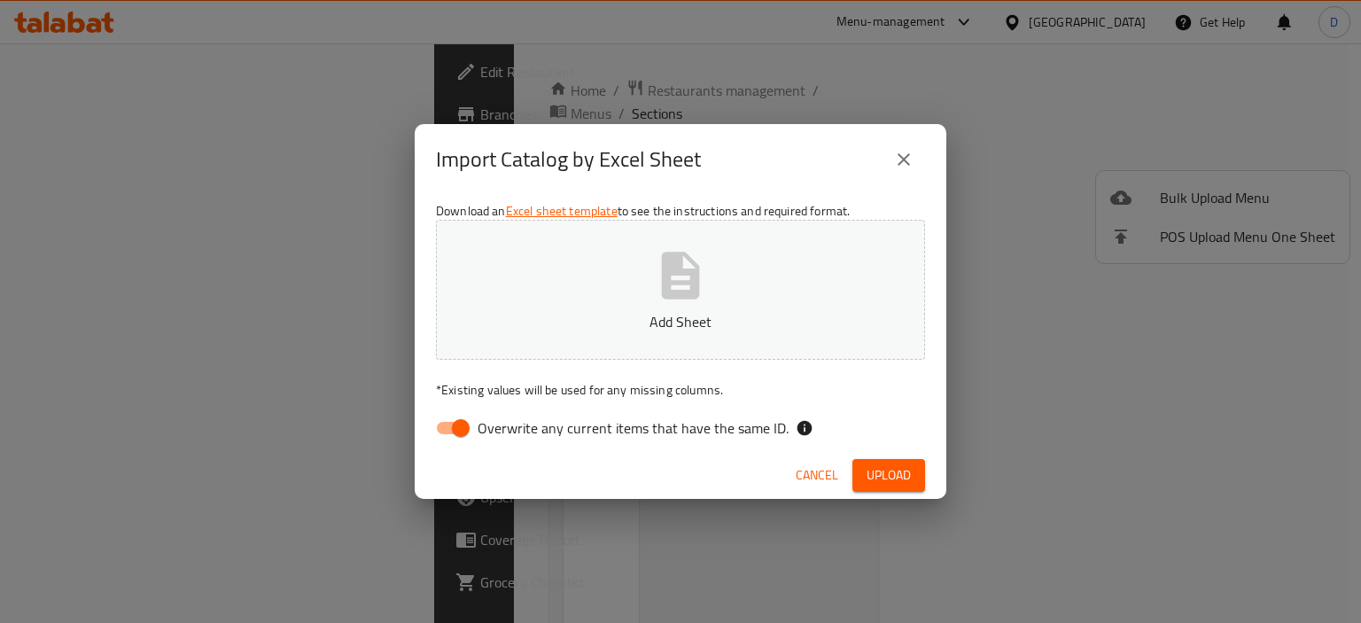
click at [447, 424] on input "Overwrite any current items that have the same ID." at bounding box center [460, 428] width 101 height 34
checkbox input "false"
click at [889, 485] on span "Upload" at bounding box center [888, 475] width 44 height 22
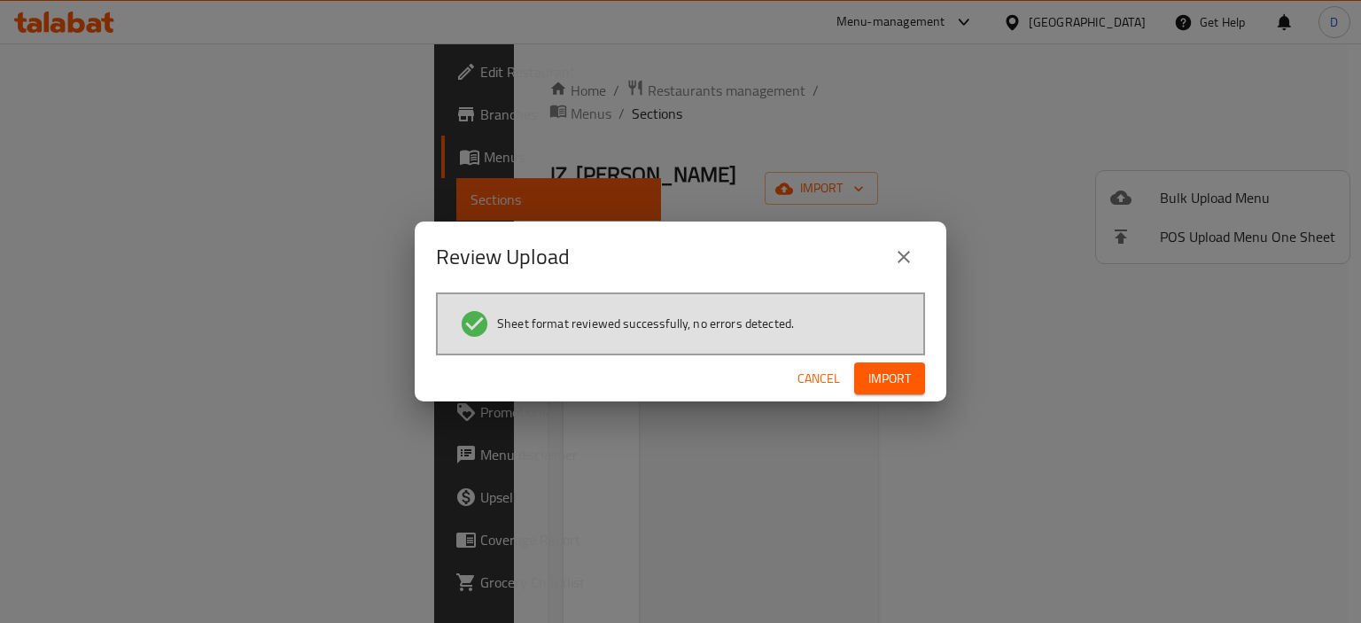
click at [875, 382] on span "Import" at bounding box center [889, 379] width 43 height 22
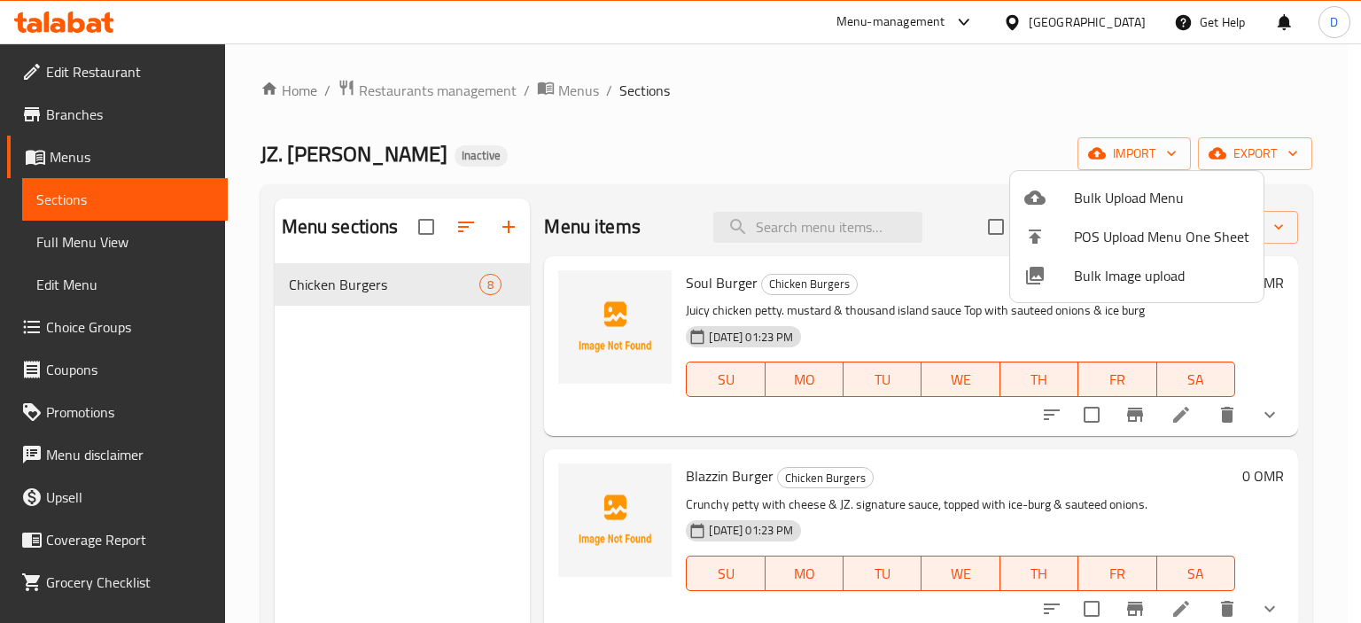
click at [128, 257] on div at bounding box center [680, 311] width 1361 height 623
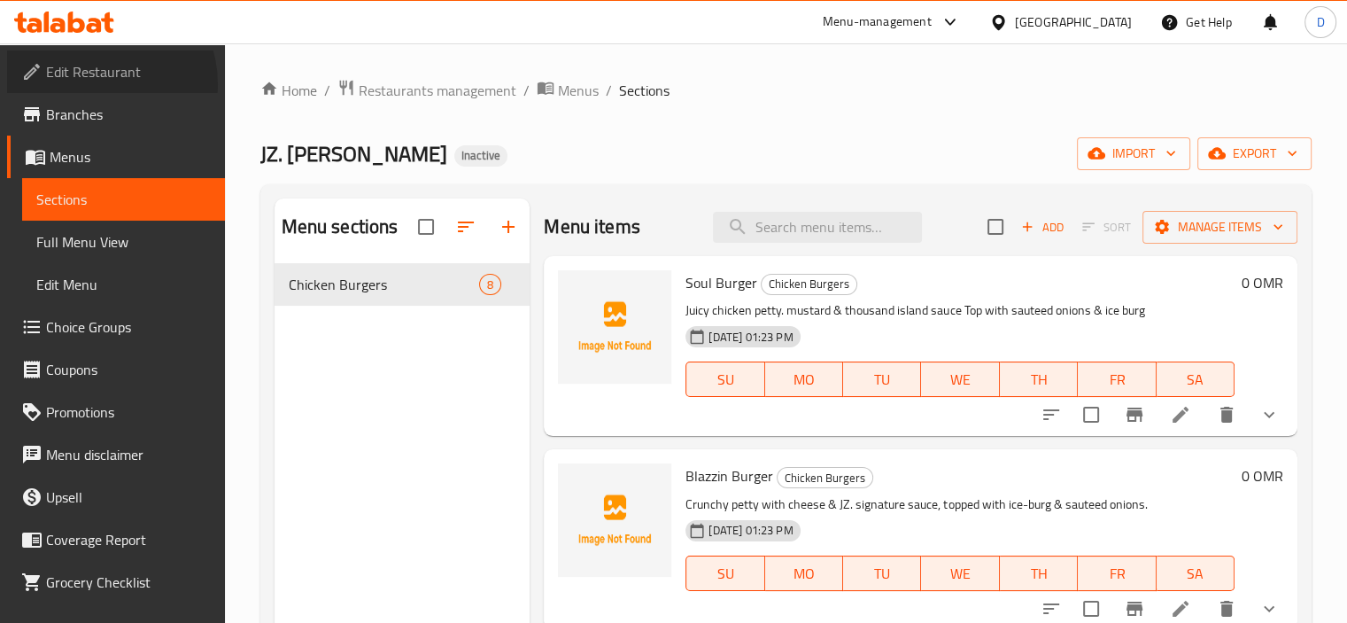
click at [97, 84] on link "Edit Restaurant" at bounding box center [116, 71] width 218 height 43
click at [101, 113] on span "Branches" at bounding box center [128, 114] width 165 height 21
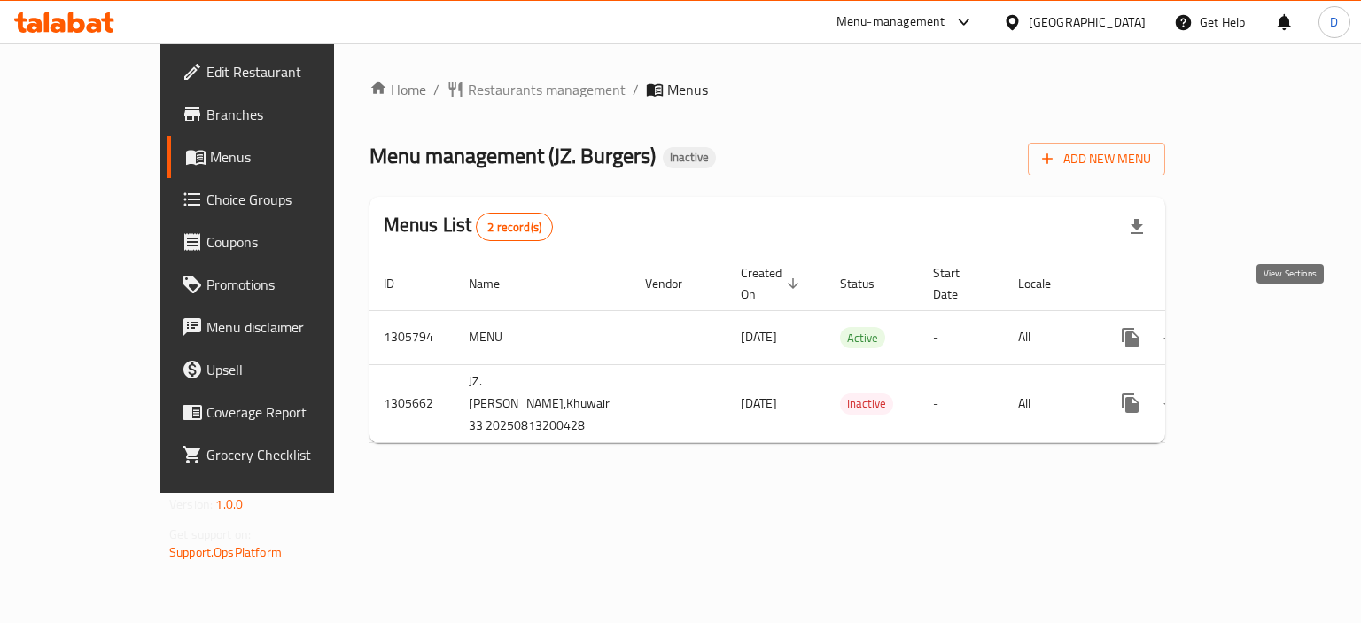
click at [1279, 316] on link "enhanced table" at bounding box center [1258, 337] width 43 height 43
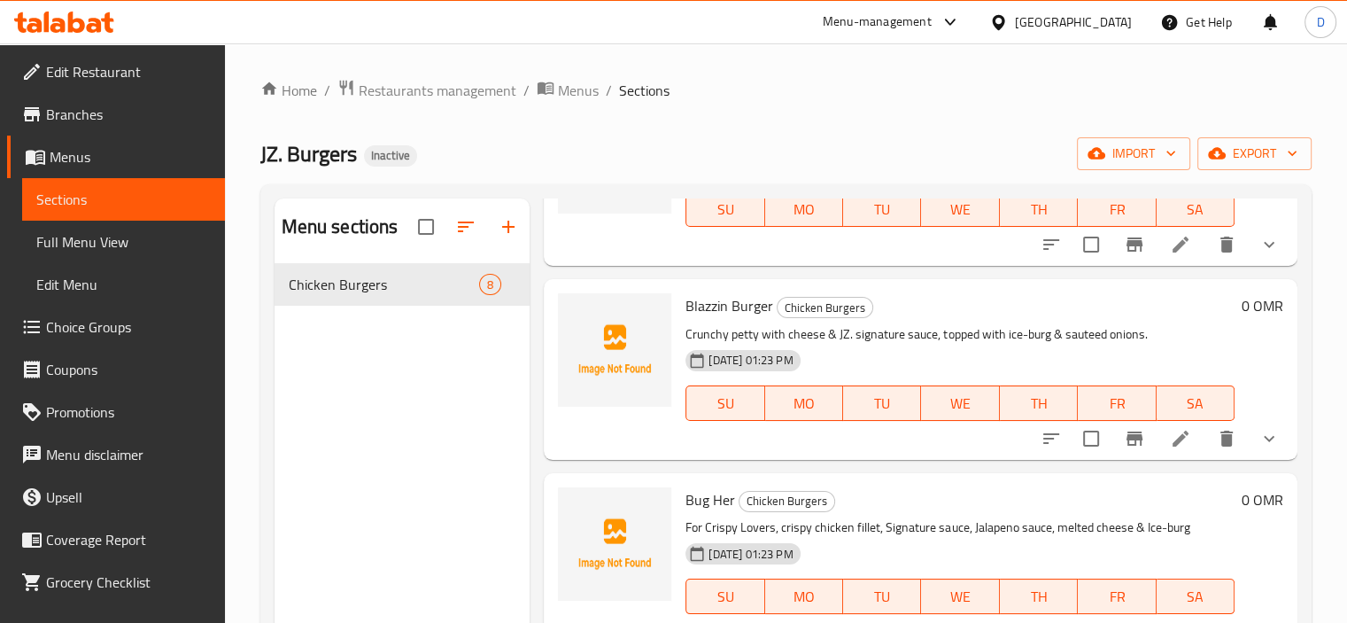
scroll to position [243, 0]
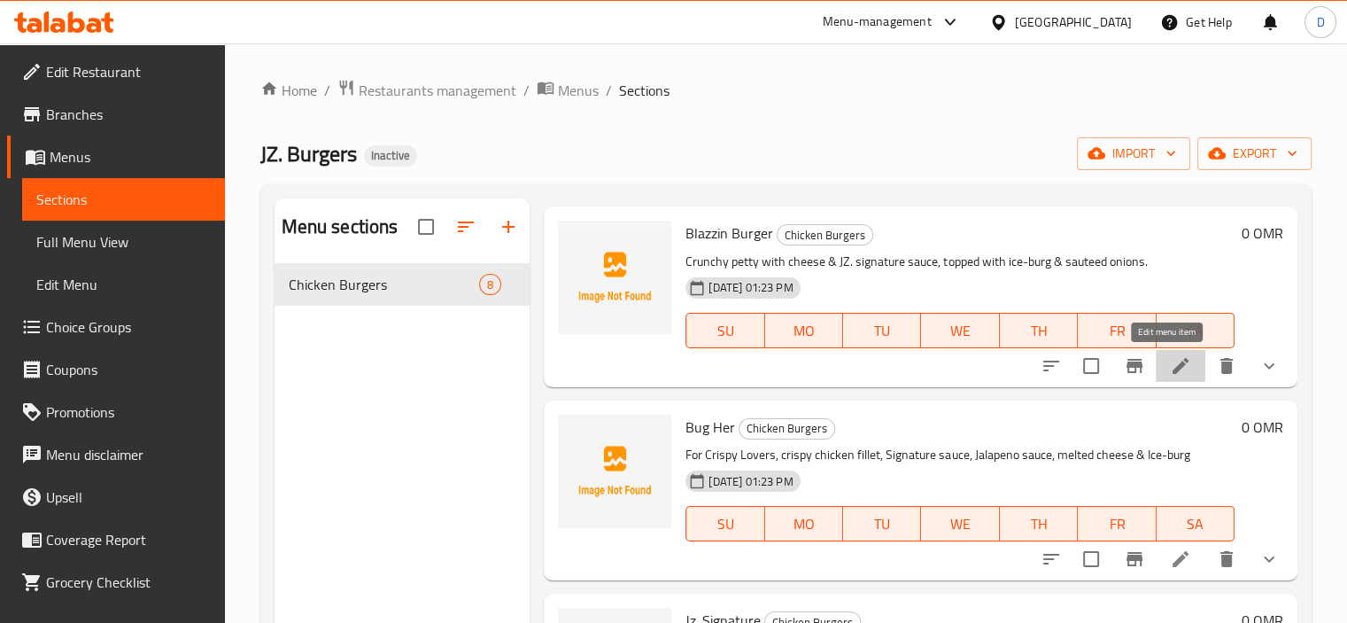
click at [1170, 361] on icon at bounding box center [1180, 365] width 21 height 21
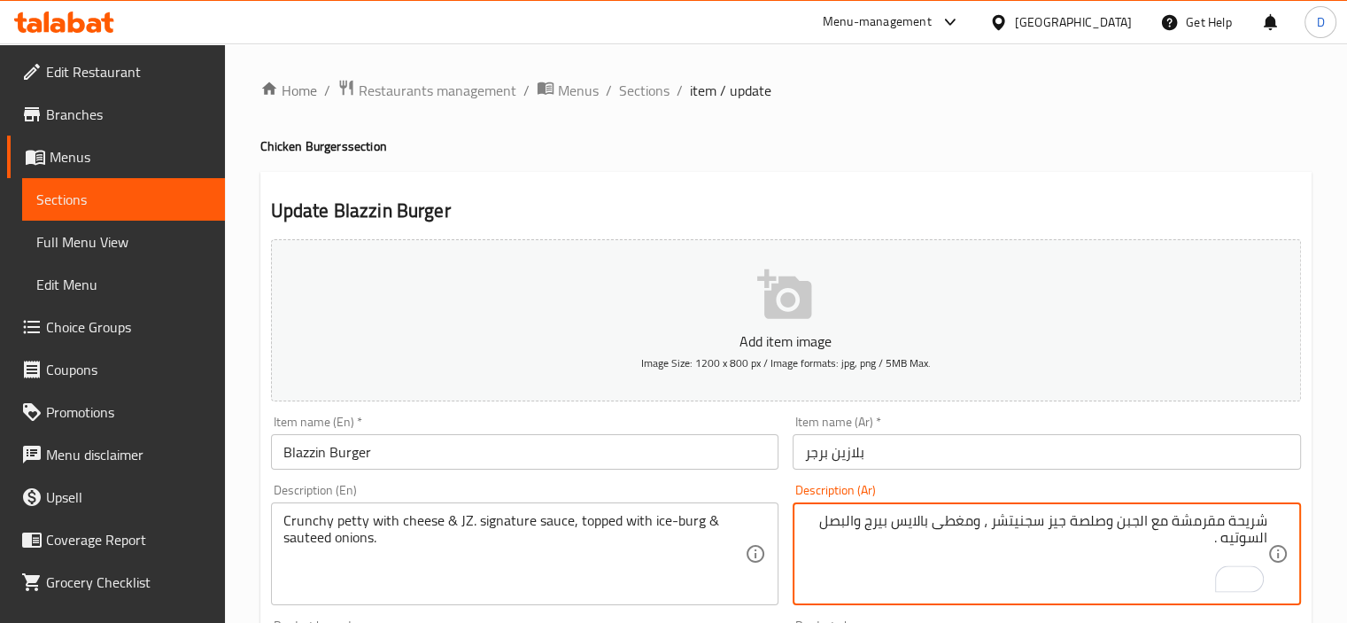
click at [1054, 524] on textarea "شريحة مقرمشة مع الجبن وصلصة جيز سجنيتشر ، ومغطى بالايس بيرج والبصل السوتيه ." at bounding box center [1036, 554] width 462 height 84
paste textarea "ه زد"
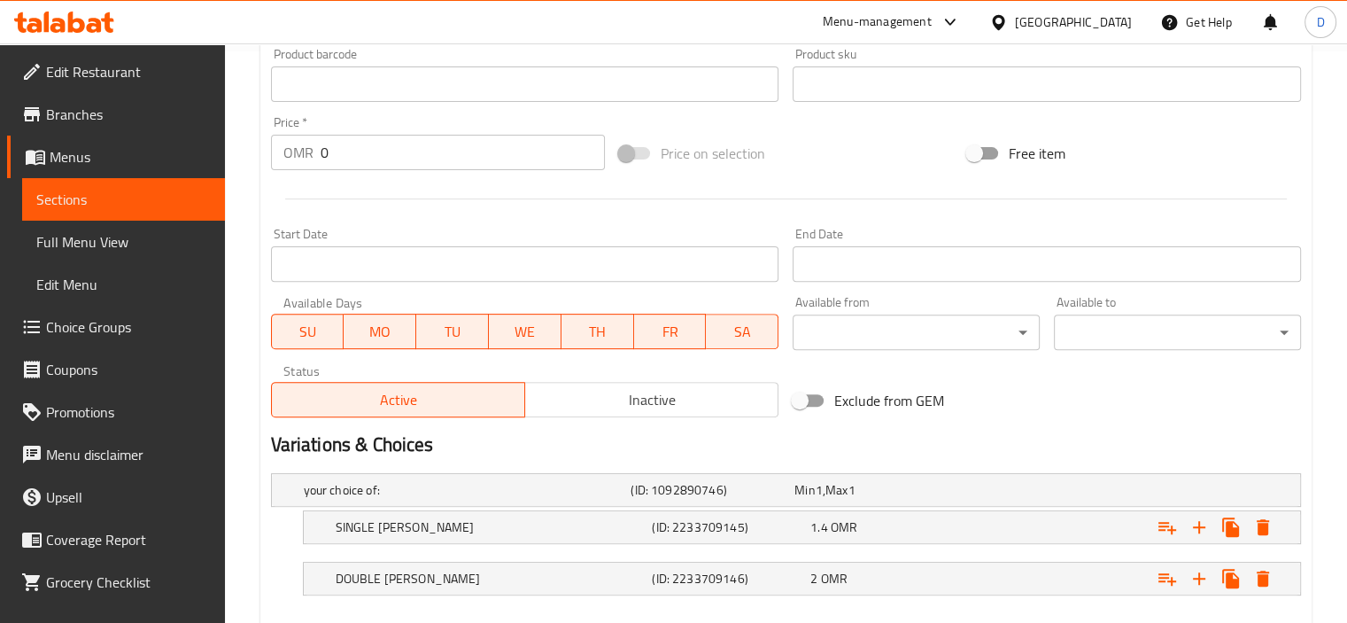
scroll to position [667, 0]
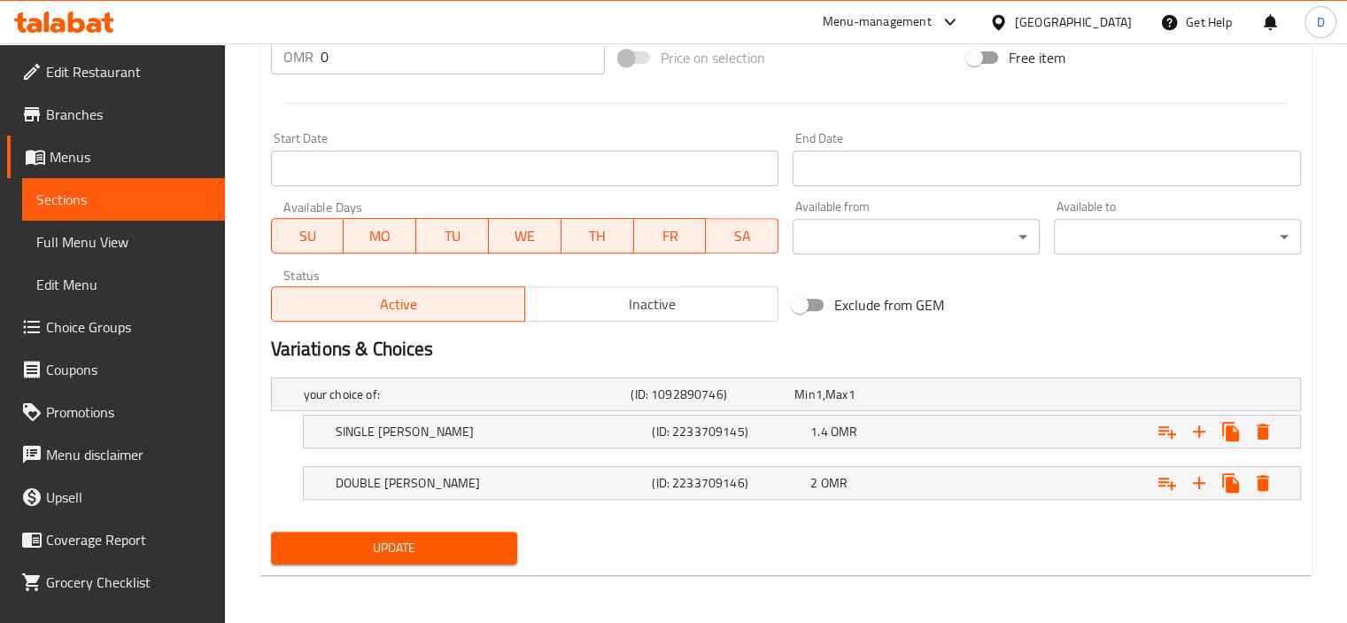
type textarea "شريحة مقرمشة مع الجبن وصلصة جيه زد سجنيتشر ، ومغطى بالايس بيرج والبصل السوتيه ."
click at [407, 532] on button "Update" at bounding box center [394, 548] width 247 height 33
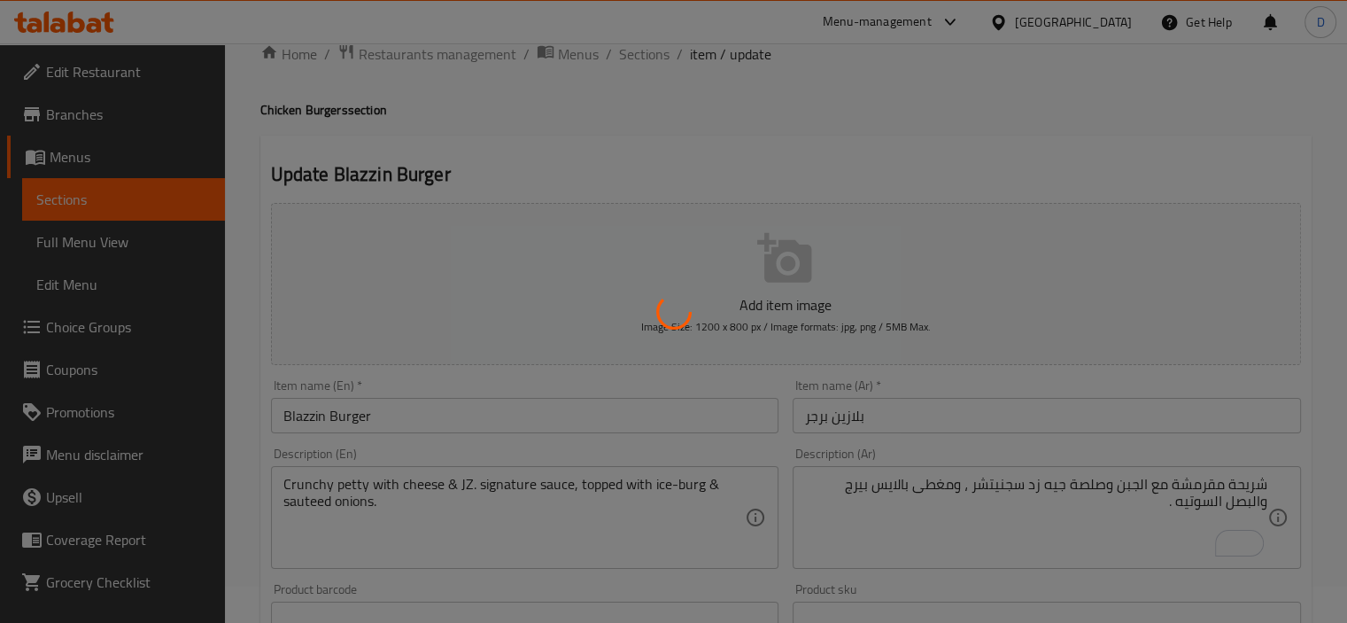
scroll to position [0, 0]
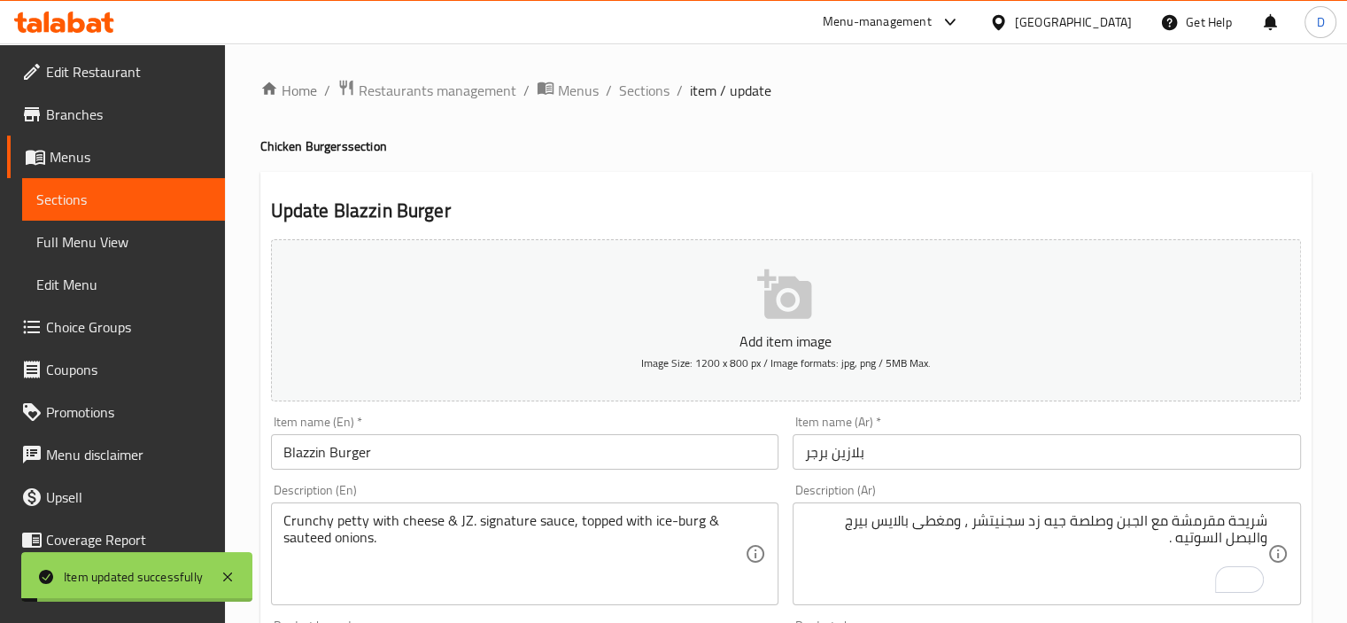
click at [643, 91] on span "Sections" at bounding box center [644, 90] width 50 height 21
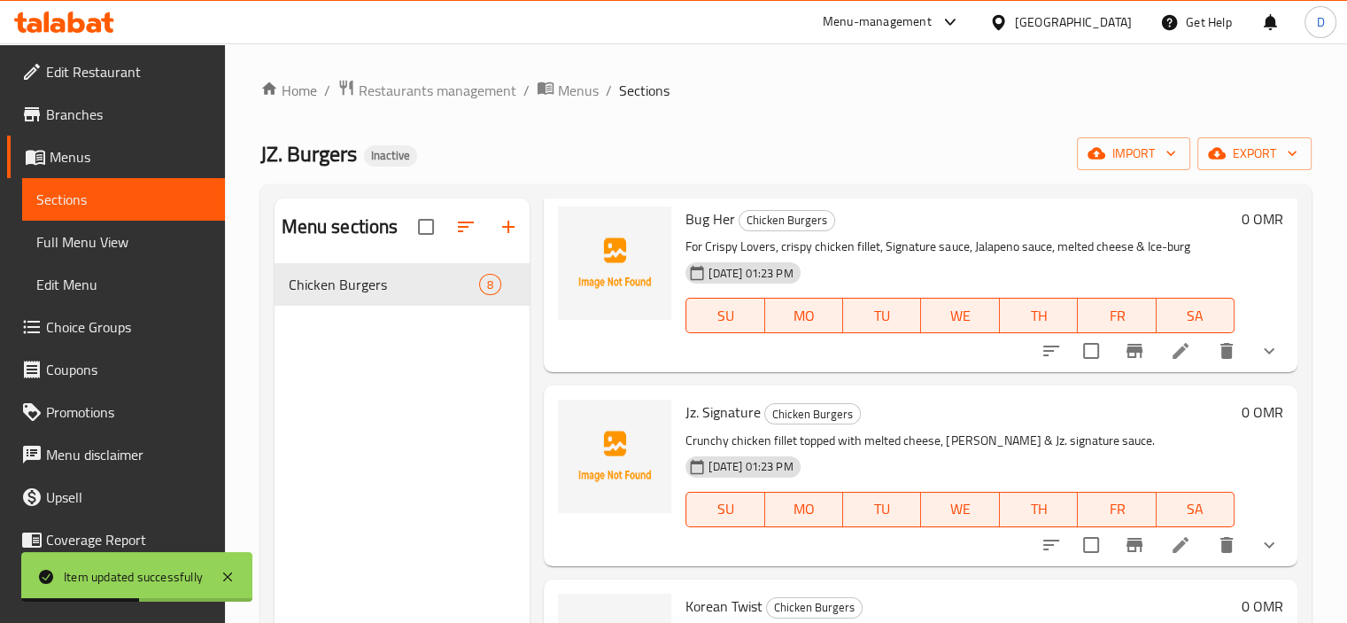
scroll to position [407, 0]
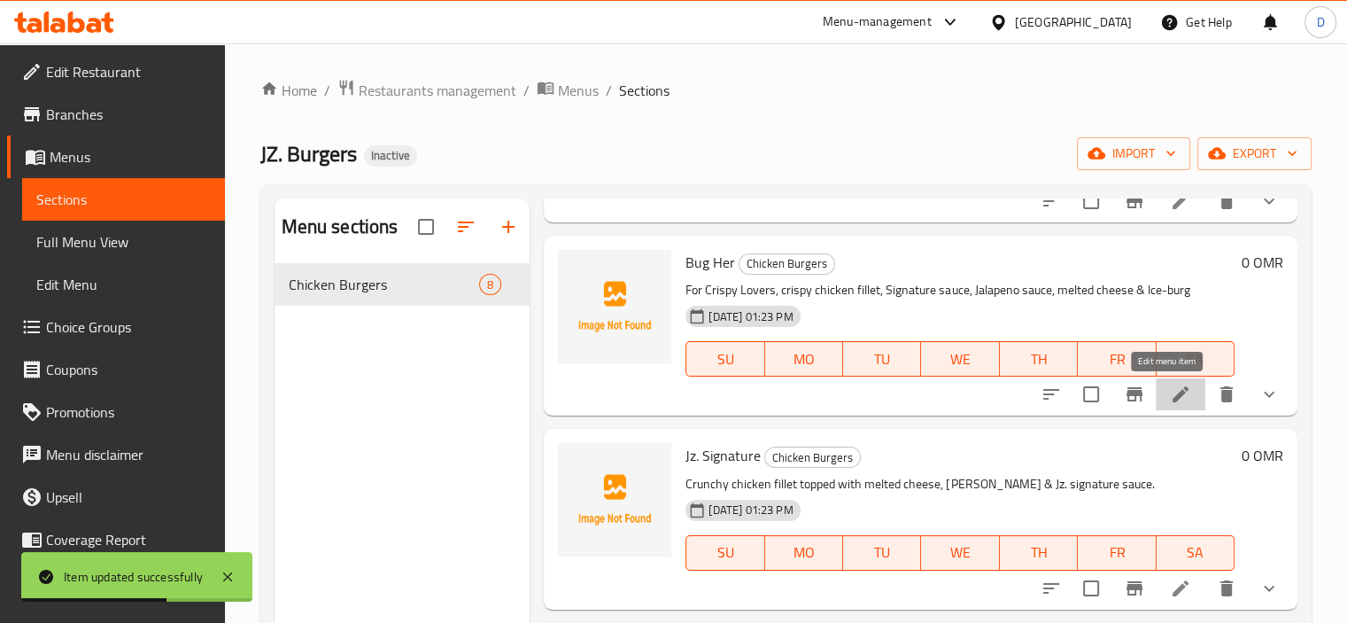
click at [1170, 396] on icon at bounding box center [1180, 394] width 21 height 21
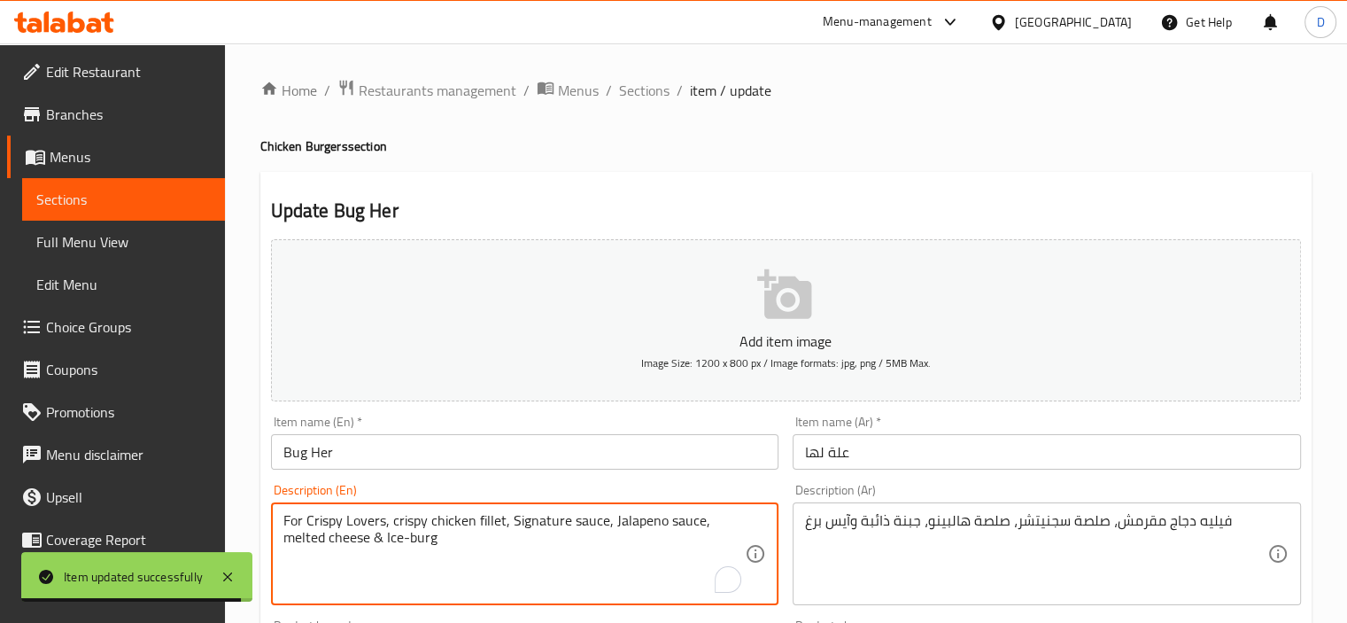
drag, startPoint x: 385, startPoint y: 524, endPoint x: 185, endPoint y: 516, distance: 200.3
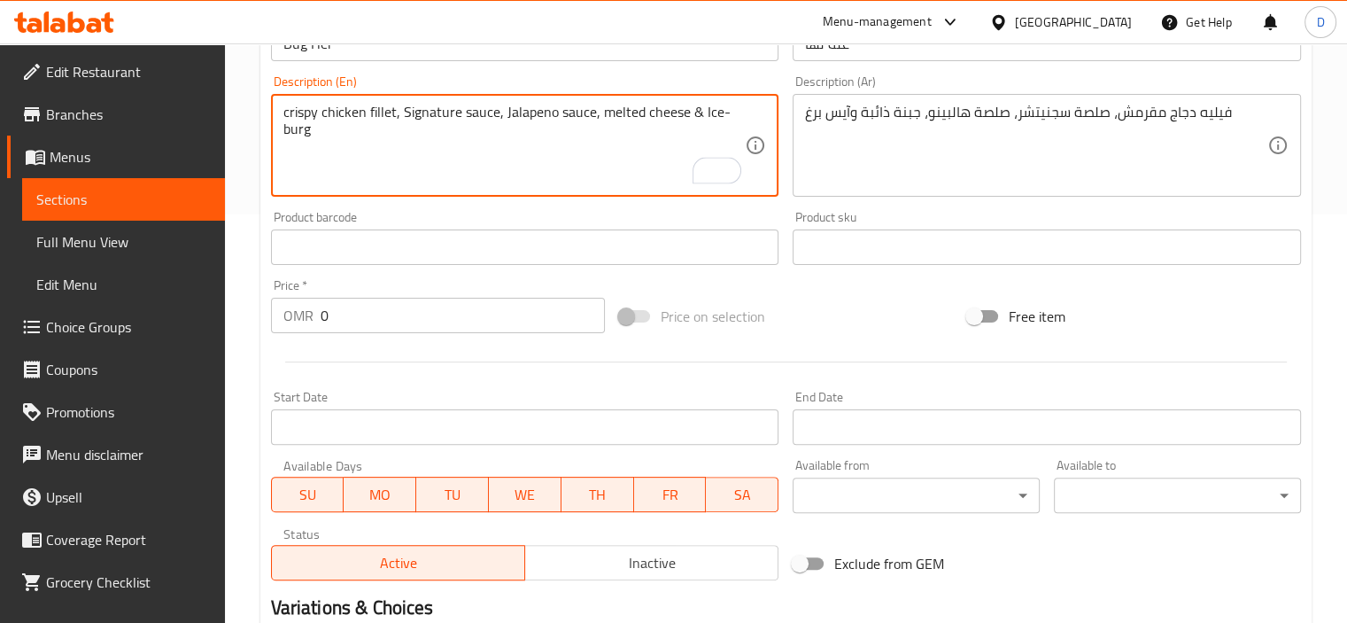
scroll to position [667, 0]
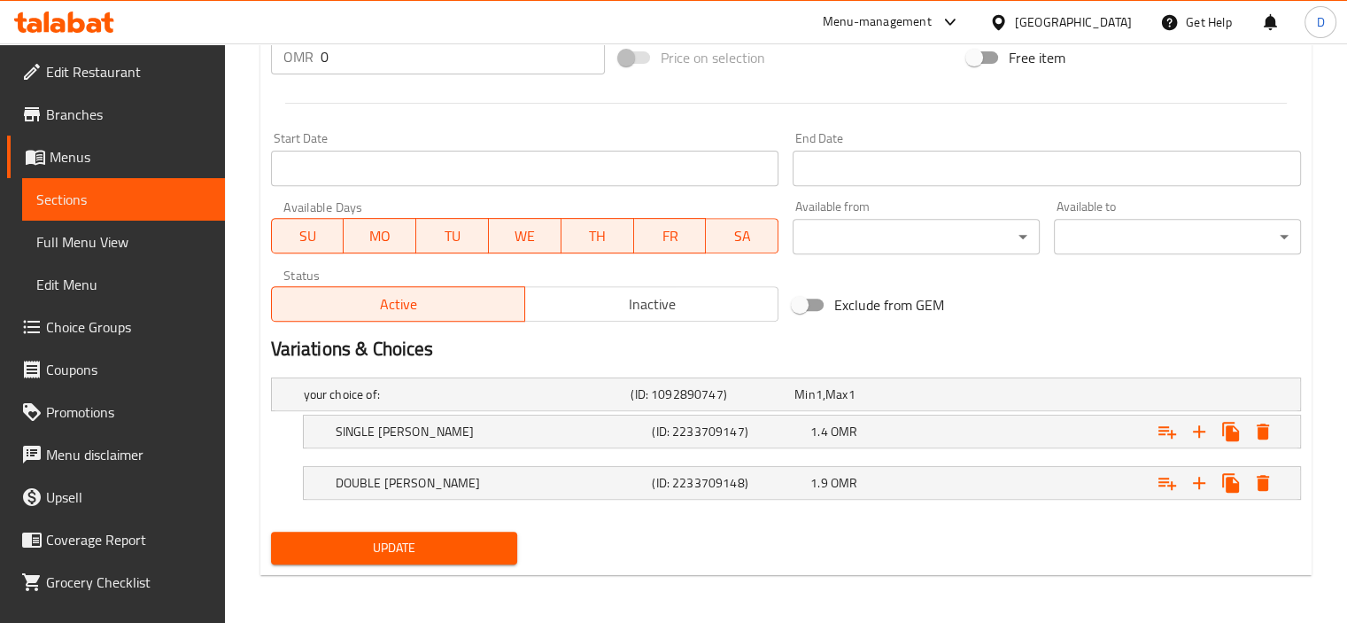
type textarea "crispy chicken fillet, Signature sauce, Jalapeno sauce, melted cheese & Ice-burg"
drag, startPoint x: 405, startPoint y: 523, endPoint x: 412, endPoint y: 531, distance: 10.7
click at [412, 531] on div "Update" at bounding box center [394, 547] width 261 height 47
click at [412, 532] on button "Update" at bounding box center [394, 548] width 247 height 33
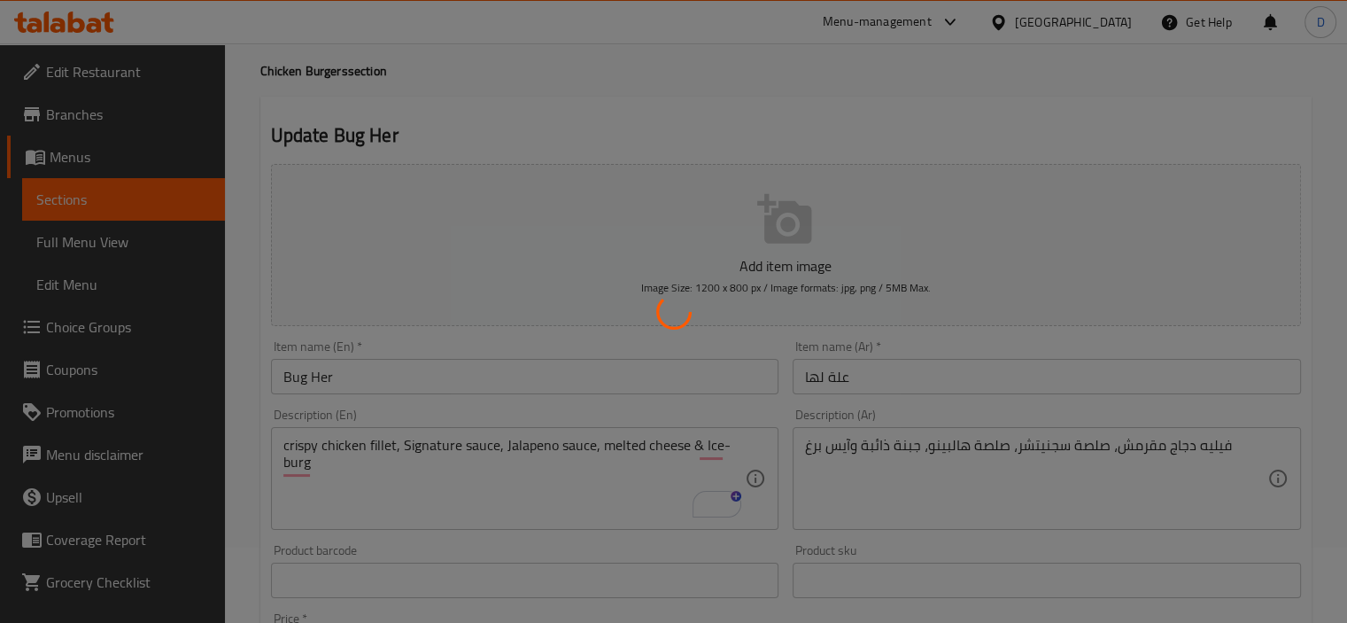
scroll to position [0, 0]
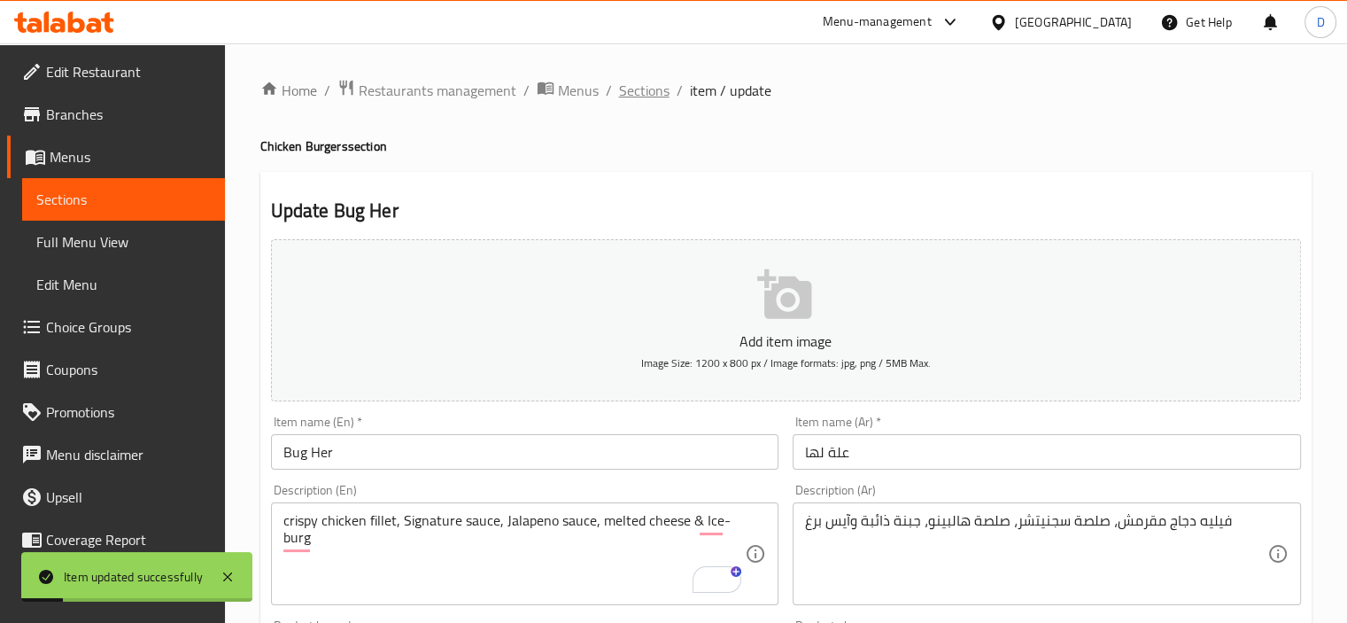
click at [648, 89] on span "Sections" at bounding box center [644, 90] width 50 height 21
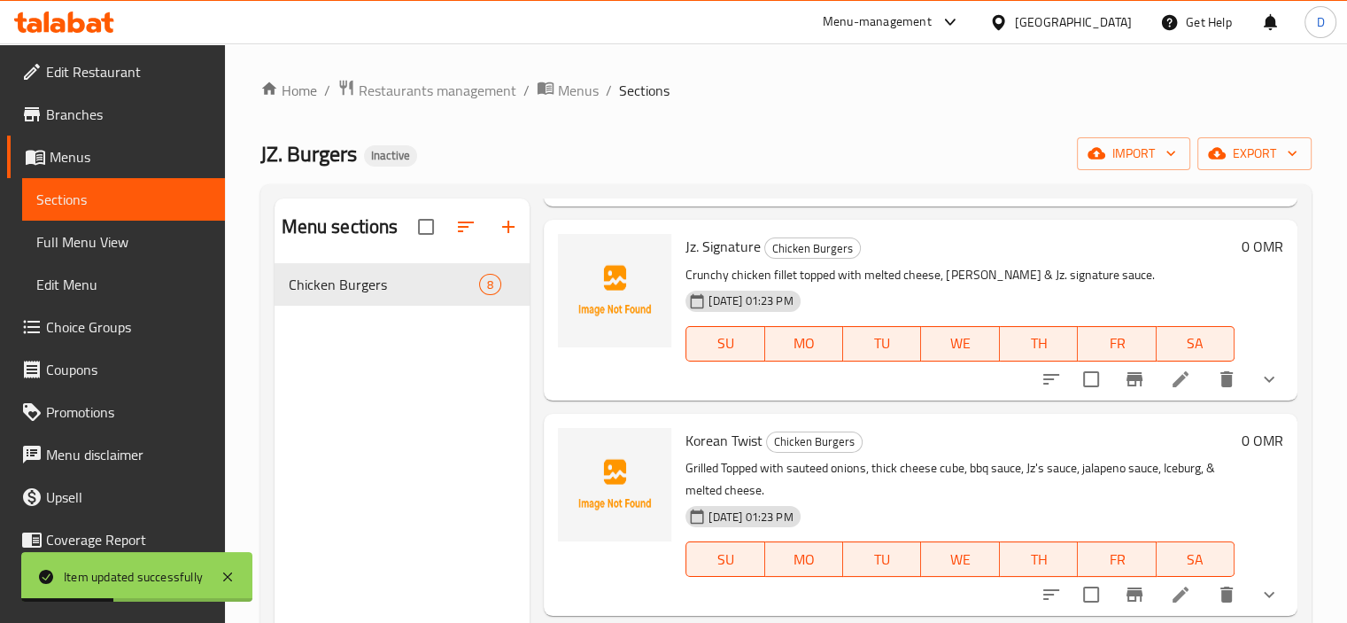
scroll to position [624, 0]
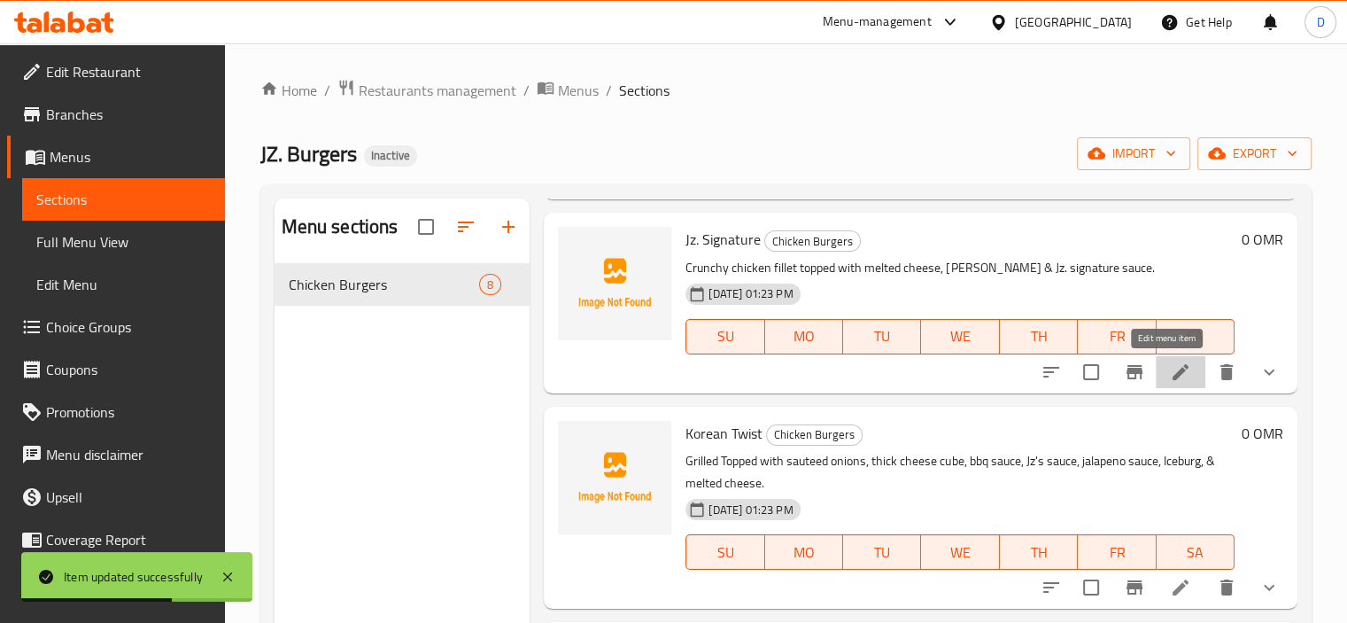
click at [1170, 362] on icon at bounding box center [1180, 371] width 21 height 21
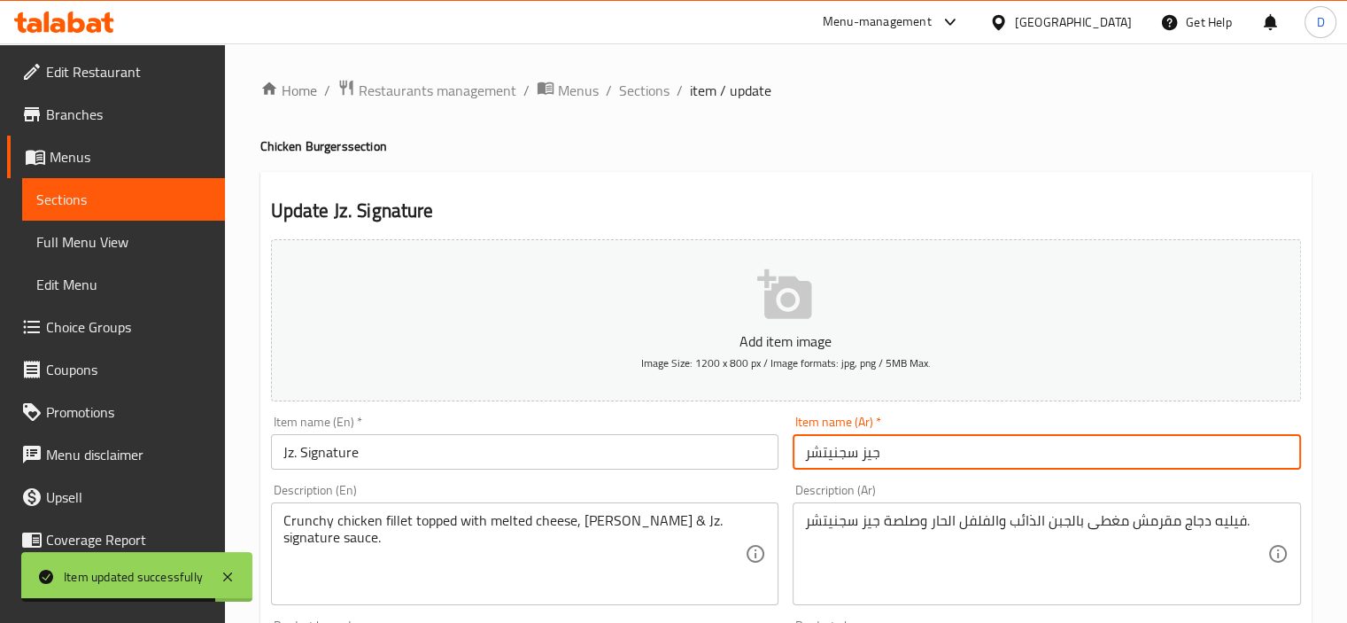
click at [872, 456] on input "جيز سجنيتشر" at bounding box center [1047, 451] width 508 height 35
paste input "ه زد"
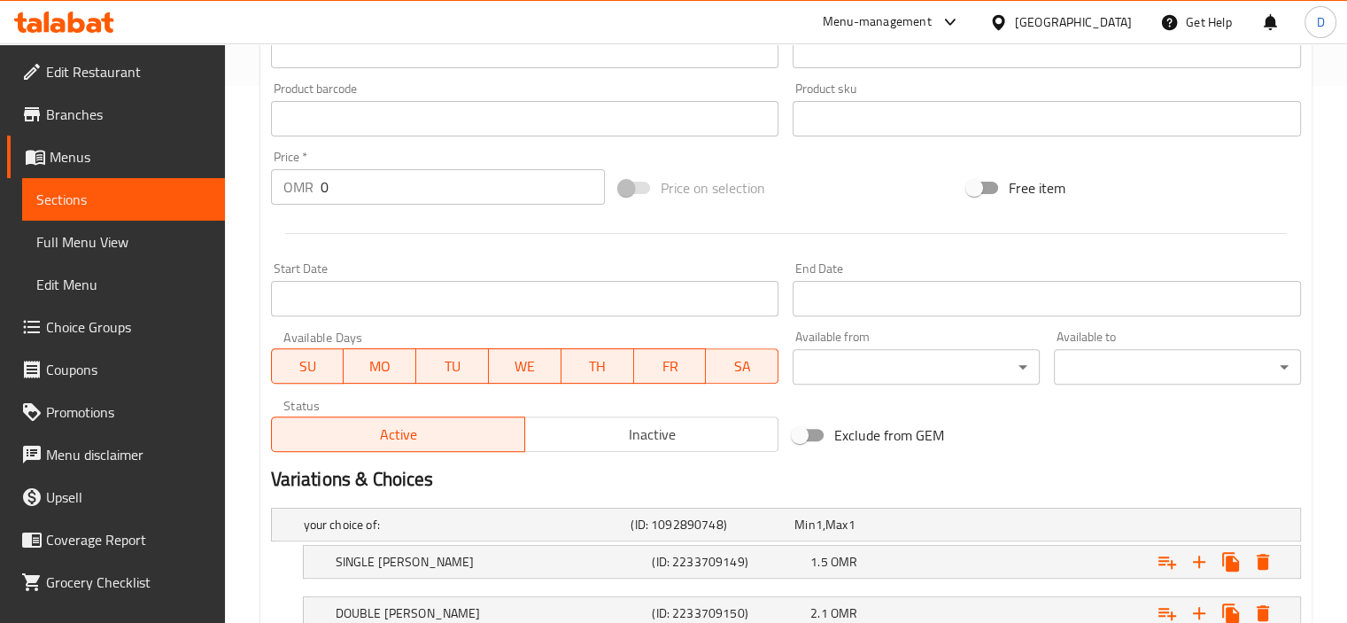
scroll to position [667, 0]
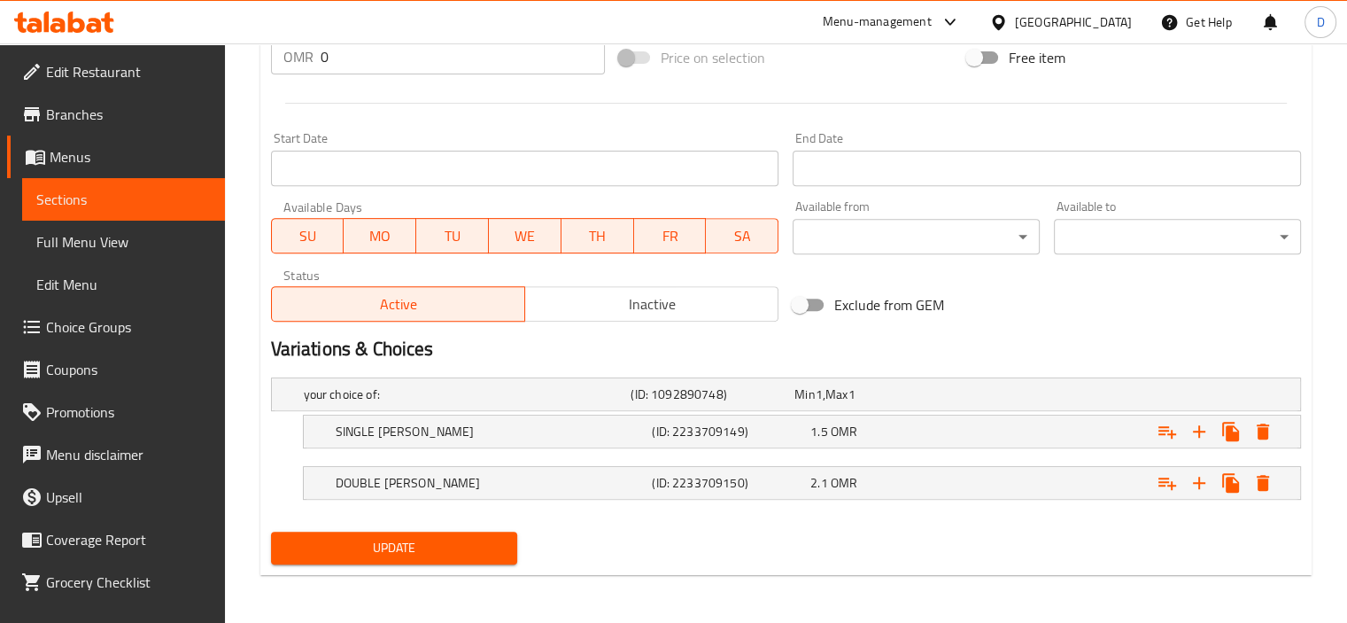
type input "جيه زد سجنيتشر"
click at [461, 537] on span "Update" at bounding box center [394, 548] width 219 height 22
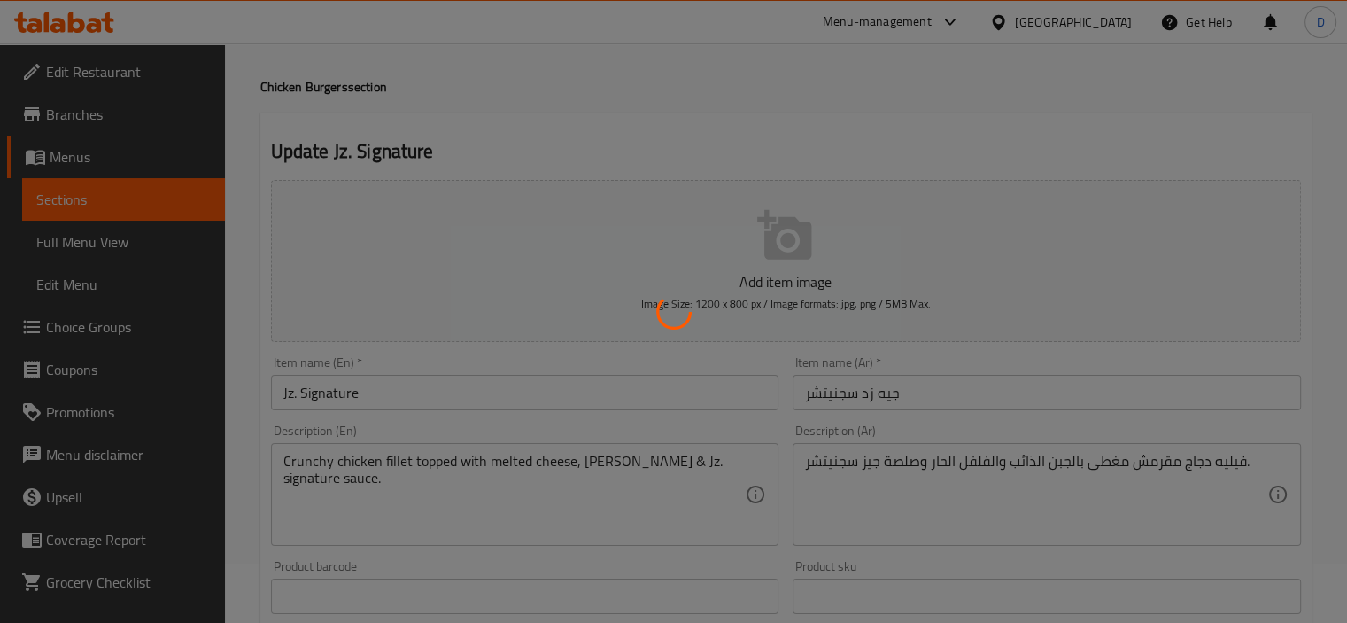
scroll to position [0, 0]
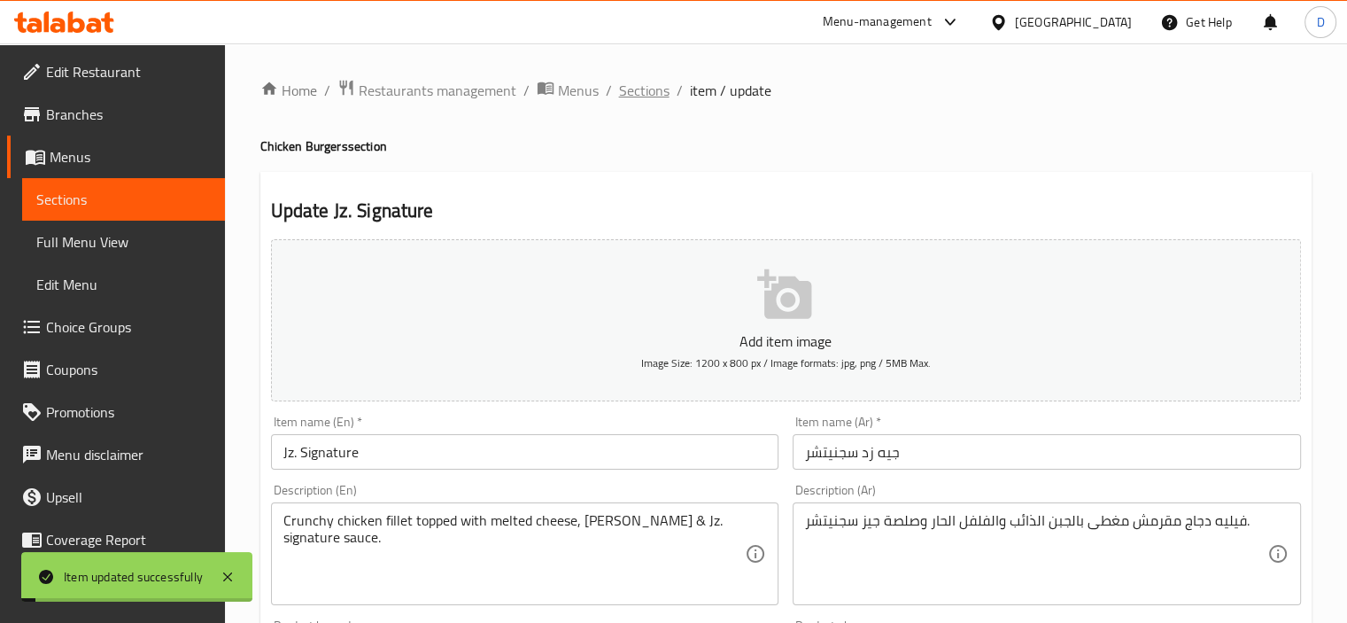
click at [638, 95] on span "Sections" at bounding box center [644, 90] width 50 height 21
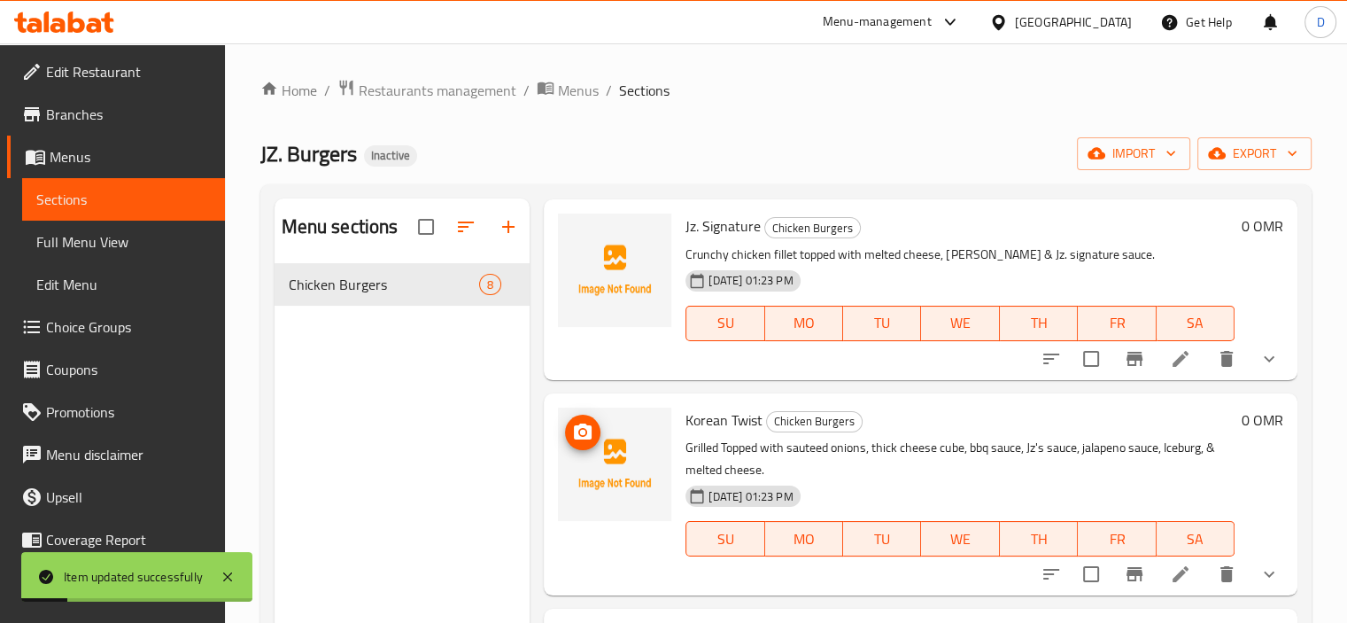
scroll to position [638, 0]
click at [1170, 576] on icon at bounding box center [1180, 573] width 21 height 21
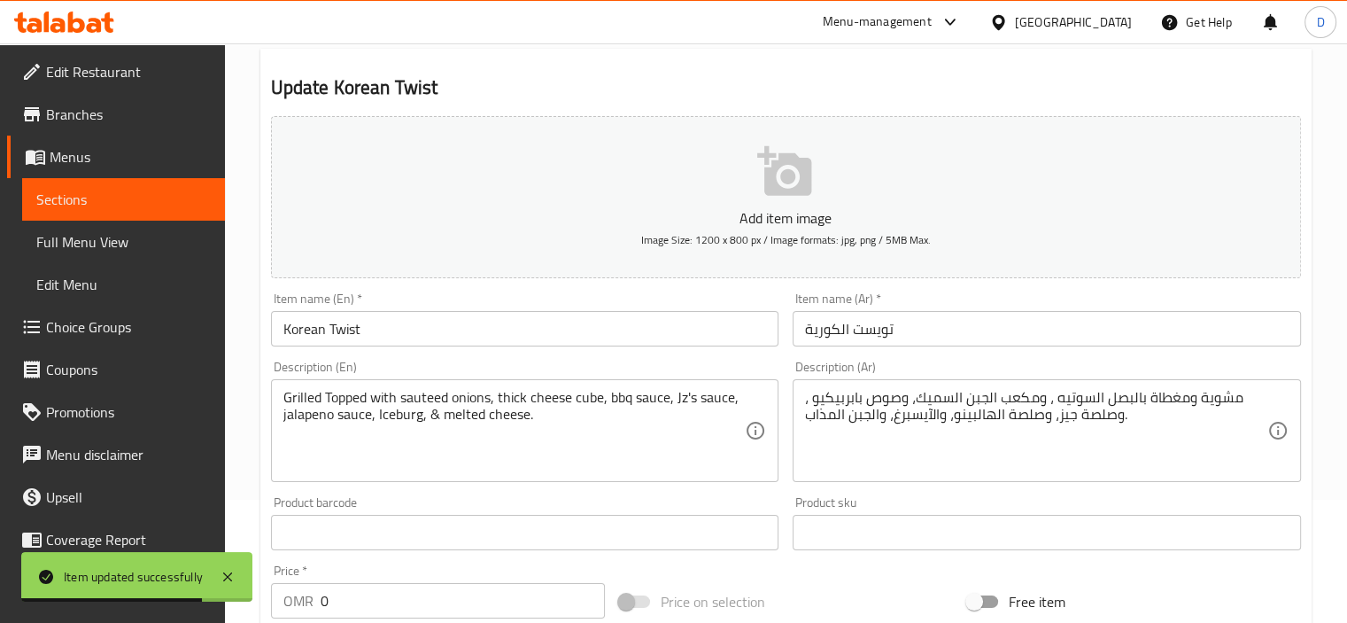
scroll to position [147, 0]
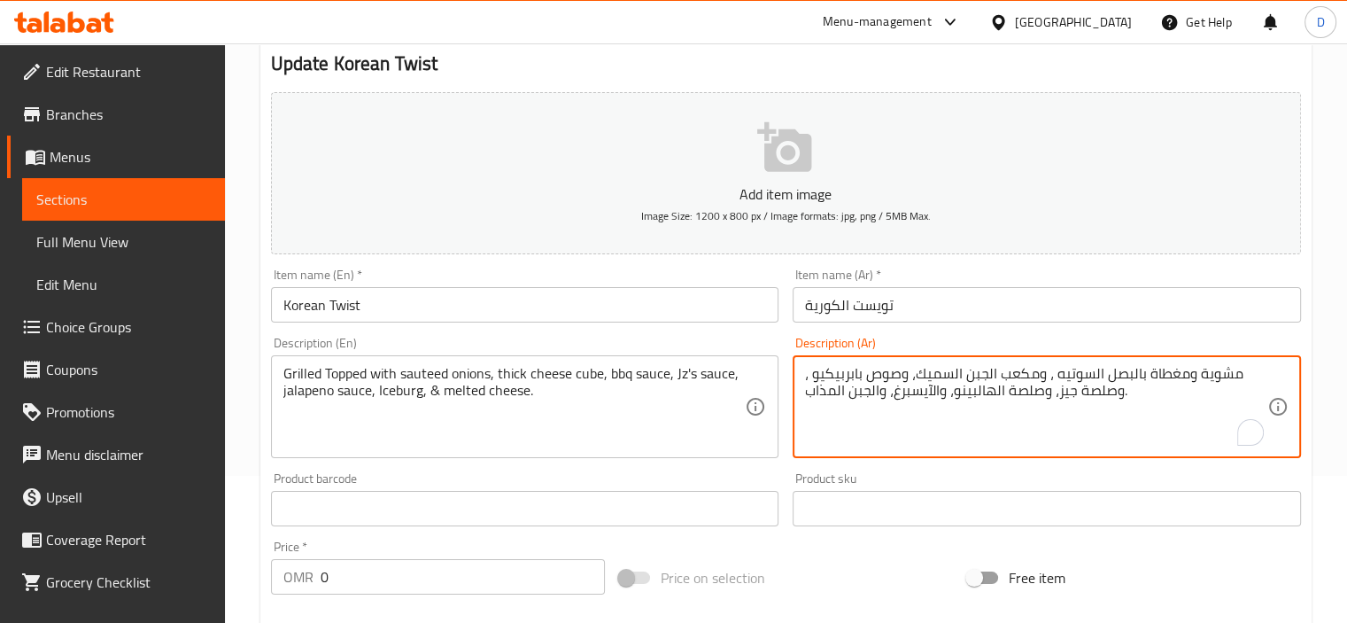
drag, startPoint x: 918, startPoint y: 362, endPoint x: 1070, endPoint y: 387, distance: 154.4
click at [1070, 387] on textarea "مشوية ومغطاة بالبصل السوتيه ، ومكعب الجبن السميك، وصوص بابربيكيو ، وصلصة جيز، و…" at bounding box center [1036, 407] width 462 height 84
click at [1066, 392] on textarea "مشوية ومغطاة بالبصل السوتيه ، ومكعب الجبن السميك، وصوص بابربيكيو ، وصلصة جيز، و…" at bounding box center [1036, 407] width 462 height 84
paste textarea "ه زد"
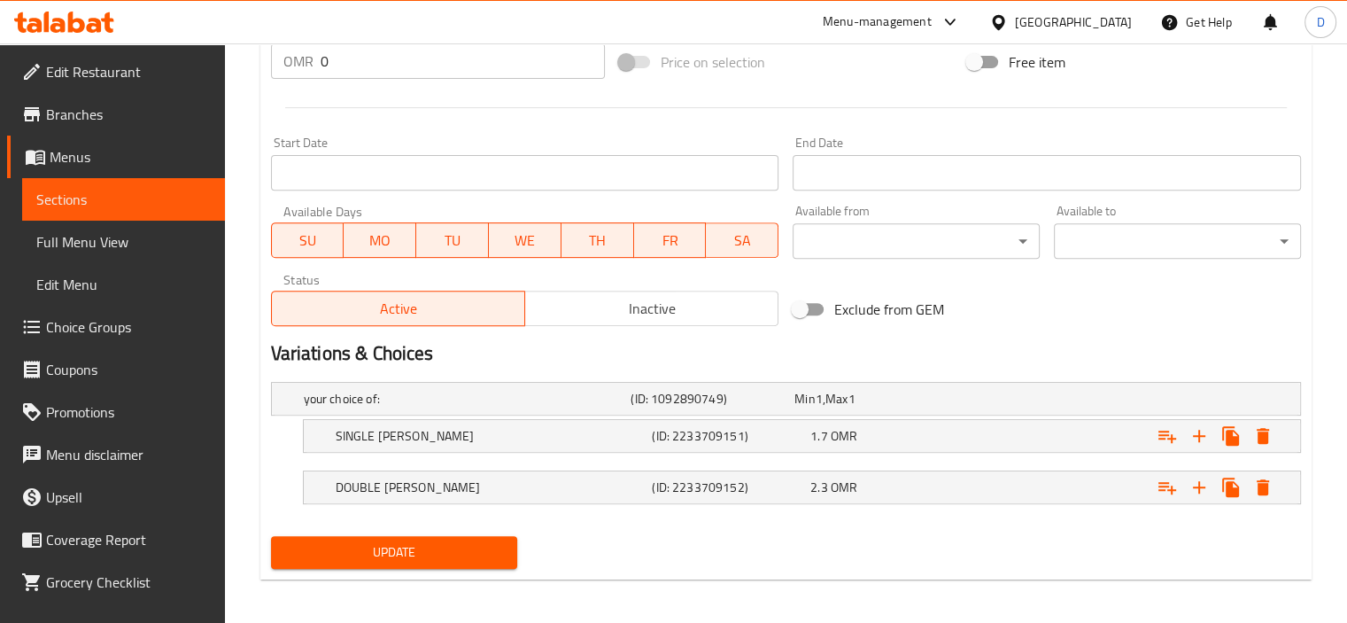
scroll to position [667, 0]
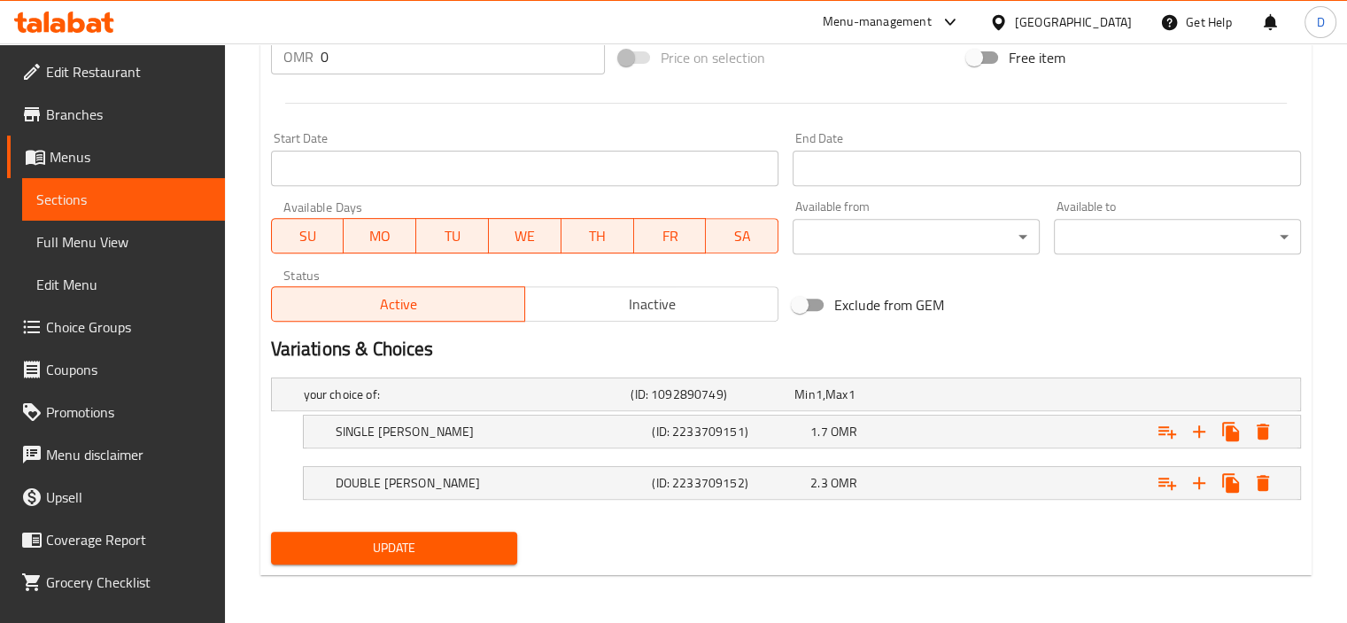
type textarea "مشوية ومغطاة بالبصل السوتيه ، ومكعب الجبن السميك، وصوص بابربيكيو ، وصلصة جيه زد…"
click at [409, 534] on div "Update" at bounding box center [394, 547] width 261 height 47
click at [409, 537] on span "Update" at bounding box center [394, 548] width 219 height 22
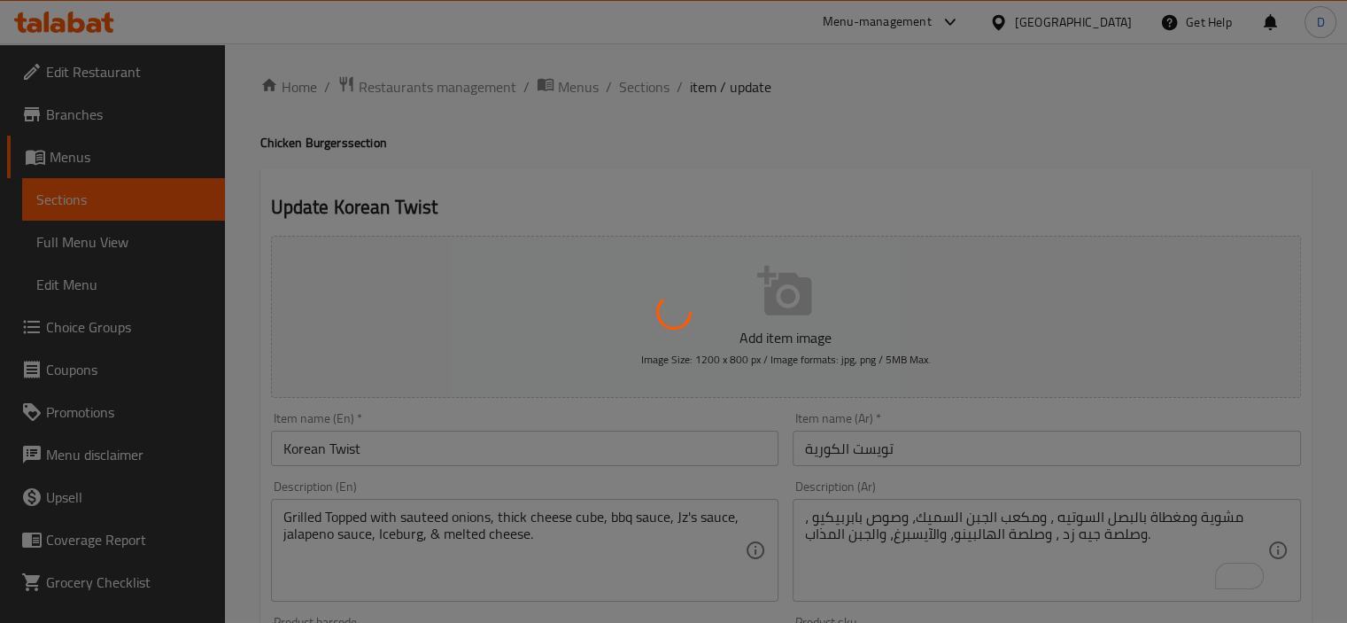
scroll to position [0, 0]
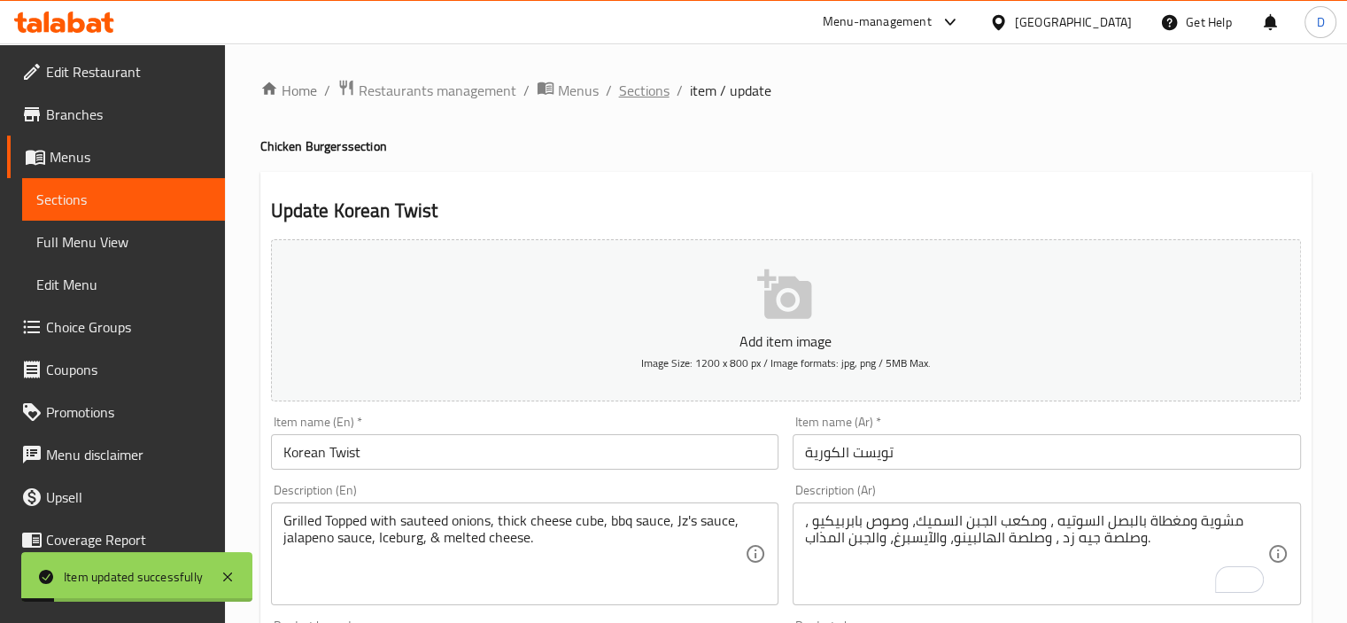
click at [656, 89] on span "Sections" at bounding box center [644, 90] width 50 height 21
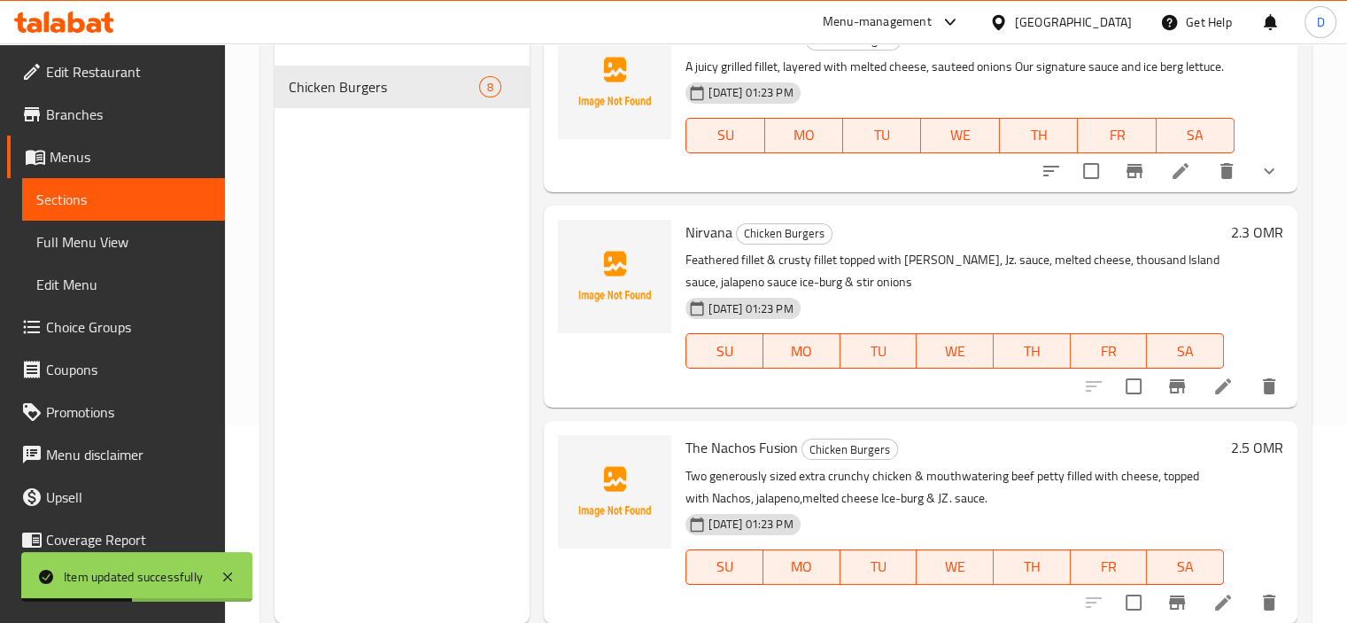
scroll to position [206, 0]
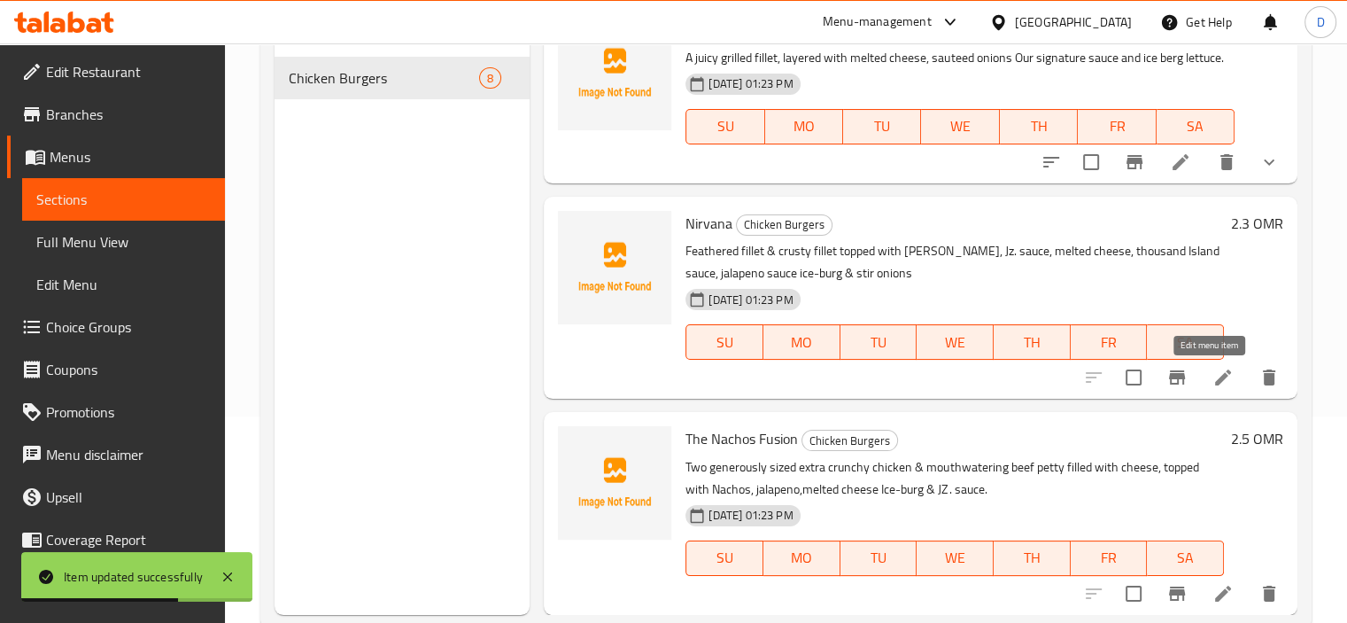
click at [1213, 372] on icon at bounding box center [1223, 377] width 21 height 21
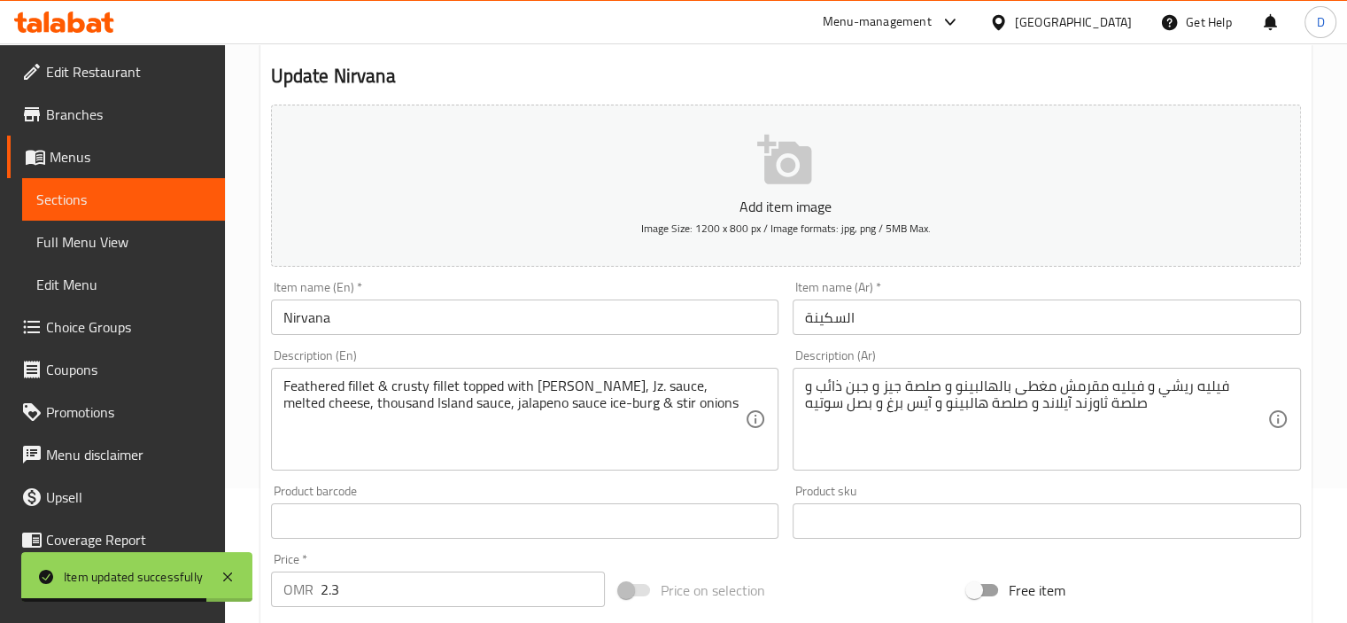
scroll to position [135, 0]
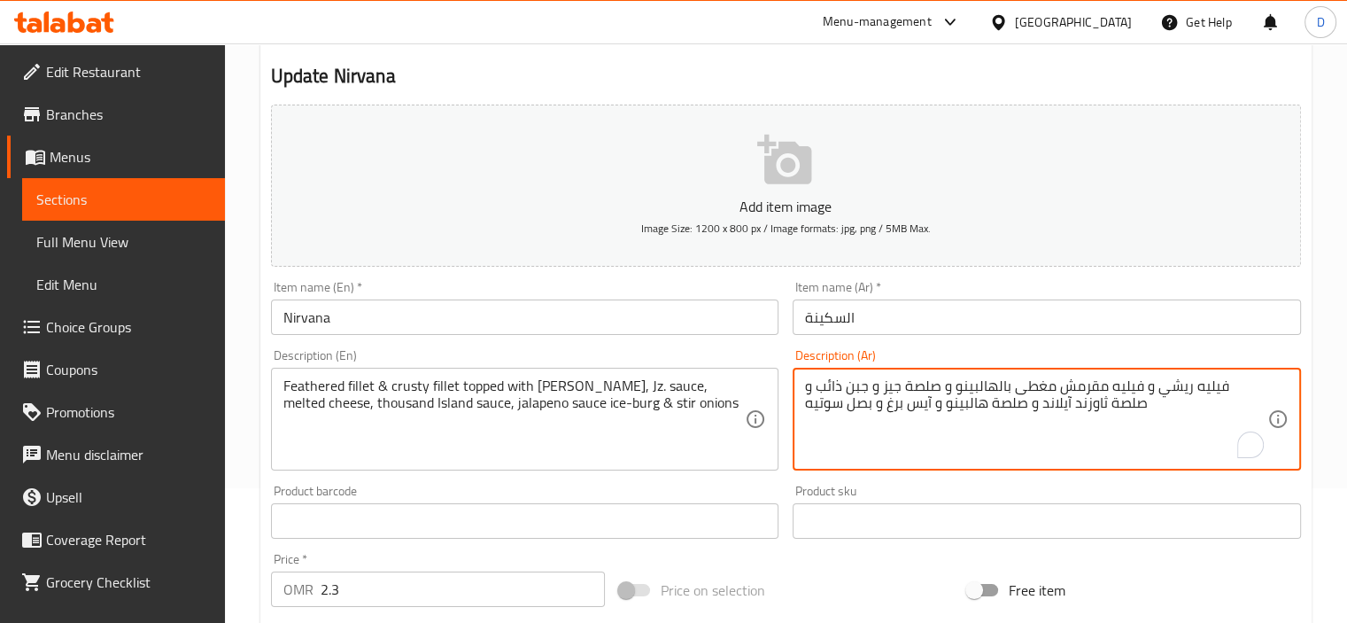
click at [930, 386] on textarea "فيليه ريشي و فيليه مقرمش مغطى بالهالبينو و صلصة جيز و جبن ذائب و صلصة ثاوزند آي…" at bounding box center [1036, 419] width 462 height 84
paste textarea "ه زد"
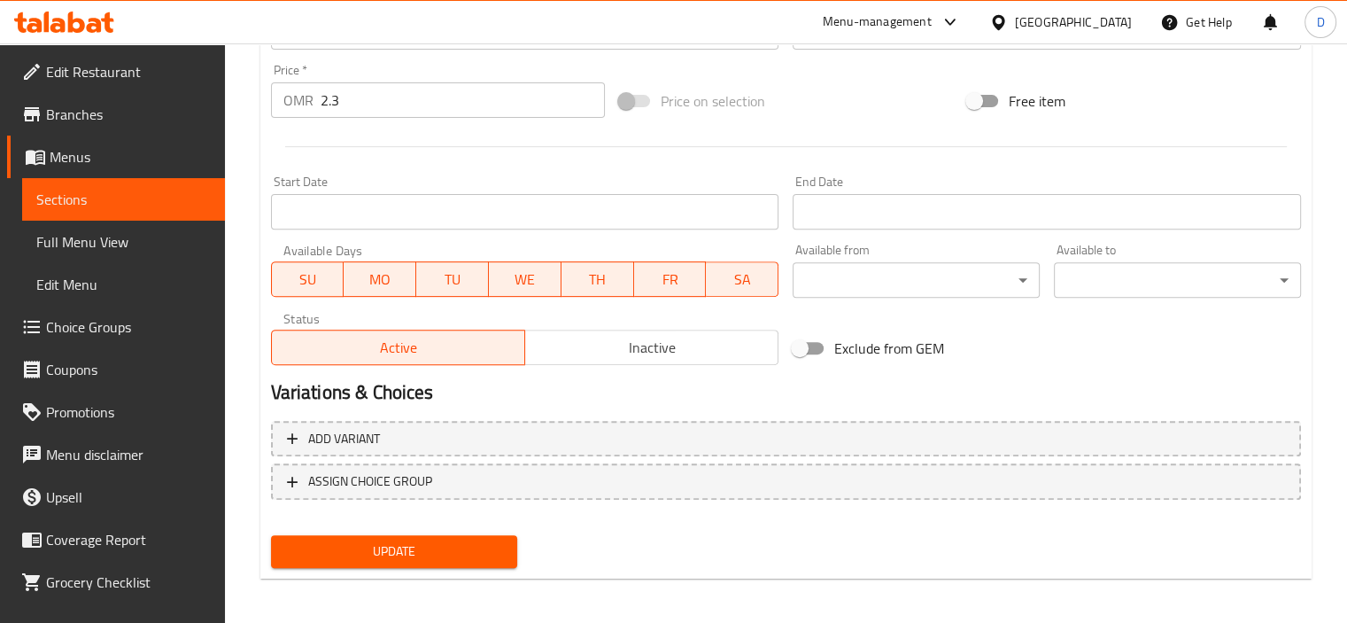
scroll to position [628, 0]
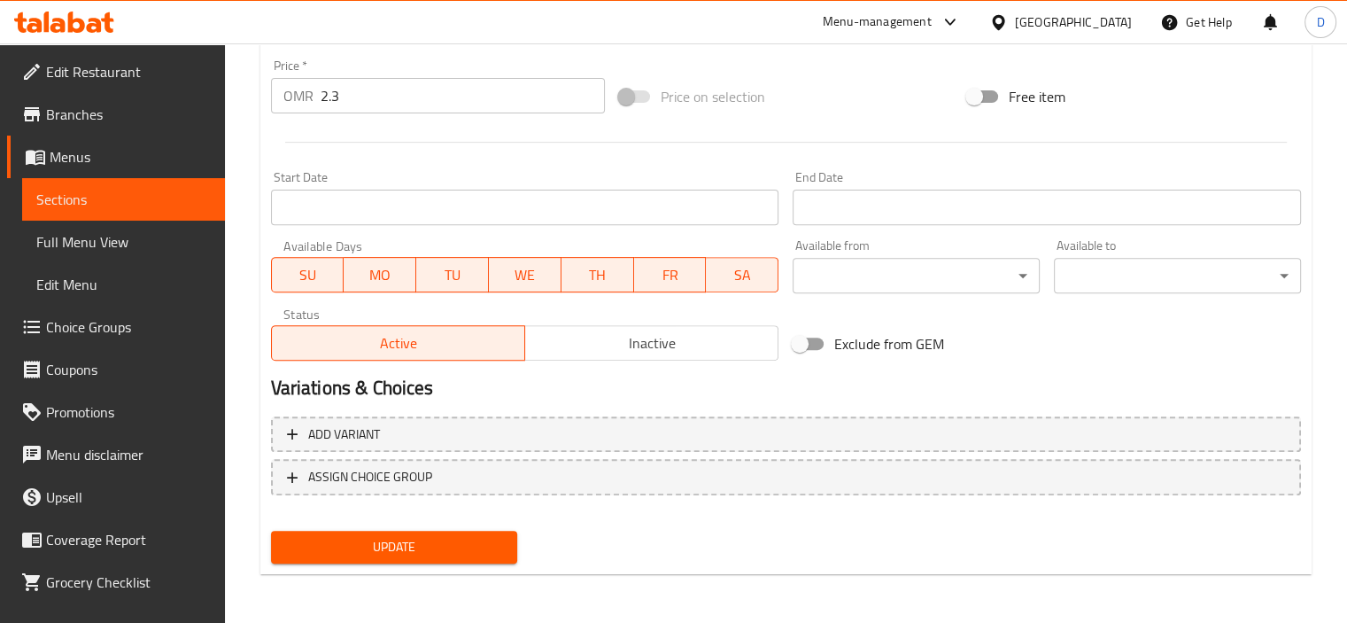
type textarea "فيليه ريشي و فيليه مقرمش مغطى بالهالبينو و صلصة جيه زد و جبن ذائب و صلصة ثاوزند…"
click at [433, 562] on button "Update" at bounding box center [394, 547] width 247 height 33
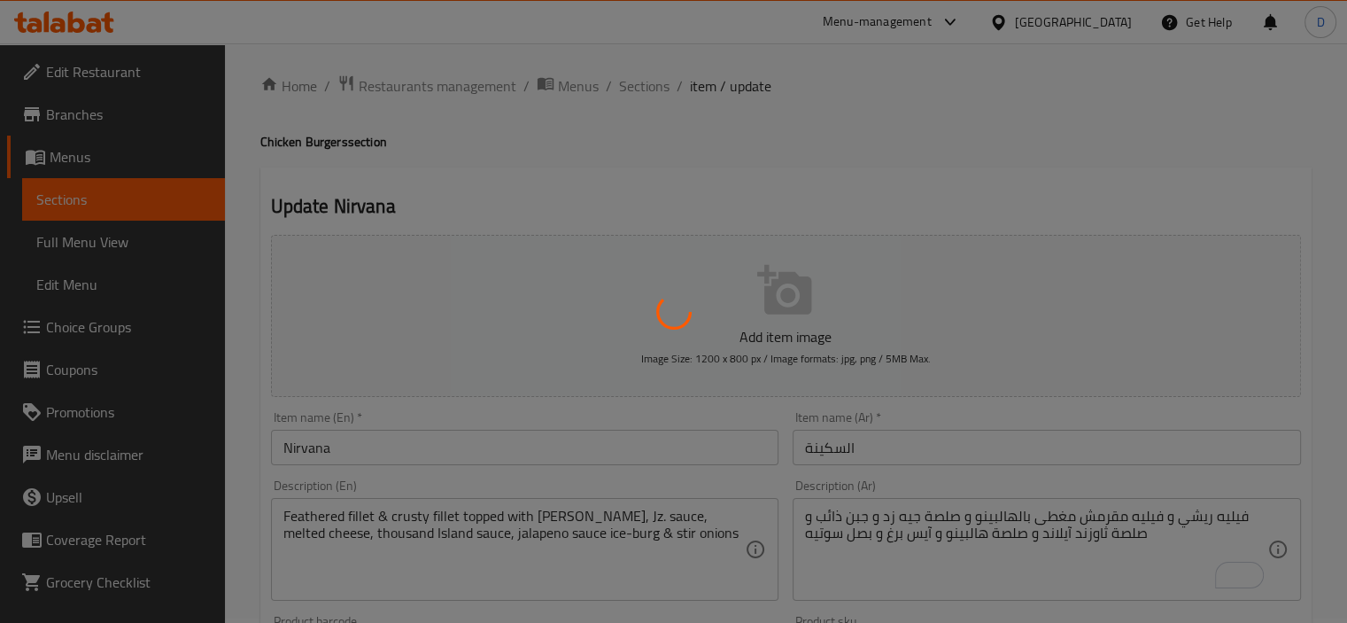
scroll to position [0, 0]
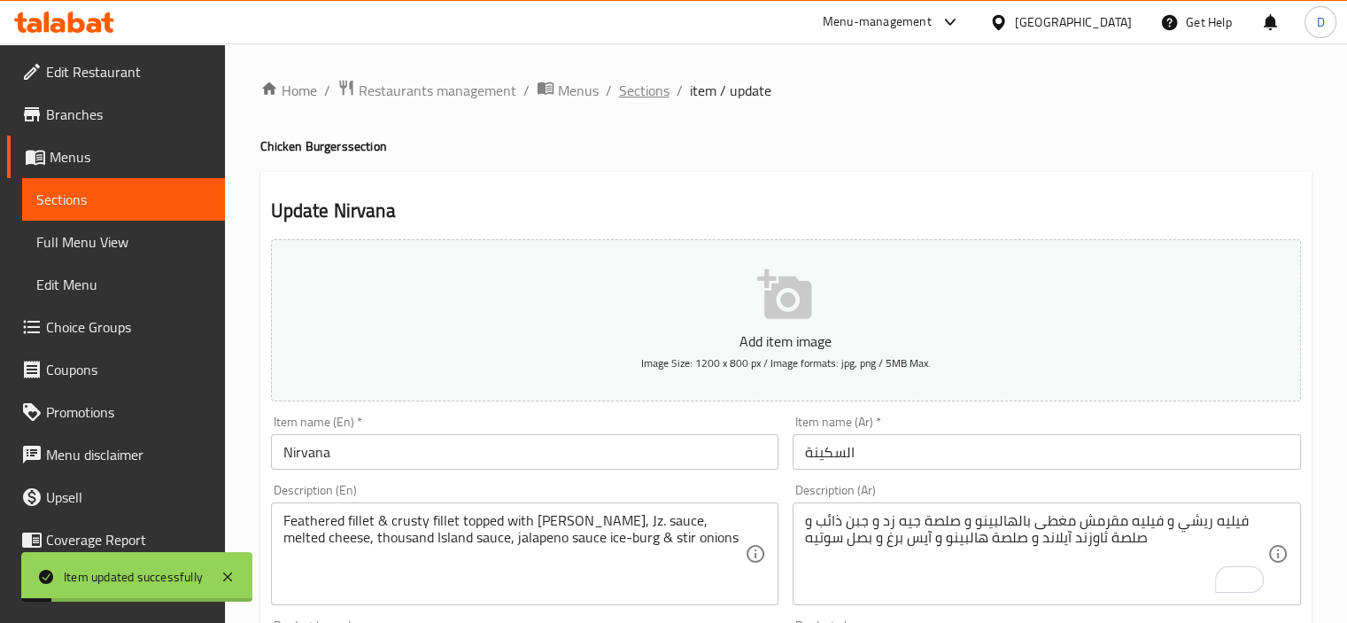
click at [641, 90] on span "Sections" at bounding box center [644, 90] width 50 height 21
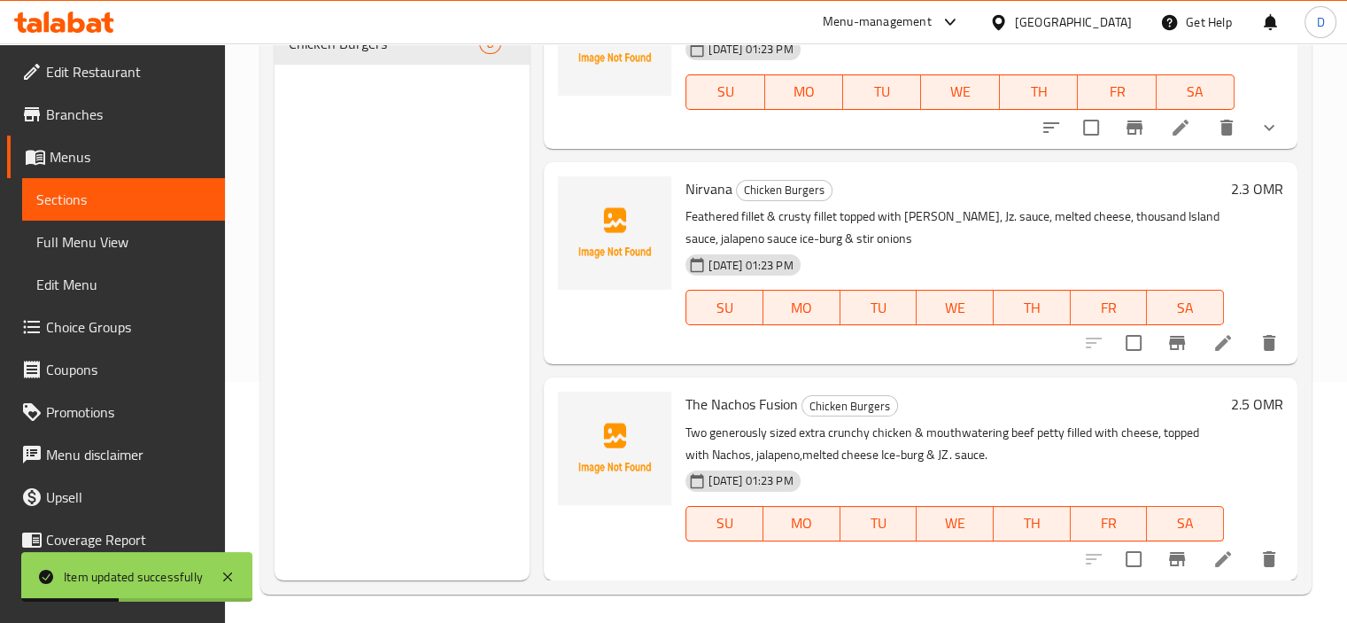
scroll to position [248, 0]
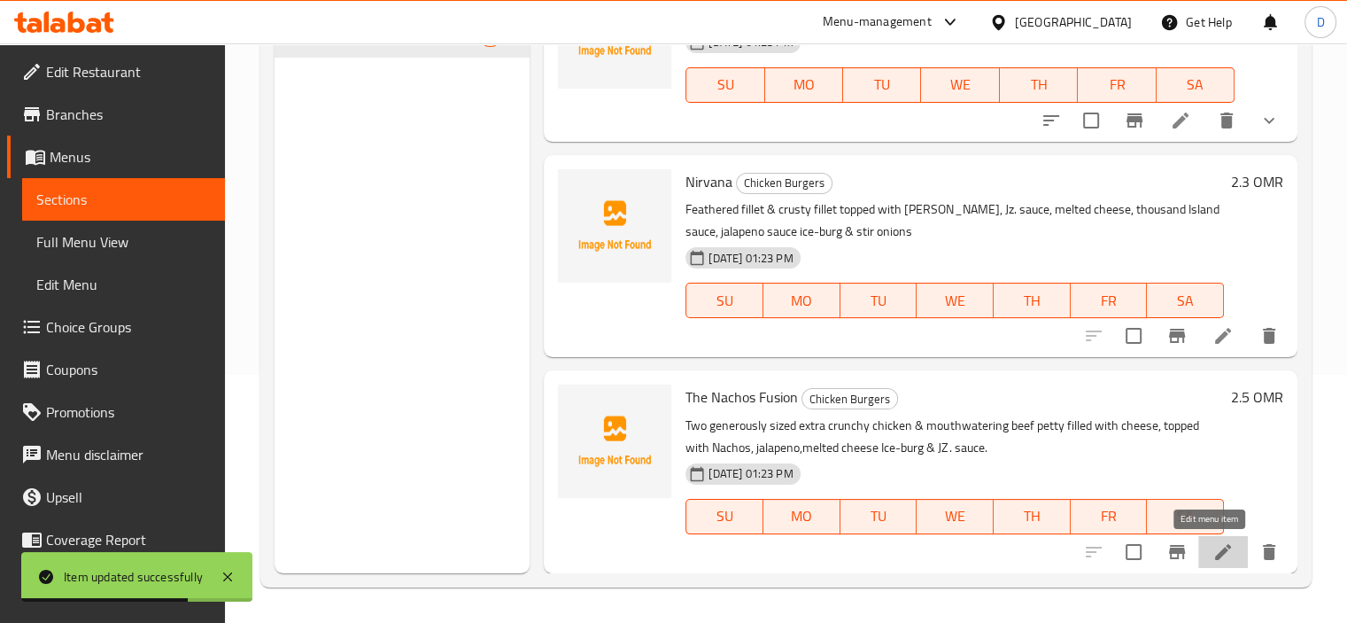
click at [1213, 551] on icon at bounding box center [1223, 551] width 21 height 21
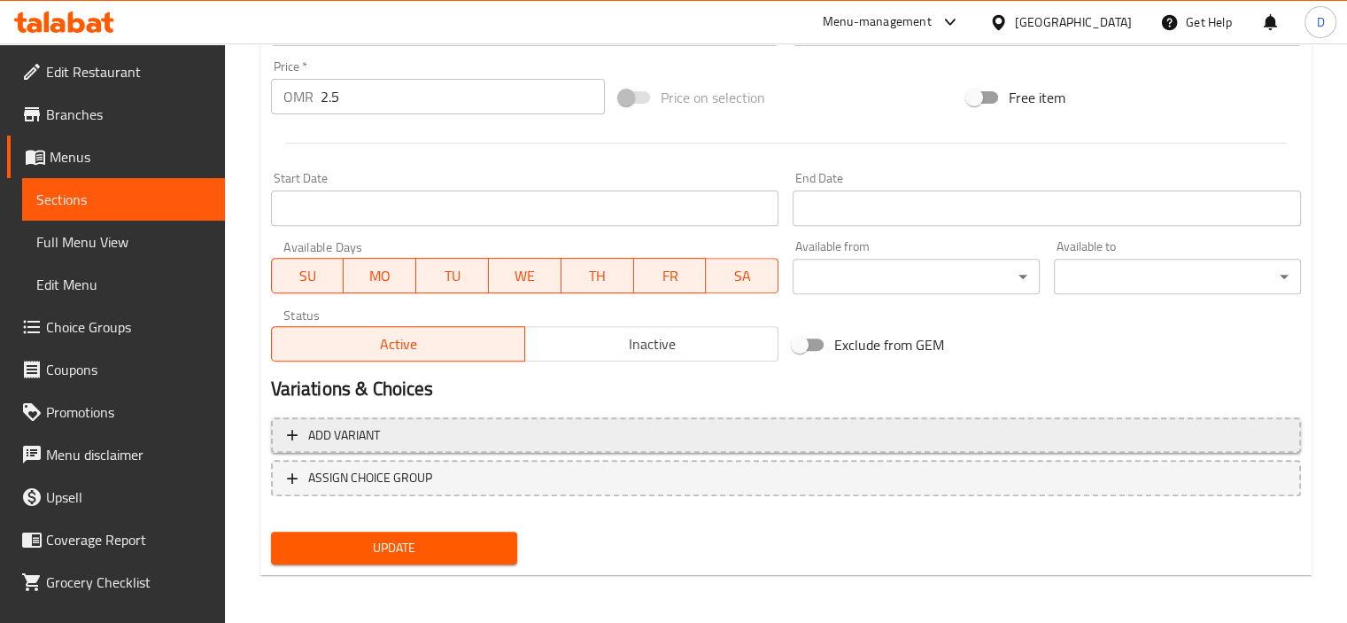
scroll to position [628, 0]
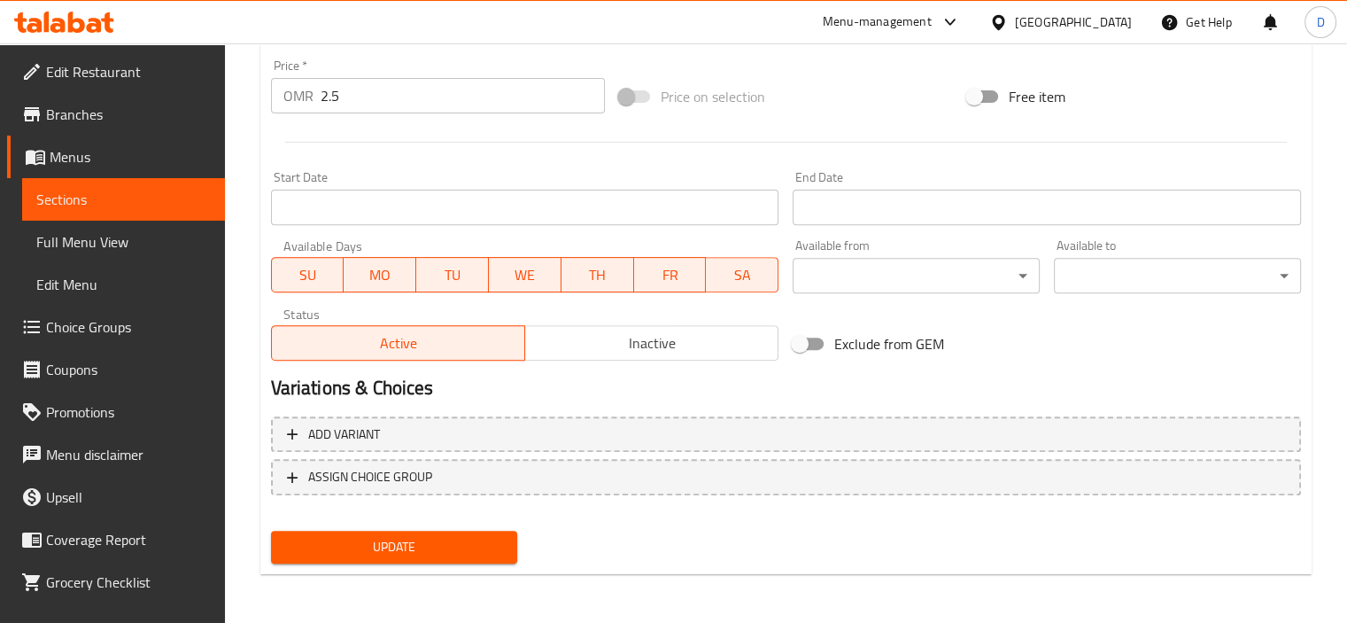
click at [432, 559] on button "Update" at bounding box center [394, 547] width 247 height 33
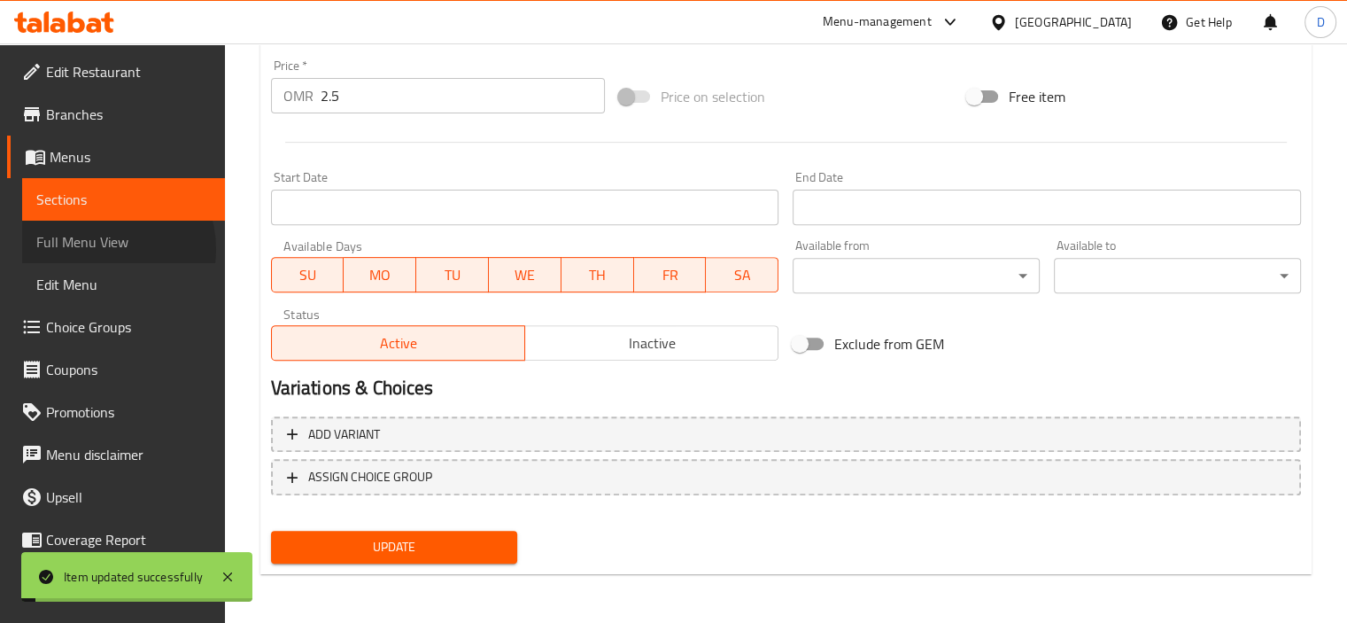
click at [99, 249] on span "Full Menu View" at bounding box center [123, 241] width 175 height 21
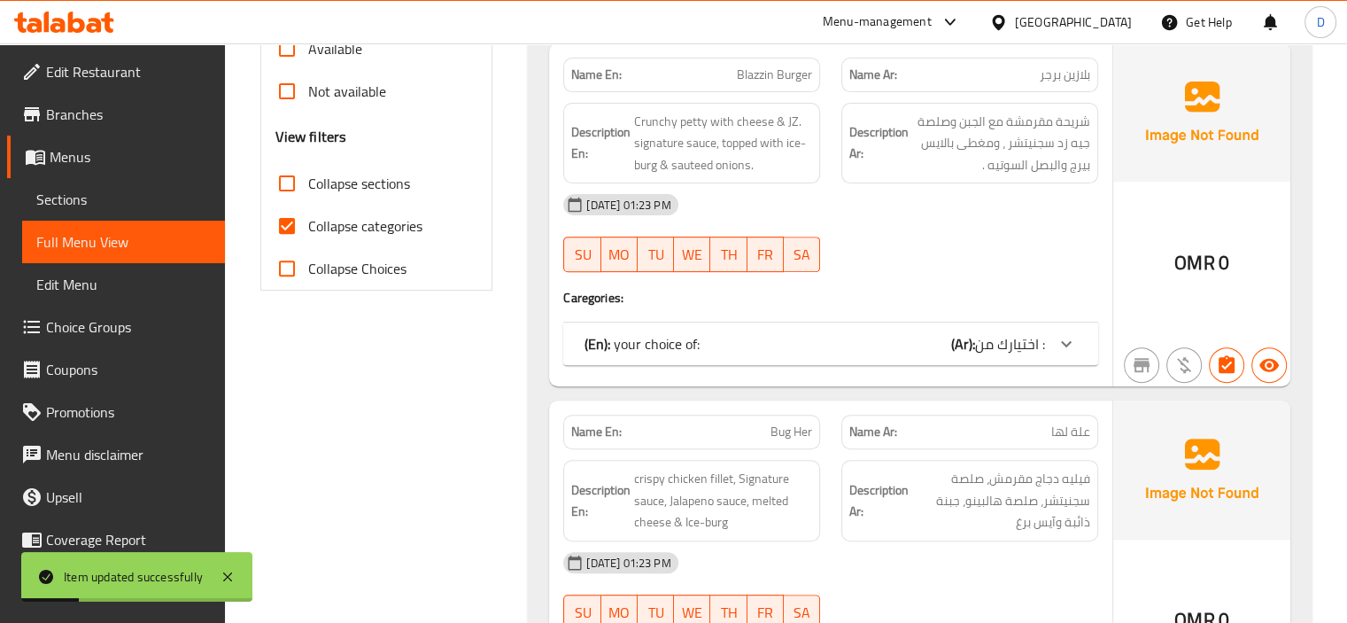
scroll to position [602, 0]
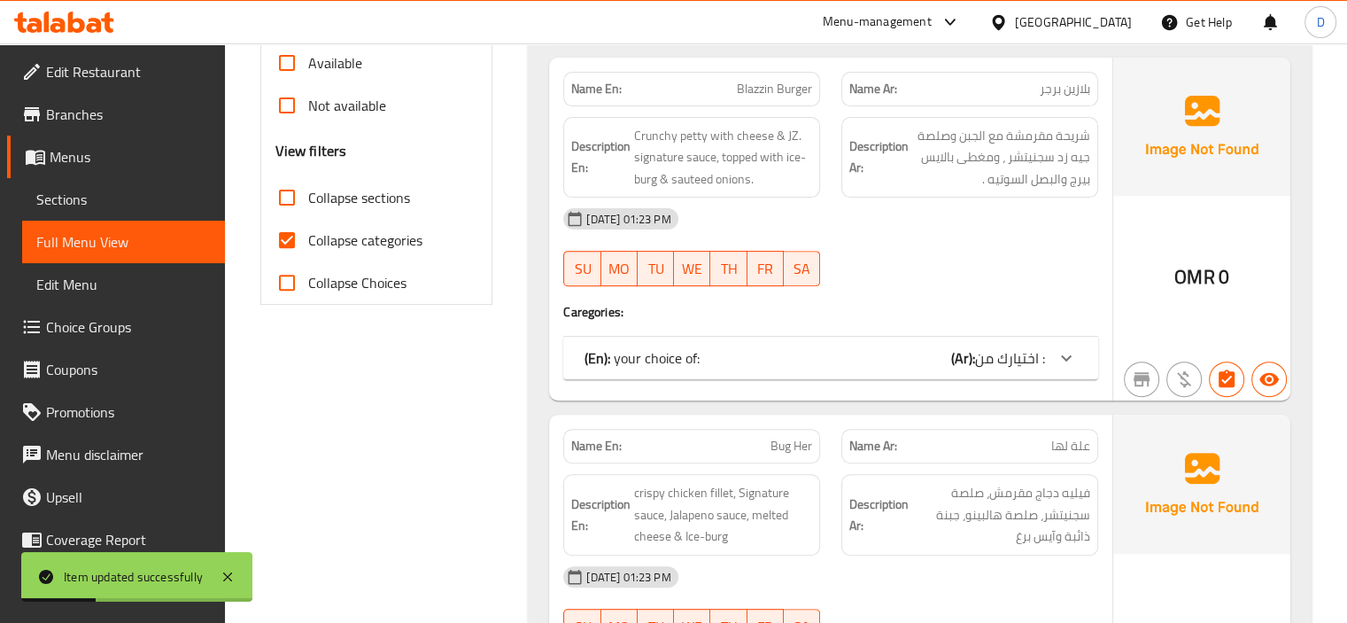
click at [350, 245] on span "Collapse categories" at bounding box center [365, 239] width 114 height 21
click at [308, 245] on input "Collapse categories" at bounding box center [287, 240] width 43 height 43
checkbox input "false"
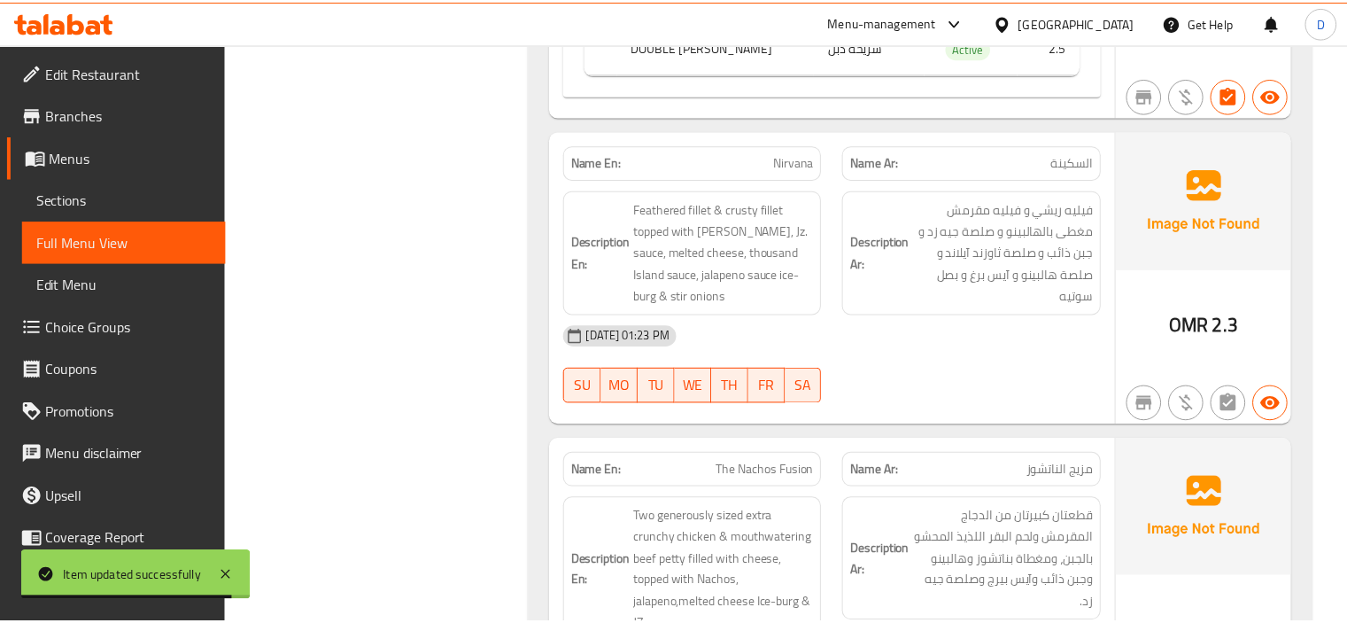
scroll to position [3748, 0]
